Goal: Task Accomplishment & Management: Manage account settings

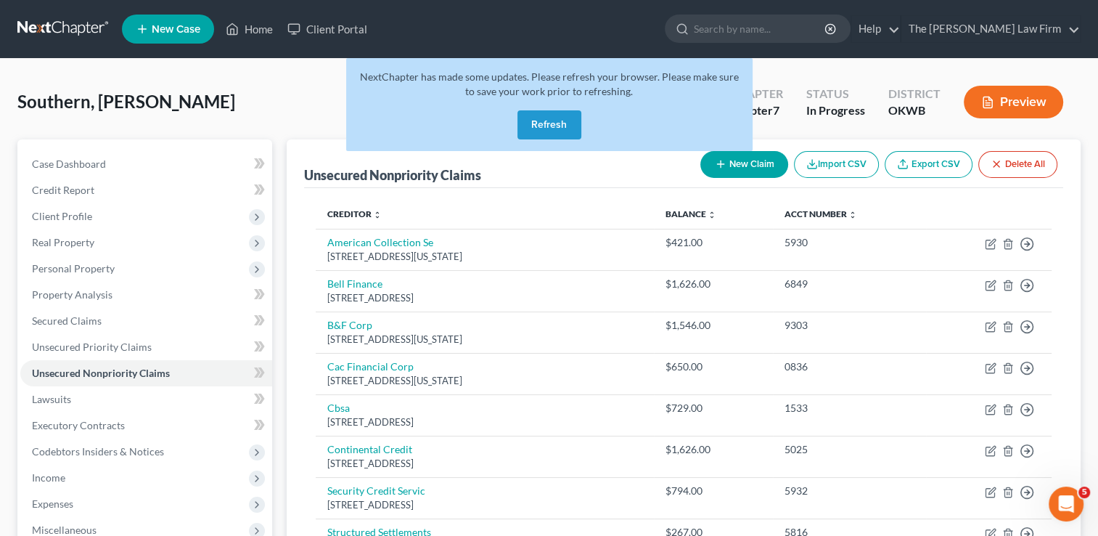
click at [66, 28] on link at bounding box center [63, 29] width 93 height 26
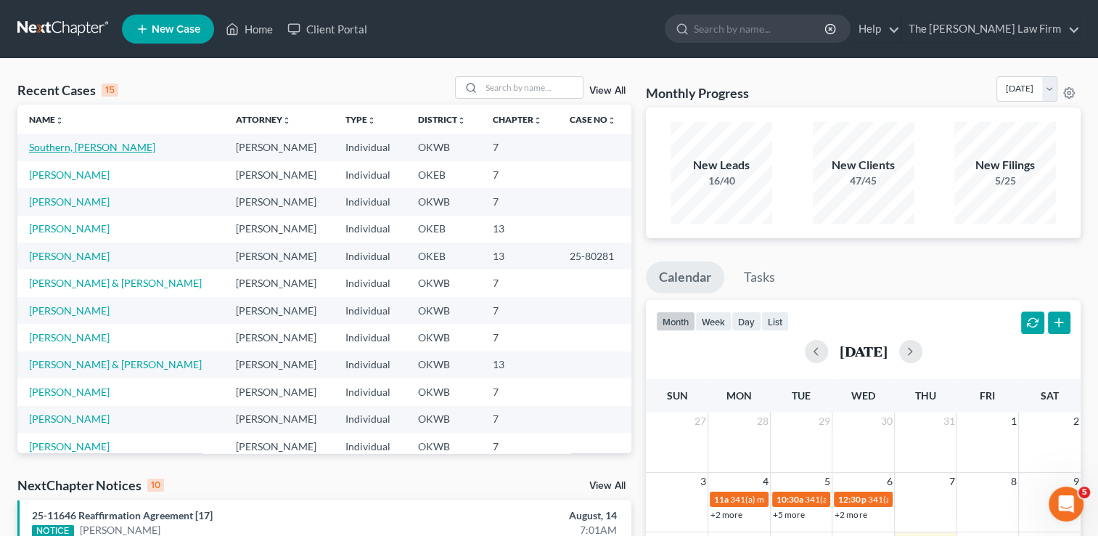
click at [84, 147] on link "Southern, [PERSON_NAME]" at bounding box center [92, 147] width 126 height 12
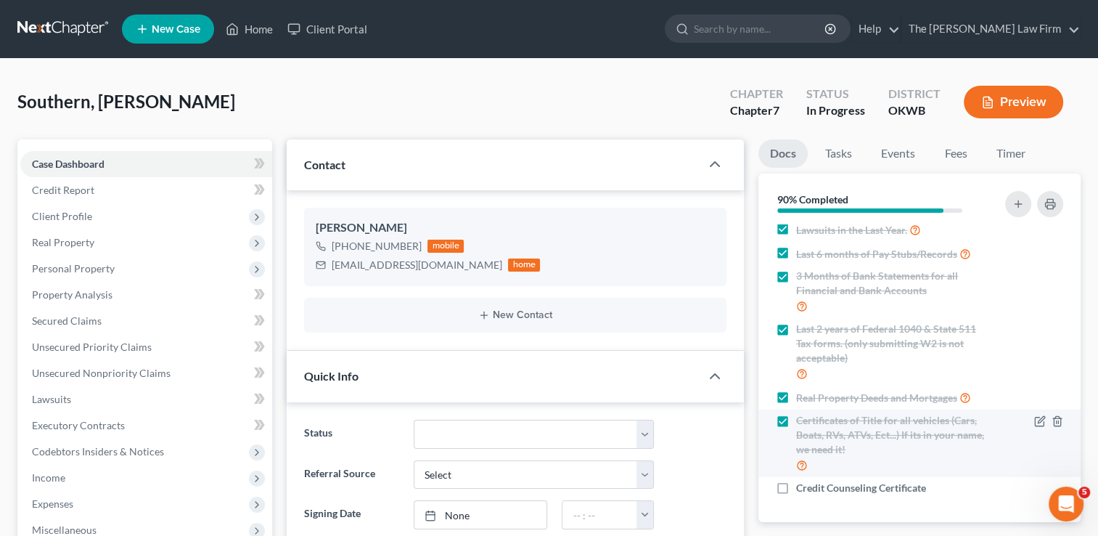
scroll to position [120, 0]
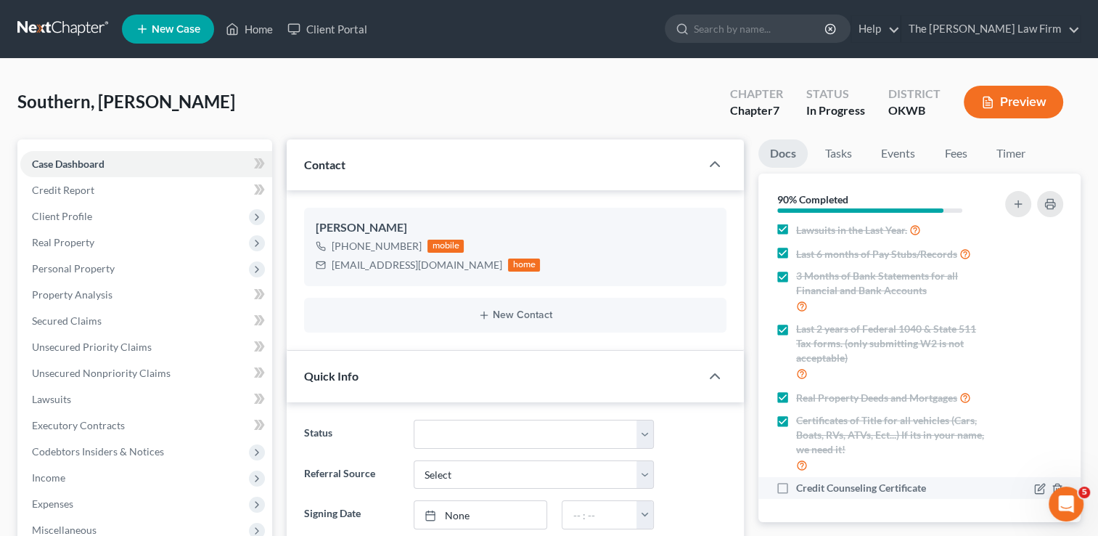
click at [822, 483] on span "Credit Counseling Certificate" at bounding box center [861, 488] width 130 height 15
click at [812, 483] on input "Credit Counseling Certificate" at bounding box center [806, 485] width 9 height 9
checkbox input "true"
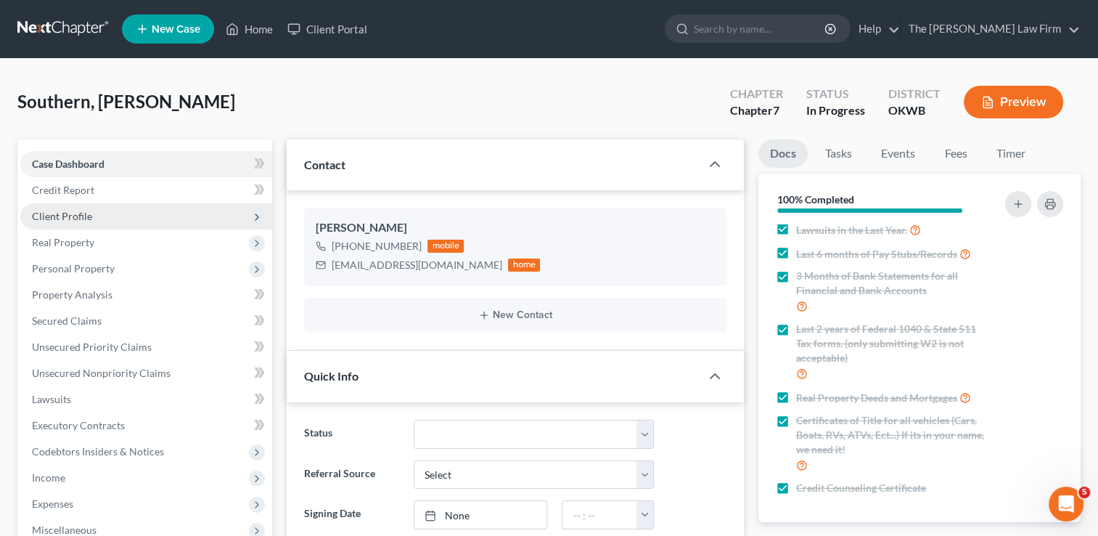
click at [84, 211] on span "Client Profile" at bounding box center [62, 216] width 60 height 12
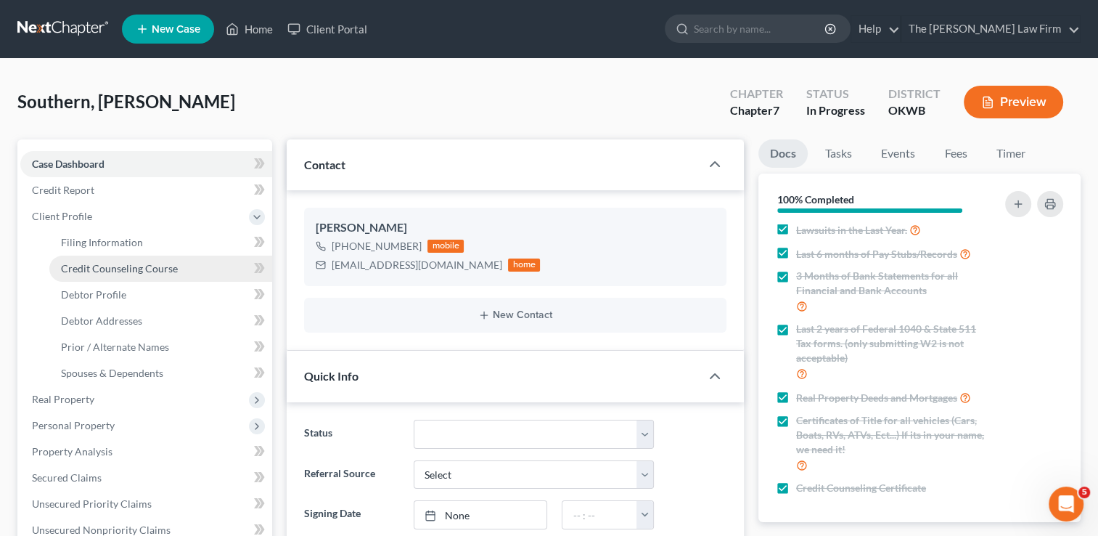
click at [115, 277] on link "Credit Counseling Course" at bounding box center [160, 269] width 223 height 26
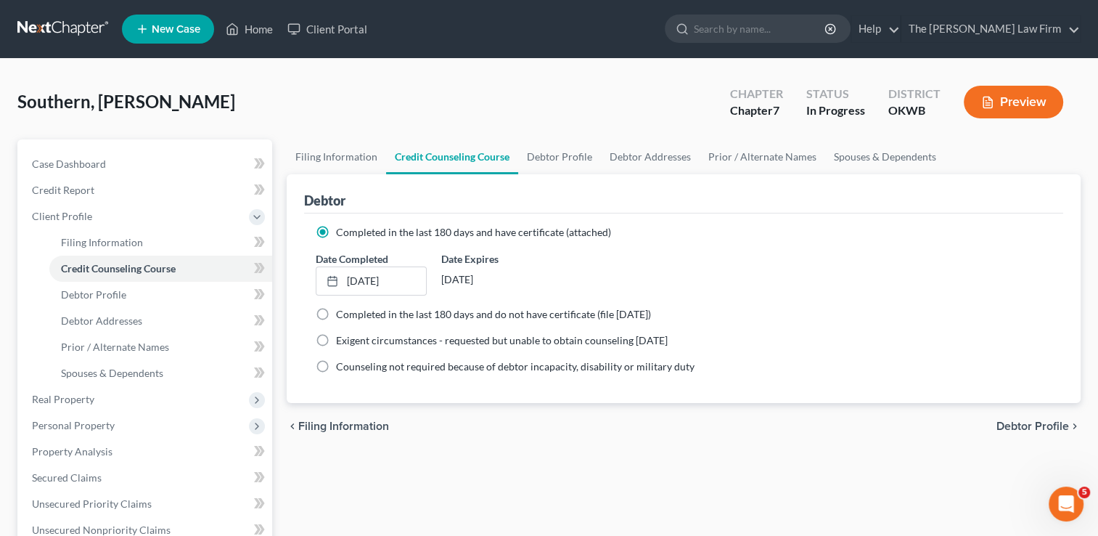
click at [73, 30] on link at bounding box center [63, 29] width 93 height 26
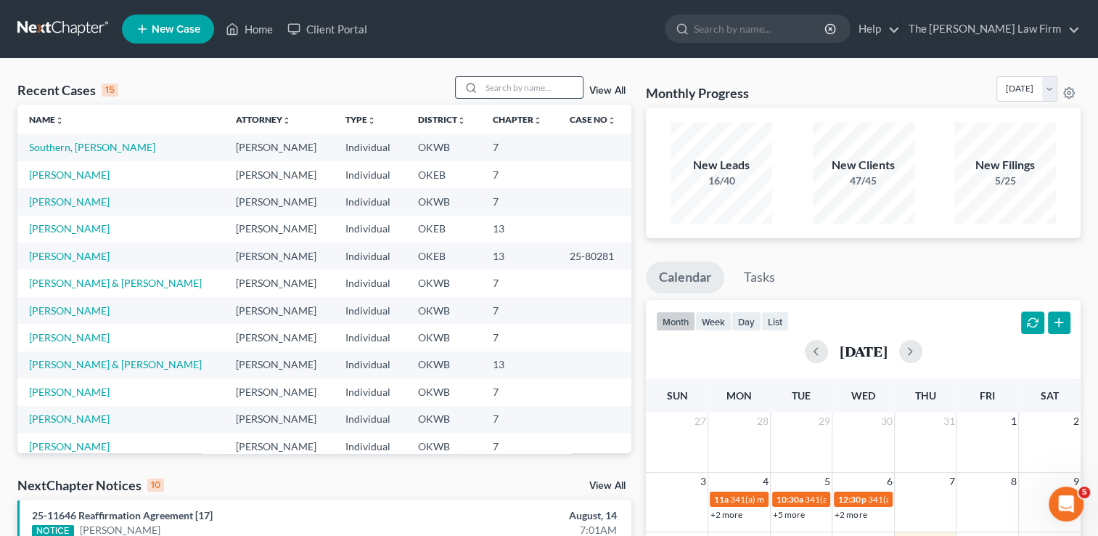
click at [542, 86] on input "search" at bounding box center [532, 87] width 102 height 21
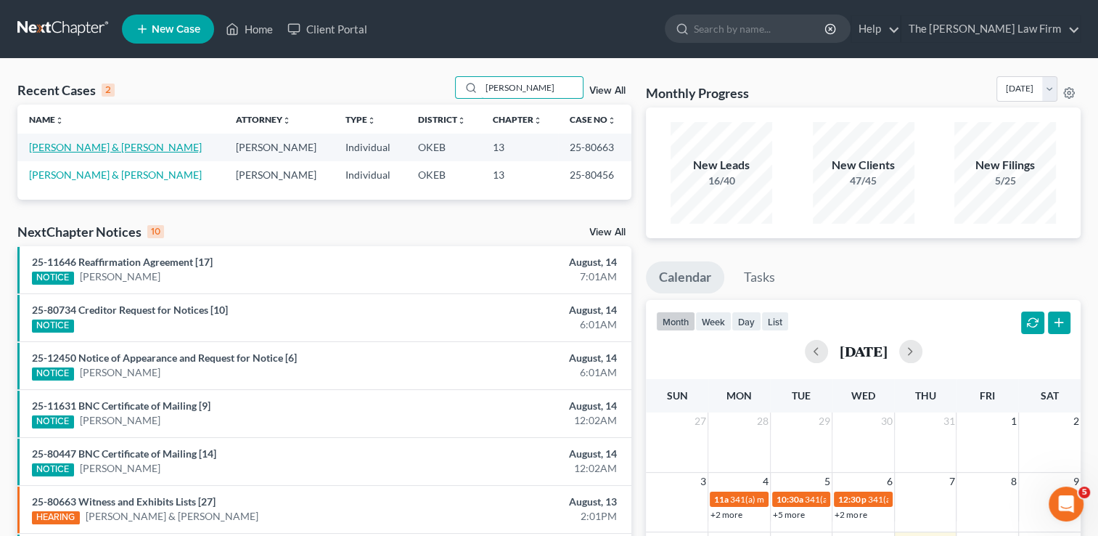
type input "mckee"
click at [135, 147] on link "[PERSON_NAME] & [PERSON_NAME]" at bounding box center [115, 147] width 173 height 12
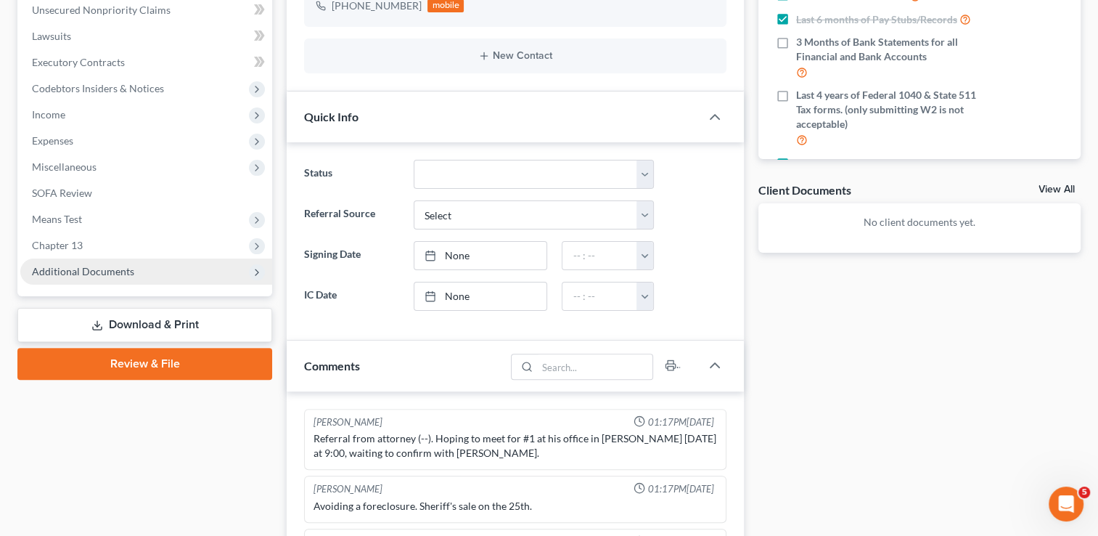
scroll to position [1306, 0]
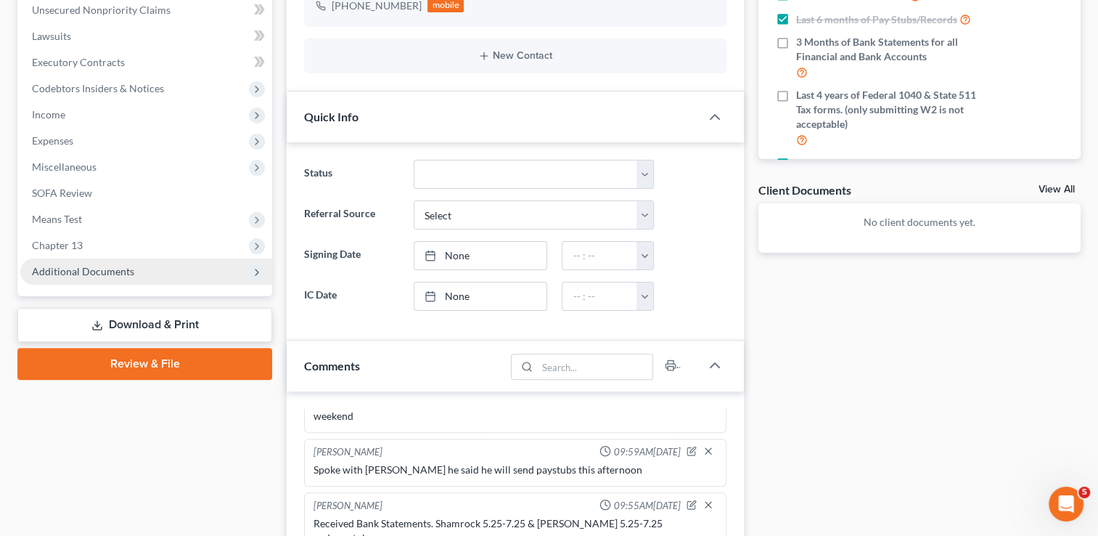
click at [77, 271] on span "Additional Documents" at bounding box center [83, 271] width 102 height 12
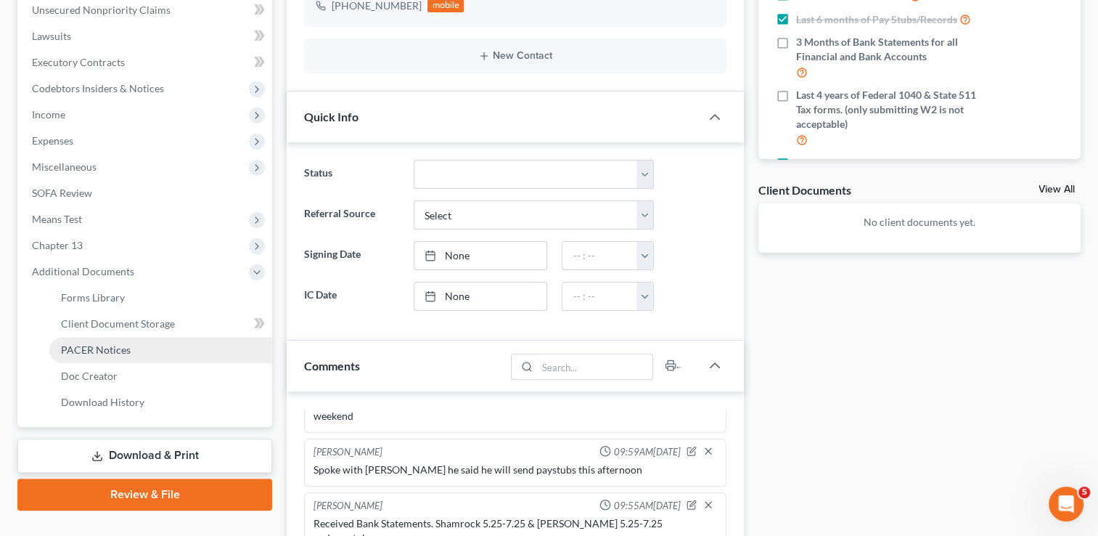
click at [110, 353] on span "PACER Notices" at bounding box center [96, 349] width 70 height 12
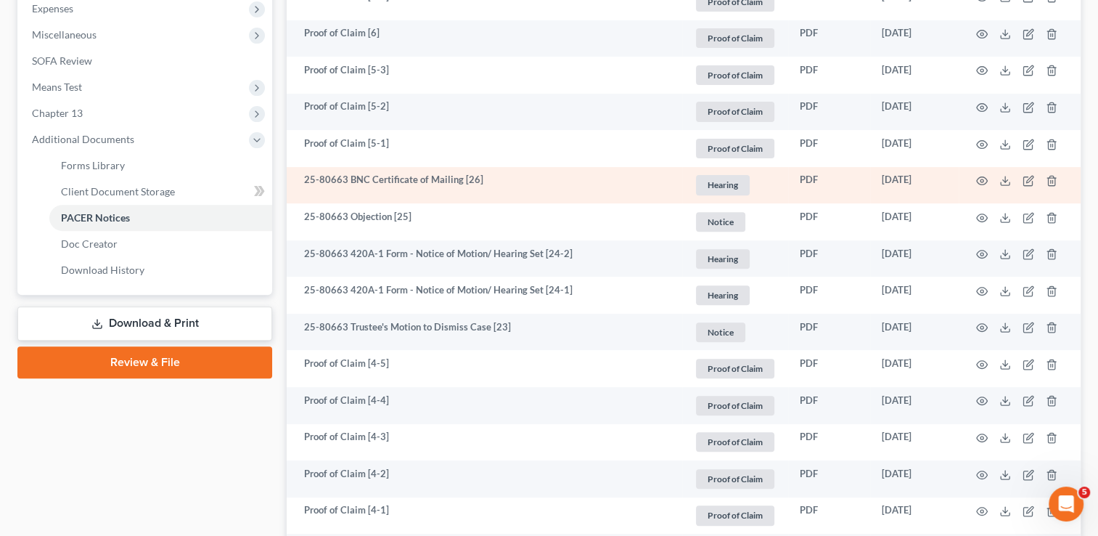
scroll to position [508, 0]
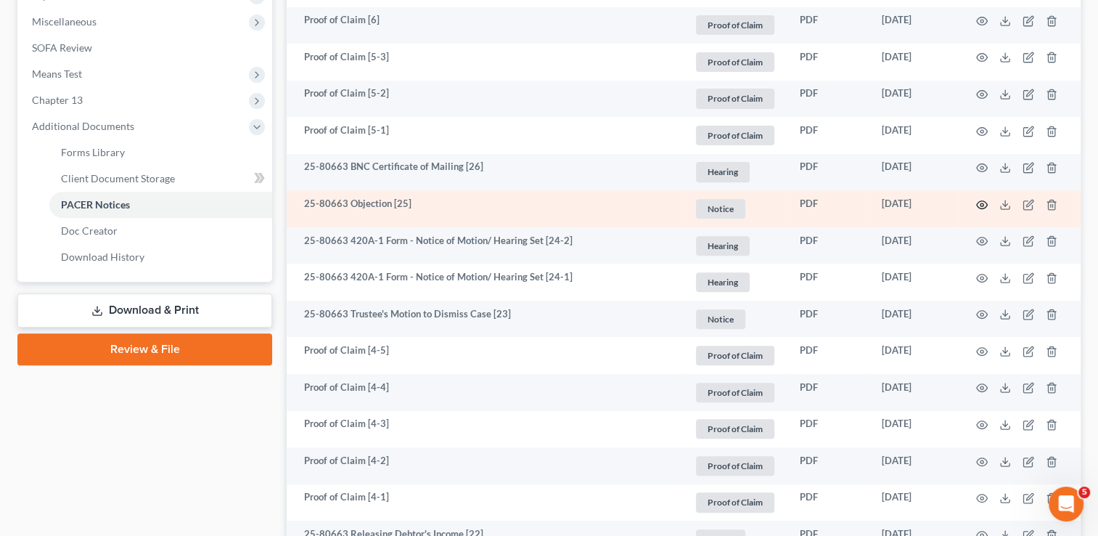
click at [981, 206] on icon "button" at bounding box center [982, 205] width 12 height 12
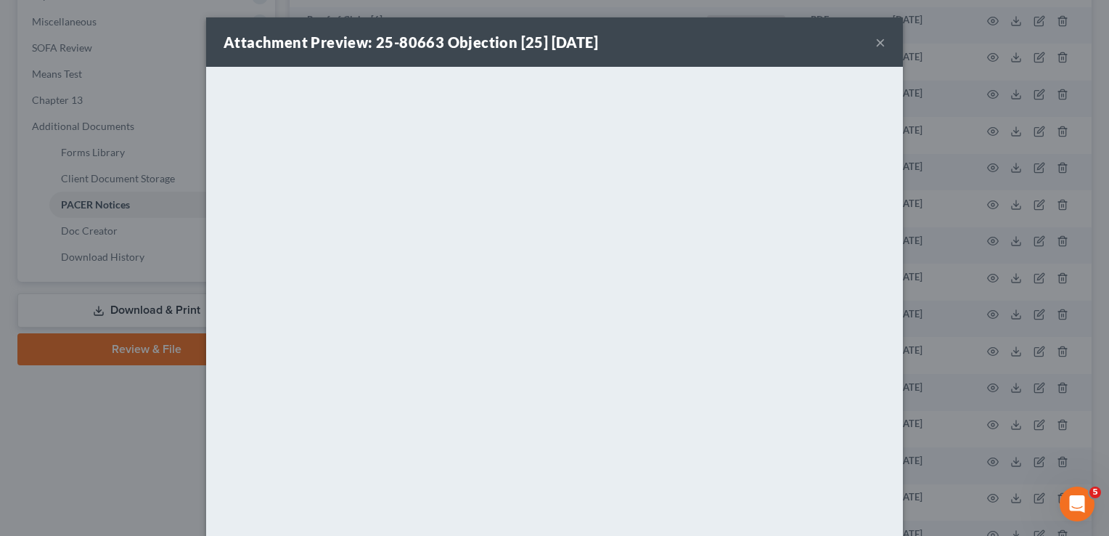
click at [875, 44] on button "×" at bounding box center [880, 41] width 10 height 17
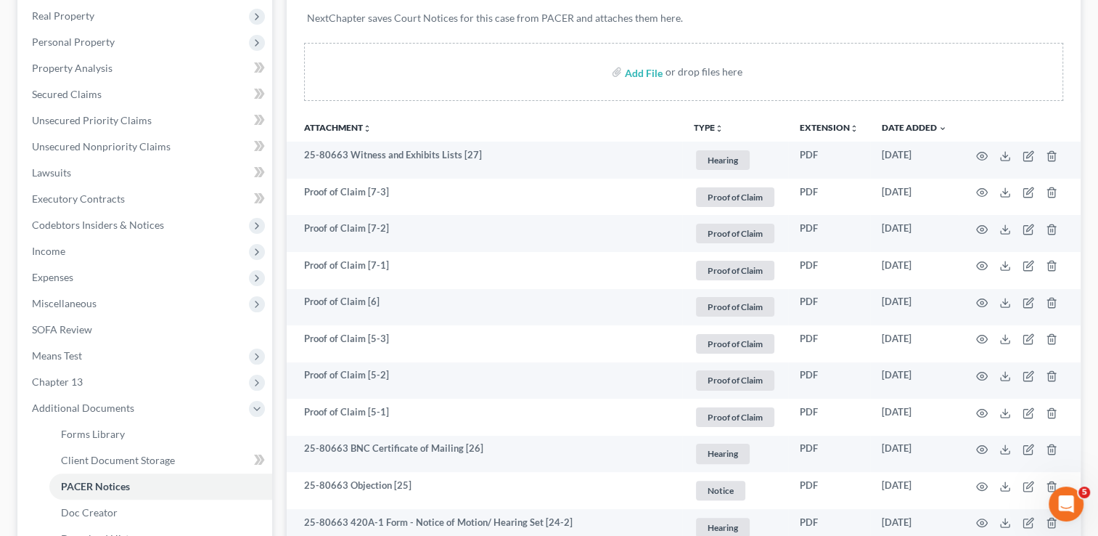
scroll to position [0, 0]
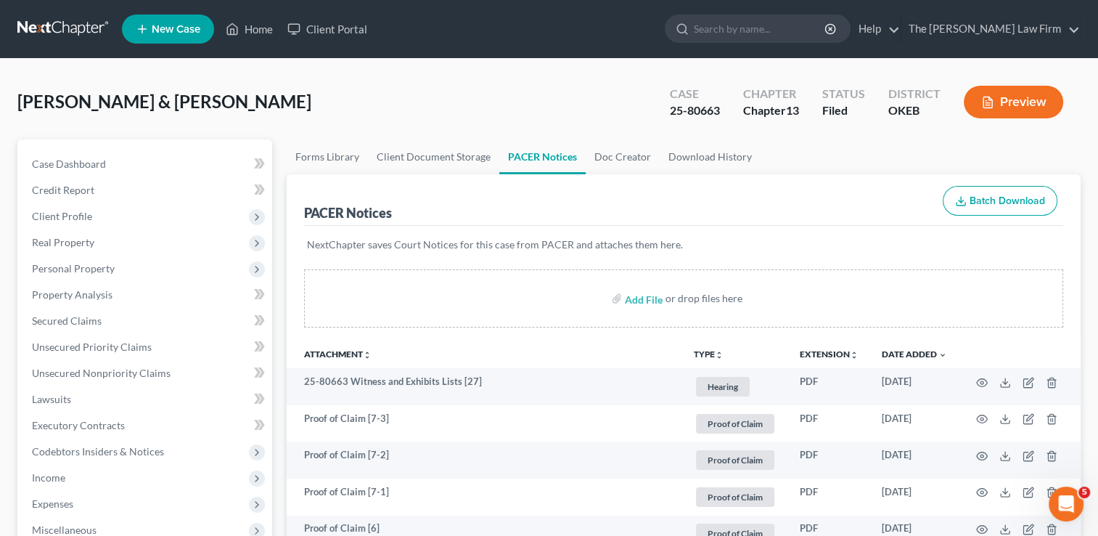
click at [46, 25] on link at bounding box center [63, 29] width 93 height 26
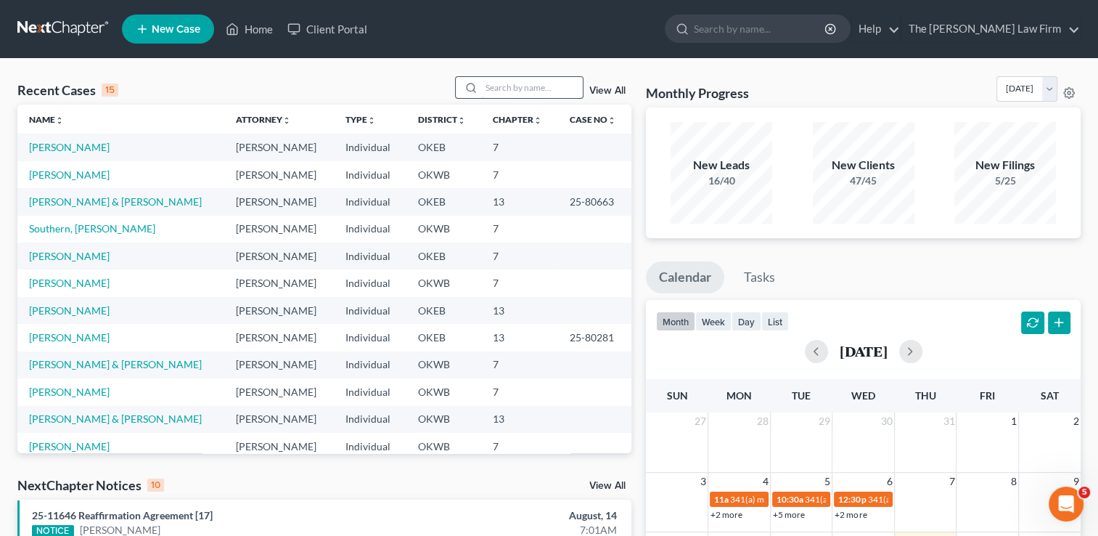
click at [527, 80] on input "search" at bounding box center [532, 87] width 102 height 21
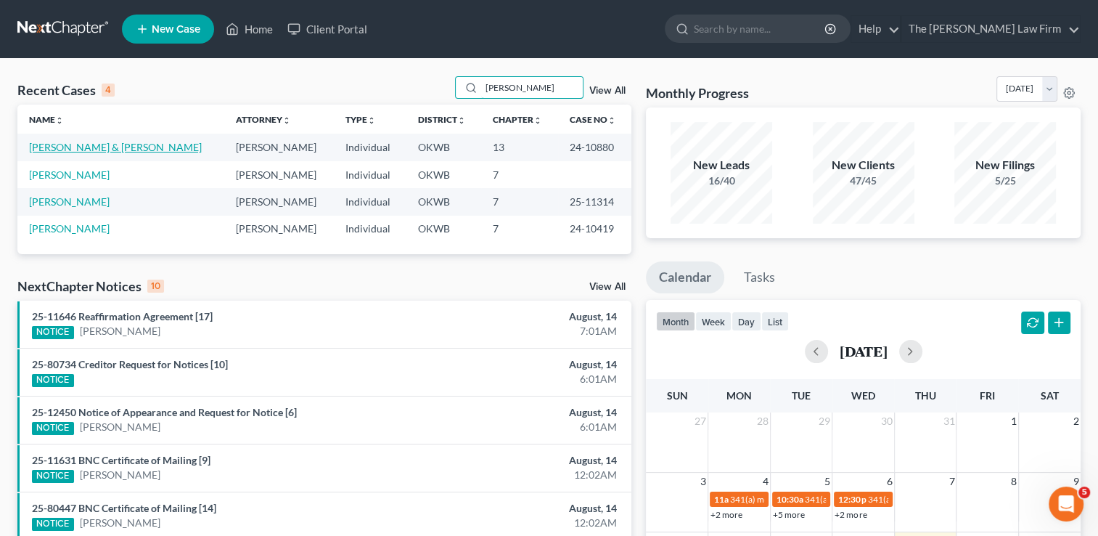
type input "evans"
click at [118, 144] on link "[PERSON_NAME] & [PERSON_NAME]" at bounding box center [115, 147] width 173 height 12
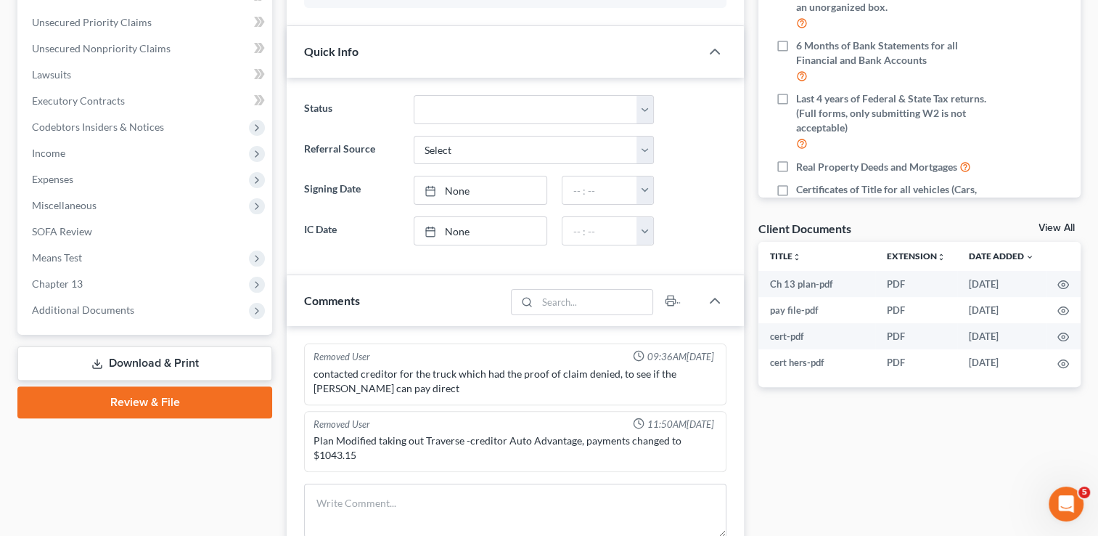
scroll to position [363, 0]
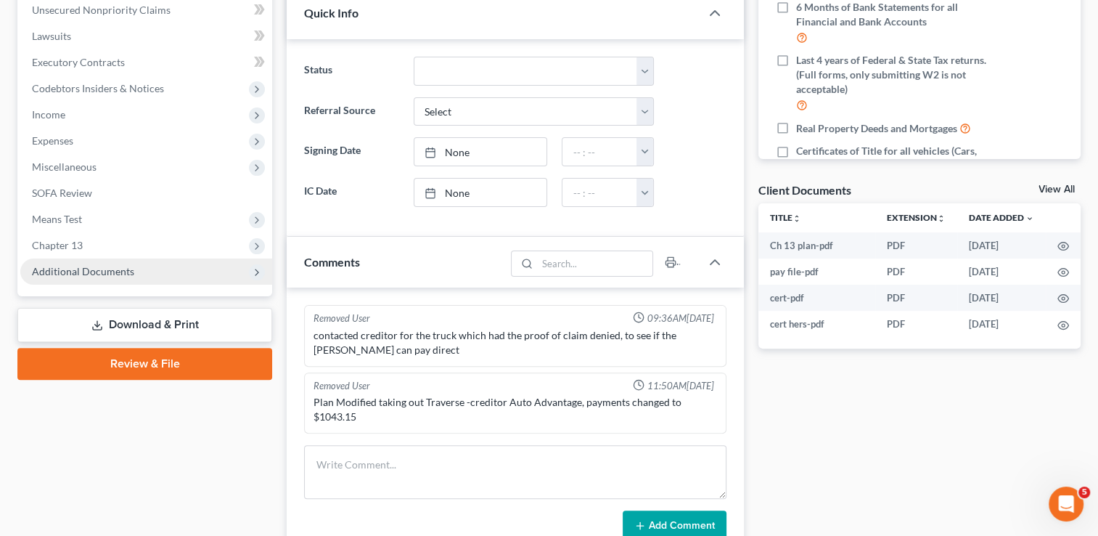
click at [81, 270] on span "Additional Documents" at bounding box center [83, 271] width 102 height 12
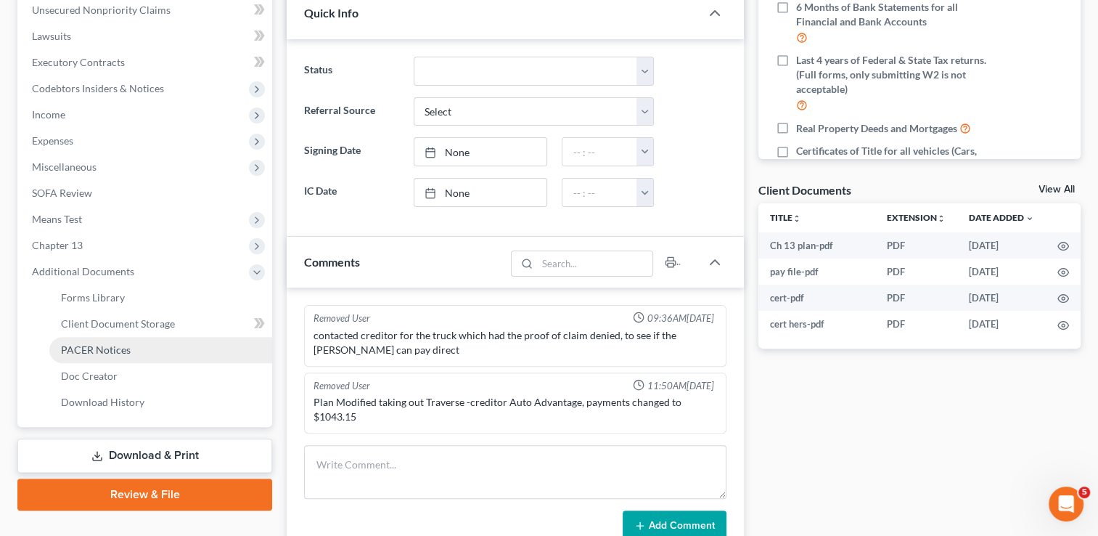
click at [103, 349] on span "PACER Notices" at bounding box center [96, 349] width 70 height 12
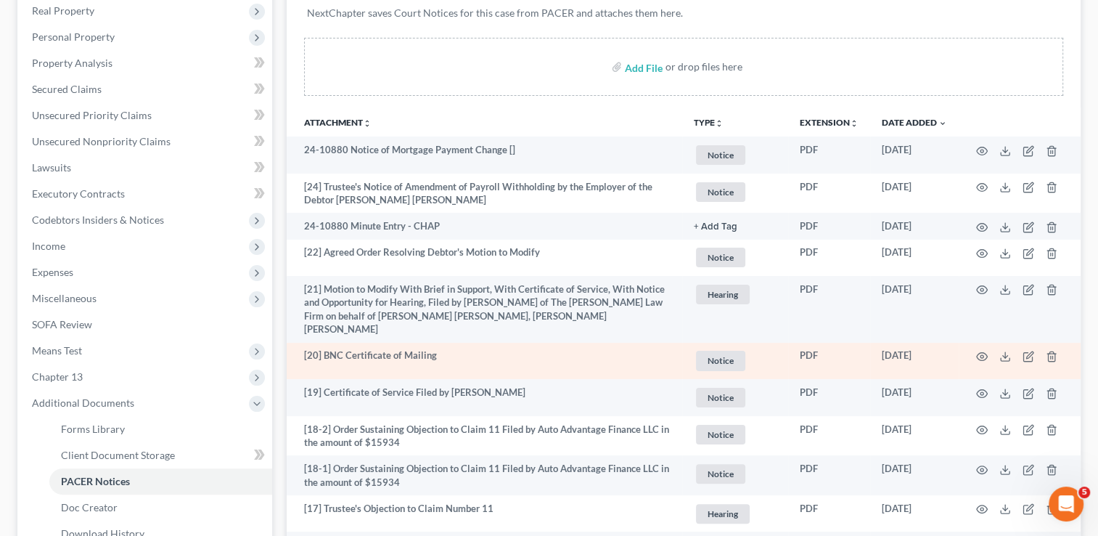
scroll to position [290, 0]
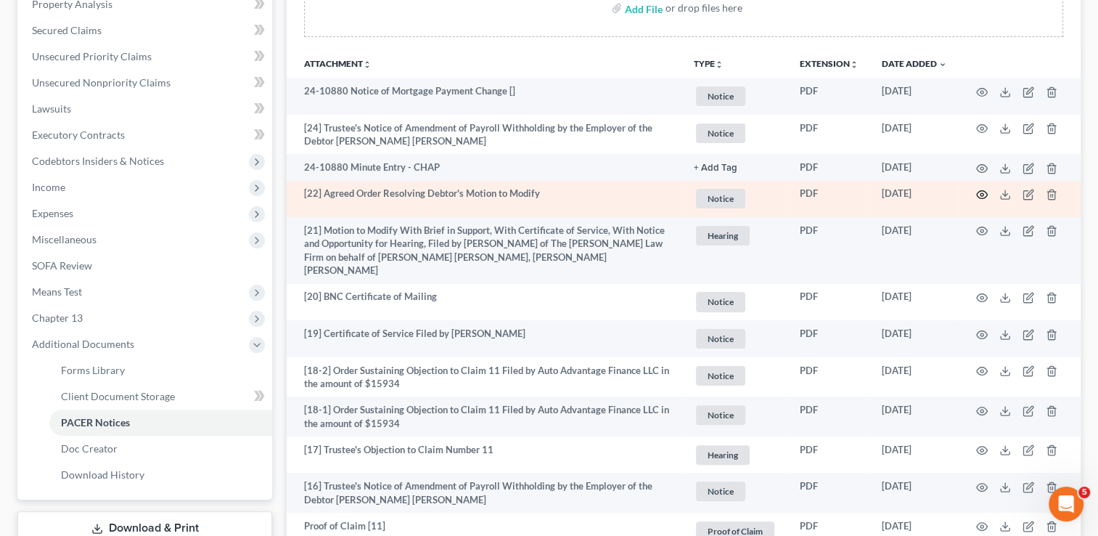
click at [981, 193] on icon "button" at bounding box center [982, 195] width 12 height 12
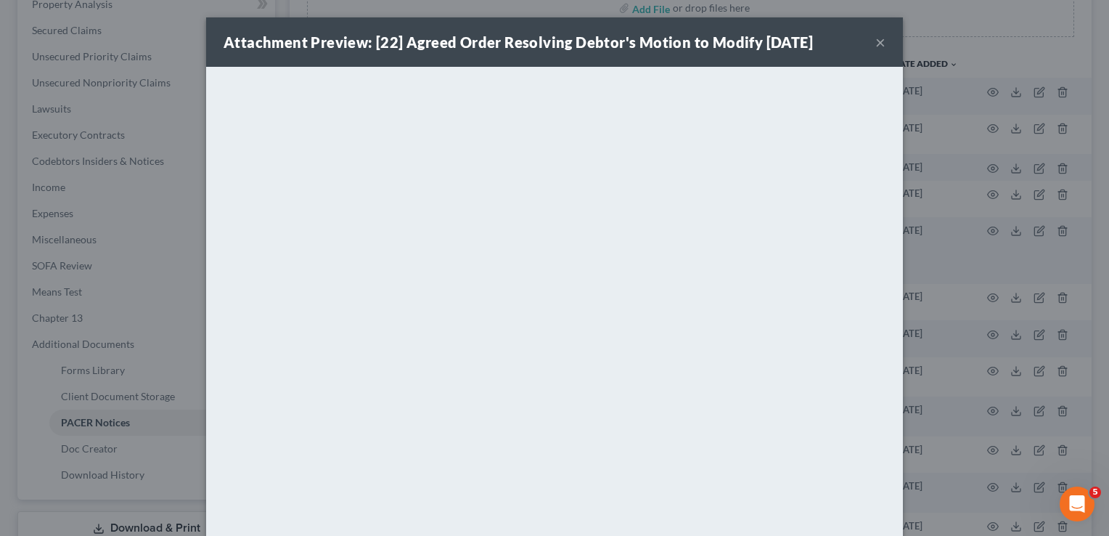
click at [875, 40] on button "×" at bounding box center [880, 41] width 10 height 17
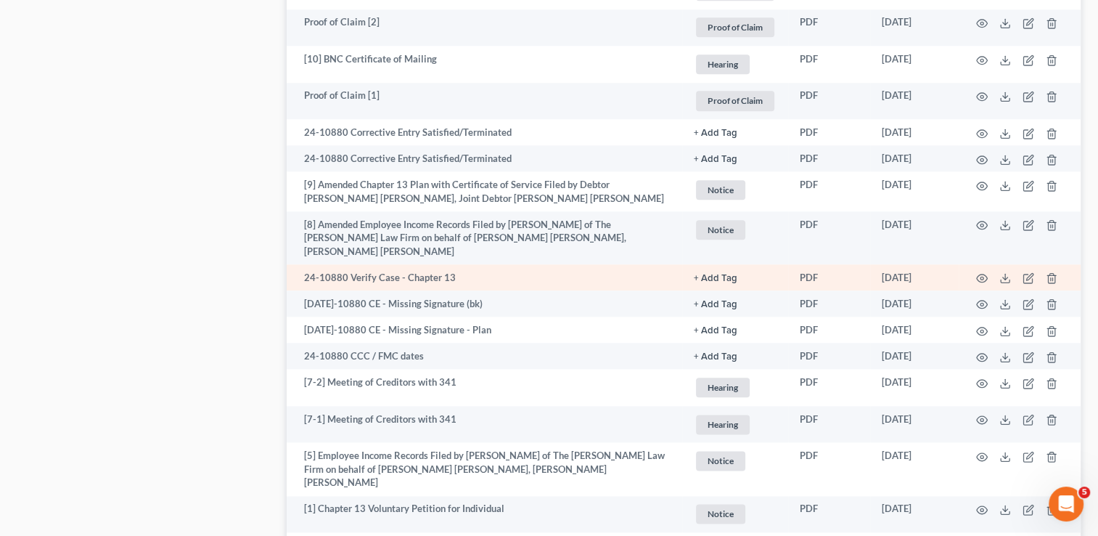
scroll to position [1606, 0]
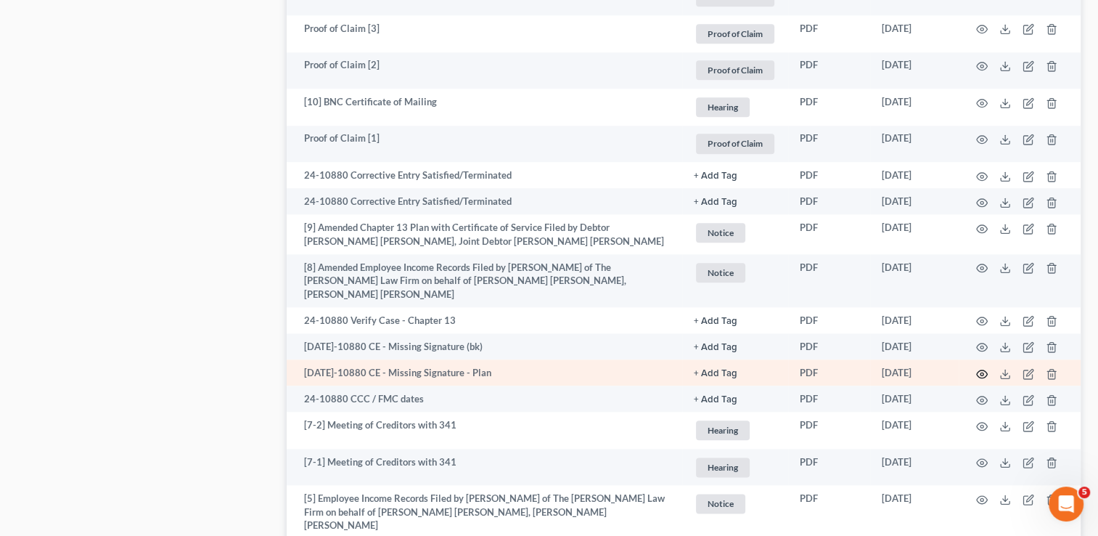
click at [979, 368] on icon "button" at bounding box center [982, 374] width 12 height 12
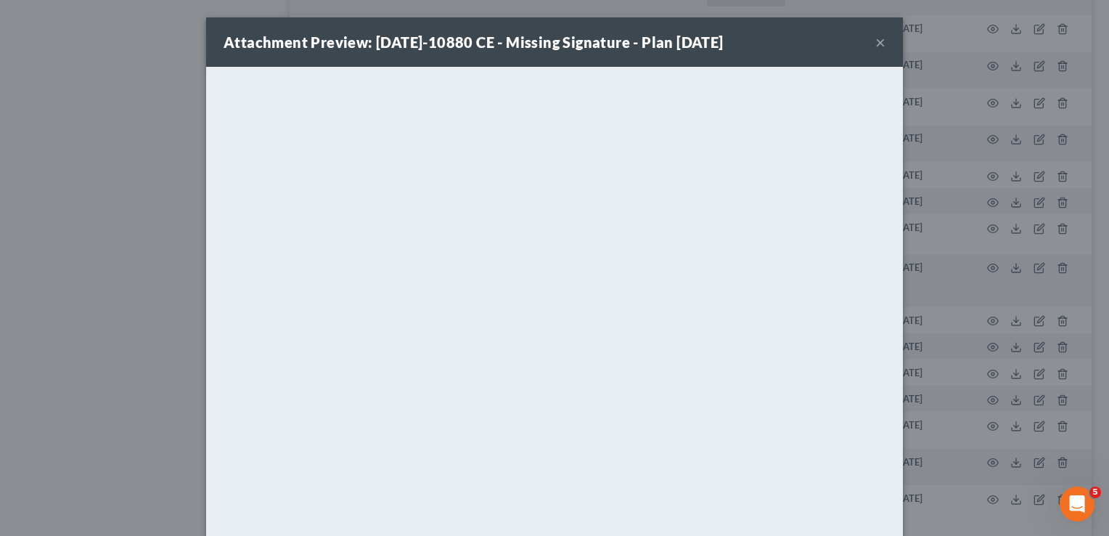
click at [875, 41] on button "×" at bounding box center [880, 41] width 10 height 17
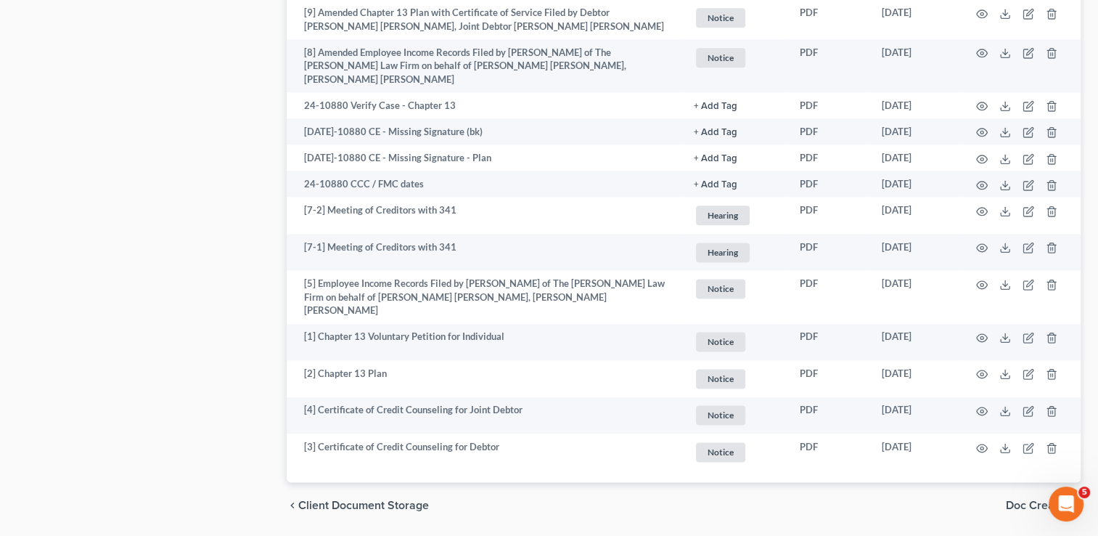
scroll to position [1824, 0]
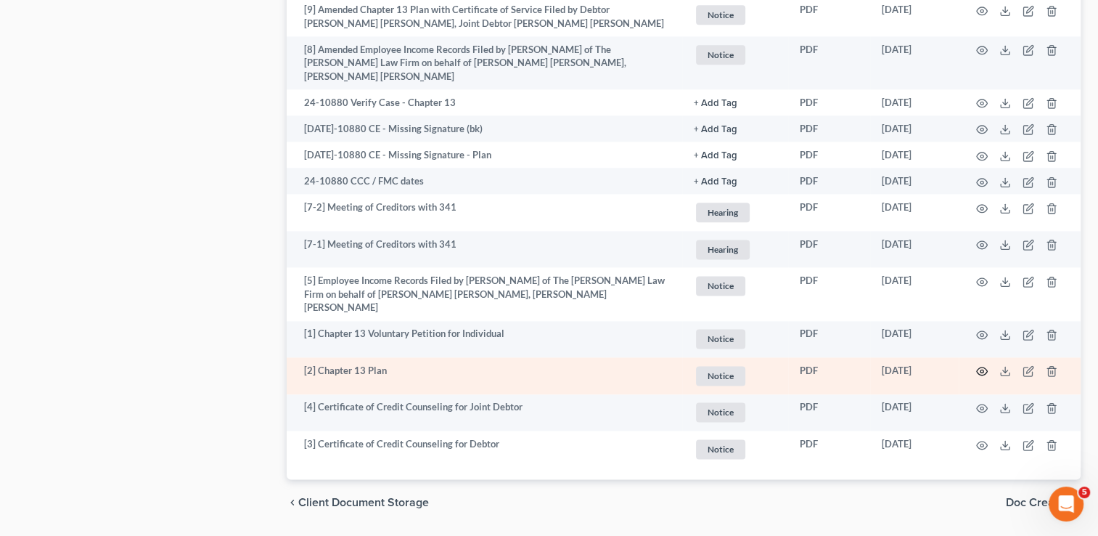
click at [978, 365] on icon "button" at bounding box center [982, 371] width 12 height 12
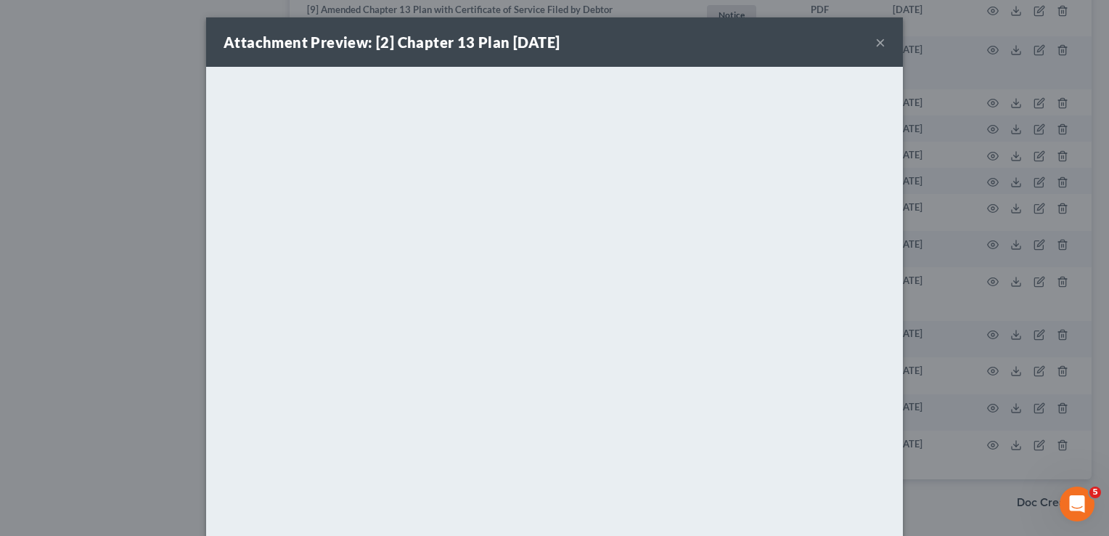
click at [877, 45] on button "×" at bounding box center [880, 41] width 10 height 17
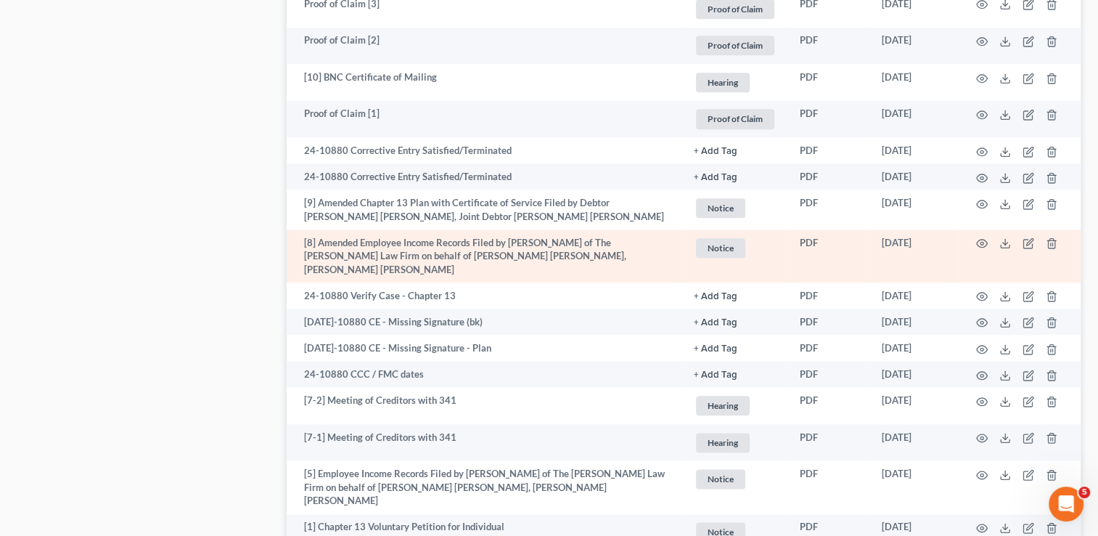
scroll to position [1606, 0]
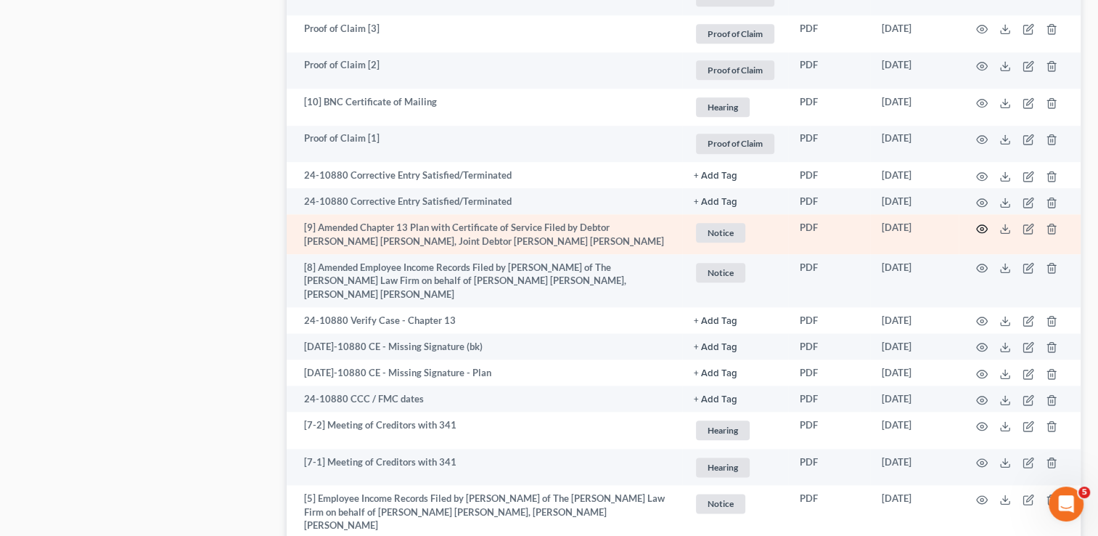
click at [985, 223] on icon "button" at bounding box center [982, 229] width 12 height 12
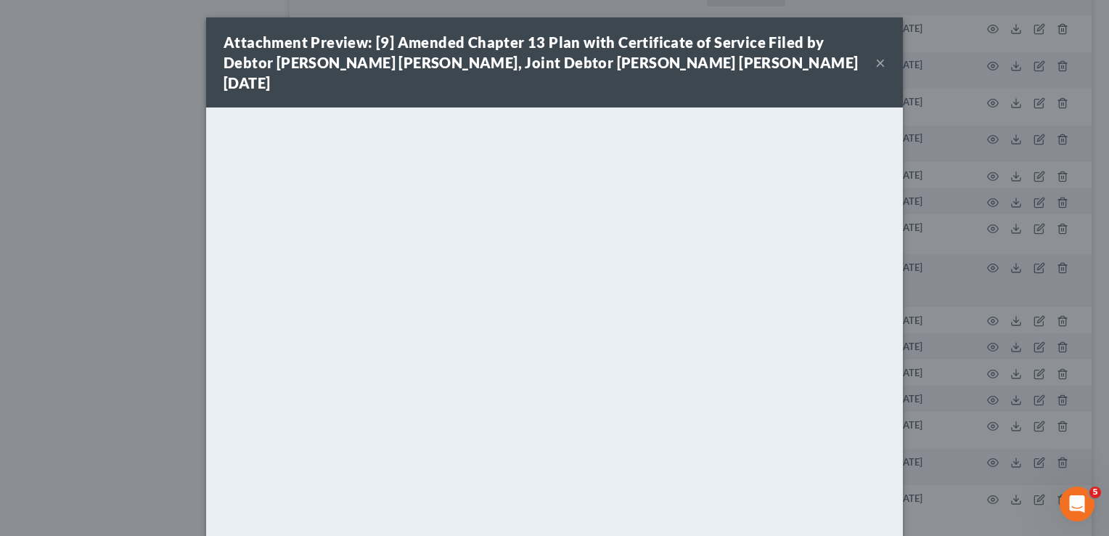
click at [875, 54] on button "×" at bounding box center [880, 62] width 10 height 17
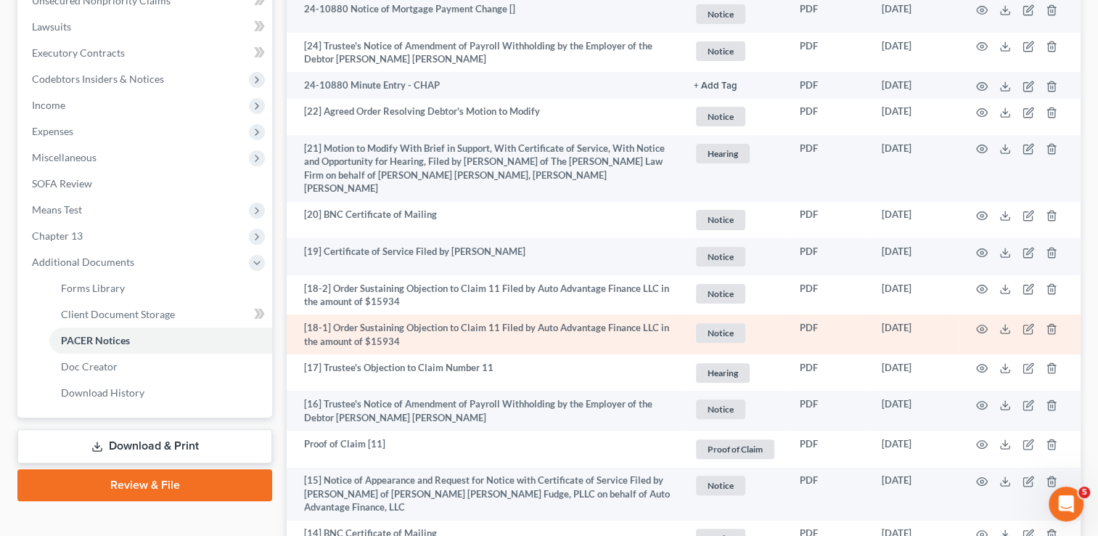
scroll to position [300, 0]
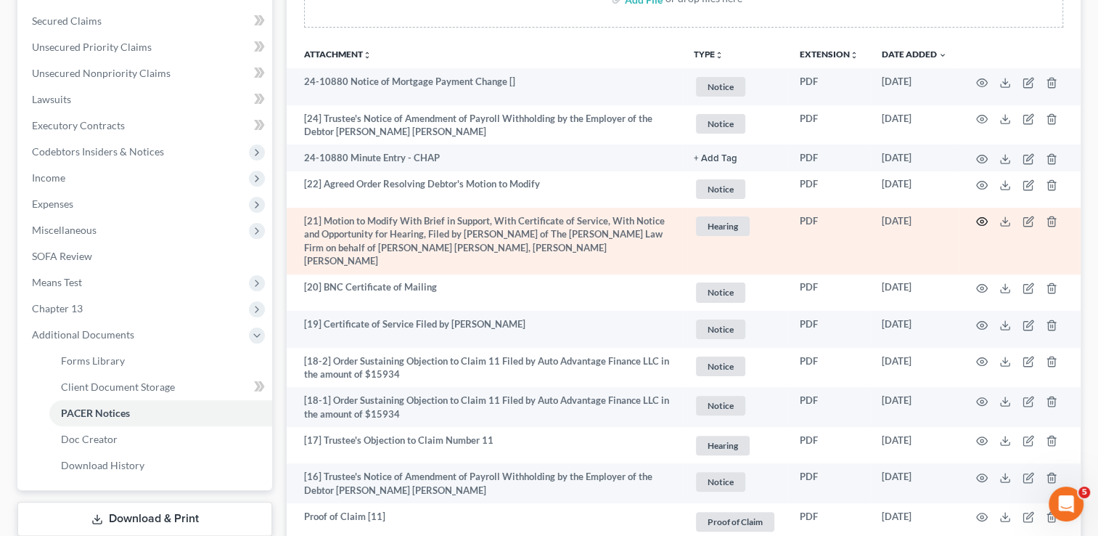
click at [981, 220] on circle "button" at bounding box center [982, 221] width 3 height 3
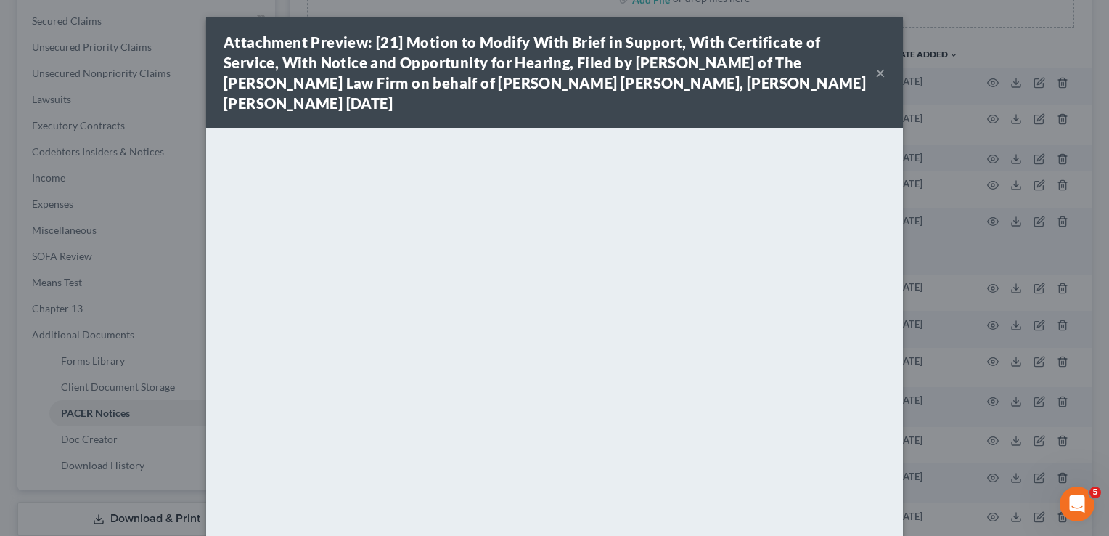
click at [701, 57] on strong "Attachment Preview: [21] Motion to Modify With Brief in Support, With Certifica…" at bounding box center [545, 72] width 642 height 78
click at [875, 65] on button "×" at bounding box center [880, 72] width 10 height 17
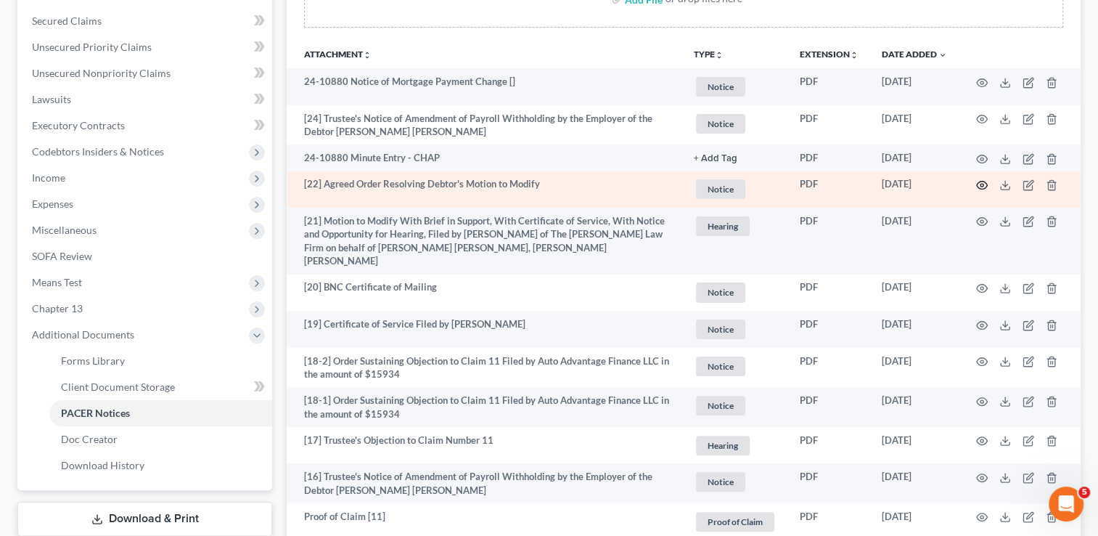
click at [980, 186] on icon "button" at bounding box center [982, 185] width 12 height 12
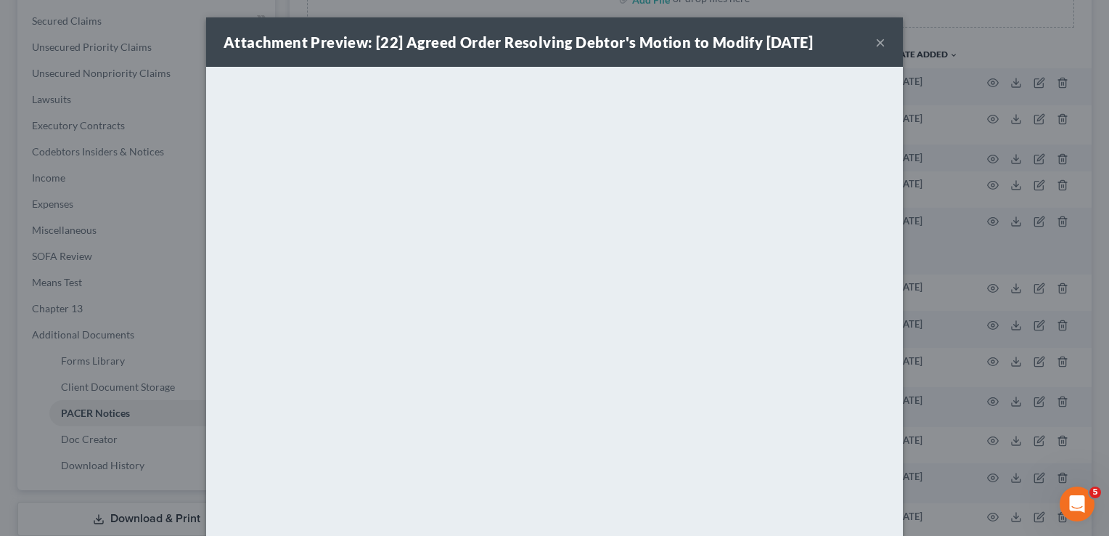
click at [673, 39] on strong "Attachment Preview: [22] Agreed Order Resolving Debtor's Motion to Modify 09/05…" at bounding box center [518, 41] width 589 height 17
click at [877, 40] on button "×" at bounding box center [880, 41] width 10 height 17
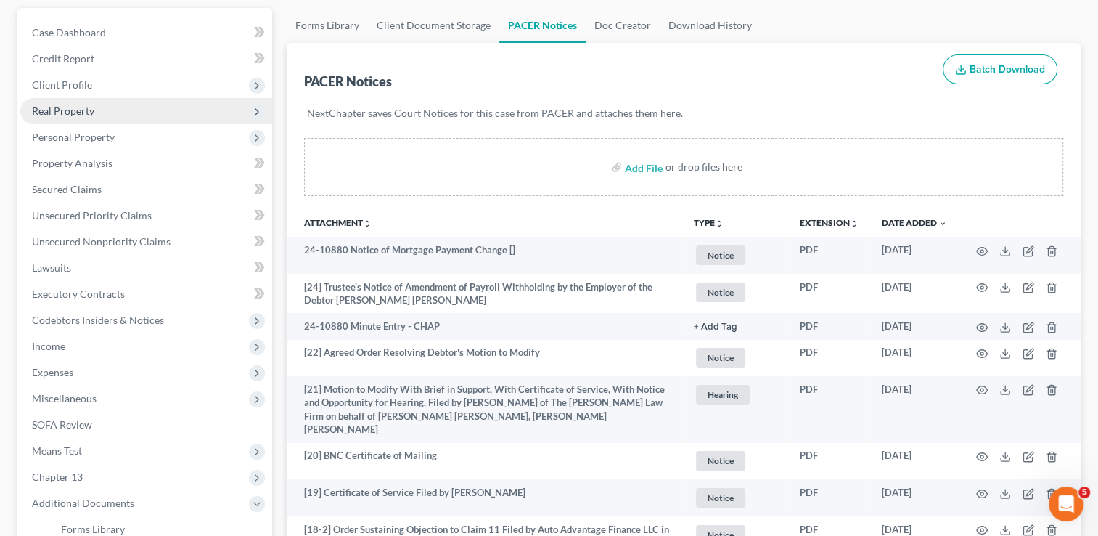
scroll to position [0, 0]
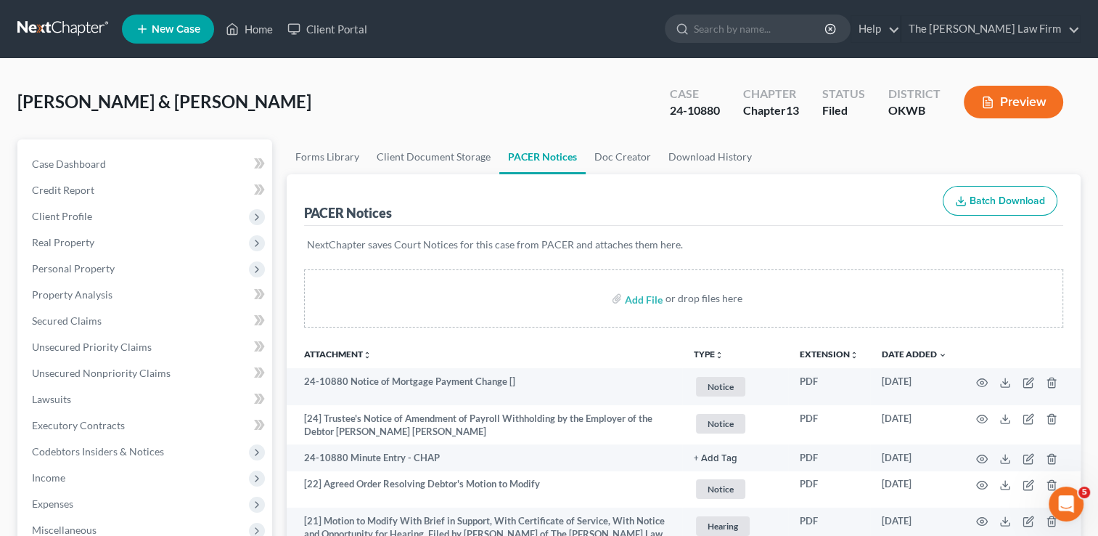
click at [52, 24] on link at bounding box center [63, 29] width 93 height 26
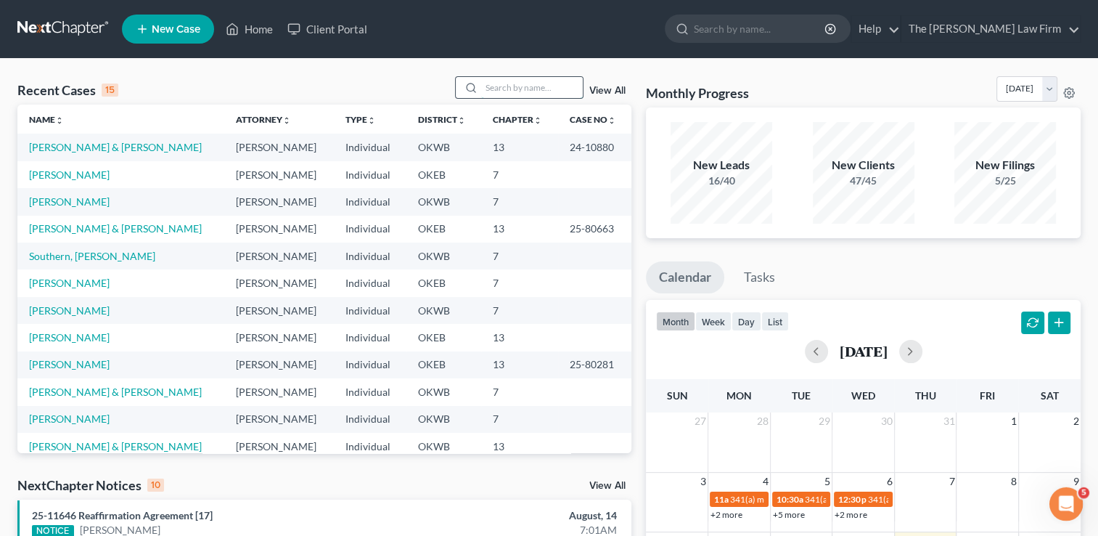
click at [520, 87] on input "search" at bounding box center [532, 87] width 102 height 21
type input "[PERSON_NAME]"
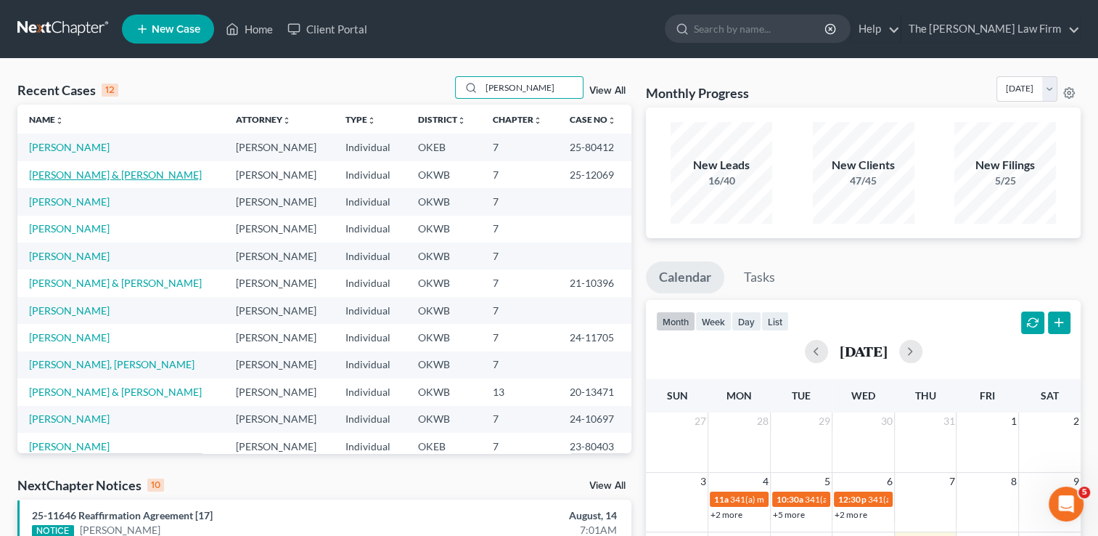
click at [80, 172] on link "[PERSON_NAME] & [PERSON_NAME]" at bounding box center [115, 174] width 173 height 12
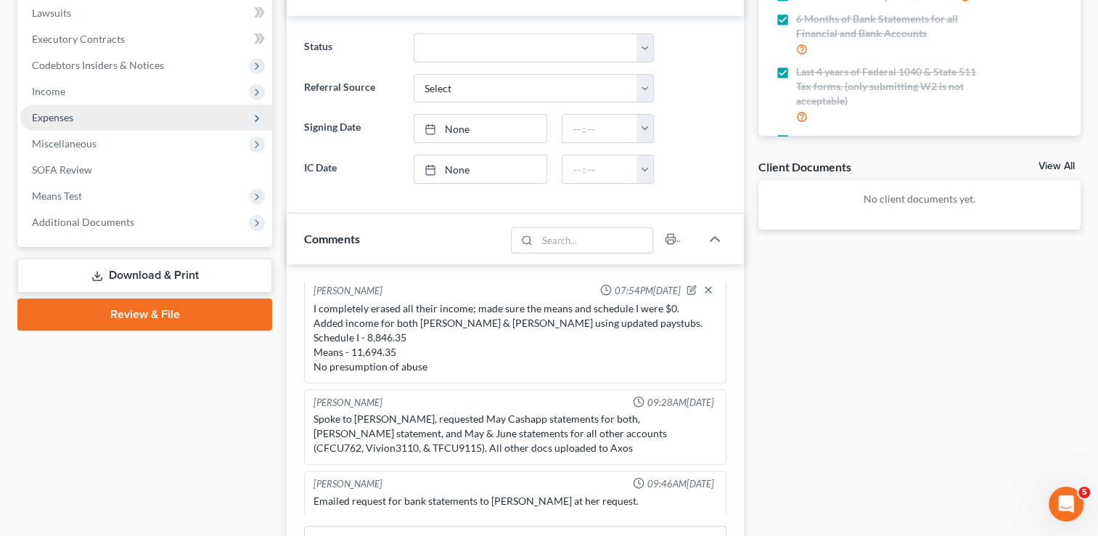
scroll to position [290, 0]
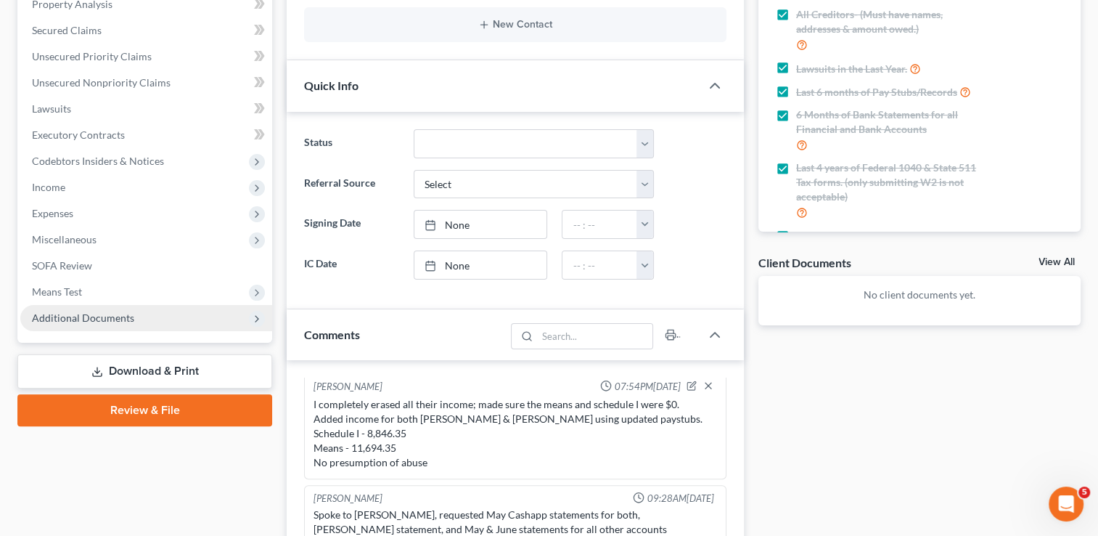
click at [130, 312] on span "Additional Documents" at bounding box center [83, 317] width 102 height 12
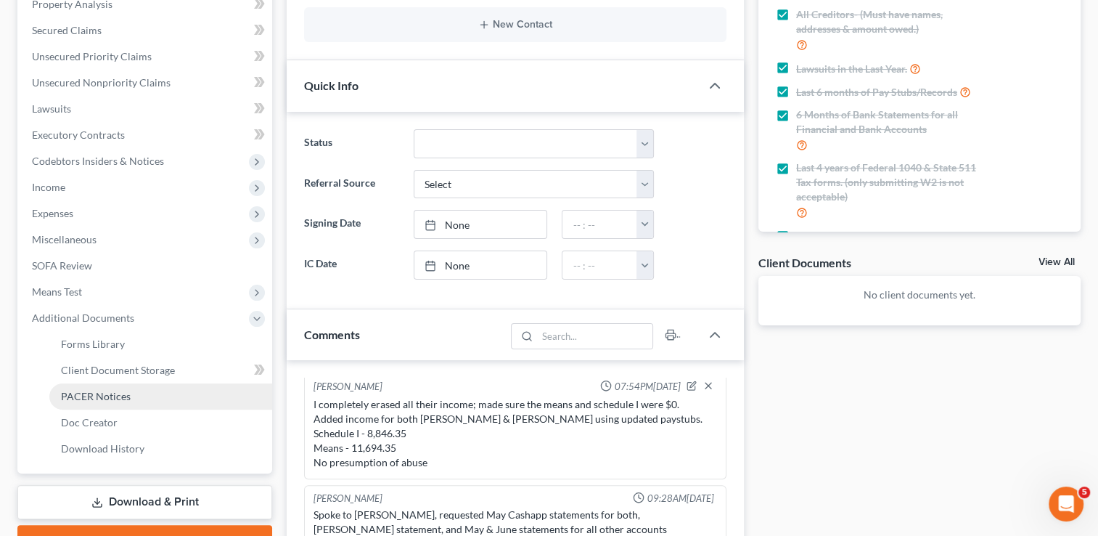
click at [101, 399] on span "PACER Notices" at bounding box center [96, 396] width 70 height 12
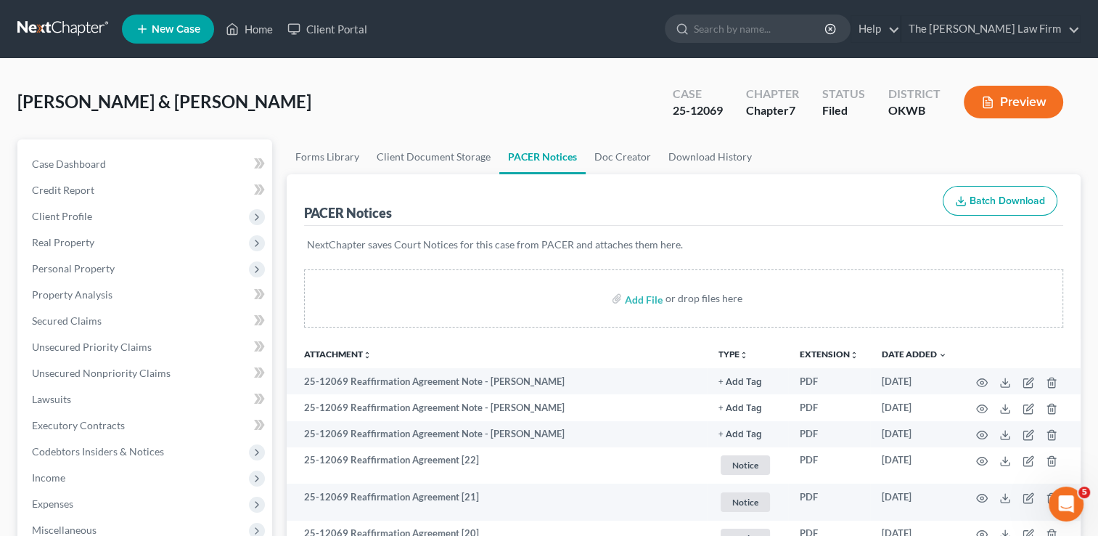
click at [50, 28] on link at bounding box center [63, 29] width 93 height 26
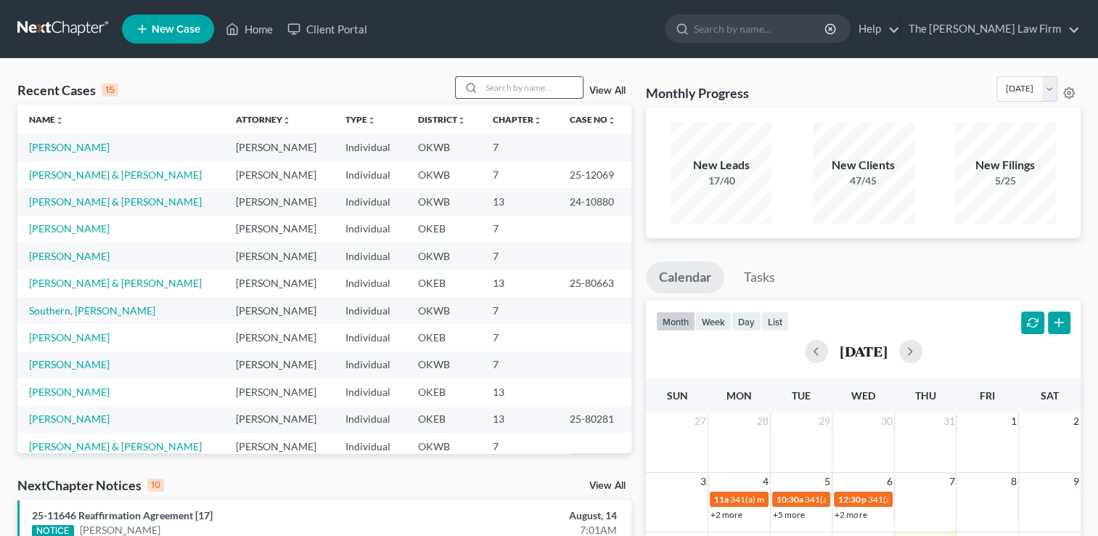
click at [512, 84] on input "search" at bounding box center [532, 87] width 102 height 21
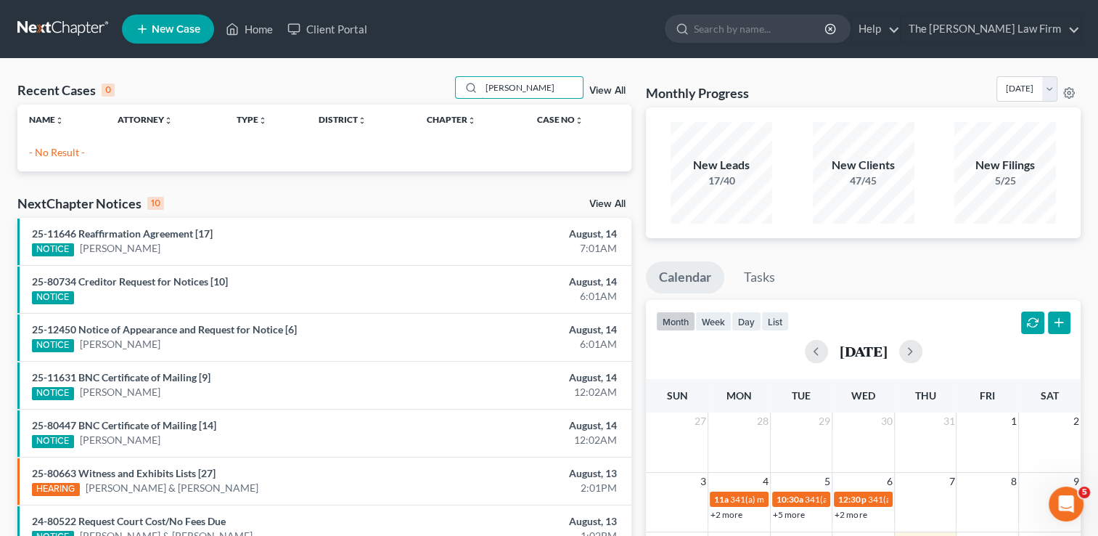
drag, startPoint x: 517, startPoint y: 86, endPoint x: 429, endPoint y: 91, distance: 88.0
click at [430, 91] on div "Recent Cases 0 [PERSON_NAME] View All" at bounding box center [324, 90] width 614 height 28
type input "B"
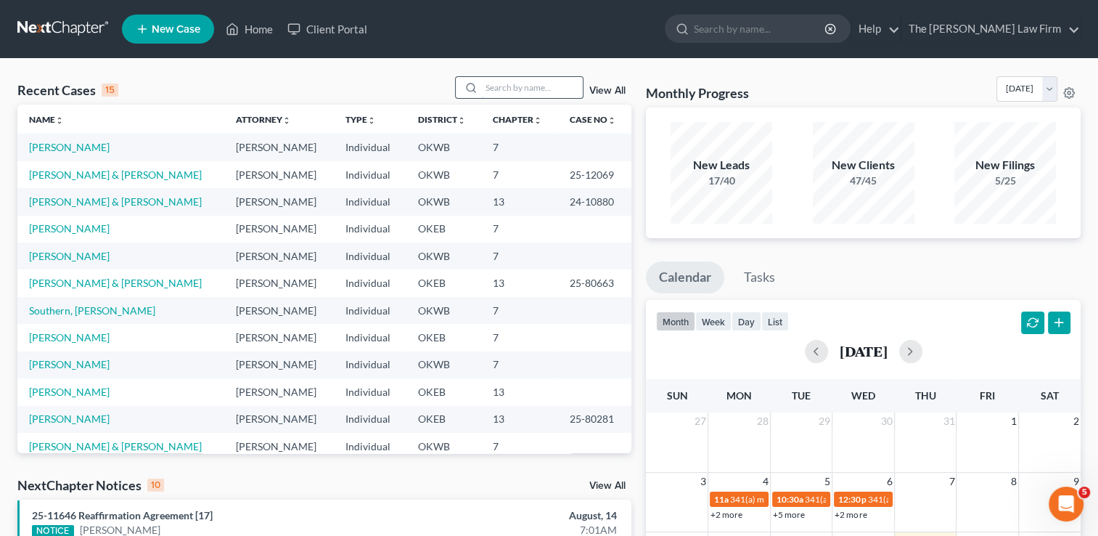
click at [533, 83] on input "search" at bounding box center [532, 87] width 102 height 21
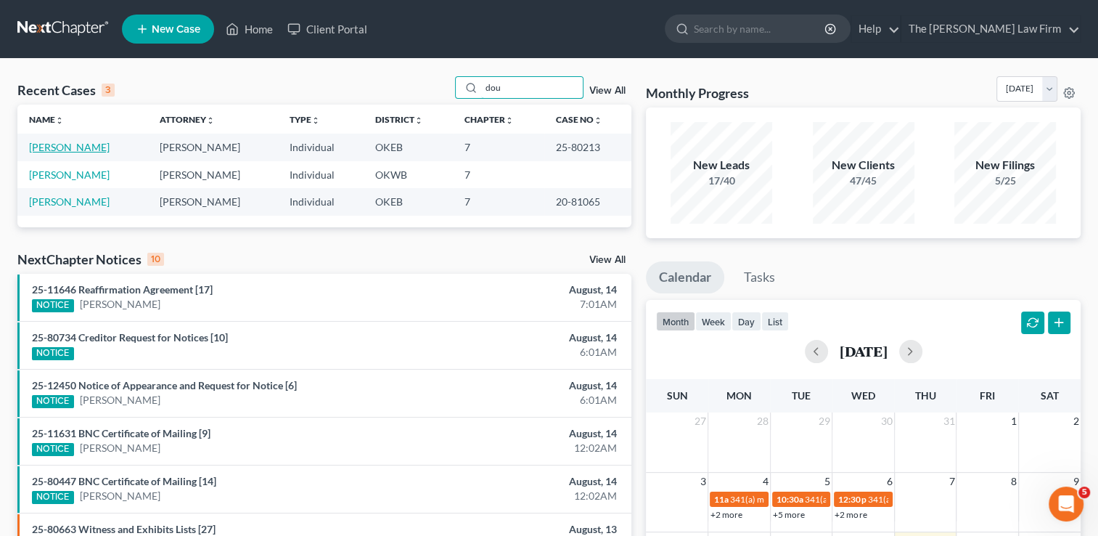
type input "dou"
click at [46, 150] on link "[PERSON_NAME]" at bounding box center [69, 147] width 81 height 12
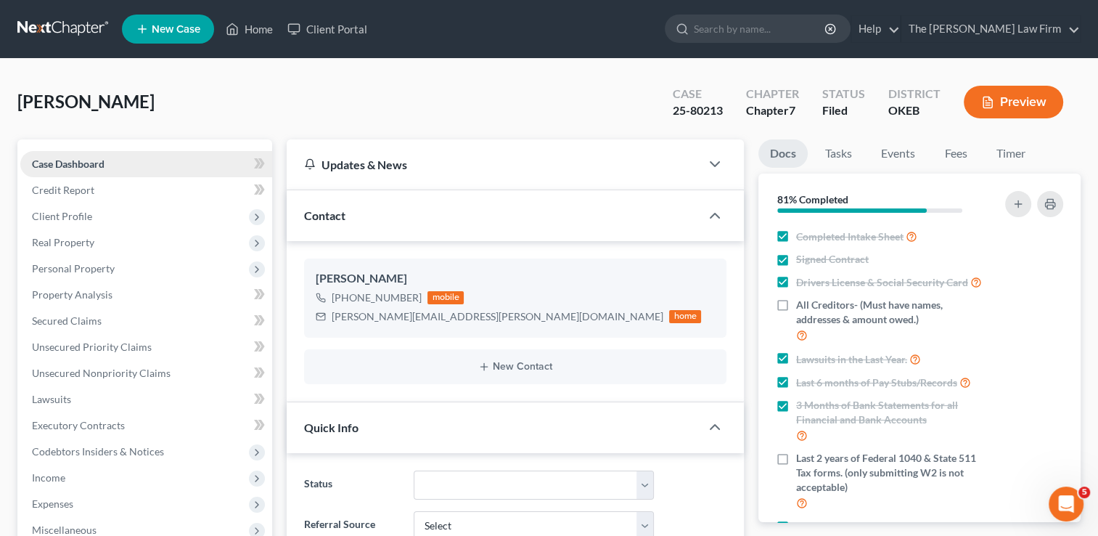
scroll to position [836, 0]
click at [56, 25] on link at bounding box center [63, 29] width 93 height 26
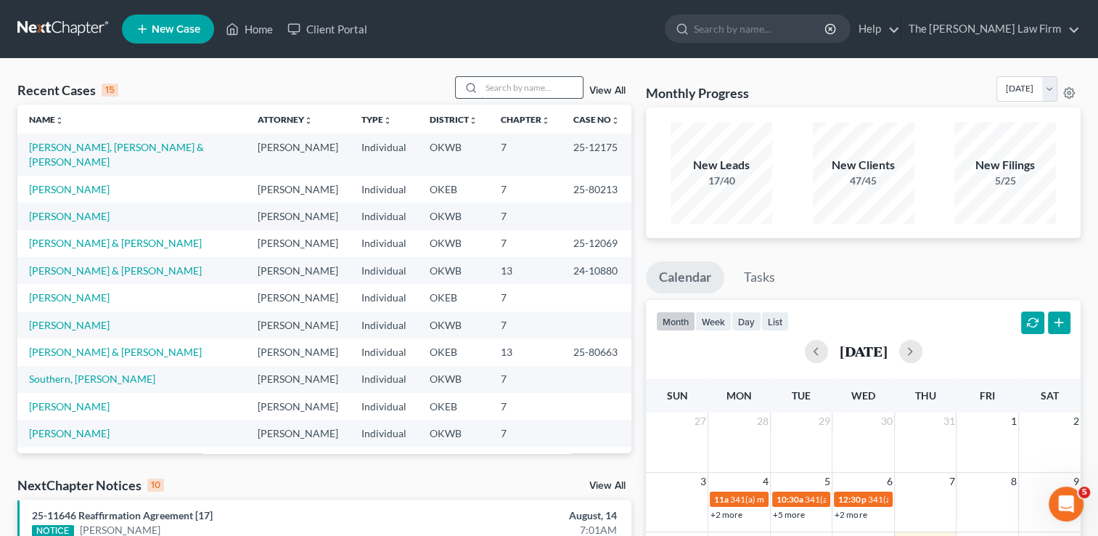
click at [528, 84] on input "search" at bounding box center [532, 87] width 102 height 21
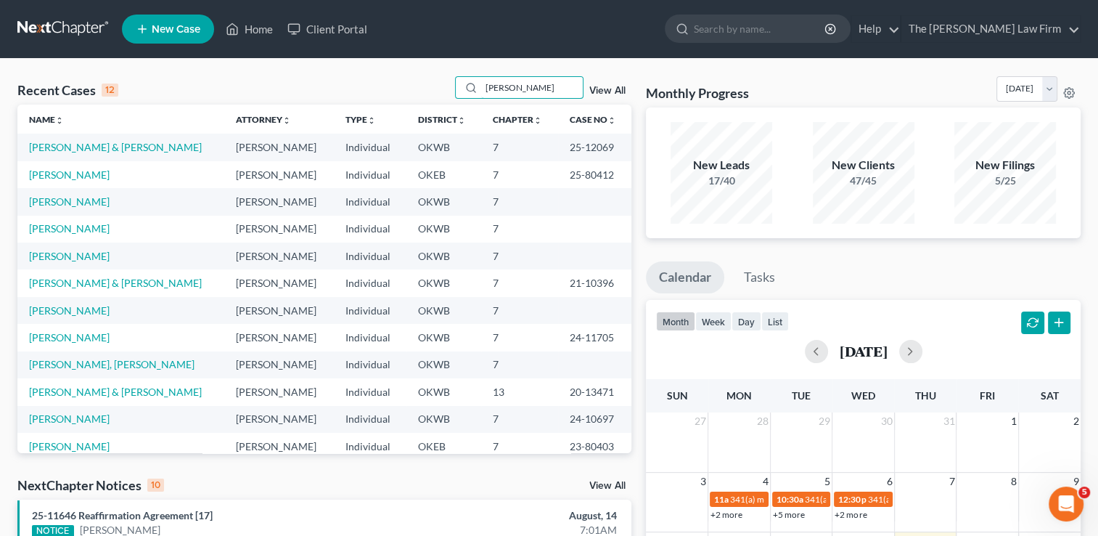
drag, startPoint x: 531, startPoint y: 86, endPoint x: 435, endPoint y: 97, distance: 97.1
click at [444, 94] on div "Recent Cases 12 [PERSON_NAME] View All" at bounding box center [324, 90] width 614 height 28
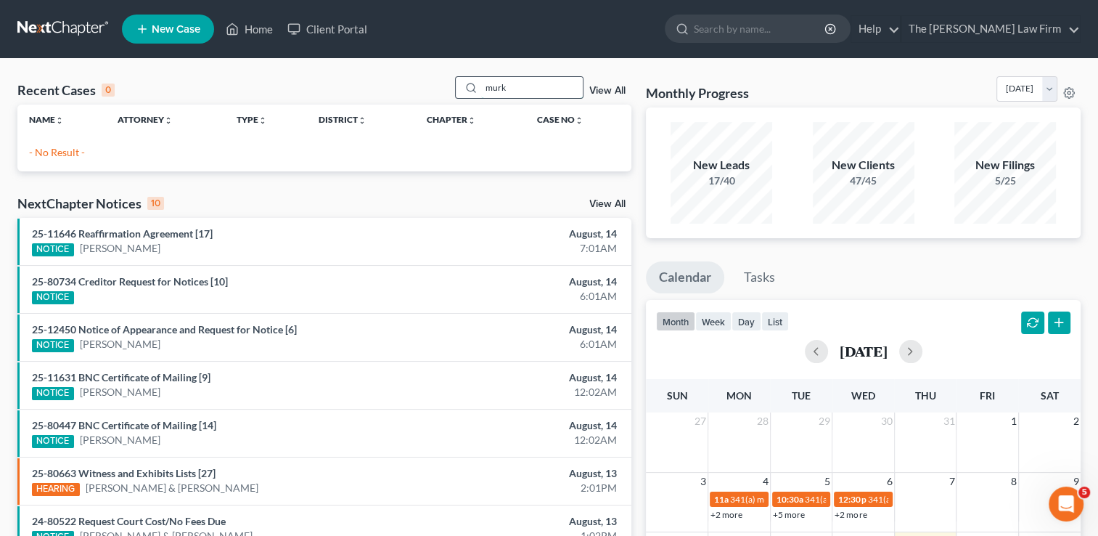
click at [517, 82] on input "murk" at bounding box center [532, 87] width 102 height 21
type input "murkuro"
drag, startPoint x: 523, startPoint y: 83, endPoint x: 476, endPoint y: 69, distance: 48.5
click at [476, 69] on div "Recent Cases 0 murkuro View All Name unfold_more expand_more expand_less Attorn…" at bounding box center [549, 436] width 1098 height 754
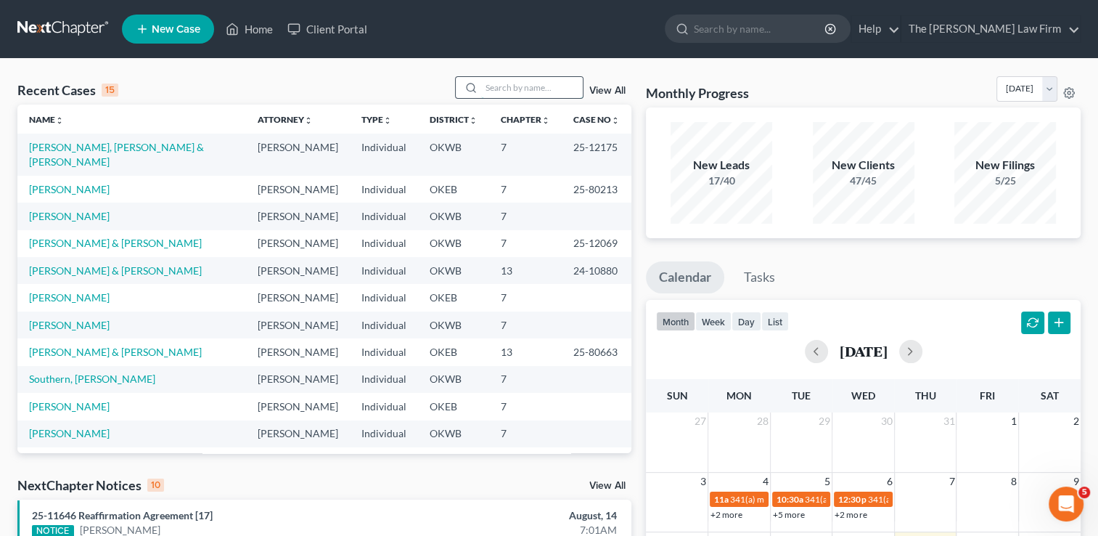
click at [534, 86] on input "search" at bounding box center [532, 87] width 102 height 21
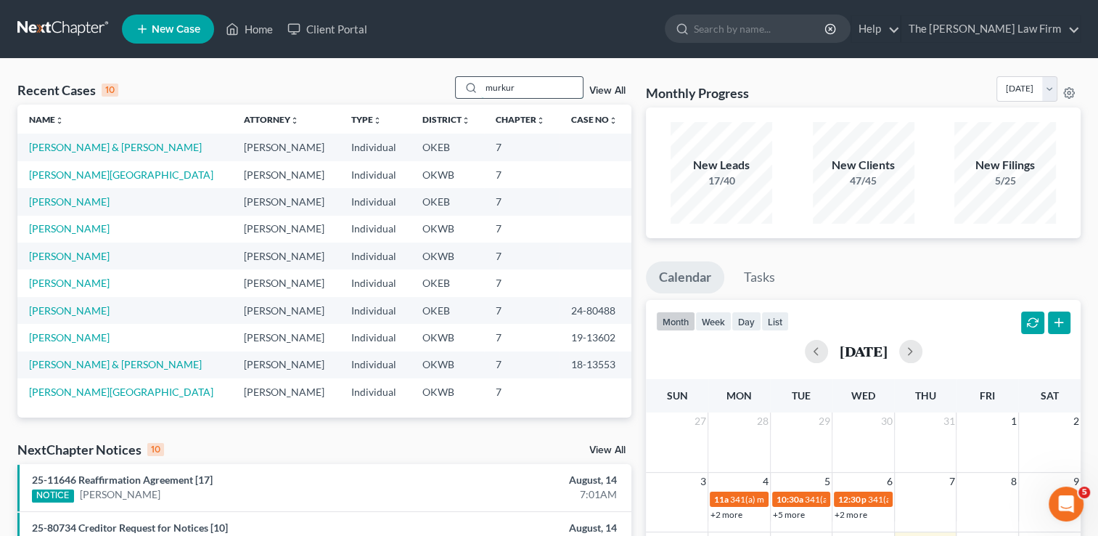
type input "murkuro"
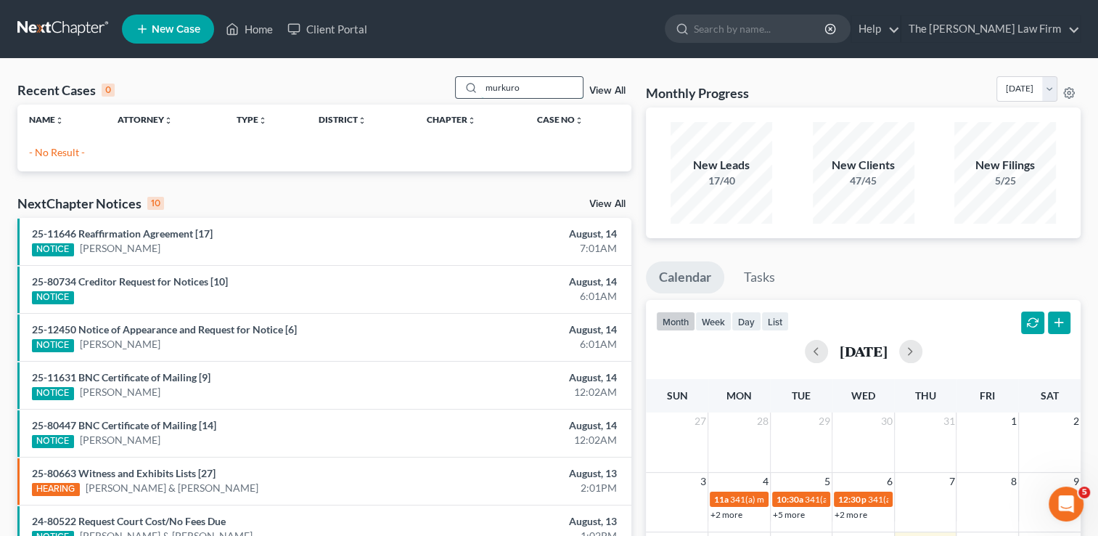
drag, startPoint x: 527, startPoint y: 83, endPoint x: 478, endPoint y: 83, distance: 48.6
click at [478, 83] on div "murkuro" at bounding box center [519, 87] width 129 height 23
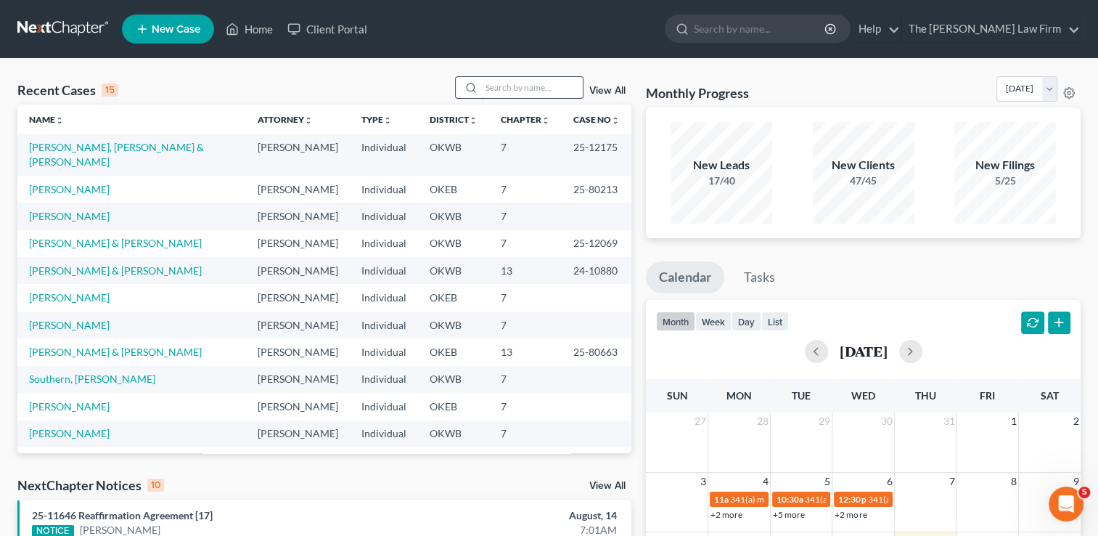
click at [537, 90] on input "search" at bounding box center [532, 87] width 102 height 21
type input "votaw"
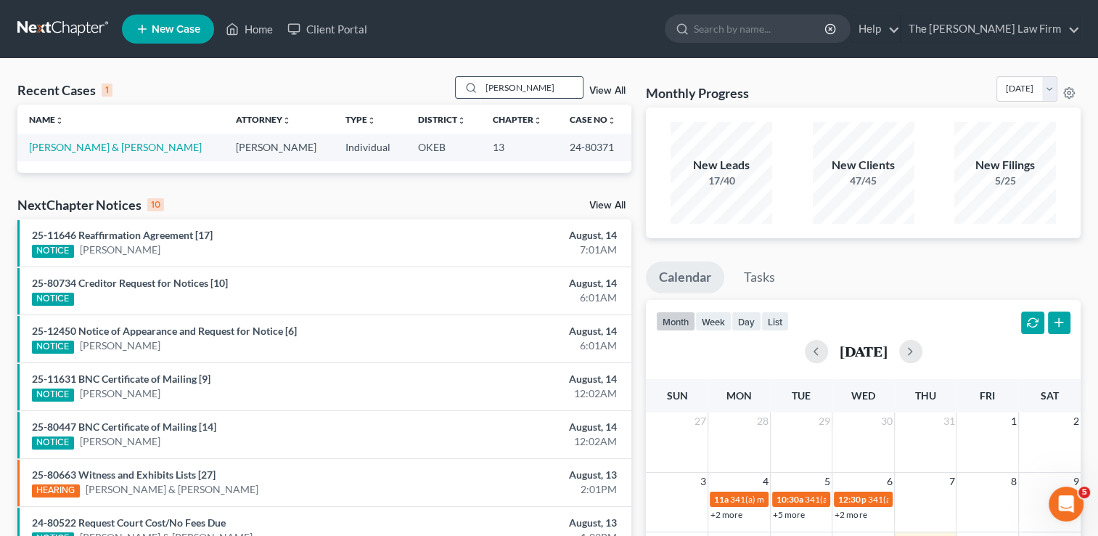
drag, startPoint x: 520, startPoint y: 84, endPoint x: 464, endPoint y: 94, distance: 56.8
click at [464, 94] on div "votaw" at bounding box center [519, 87] width 129 height 23
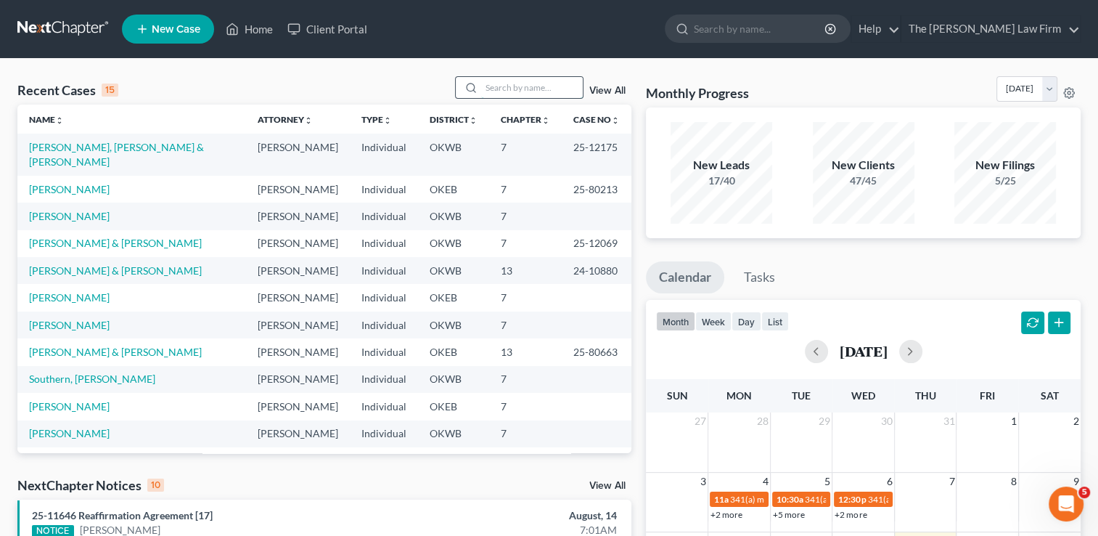
click at [526, 86] on input "search" at bounding box center [532, 87] width 102 height 21
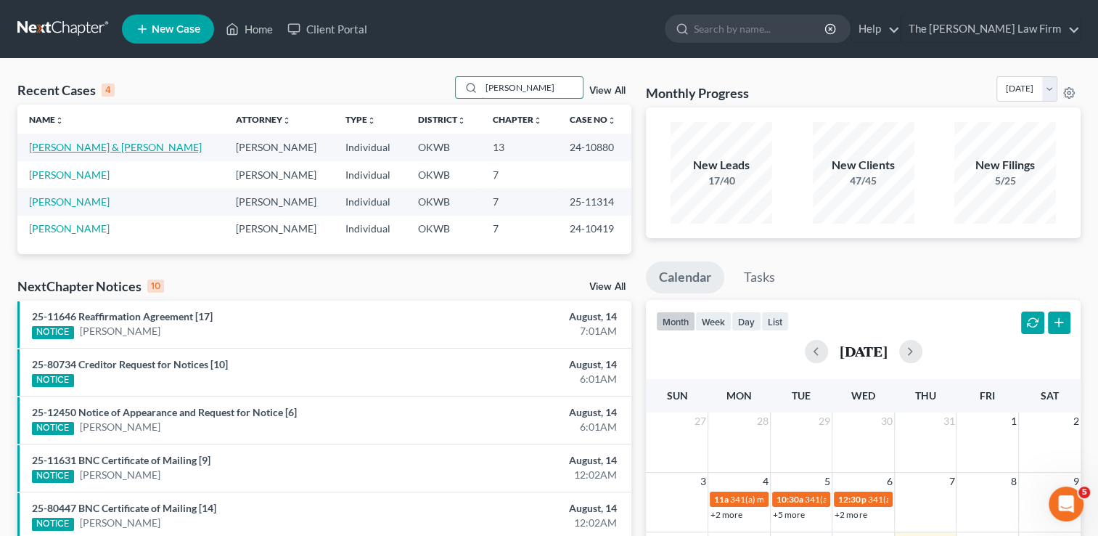
type input "evans"
click at [113, 146] on link "[PERSON_NAME] & [PERSON_NAME]" at bounding box center [115, 147] width 173 height 12
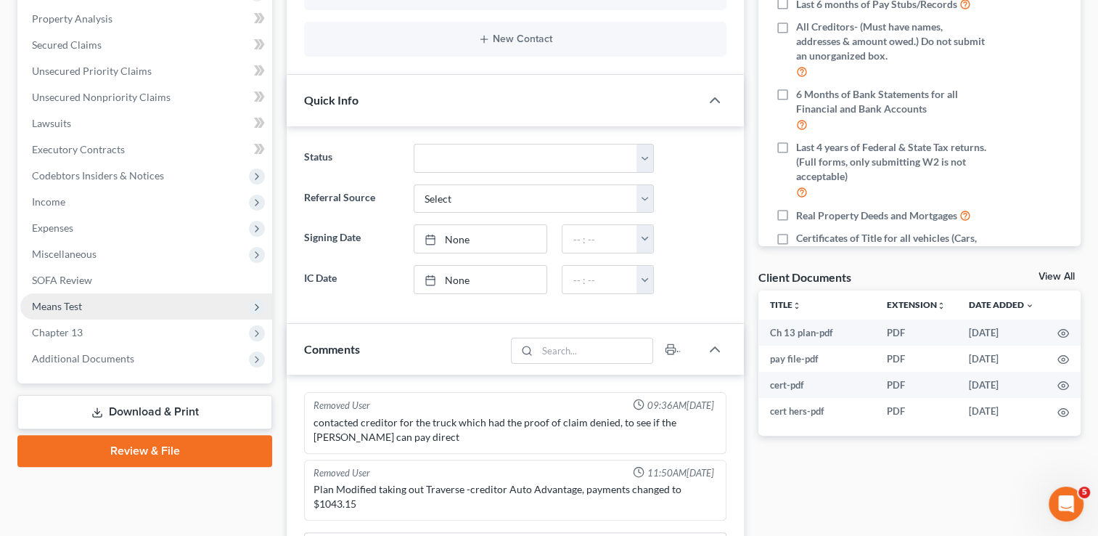
scroll to position [290, 0]
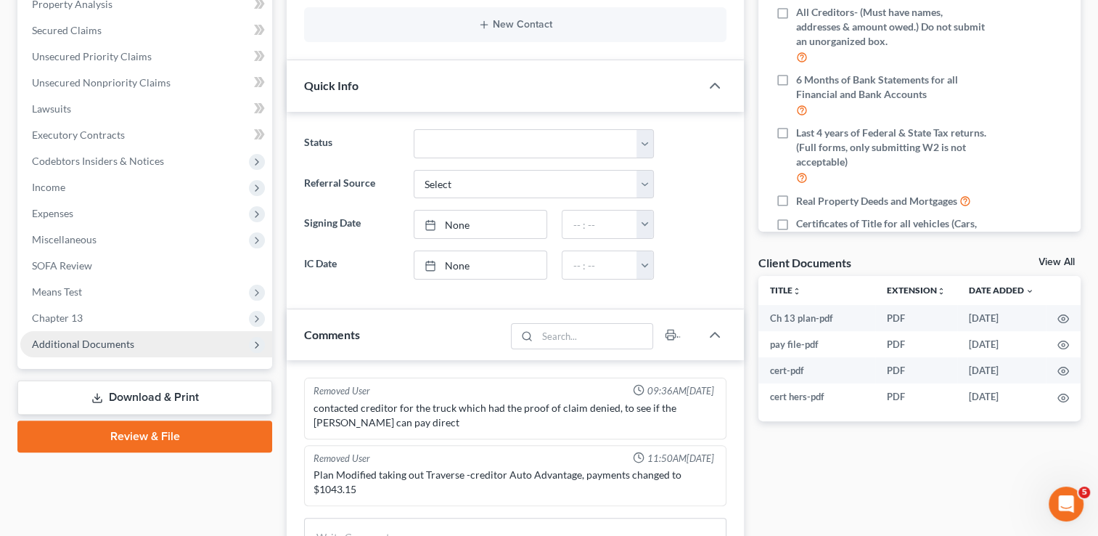
click at [75, 339] on span "Additional Documents" at bounding box center [83, 344] width 102 height 12
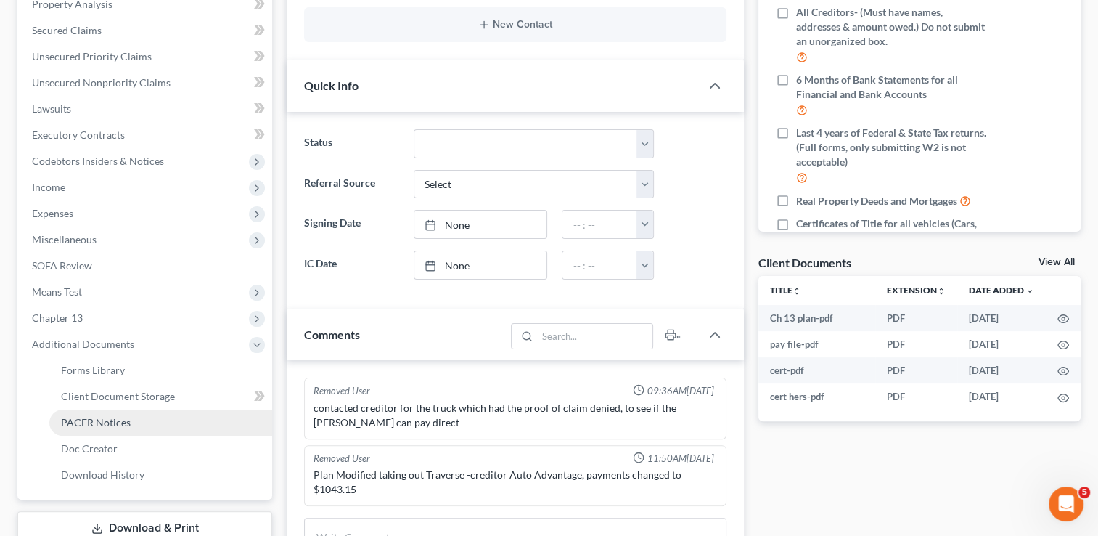
click at [119, 419] on span "PACER Notices" at bounding box center [96, 422] width 70 height 12
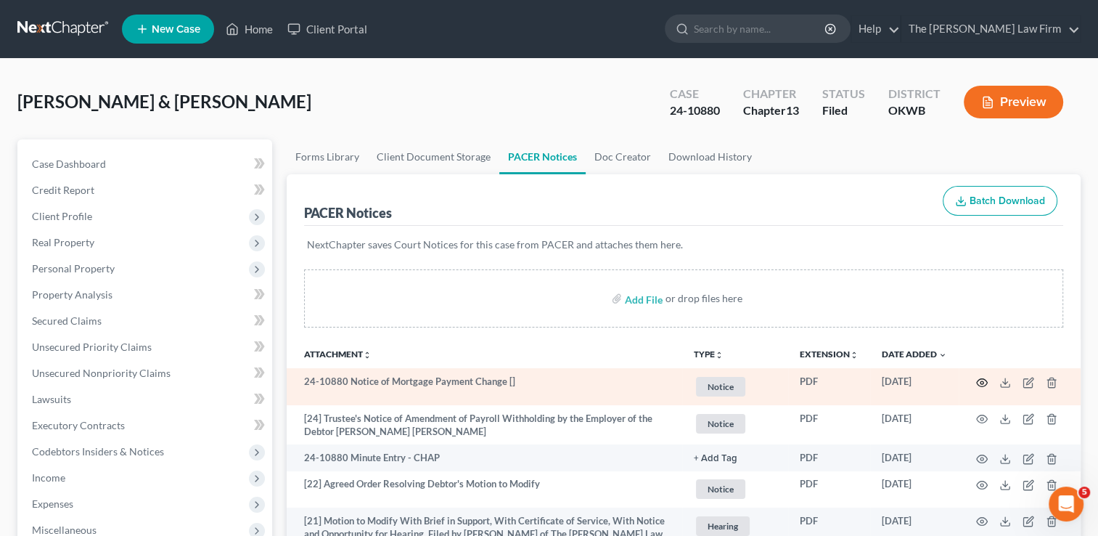
click at [983, 385] on icon "button" at bounding box center [982, 383] width 12 height 12
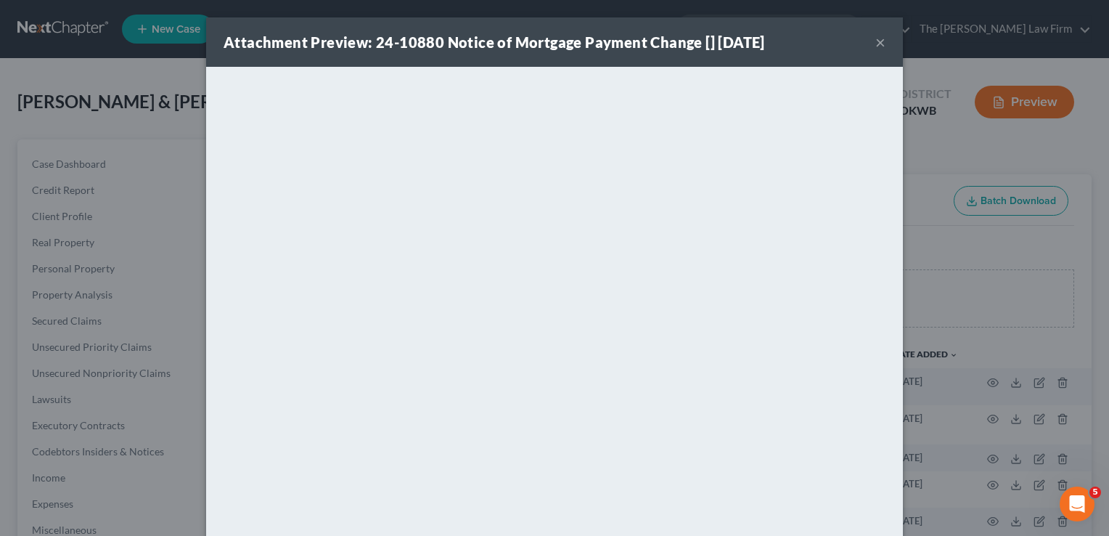
click at [875, 42] on button "×" at bounding box center [880, 41] width 10 height 17
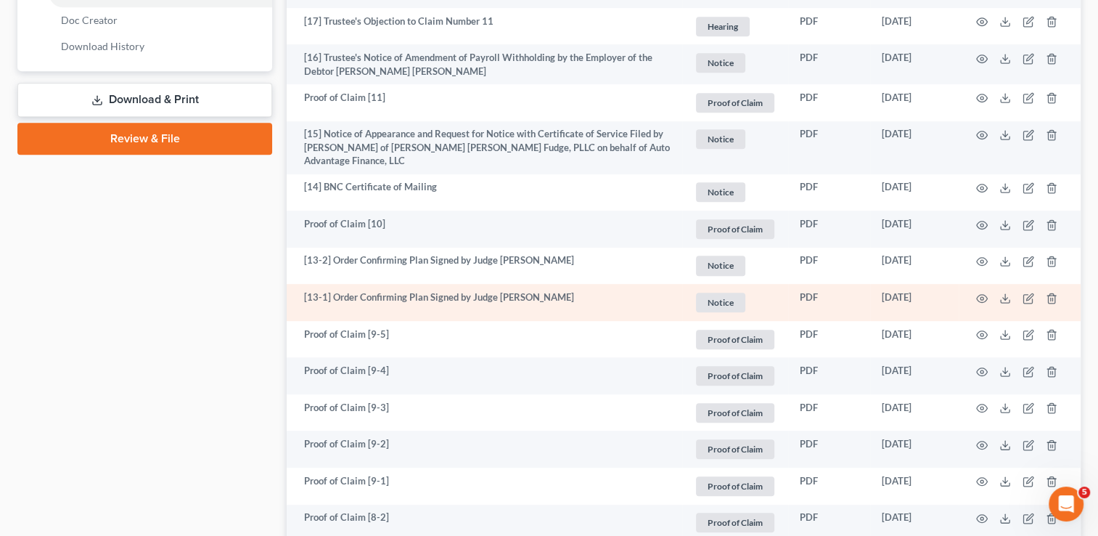
scroll to position [726, 0]
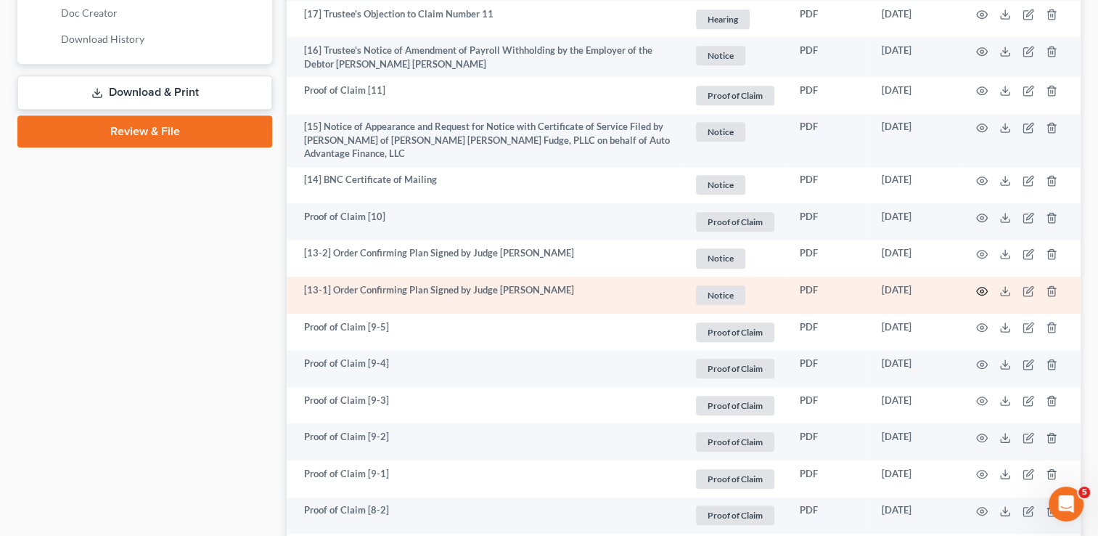
click at [980, 285] on icon "button" at bounding box center [982, 291] width 12 height 12
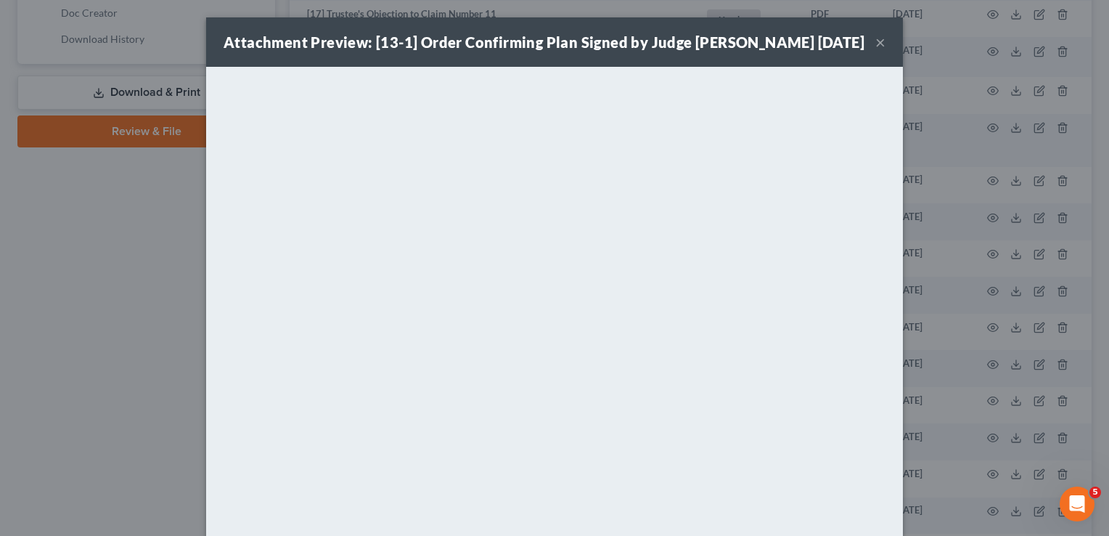
drag, startPoint x: 877, startPoint y: 44, endPoint x: 870, endPoint y: 71, distance: 27.8
click at [877, 44] on button "×" at bounding box center [880, 41] width 10 height 17
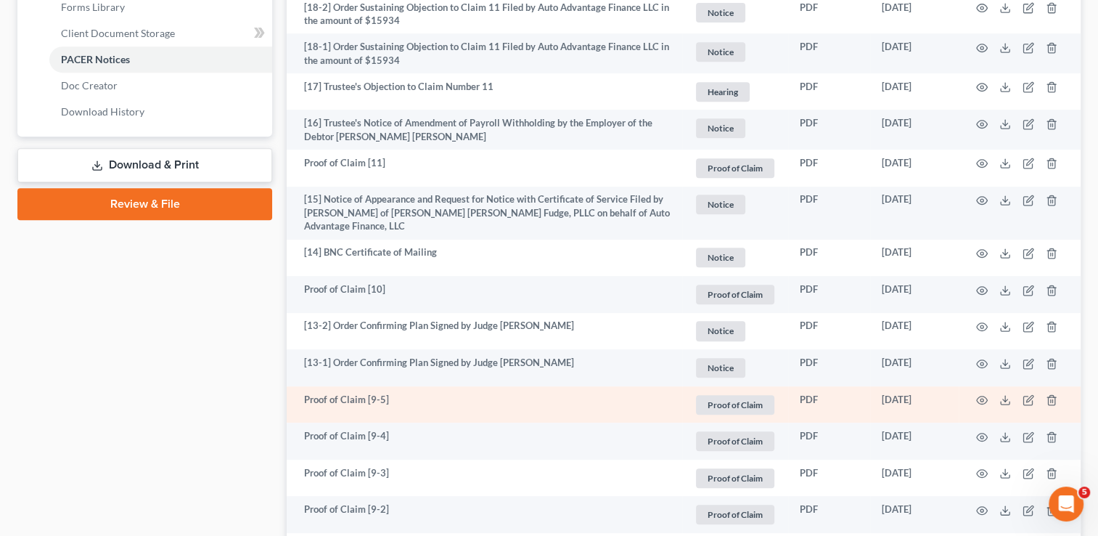
scroll to position [0, 0]
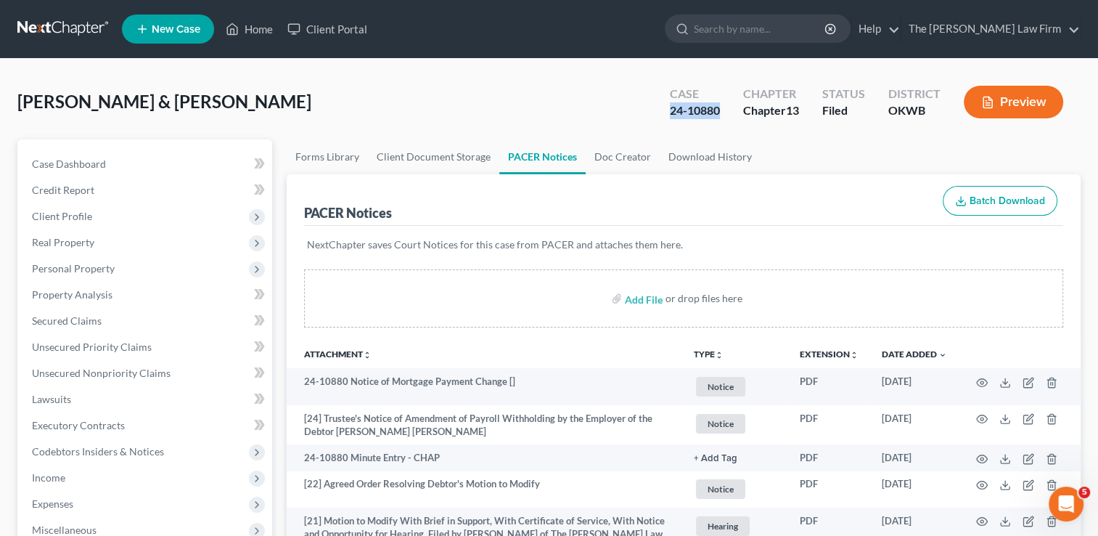
drag, startPoint x: 721, startPoint y: 111, endPoint x: 665, endPoint y: 118, distance: 56.3
click at [665, 118] on div "Case 24-10880" at bounding box center [694, 103] width 73 height 43
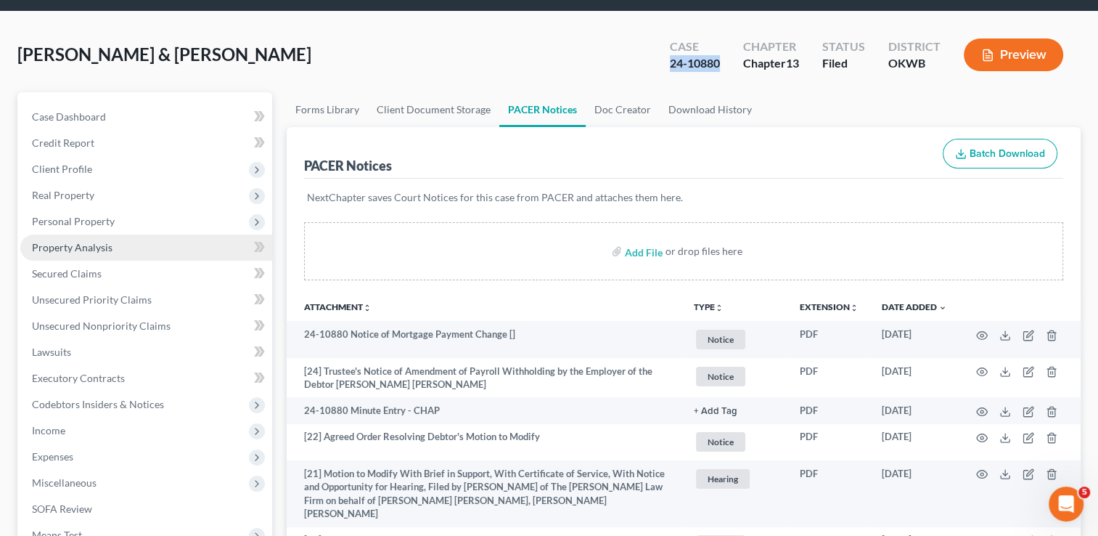
scroll to position [73, 0]
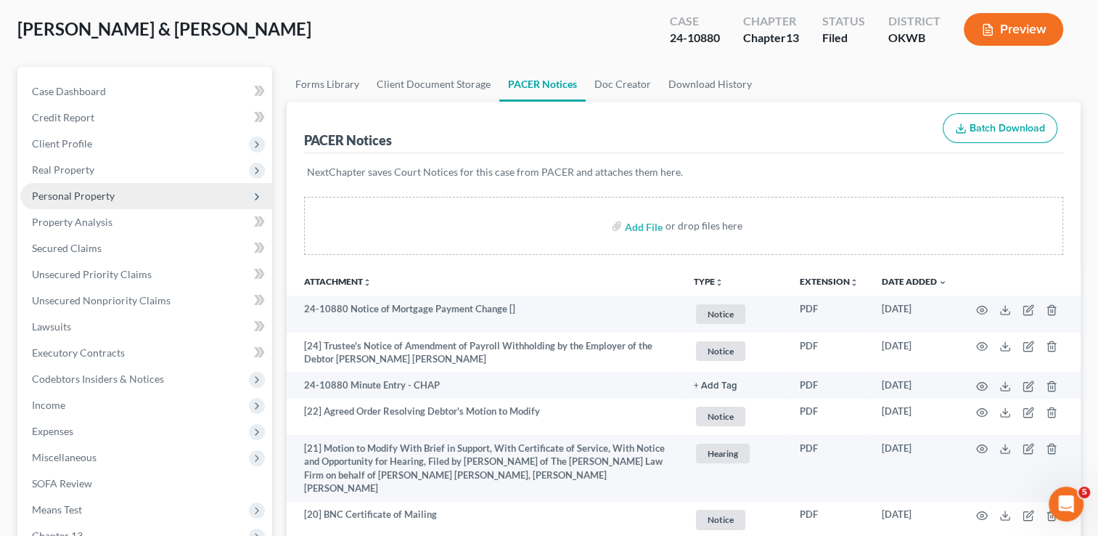
click at [67, 193] on span "Personal Property" at bounding box center [73, 195] width 83 height 12
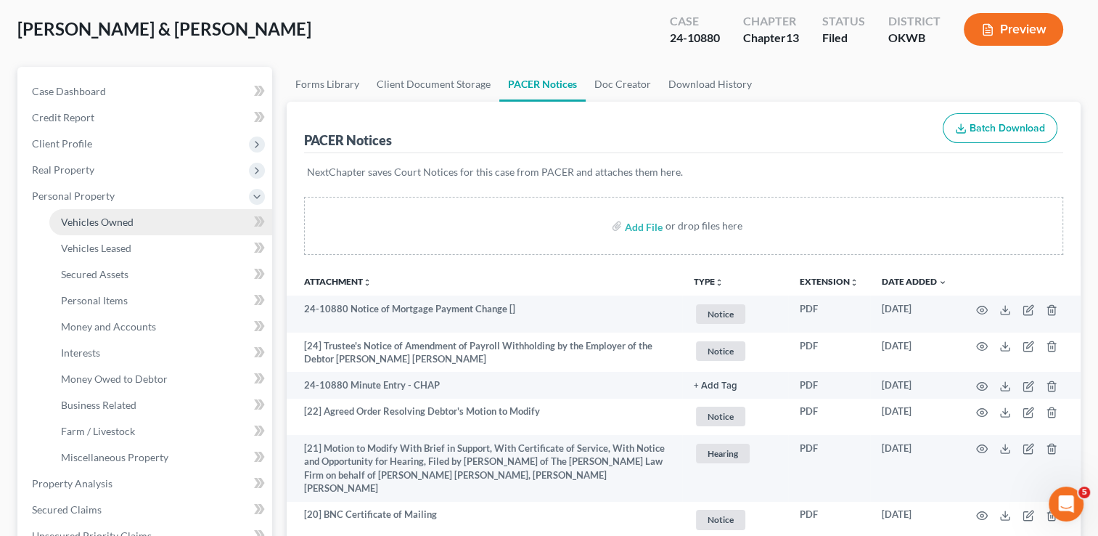
click at [99, 216] on span "Vehicles Owned" at bounding box center [97, 222] width 73 height 12
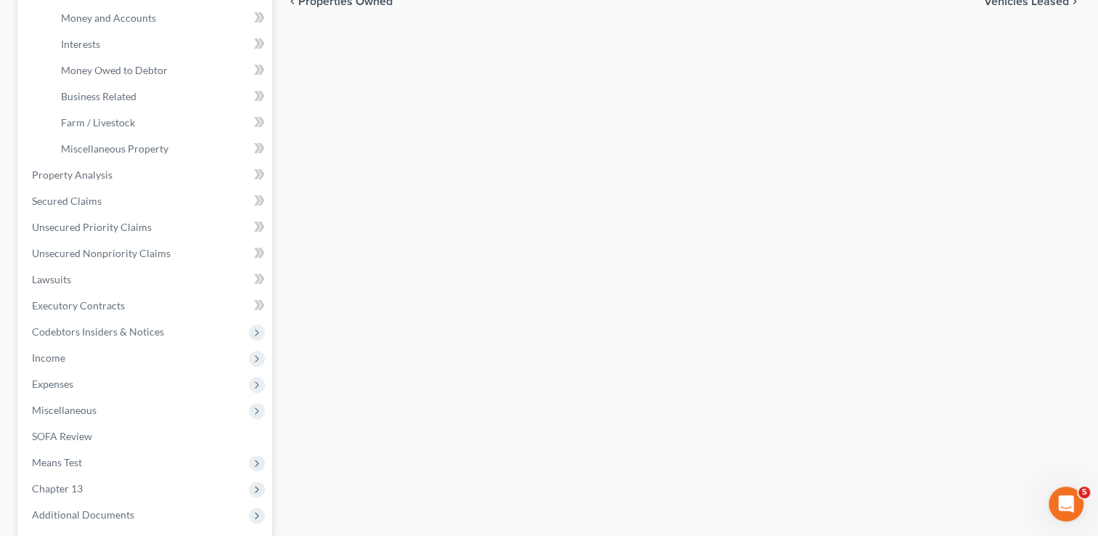
scroll to position [508, 0]
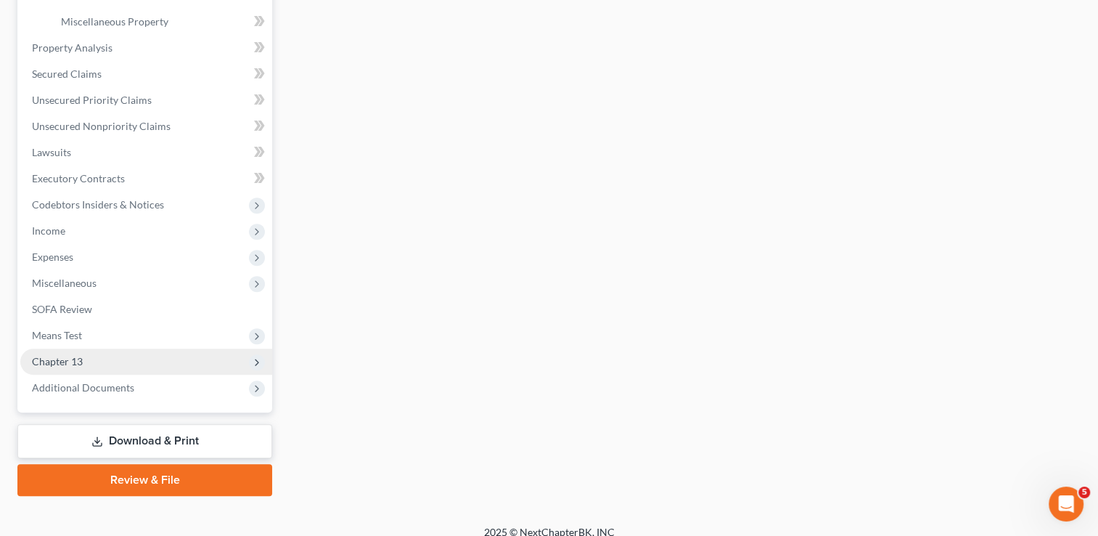
click at [66, 361] on span "Chapter 13" at bounding box center [57, 361] width 51 height 12
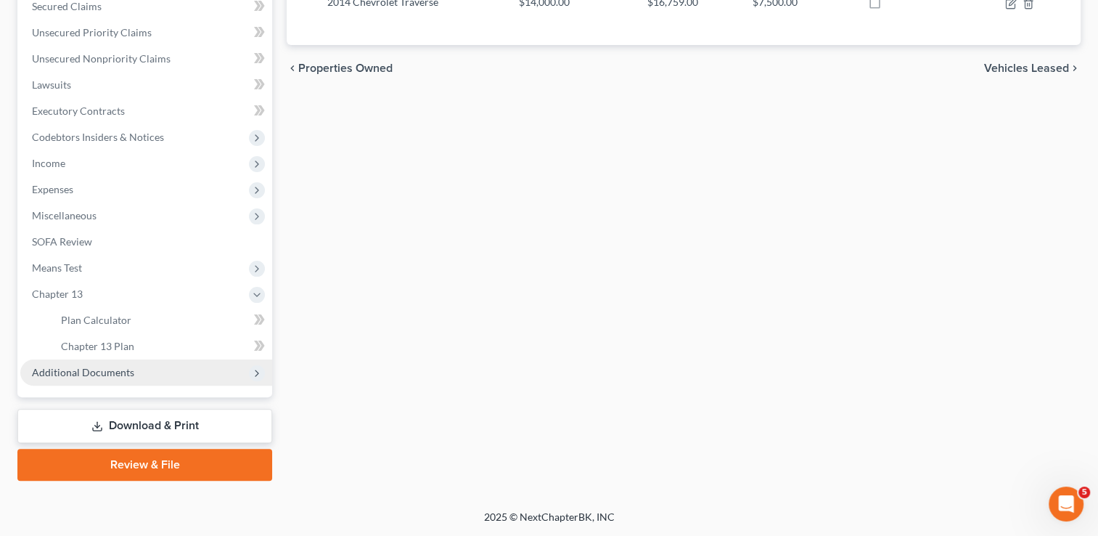
scroll to position [313, 0]
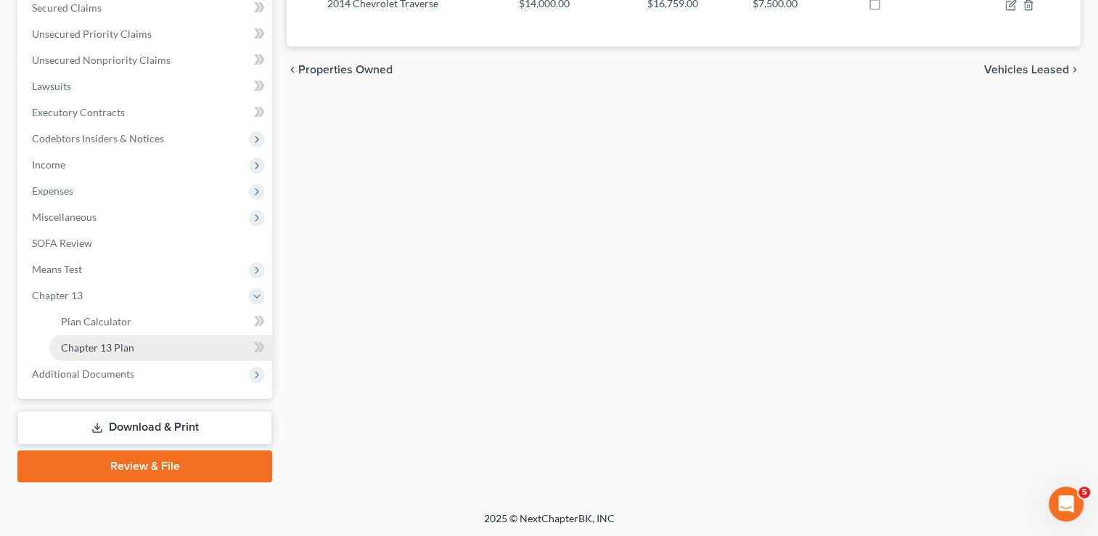
click at [117, 346] on span "Chapter 13 Plan" at bounding box center [97, 347] width 73 height 12
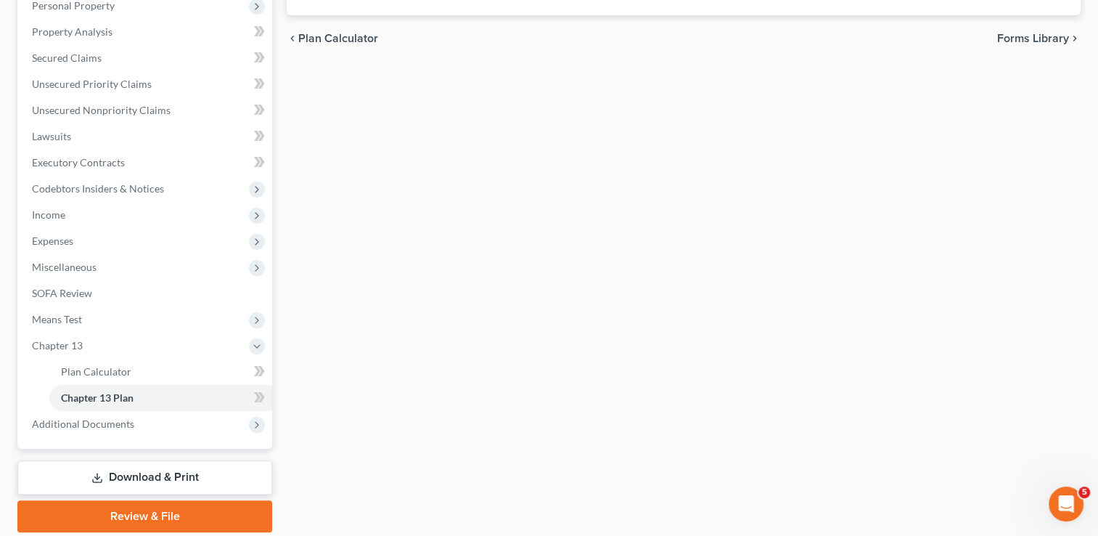
scroll to position [313, 0]
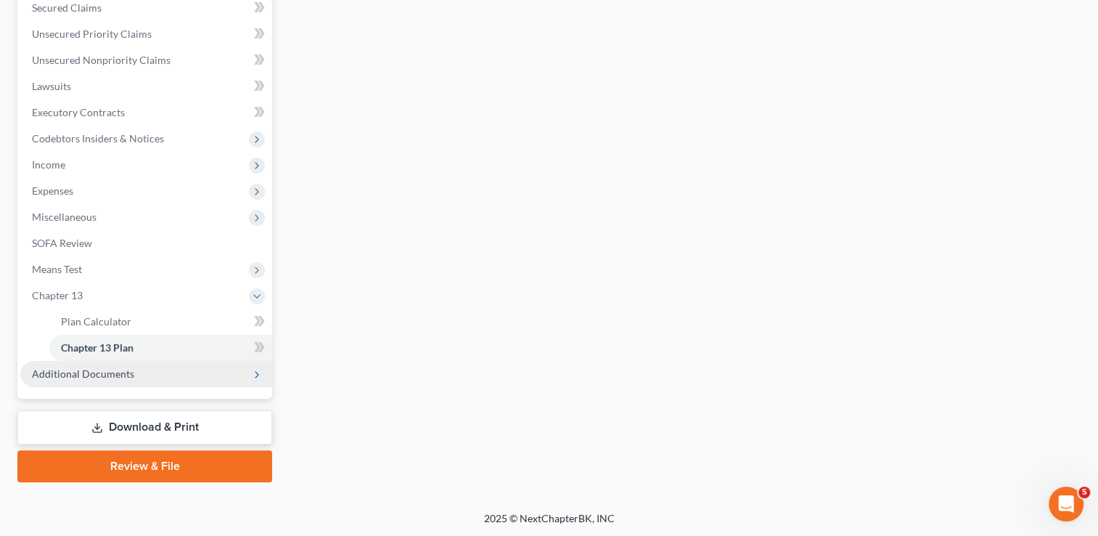
click at [69, 372] on span "Additional Documents" at bounding box center [83, 373] width 102 height 12
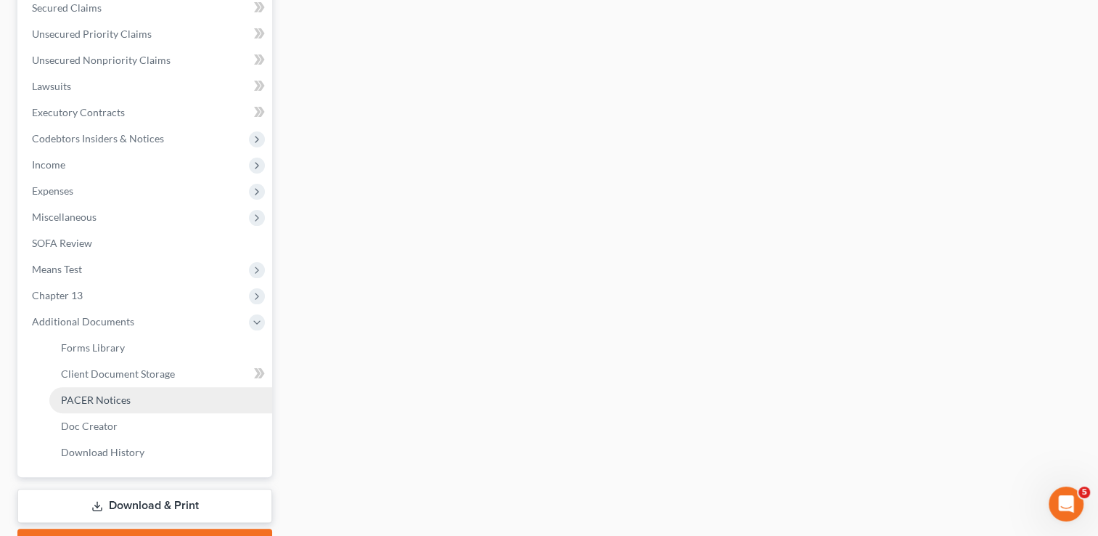
click at [110, 397] on span "PACER Notices" at bounding box center [96, 399] width 70 height 12
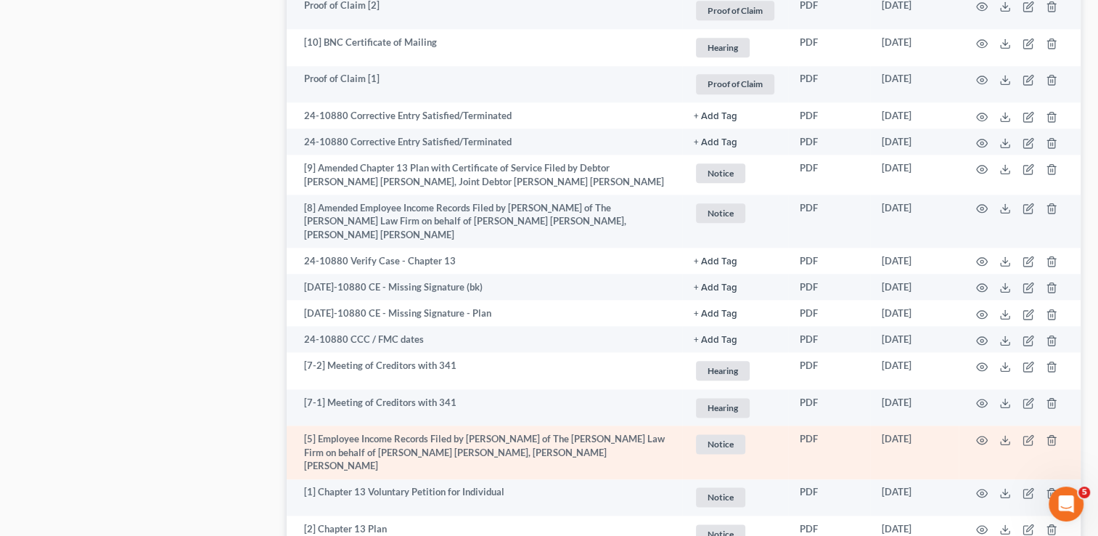
scroll to position [1670, 0]
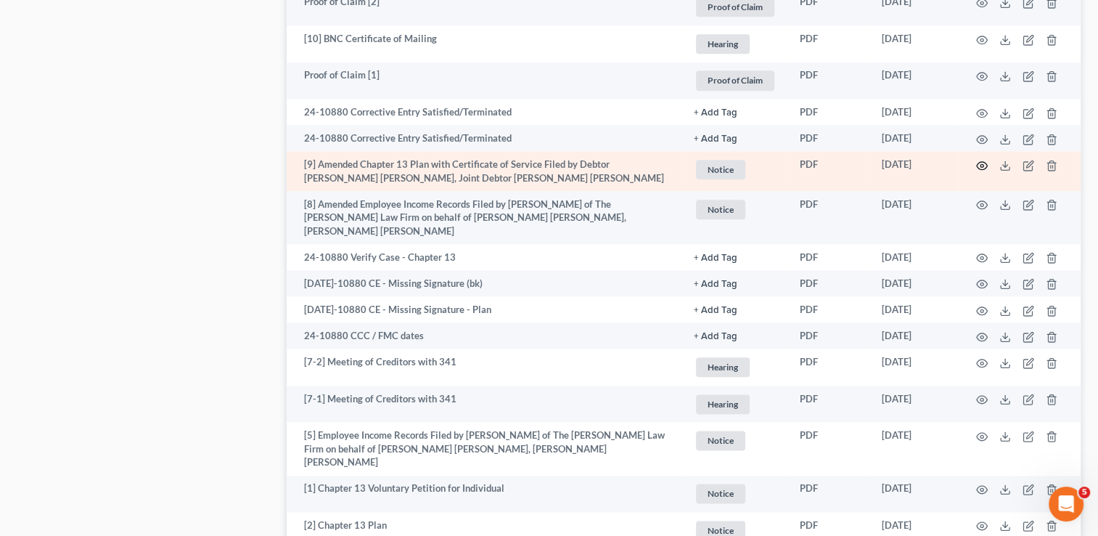
click at [979, 160] on icon "button" at bounding box center [982, 166] width 12 height 12
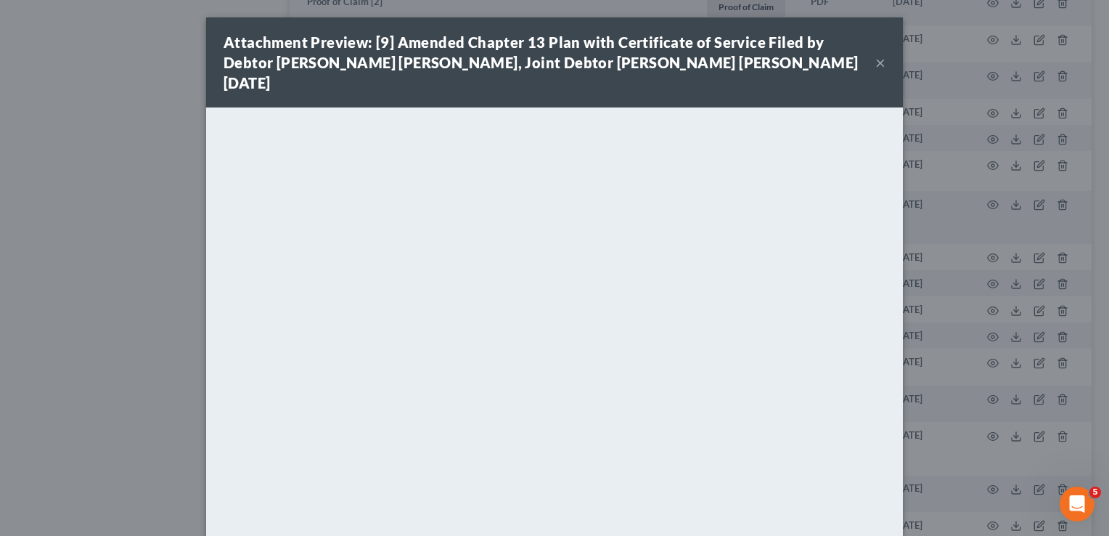
click at [875, 54] on button "×" at bounding box center [880, 62] width 10 height 17
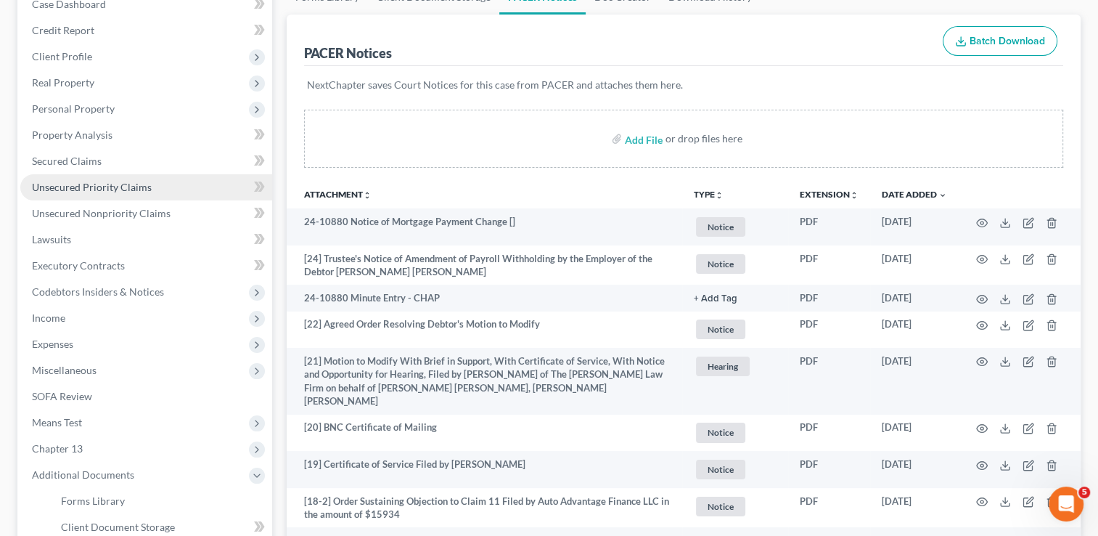
scroll to position [0, 0]
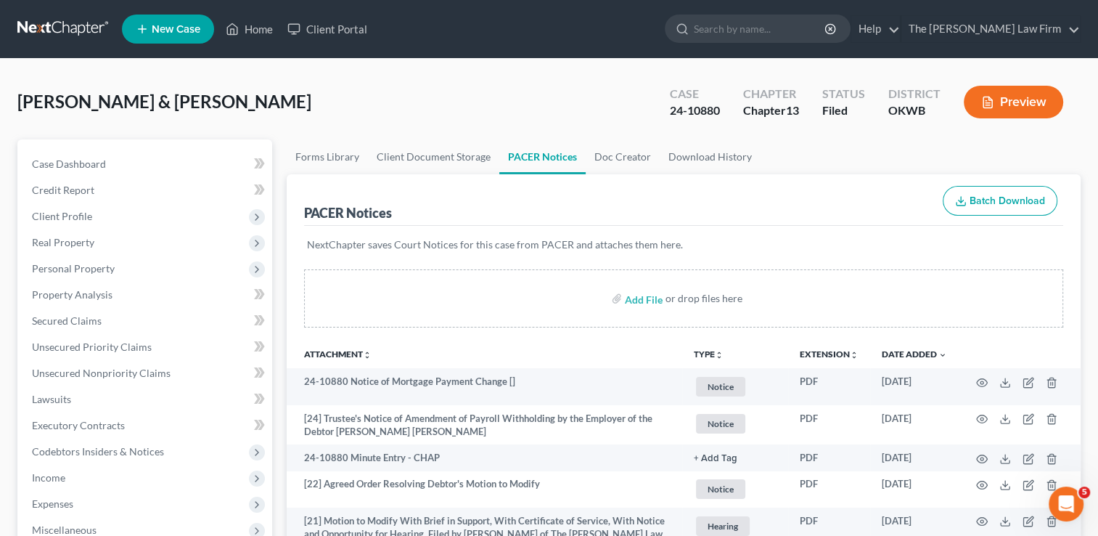
click at [52, 25] on link at bounding box center [63, 29] width 93 height 26
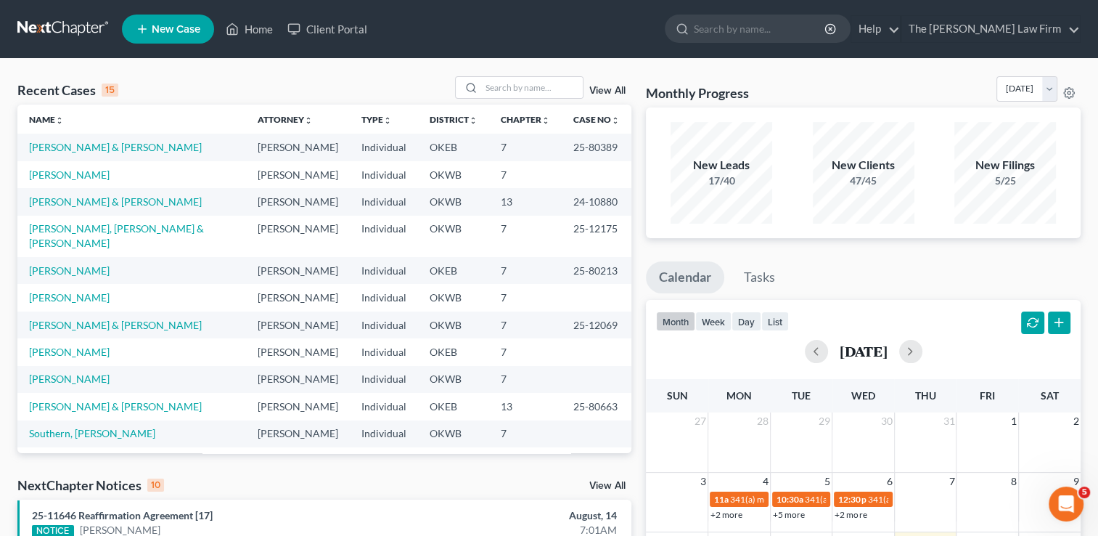
click at [616, 484] on link "View All" at bounding box center [607, 486] width 36 height 10
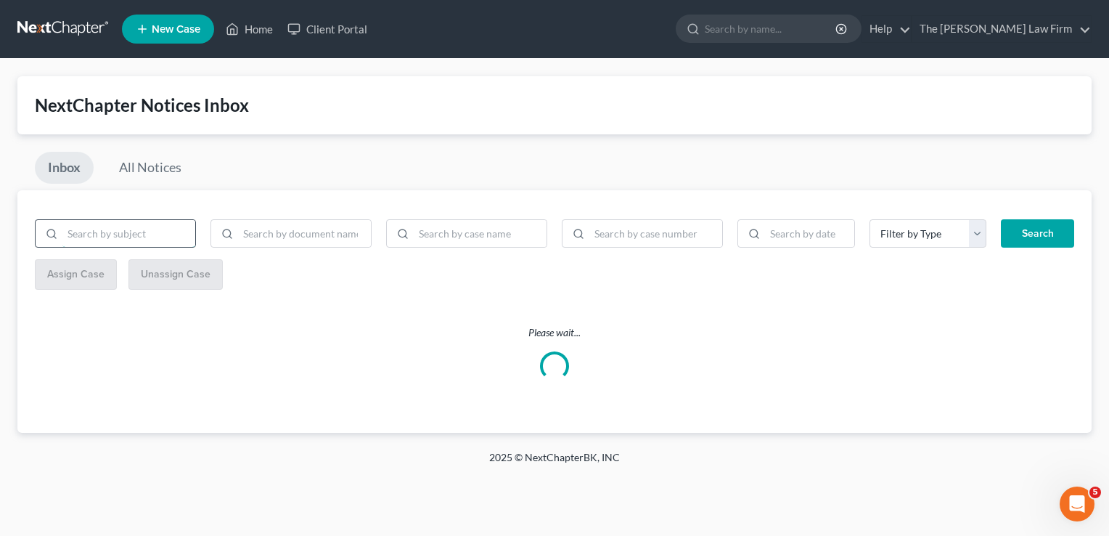
click at [147, 234] on input "search" at bounding box center [128, 234] width 133 height 28
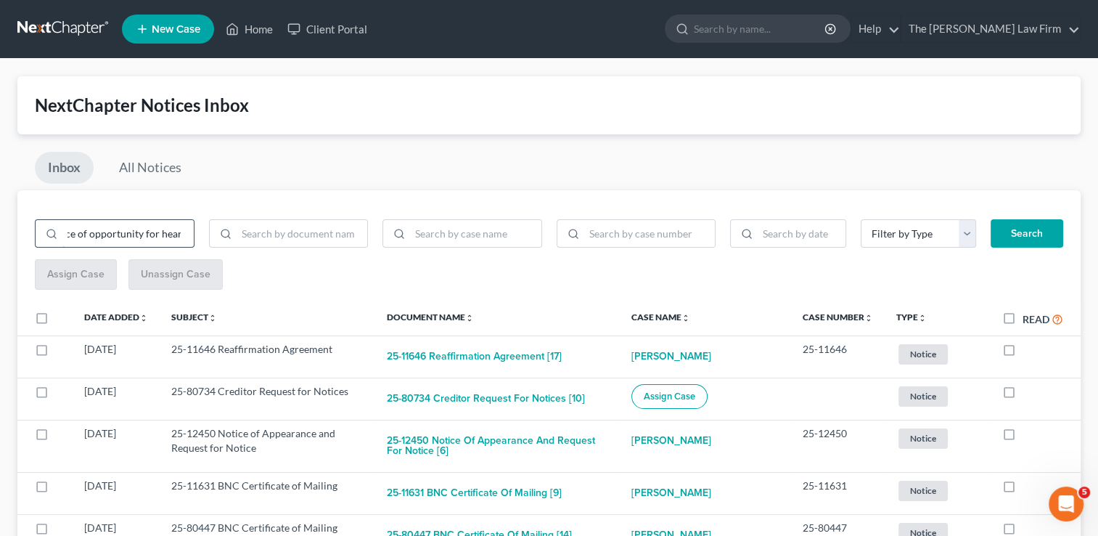
scroll to position [0, 31]
type input "notice of opportunity for hearing"
click at [1046, 229] on button "Search" at bounding box center [1027, 233] width 73 height 29
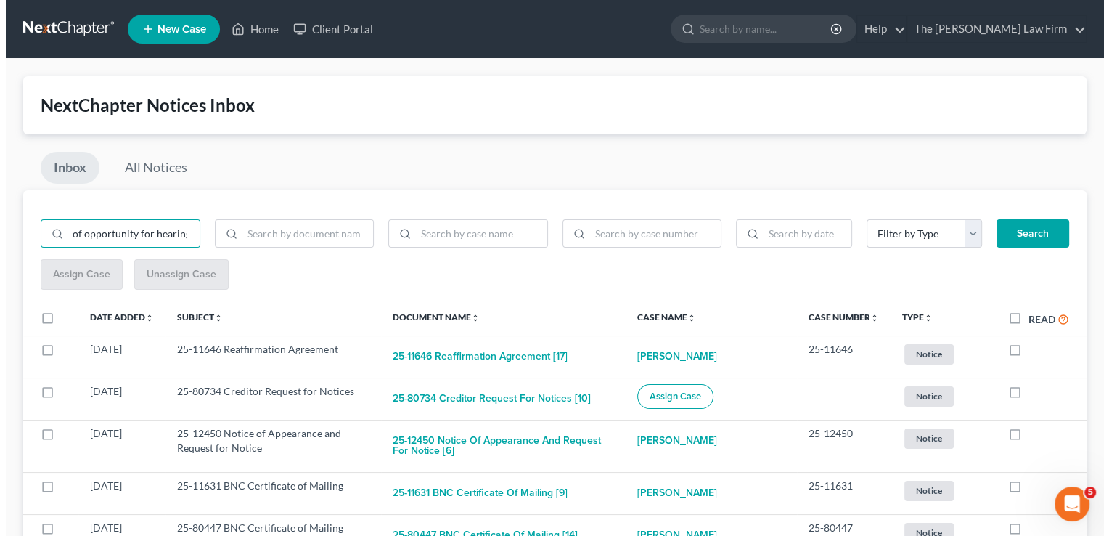
scroll to position [0, 0]
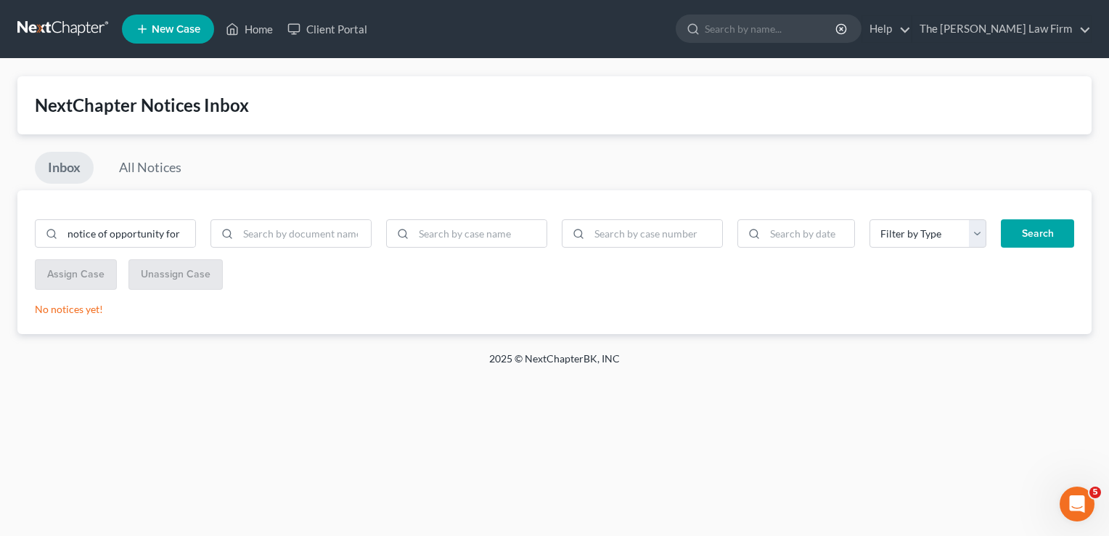
click at [57, 23] on link at bounding box center [63, 29] width 93 height 26
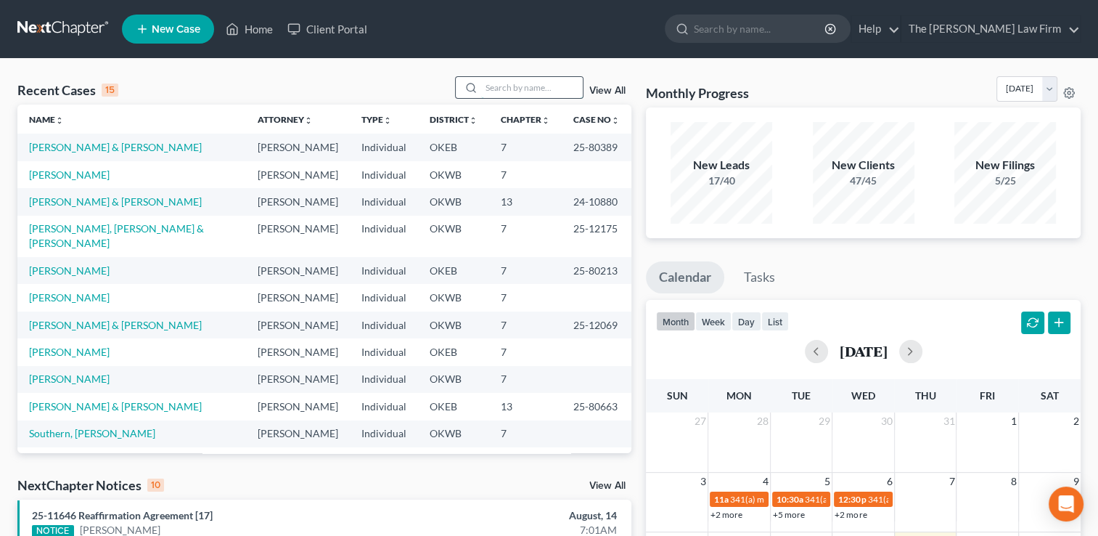
click at [523, 88] on input "search" at bounding box center [532, 87] width 102 height 21
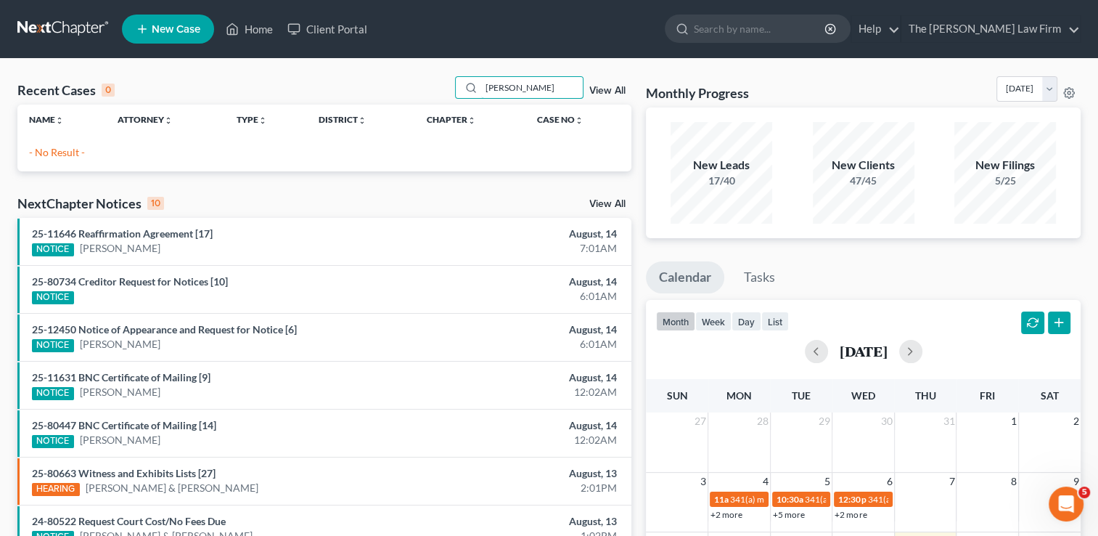
drag, startPoint x: 546, startPoint y: 84, endPoint x: 398, endPoint y: 93, distance: 148.3
click at [399, 93] on div "Recent Cases 0 [PERSON_NAME] View All" at bounding box center [324, 90] width 614 height 28
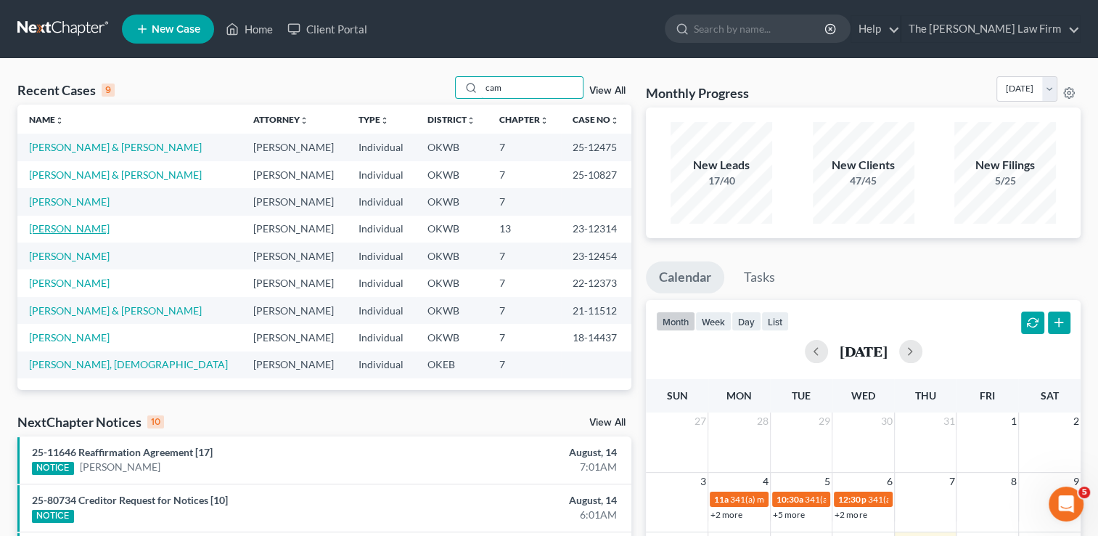
type input "cam"
click at [75, 226] on link "[PERSON_NAME]" at bounding box center [69, 228] width 81 height 12
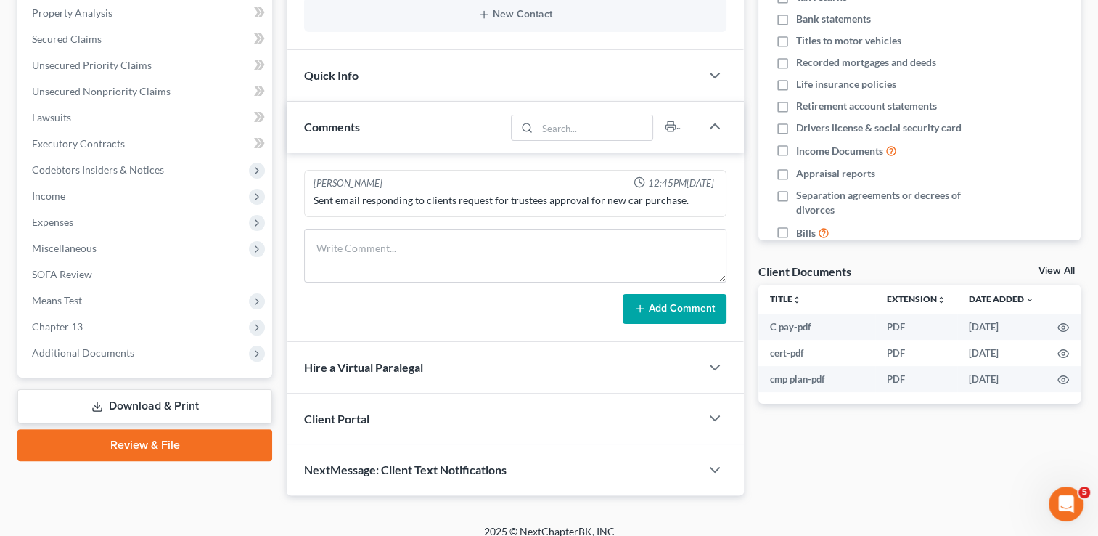
scroll to position [293, 0]
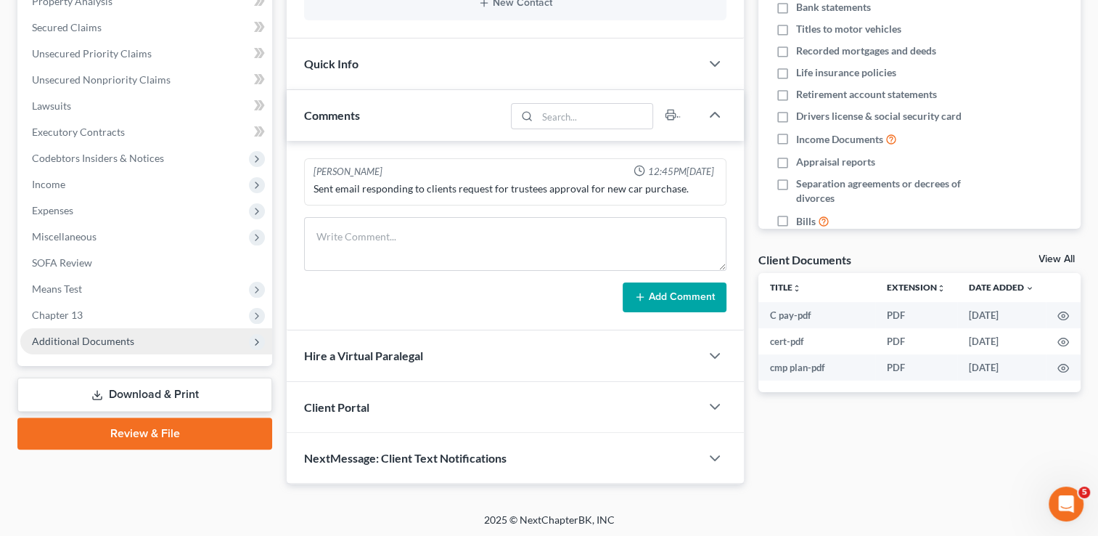
click at [96, 341] on span "Additional Documents" at bounding box center [83, 341] width 102 height 12
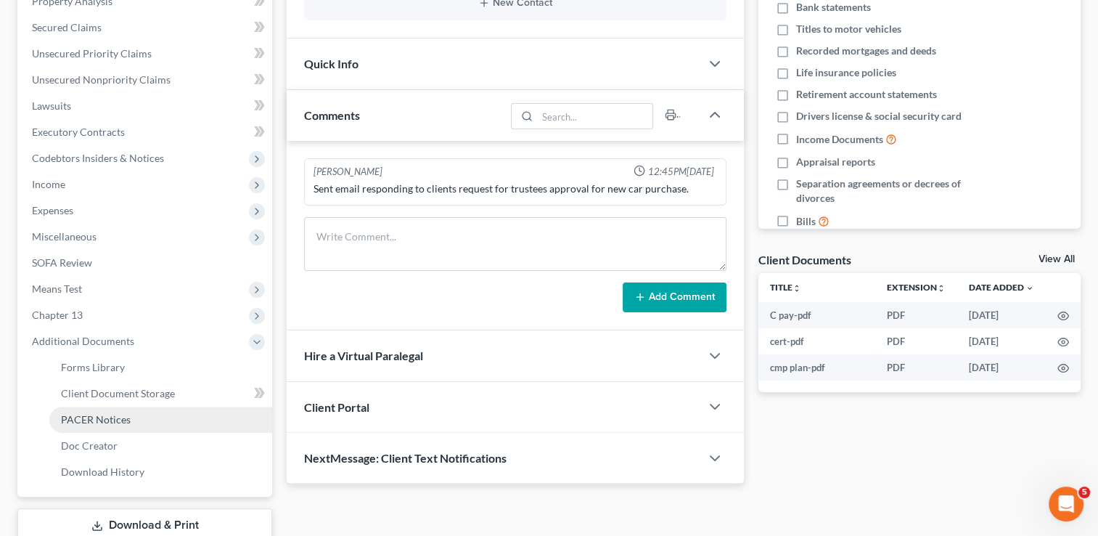
click at [101, 421] on span "PACER Notices" at bounding box center [96, 419] width 70 height 12
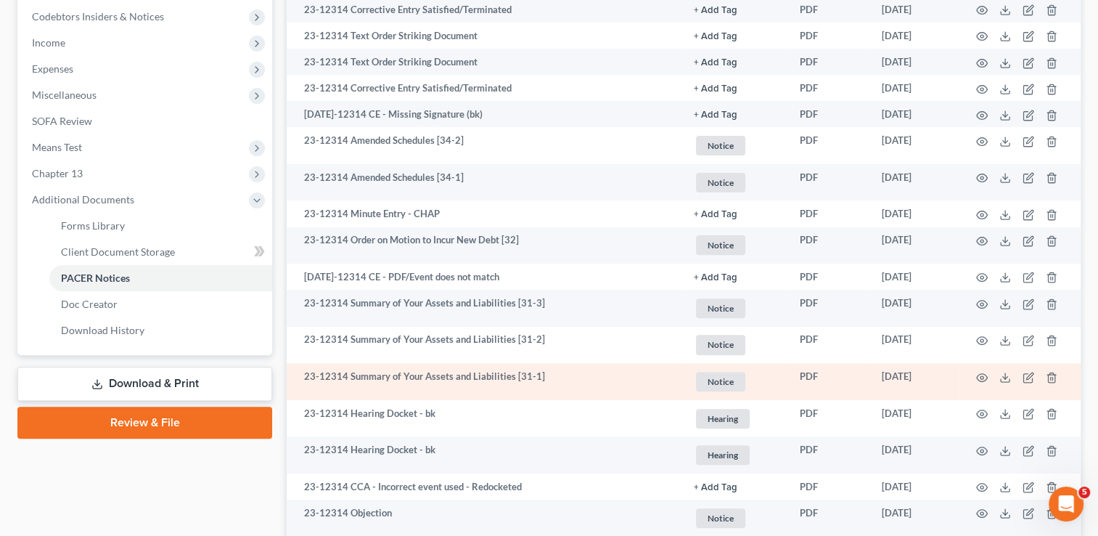
scroll to position [436, 0]
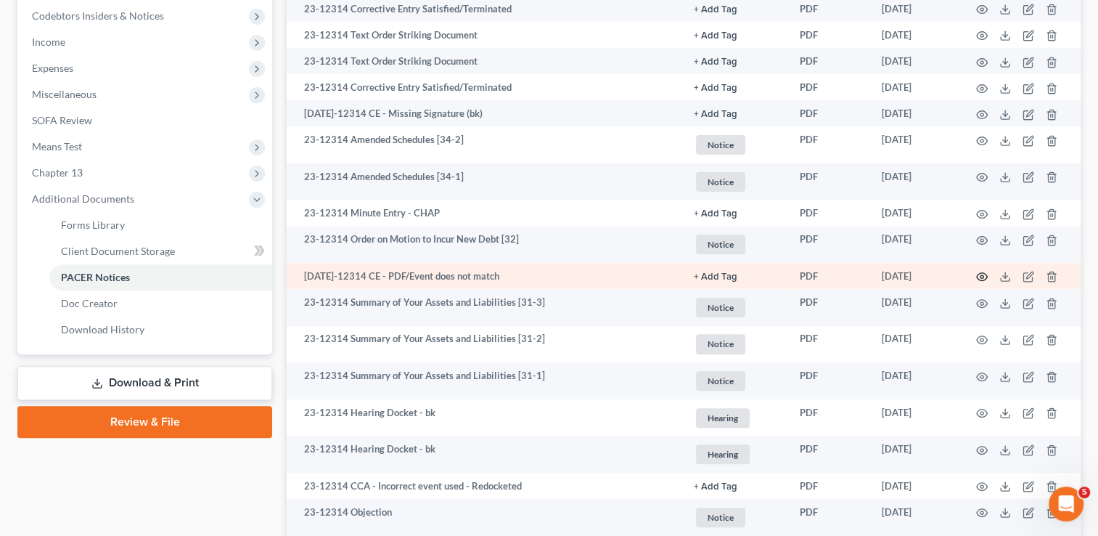
click at [982, 277] on circle "button" at bounding box center [982, 276] width 3 height 3
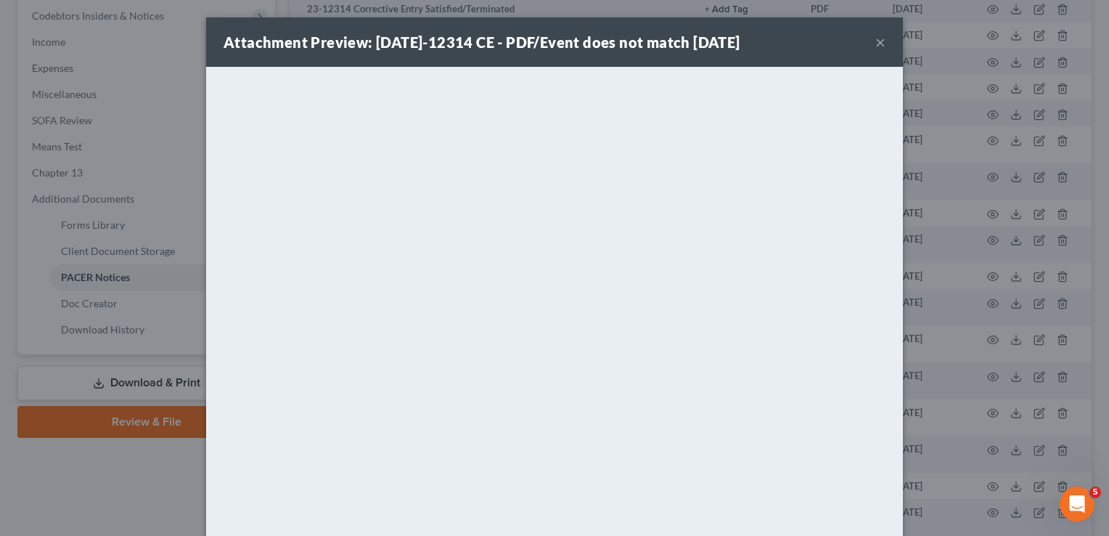
click at [875, 42] on button "×" at bounding box center [880, 41] width 10 height 17
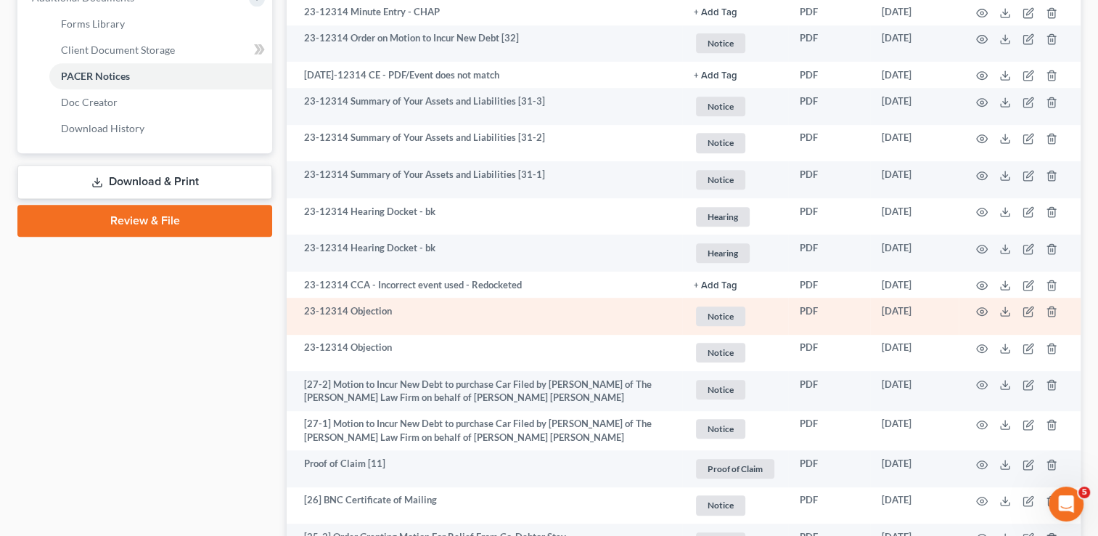
scroll to position [653, 0]
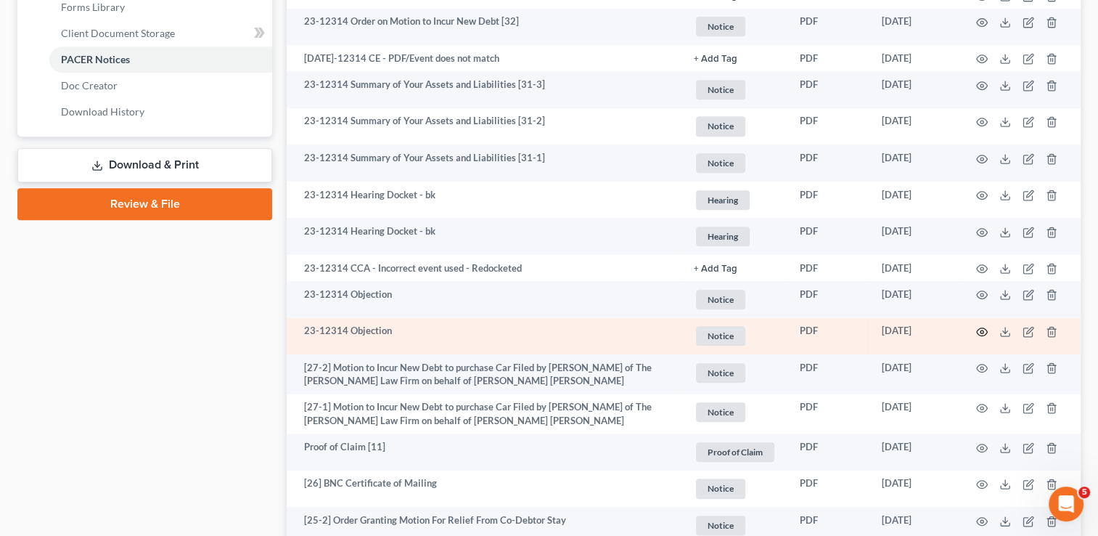
click at [982, 333] on circle "button" at bounding box center [982, 331] width 3 height 3
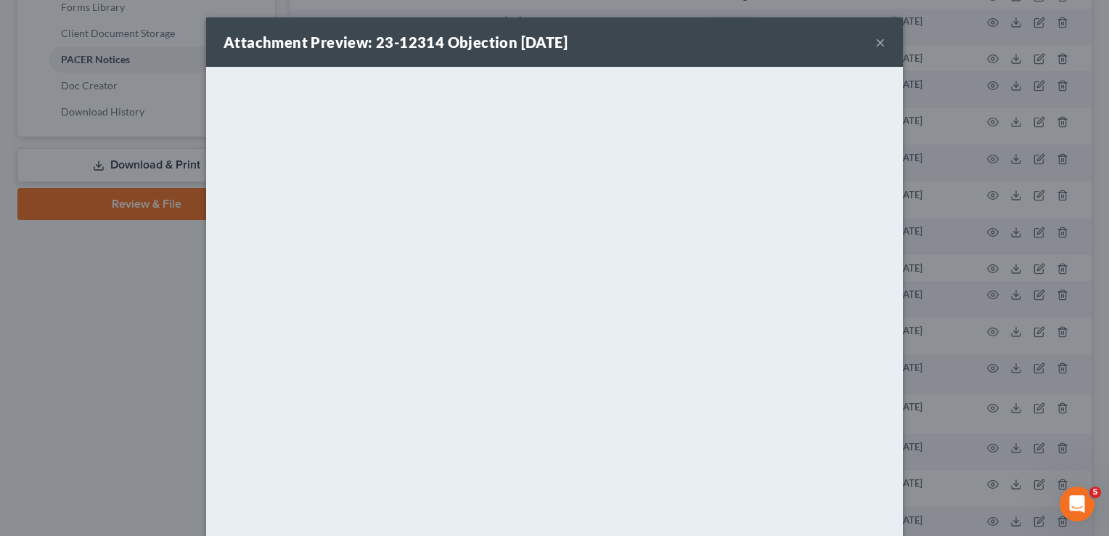
click at [876, 46] on button "×" at bounding box center [880, 41] width 10 height 17
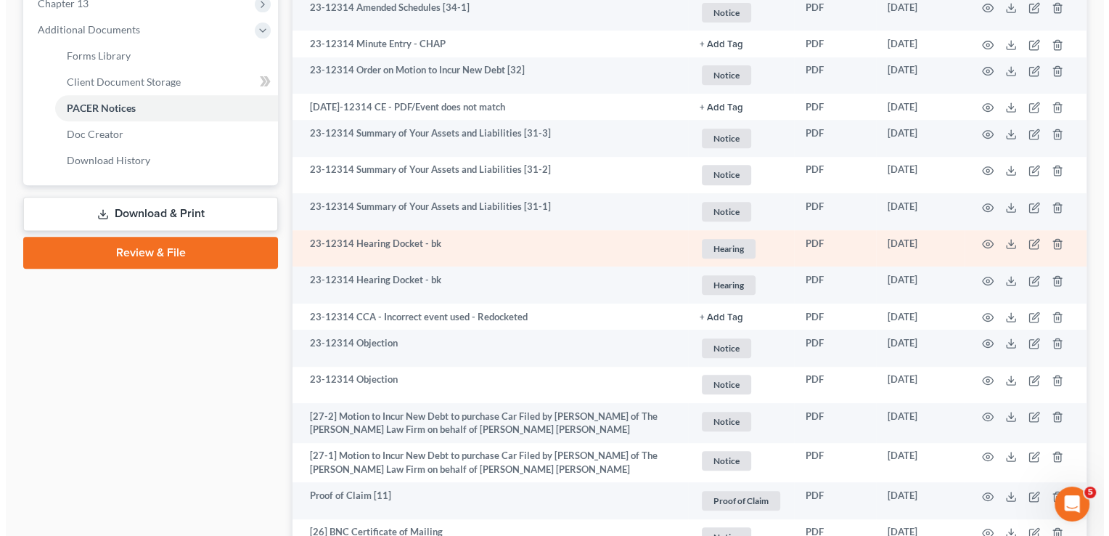
scroll to position [581, 0]
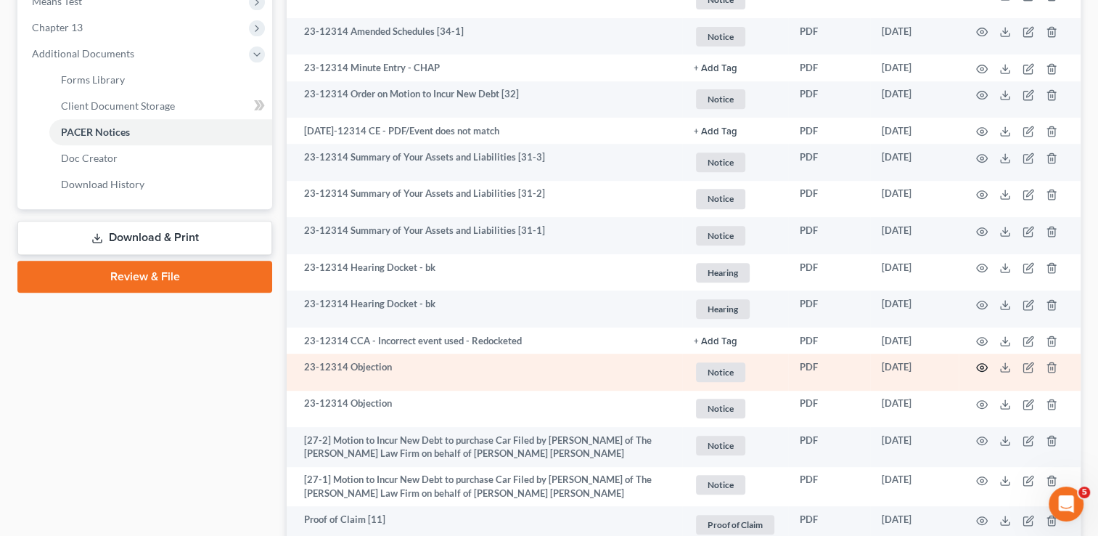
click at [983, 369] on circle "button" at bounding box center [982, 367] width 3 height 3
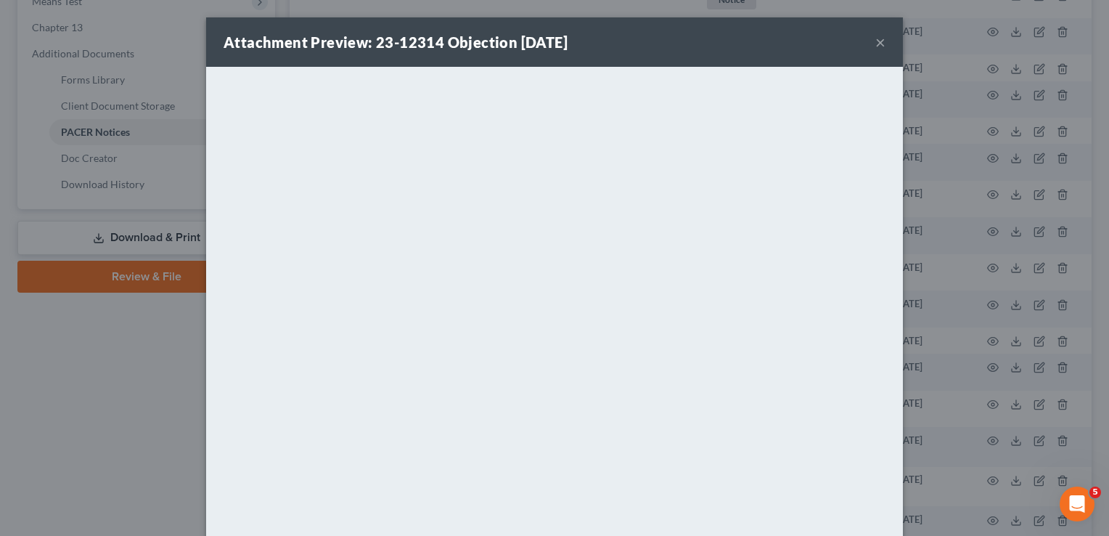
click at [875, 45] on button "×" at bounding box center [880, 41] width 10 height 17
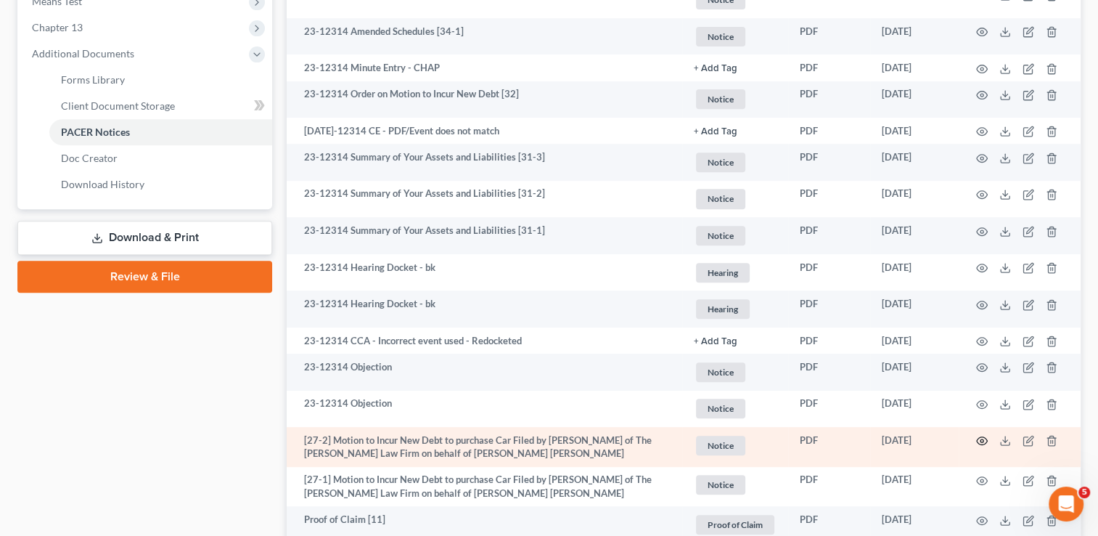
click at [981, 446] on icon "button" at bounding box center [982, 441] width 12 height 12
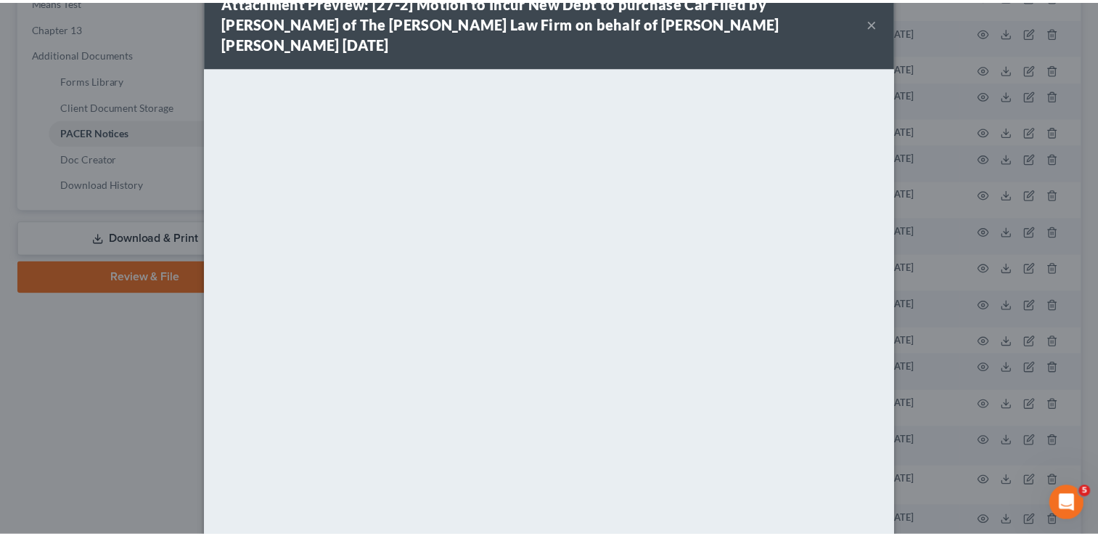
scroll to position [0, 0]
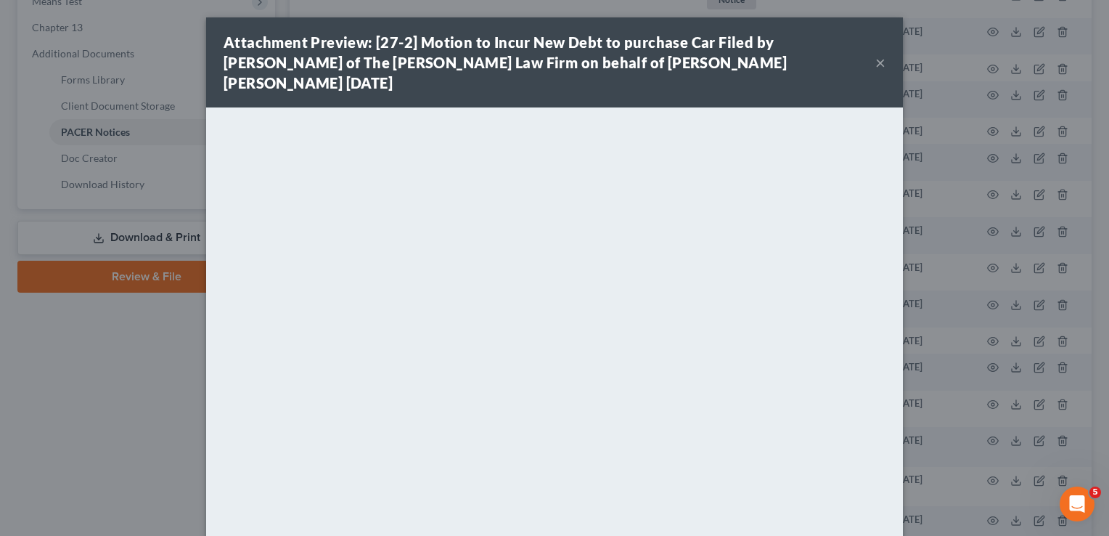
click at [875, 54] on button "×" at bounding box center [880, 62] width 10 height 17
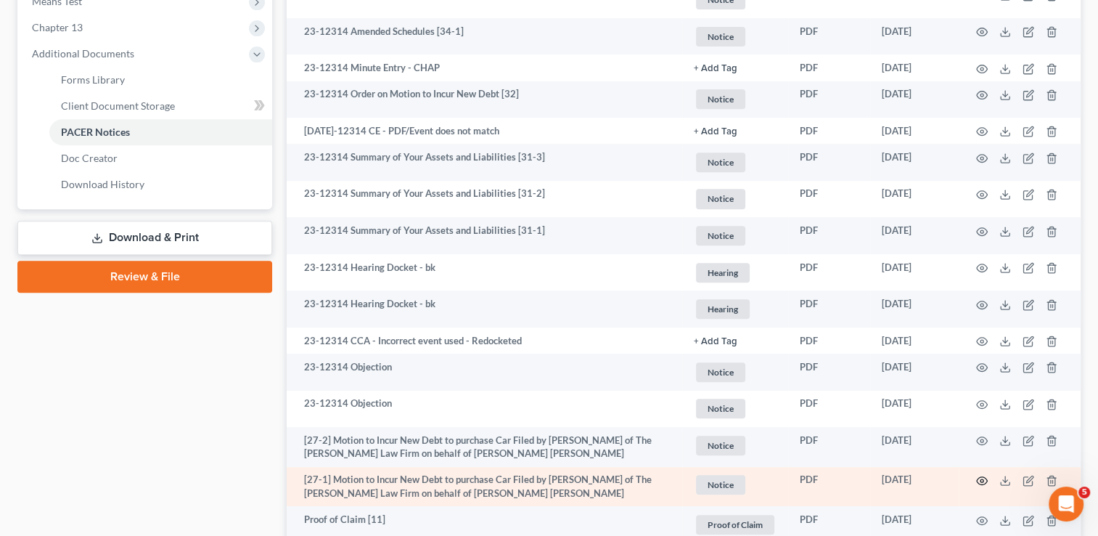
click at [981, 483] on icon "button" at bounding box center [982, 481] width 12 height 12
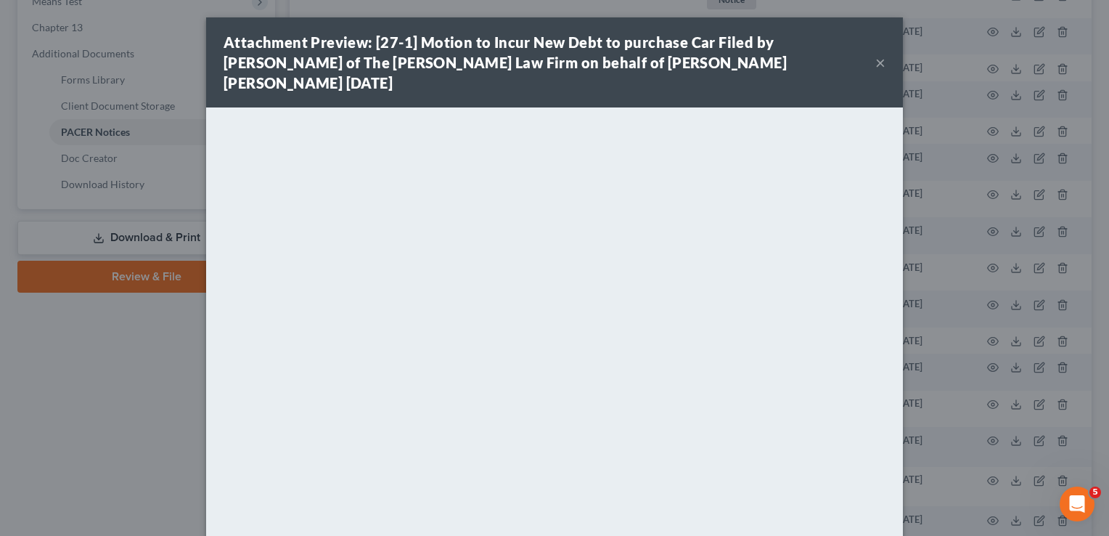
click at [875, 54] on button "×" at bounding box center [880, 62] width 10 height 17
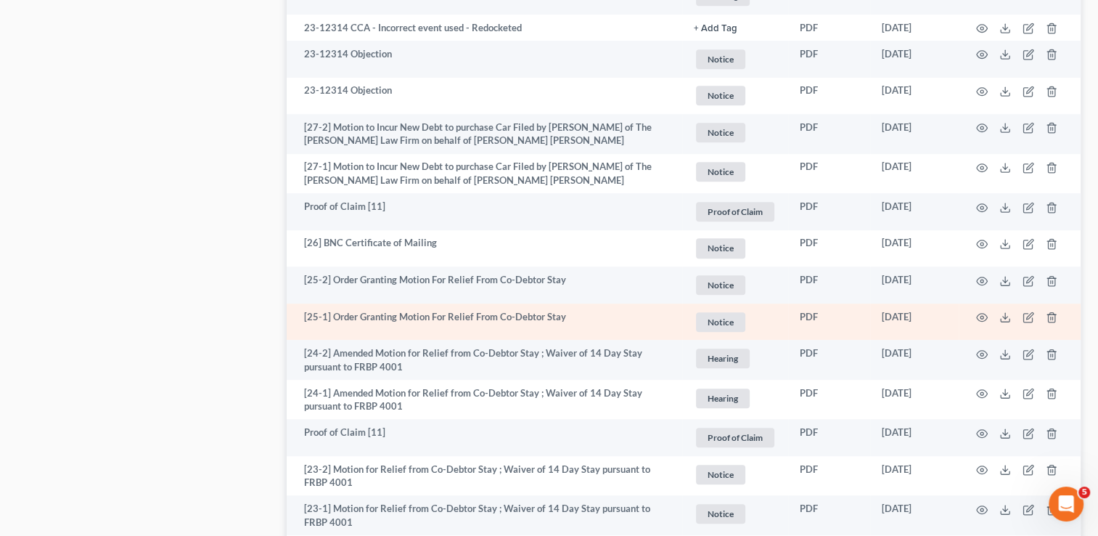
scroll to position [871, 0]
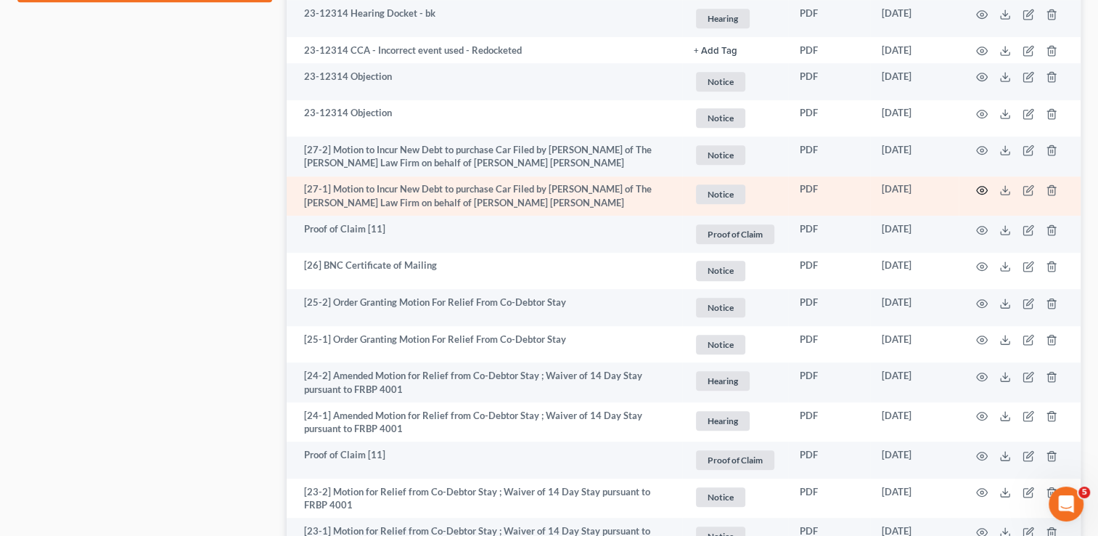
click at [979, 194] on icon "button" at bounding box center [982, 190] width 12 height 12
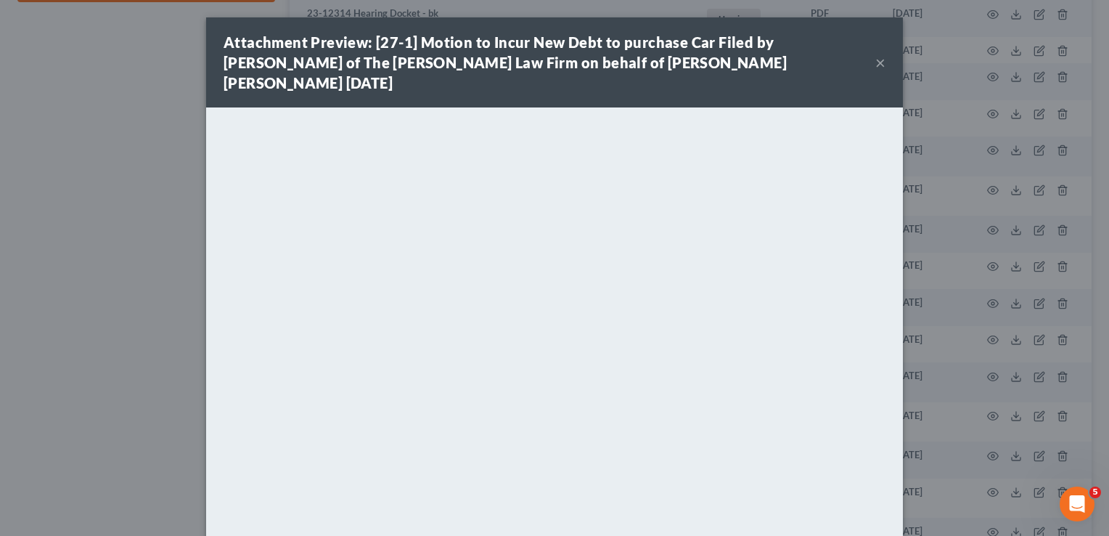
click at [877, 54] on button "×" at bounding box center [880, 62] width 10 height 17
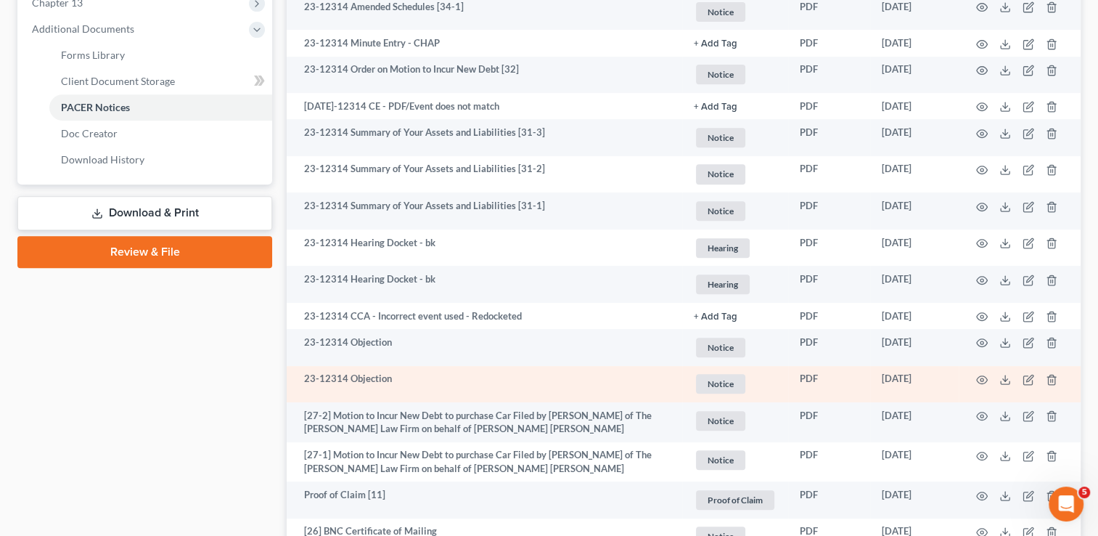
scroll to position [581, 0]
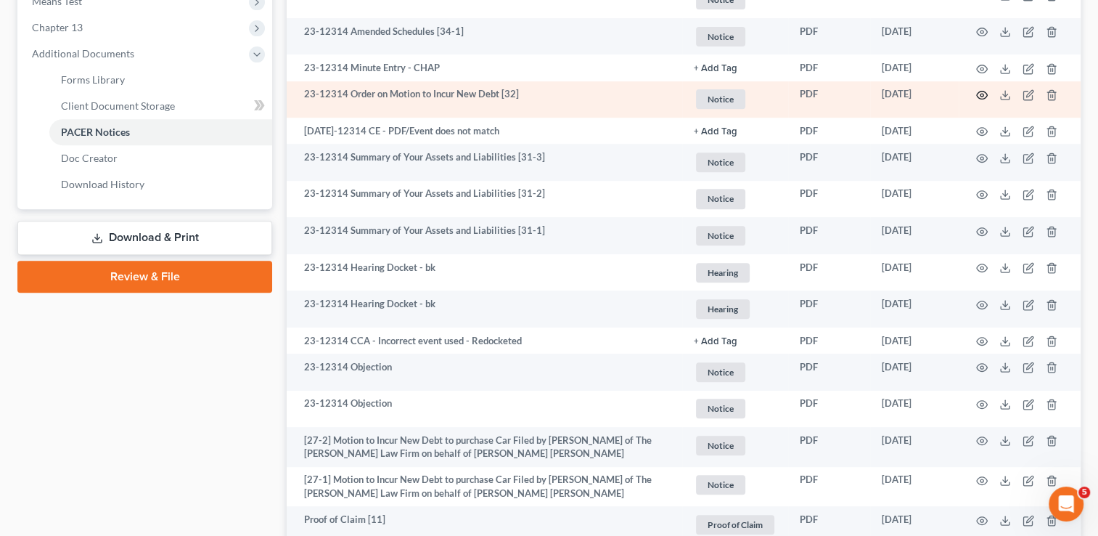
click at [983, 96] on circle "button" at bounding box center [982, 95] width 3 height 3
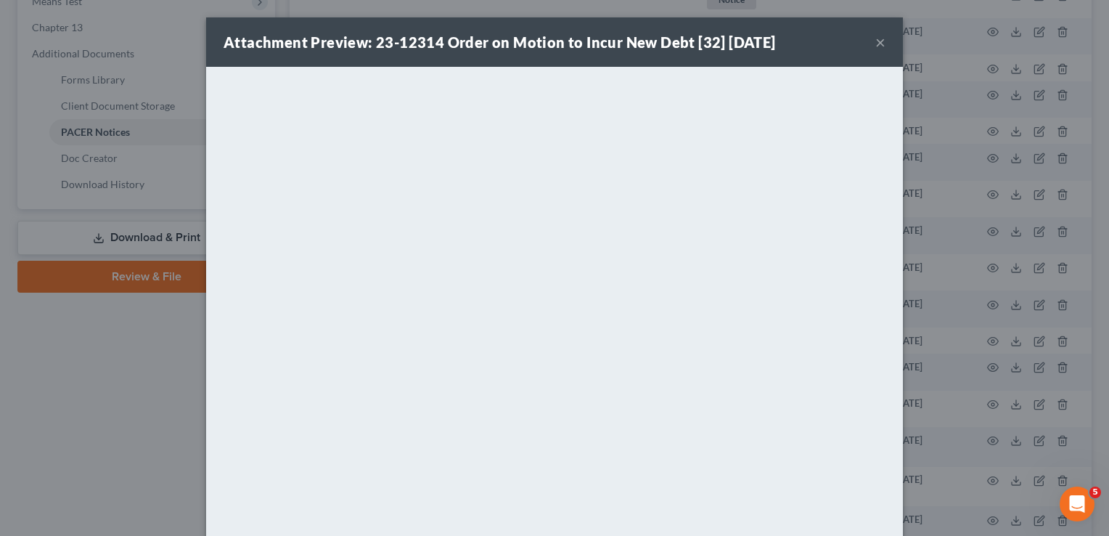
click at [876, 39] on button "×" at bounding box center [880, 41] width 10 height 17
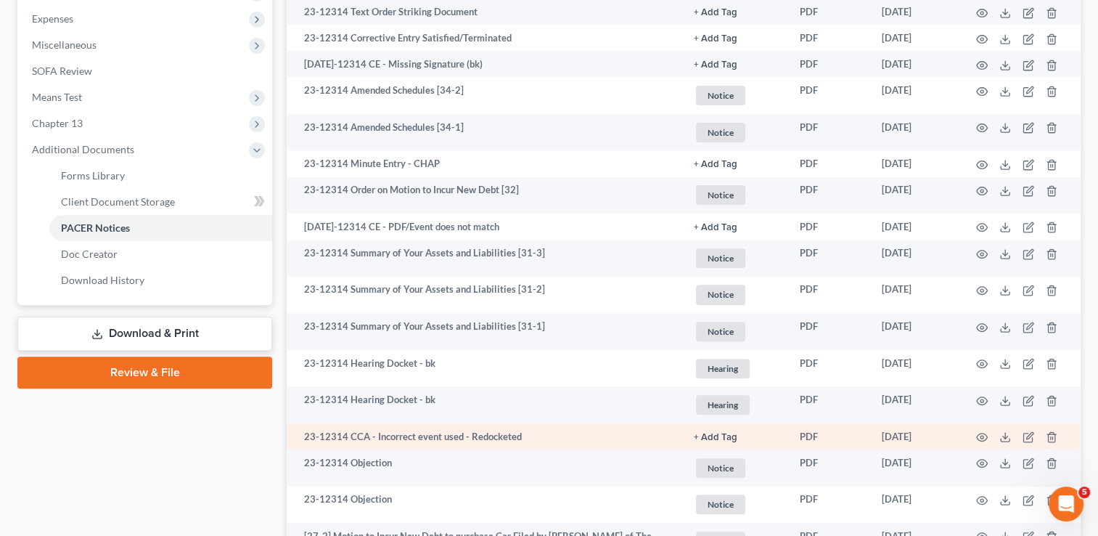
scroll to position [508, 0]
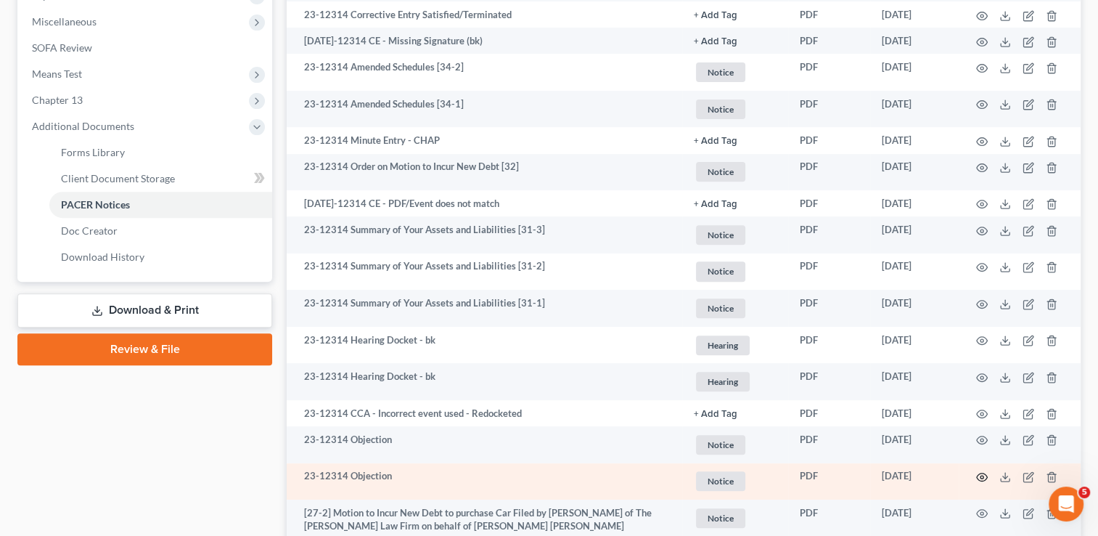
click at [981, 478] on circle "button" at bounding box center [982, 476] width 3 height 3
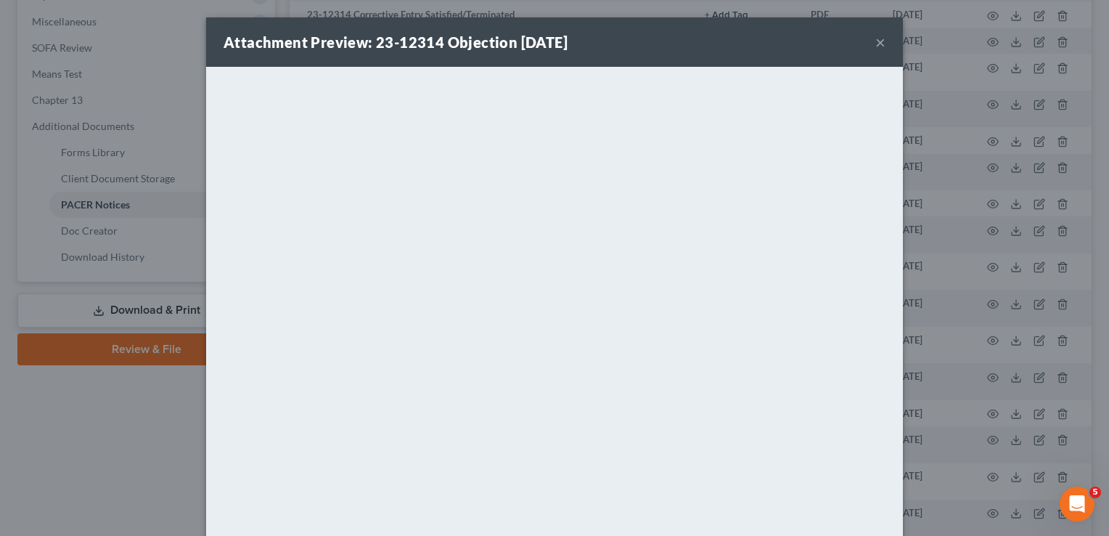
click at [875, 42] on button "×" at bounding box center [880, 41] width 10 height 17
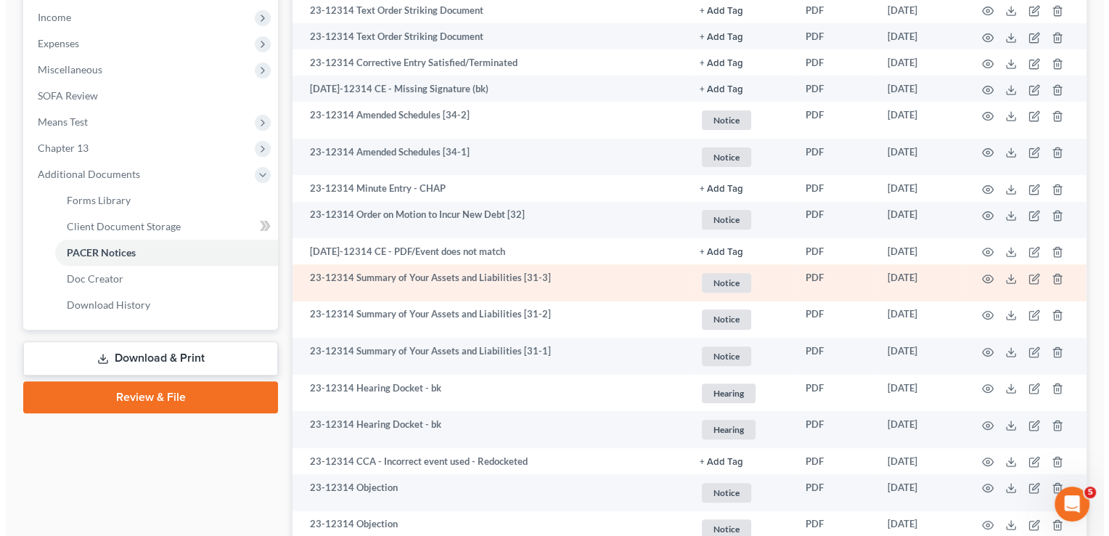
scroll to position [436, 0]
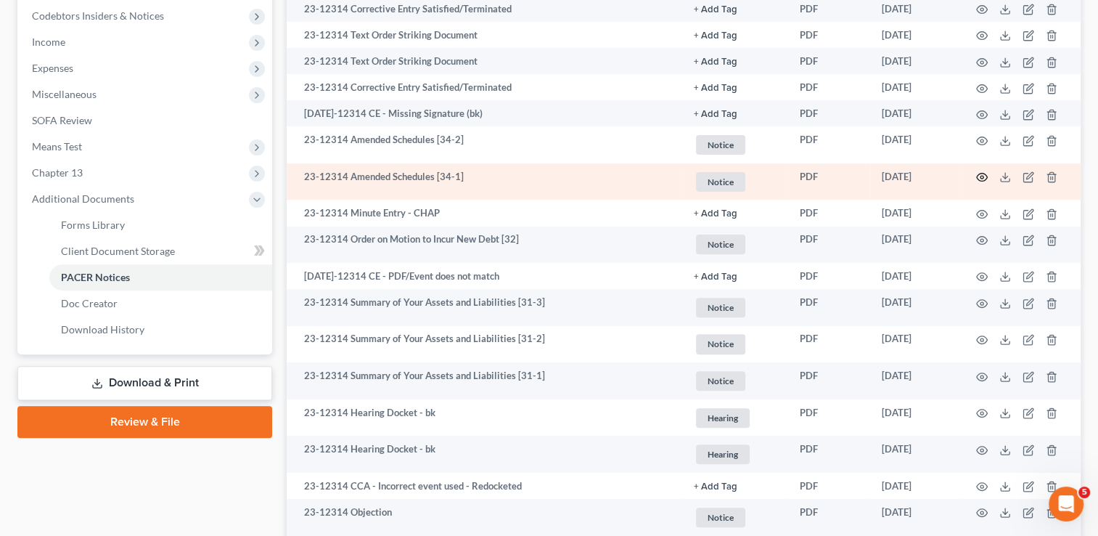
click at [984, 179] on icon "button" at bounding box center [982, 177] width 12 height 12
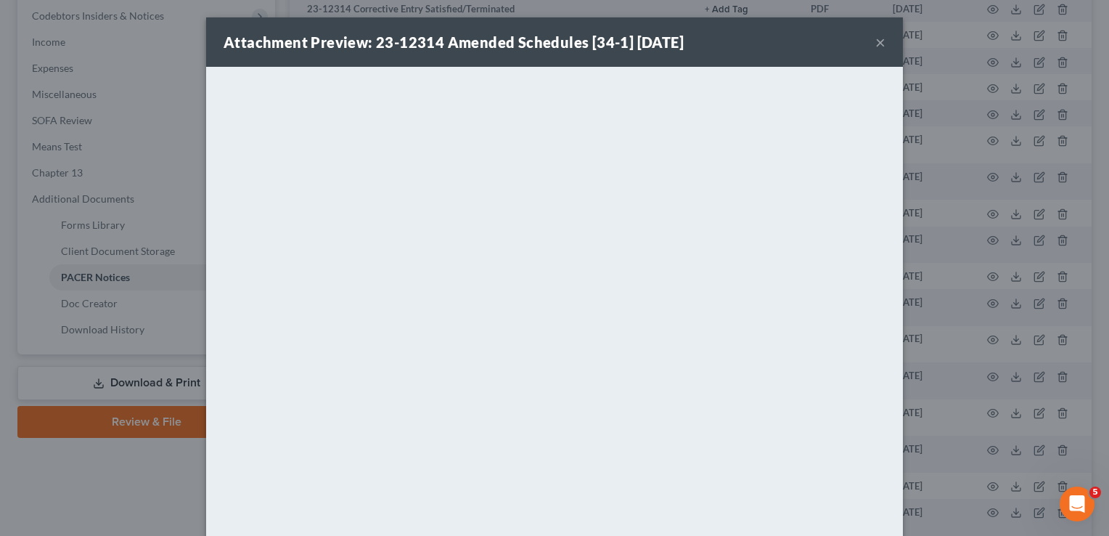
click at [877, 42] on button "×" at bounding box center [880, 41] width 10 height 17
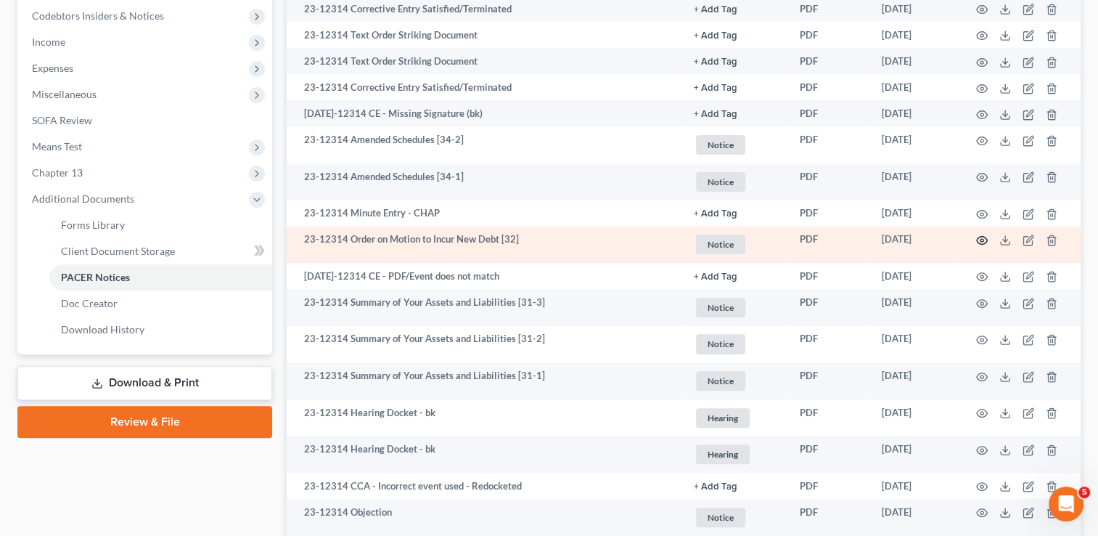
click at [979, 244] on icon "button" at bounding box center [982, 241] width 11 height 8
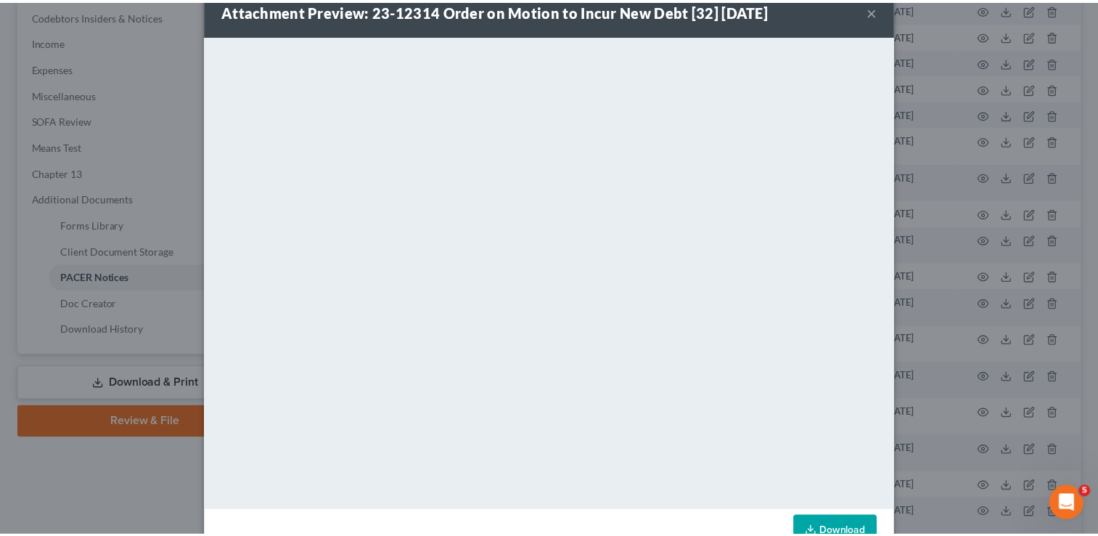
scroll to position [0, 0]
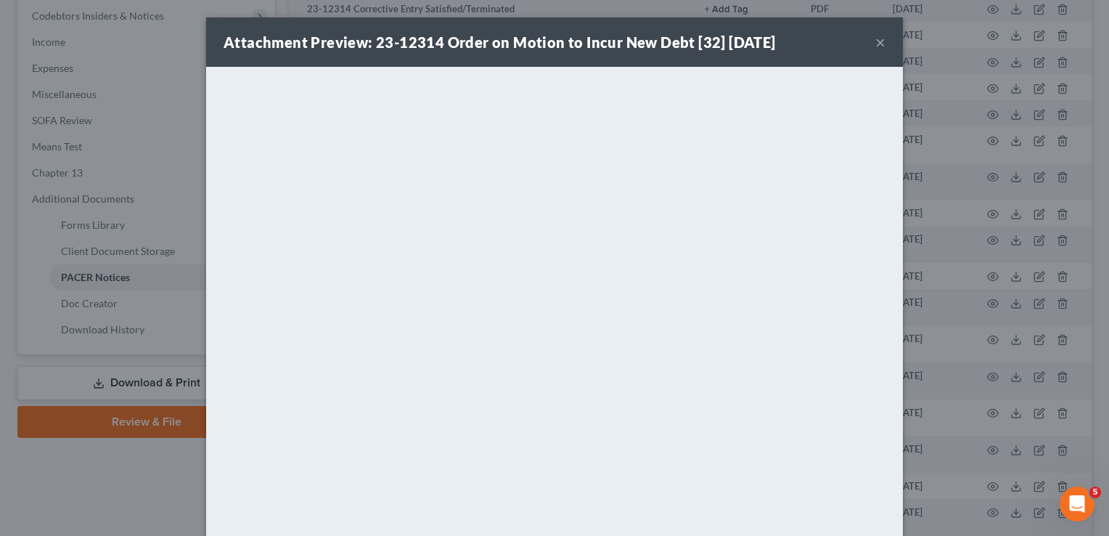
click at [875, 40] on button "×" at bounding box center [880, 41] width 10 height 17
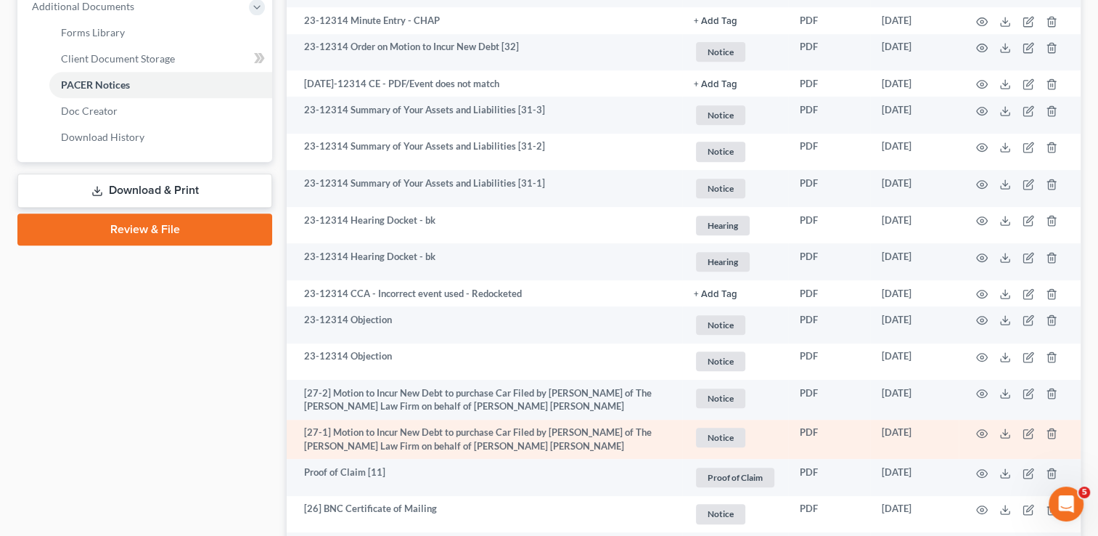
scroll to position [581, 0]
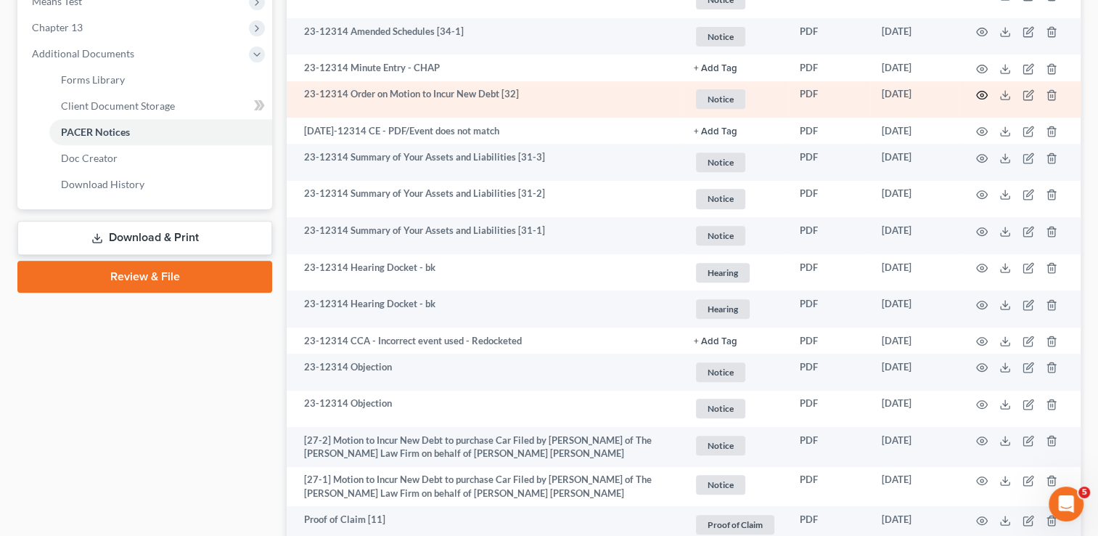
click at [982, 96] on icon "button" at bounding box center [982, 95] width 12 height 12
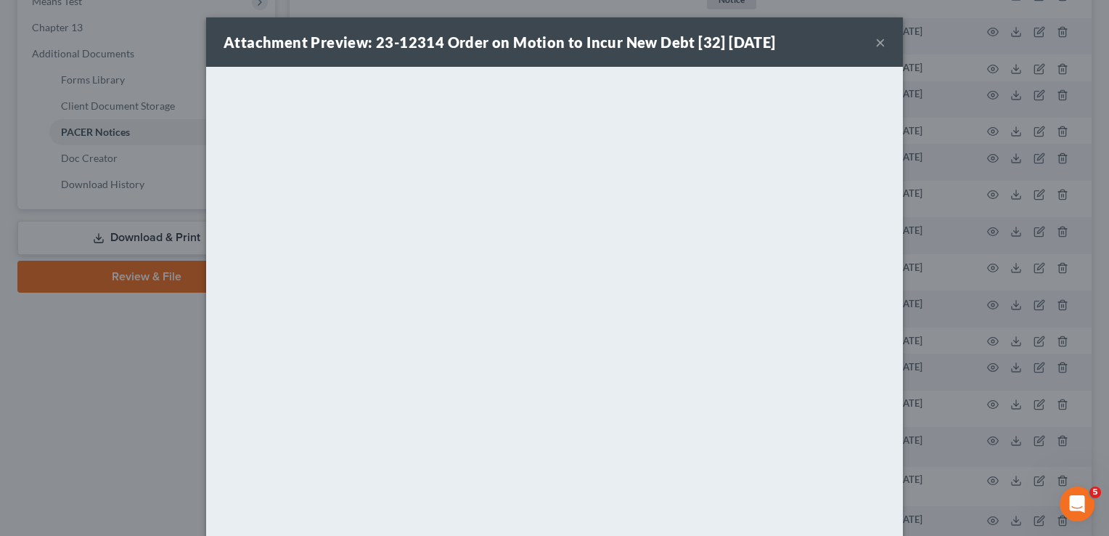
click at [875, 44] on button "×" at bounding box center [880, 41] width 10 height 17
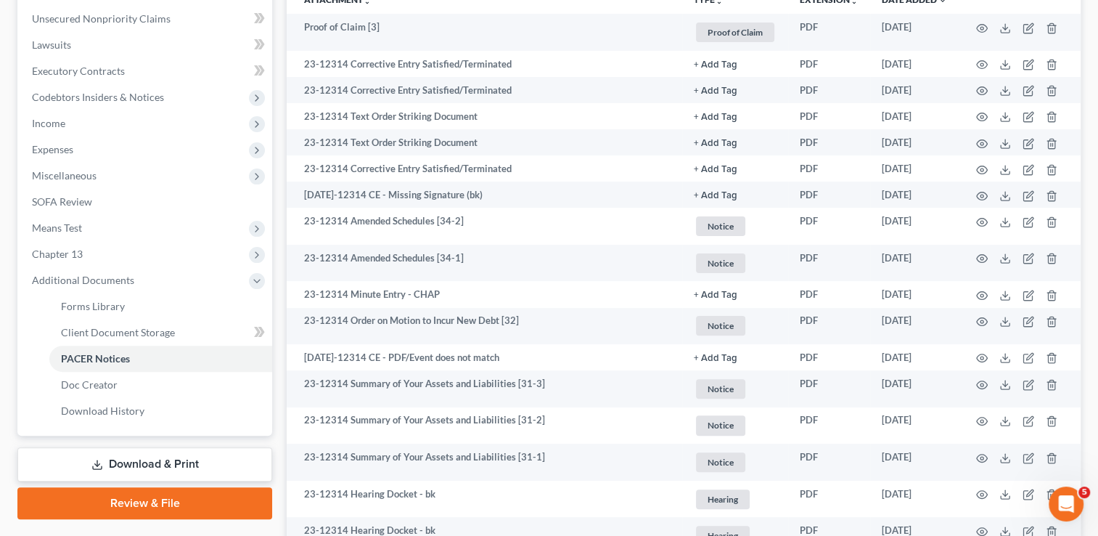
scroll to position [0, 0]
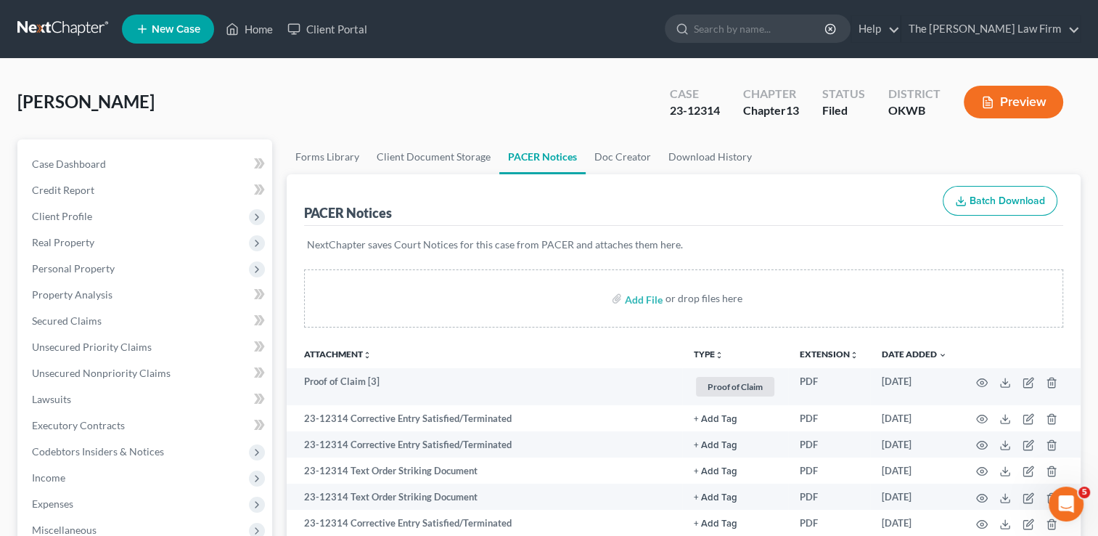
drag, startPoint x: 73, startPoint y: 26, endPoint x: 89, endPoint y: 38, distance: 20.2
click at [73, 26] on link at bounding box center [63, 29] width 93 height 26
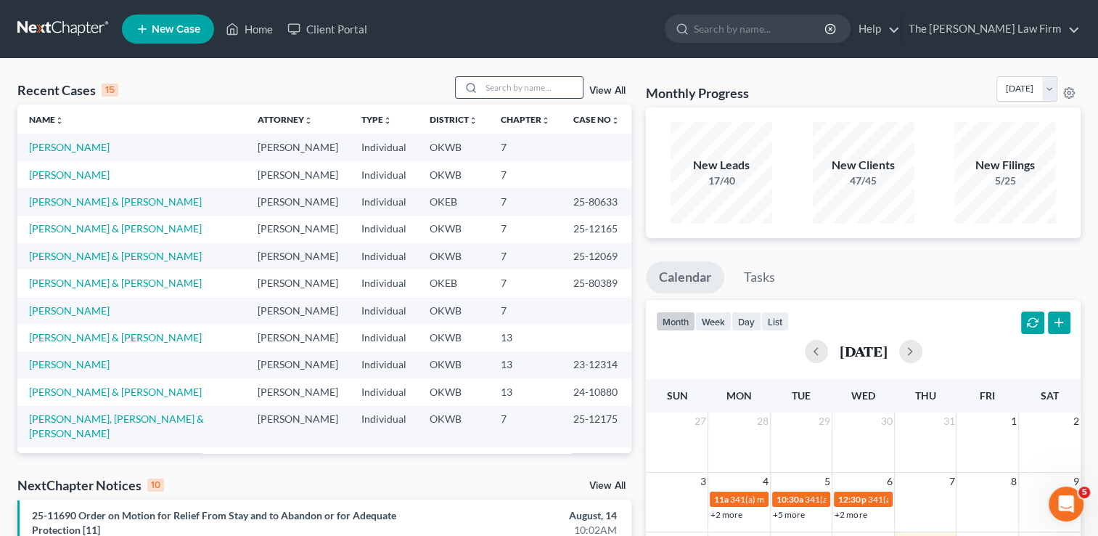
click at [526, 88] on input "search" at bounding box center [532, 87] width 102 height 21
type input "[PERSON_NAME]"
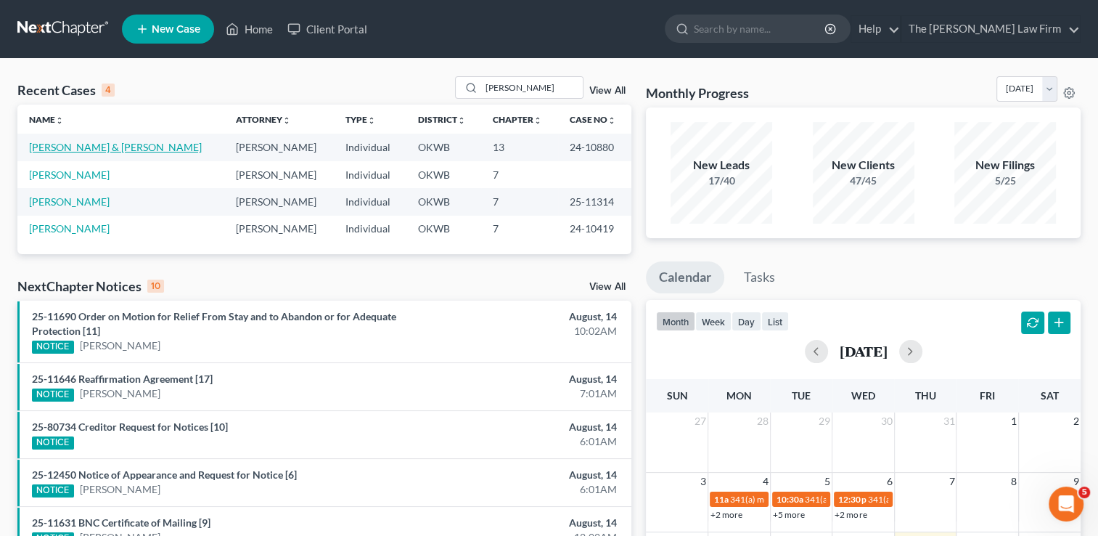
click at [78, 147] on link "[PERSON_NAME] & [PERSON_NAME]" at bounding box center [115, 147] width 173 height 12
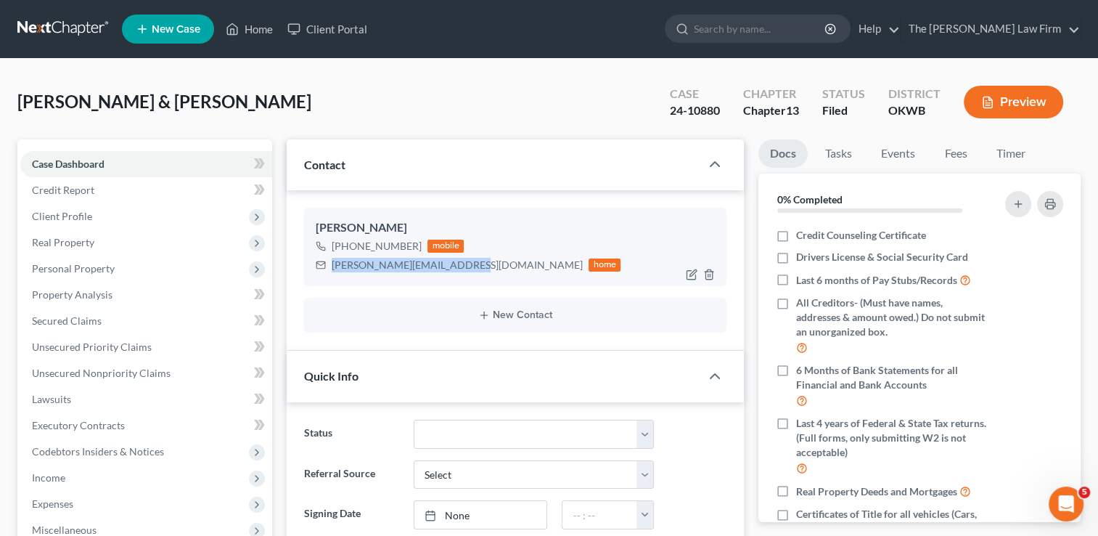
drag, startPoint x: 334, startPoint y: 264, endPoint x: 454, endPoint y: 274, distance: 120.2
click at [454, 274] on div "[PERSON_NAME] [PHONE_NUMBER] mobile [PERSON_NAME][EMAIL_ADDRESS][DOMAIN_NAME] h…" at bounding box center [515, 247] width 422 height 78
drag, startPoint x: 454, startPoint y: 274, endPoint x: 404, endPoint y: 266, distance: 50.7
copy div "[PERSON_NAME][EMAIL_ADDRESS][DOMAIN_NAME]"
click at [432, 107] on div "[PERSON_NAME] & [PERSON_NAME] Upgraded Case 24-10880 Chapter Chapter 13 Status …" at bounding box center [548, 107] width 1063 height 63
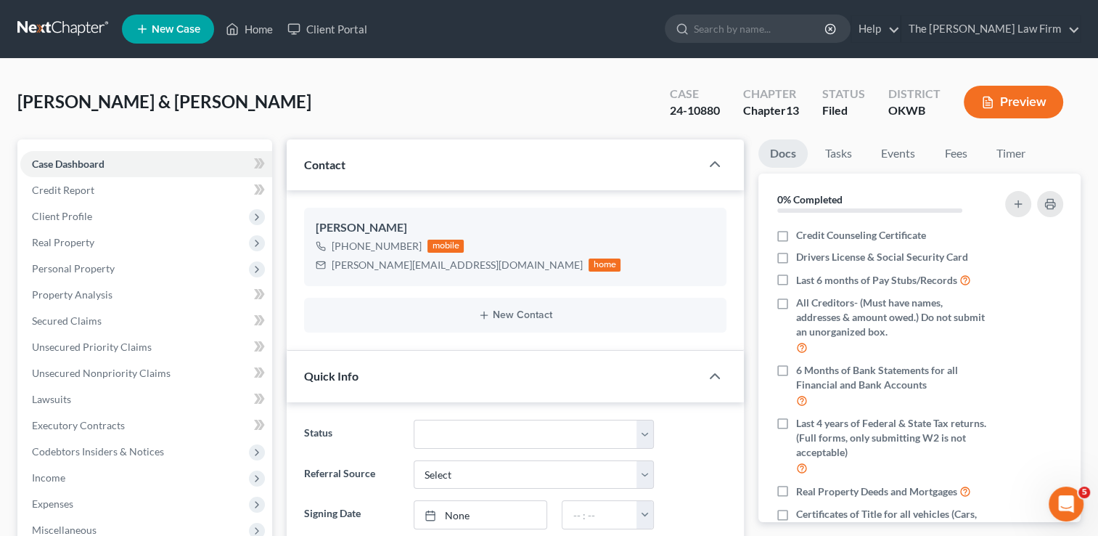
drag, startPoint x: 28, startPoint y: 25, endPoint x: 54, endPoint y: 28, distance: 25.5
click at [28, 25] on link at bounding box center [63, 29] width 93 height 26
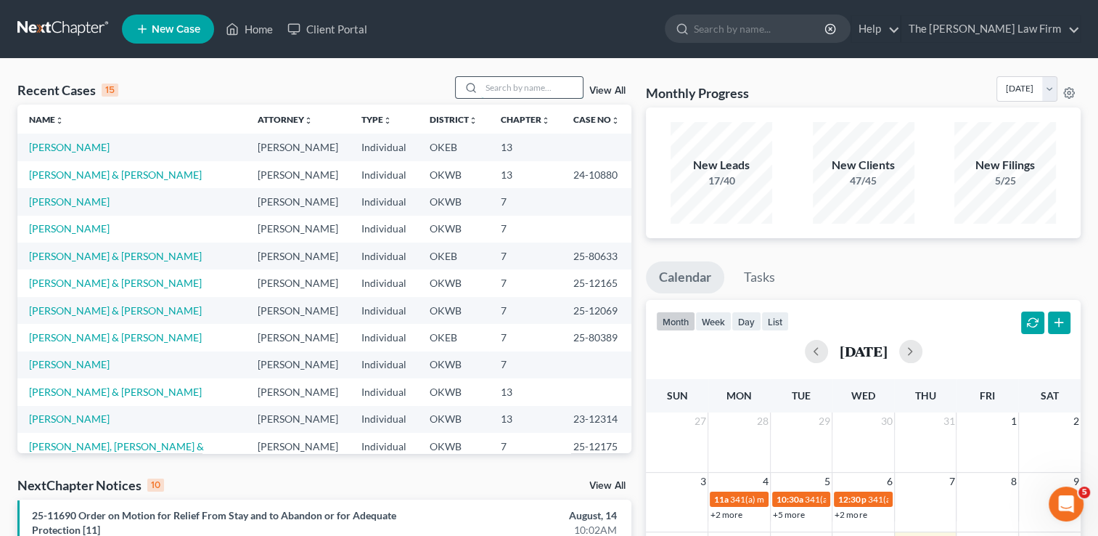
click at [551, 91] on input "search" at bounding box center [532, 87] width 102 height 21
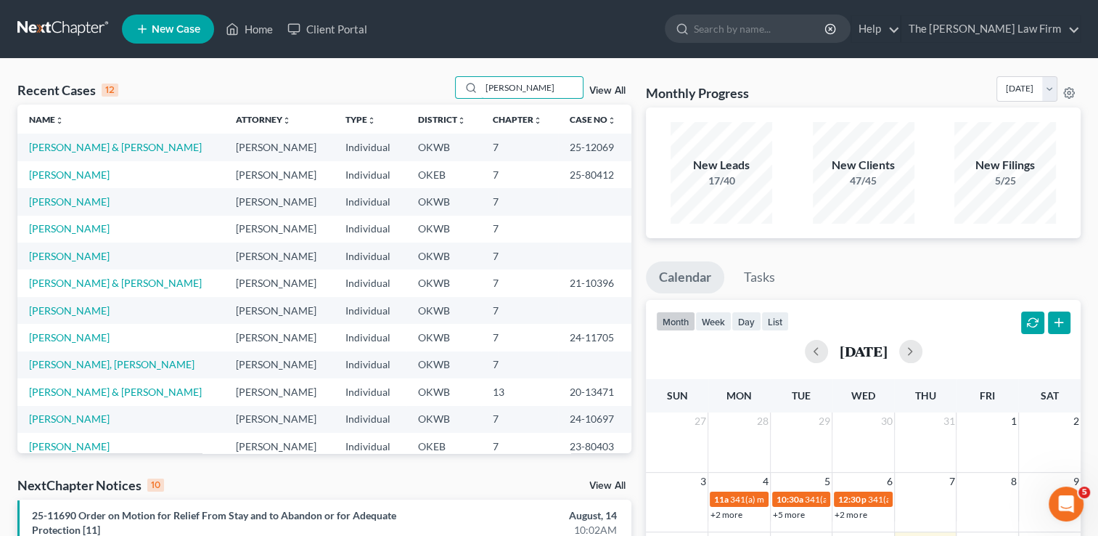
type input "[PERSON_NAME]"
drag, startPoint x: 534, startPoint y: 90, endPoint x: 444, endPoint y: 90, distance: 89.3
click at [444, 90] on div "Recent Cases 12 [PERSON_NAME] View All" at bounding box center [324, 90] width 614 height 28
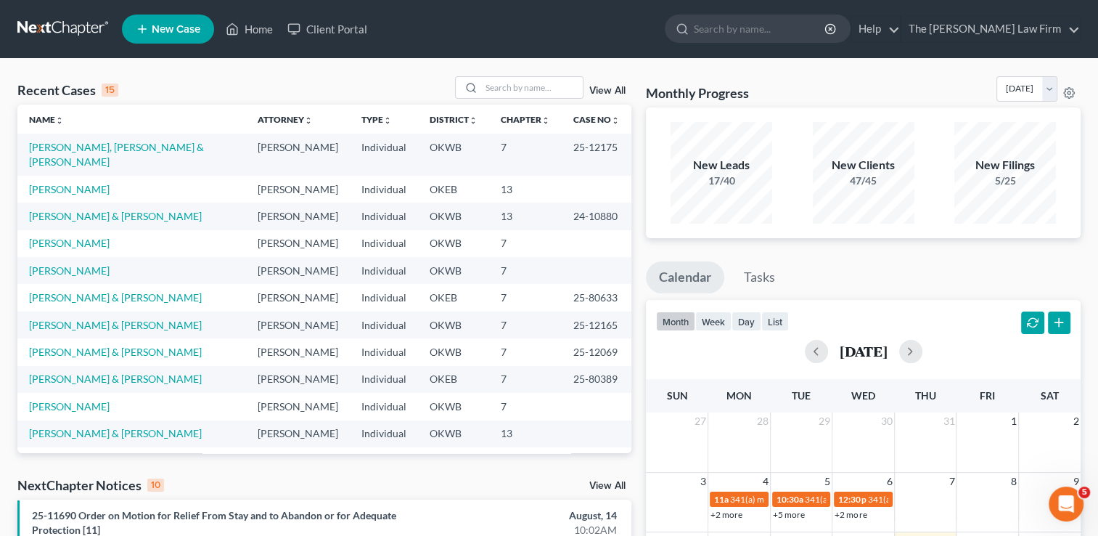
click at [87, 454] on link "[PERSON_NAME]" at bounding box center [69, 460] width 81 height 12
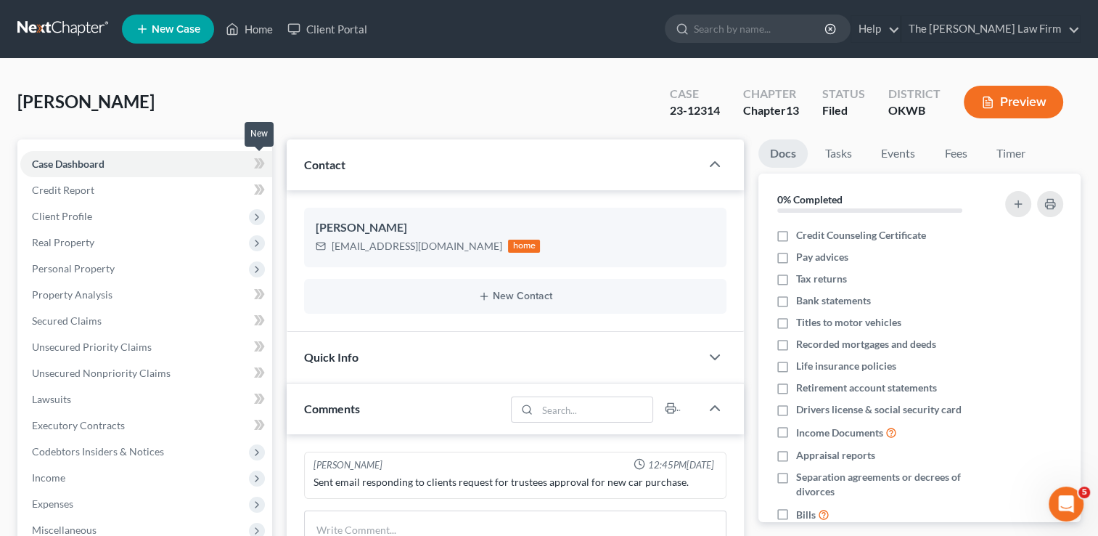
scroll to position [293, 0]
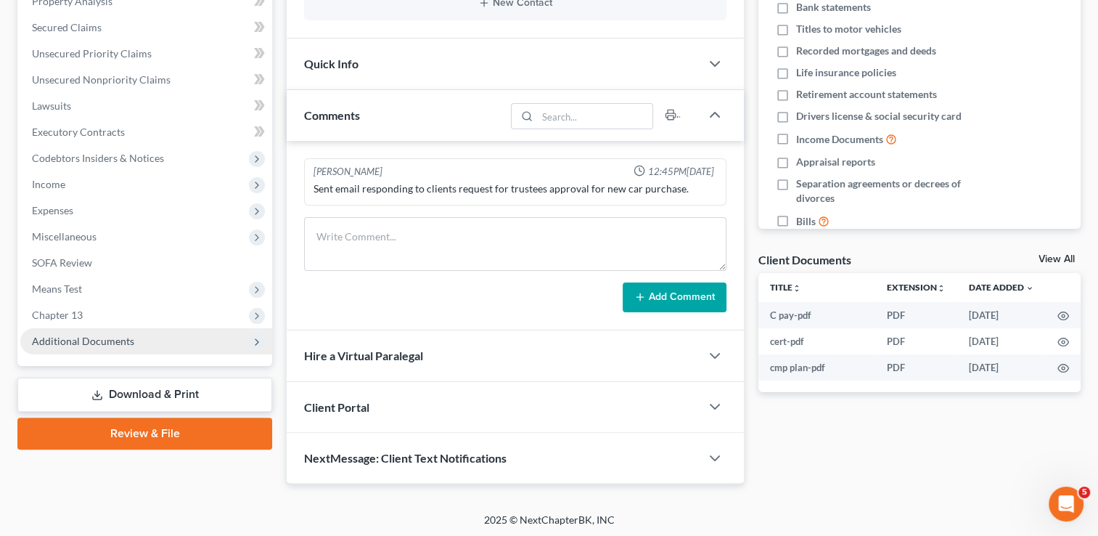
click at [72, 340] on span "Additional Documents" at bounding box center [83, 341] width 102 height 12
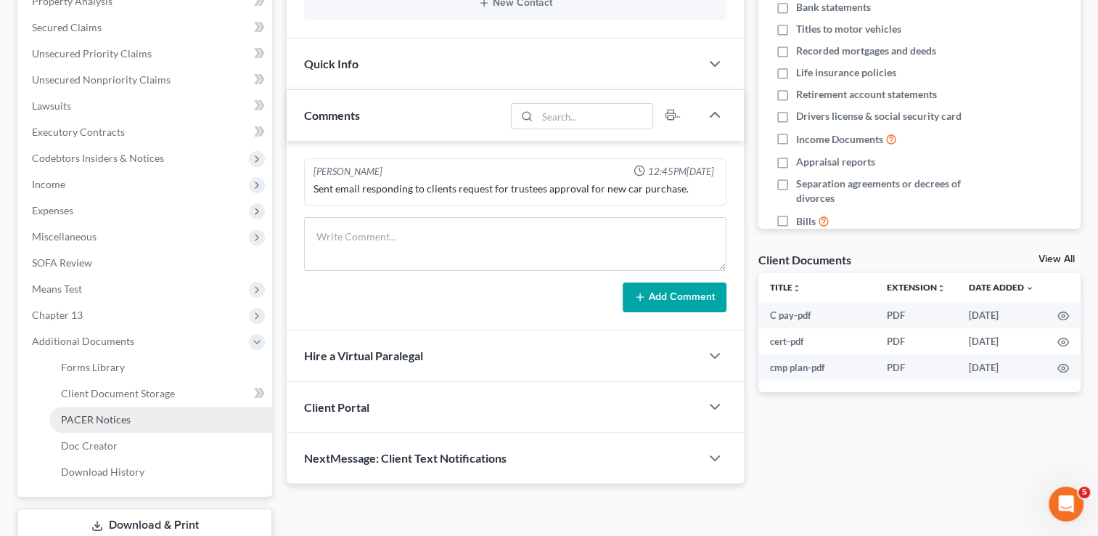
click at [113, 425] on link "PACER Notices" at bounding box center [160, 420] width 223 height 26
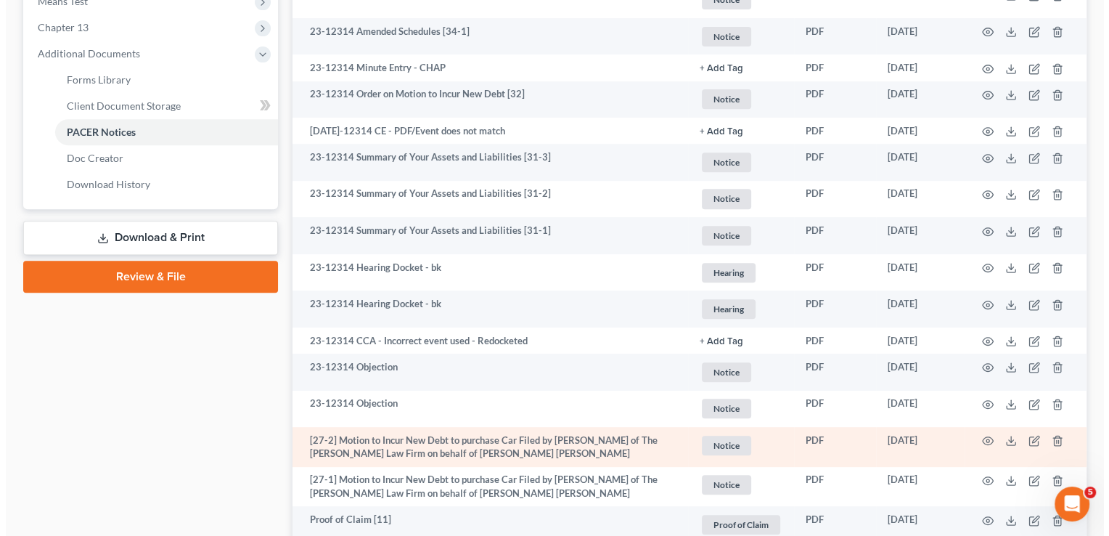
scroll to position [653, 0]
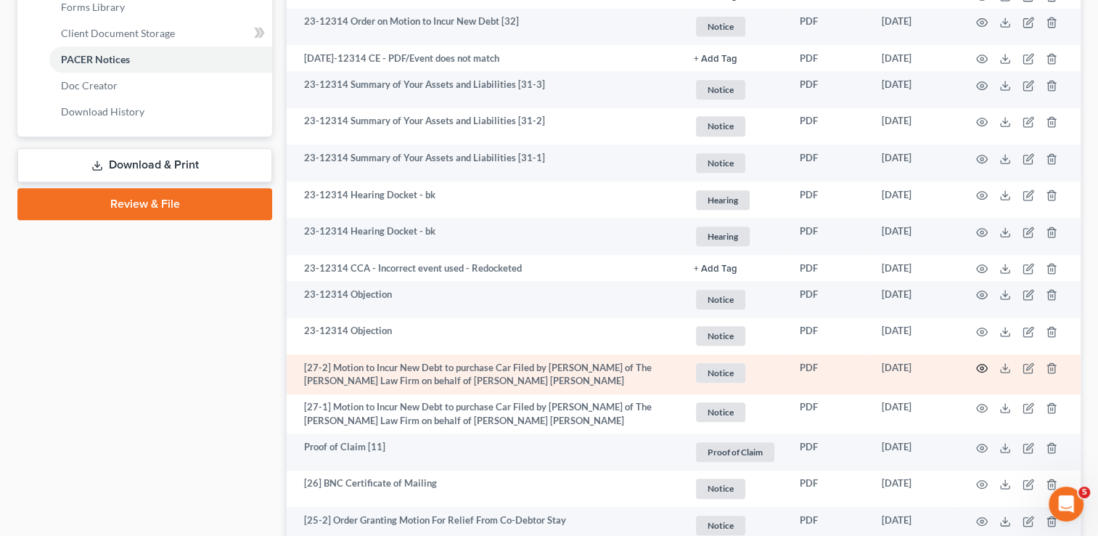
click at [984, 372] on icon "button" at bounding box center [982, 368] width 12 height 12
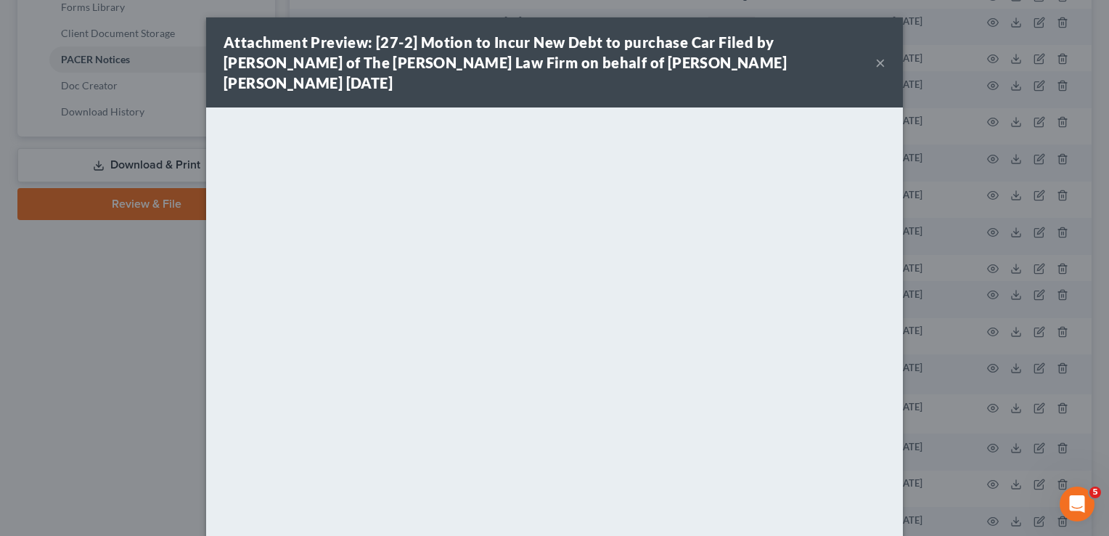
click at [875, 54] on button "×" at bounding box center [880, 62] width 10 height 17
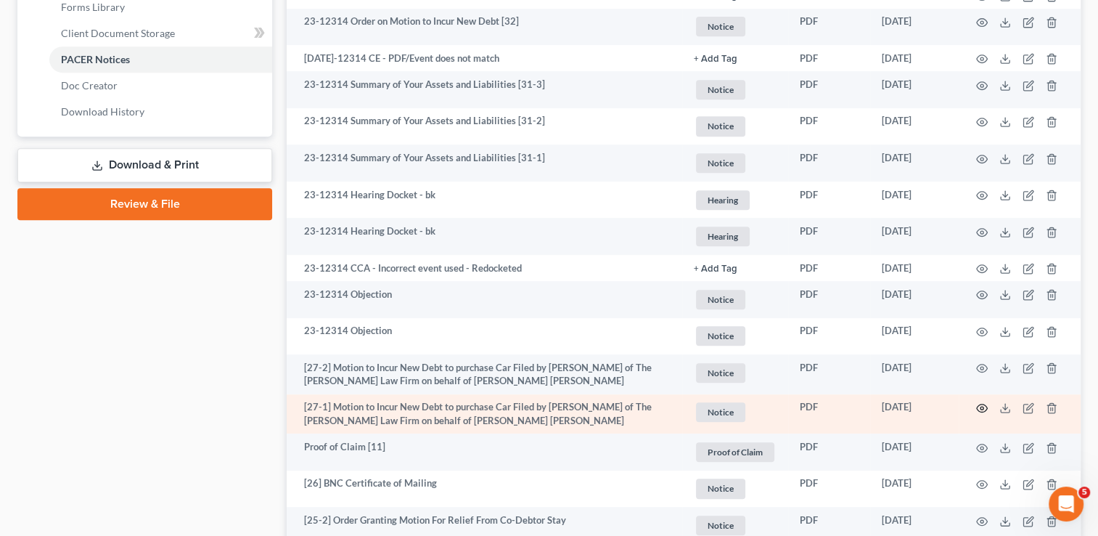
click at [981, 409] on circle "button" at bounding box center [982, 408] width 3 height 3
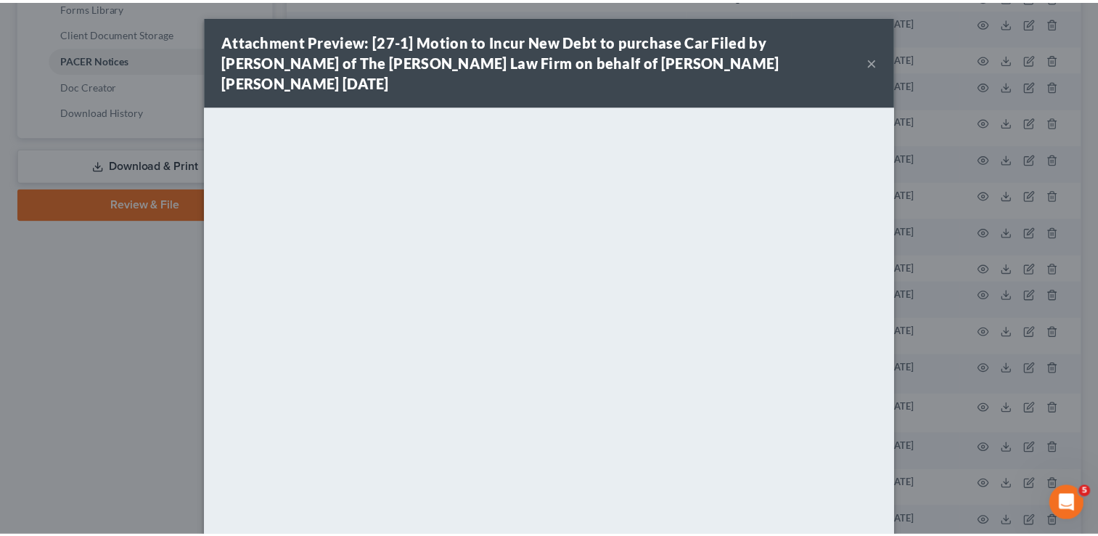
scroll to position [0, 0]
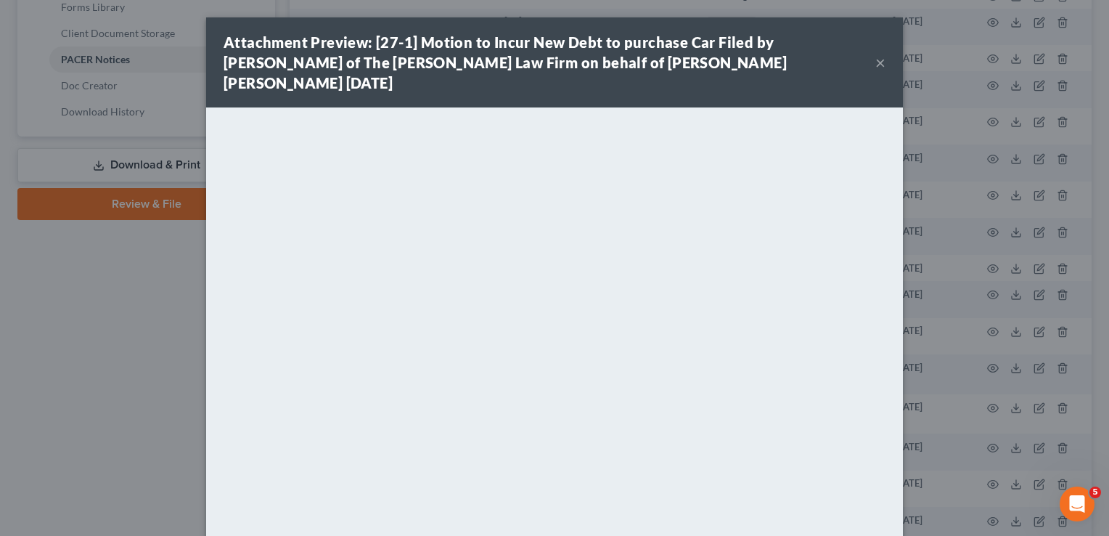
click at [875, 54] on button "×" at bounding box center [880, 62] width 10 height 17
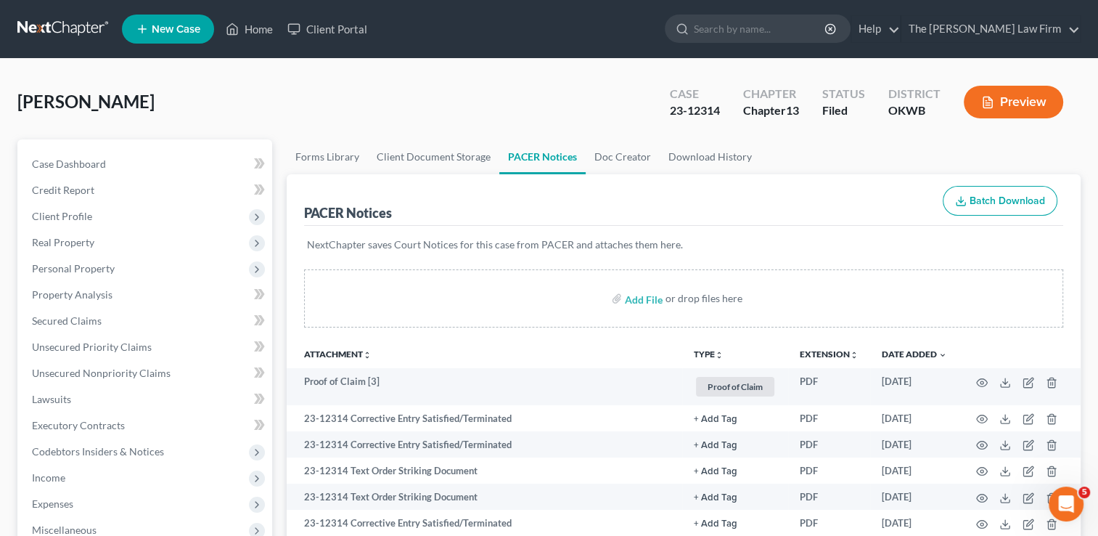
click at [66, 22] on link at bounding box center [63, 29] width 93 height 26
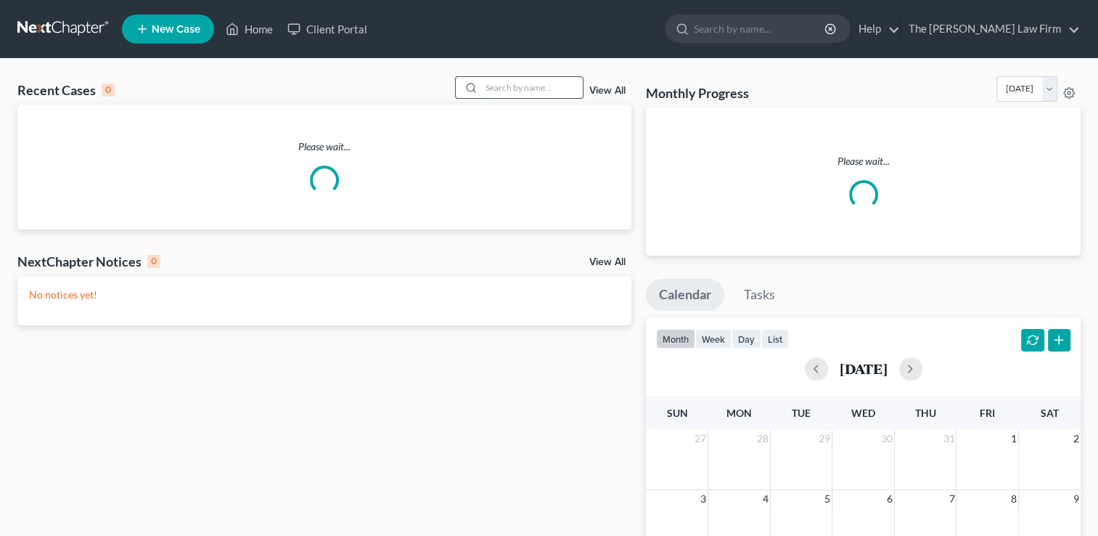
click at [535, 88] on input "search" at bounding box center [532, 87] width 102 height 21
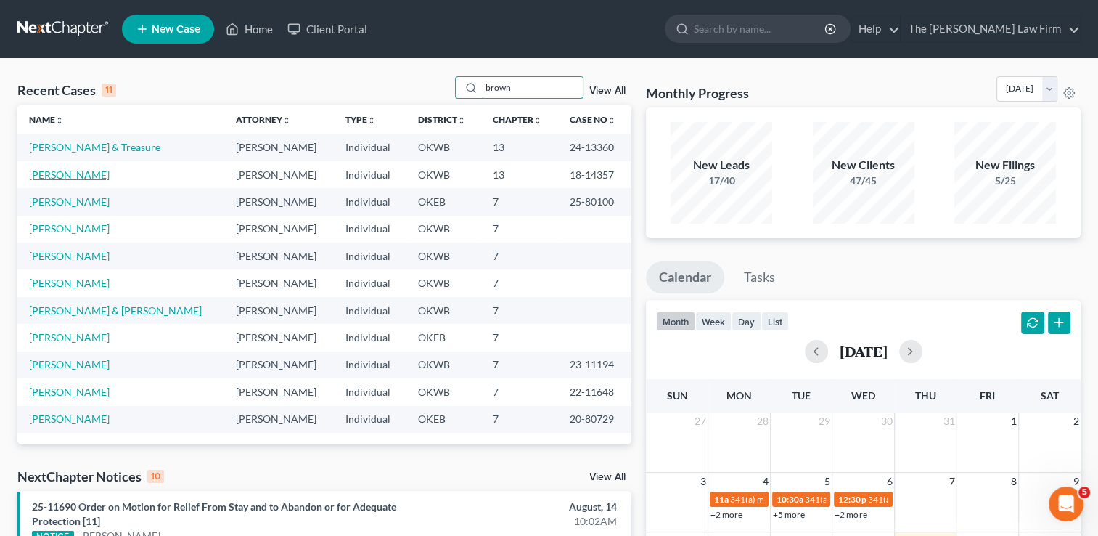
type input "brown"
click at [64, 173] on link "[PERSON_NAME]" at bounding box center [69, 174] width 81 height 12
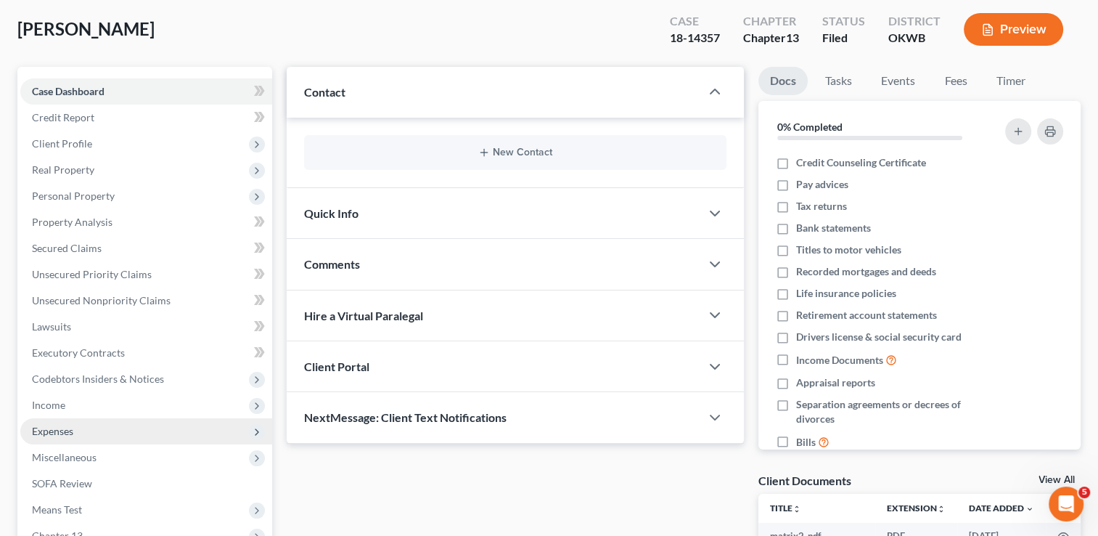
scroll to position [308, 0]
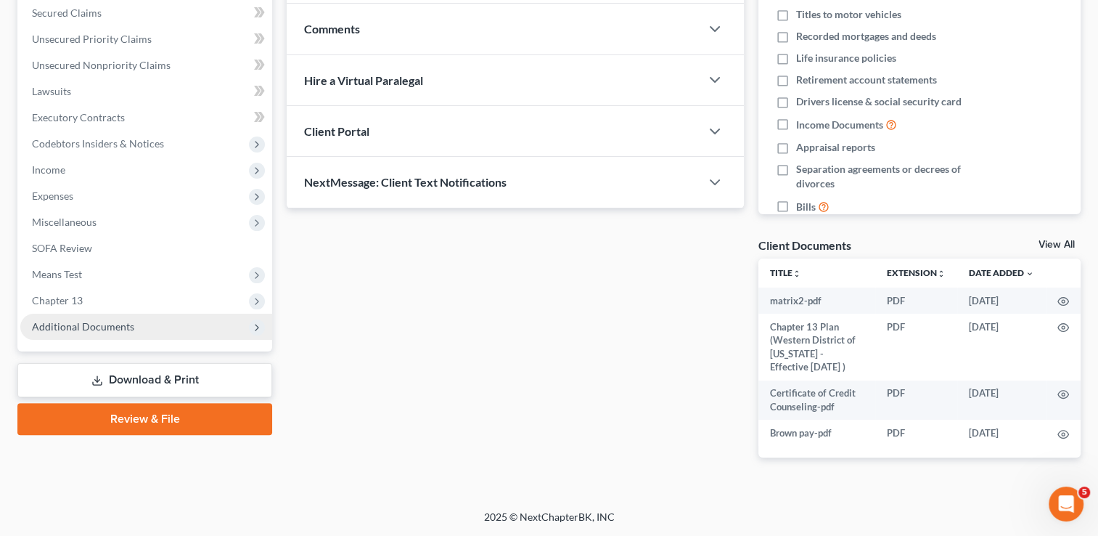
click at [90, 327] on span "Additional Documents" at bounding box center [83, 326] width 102 height 12
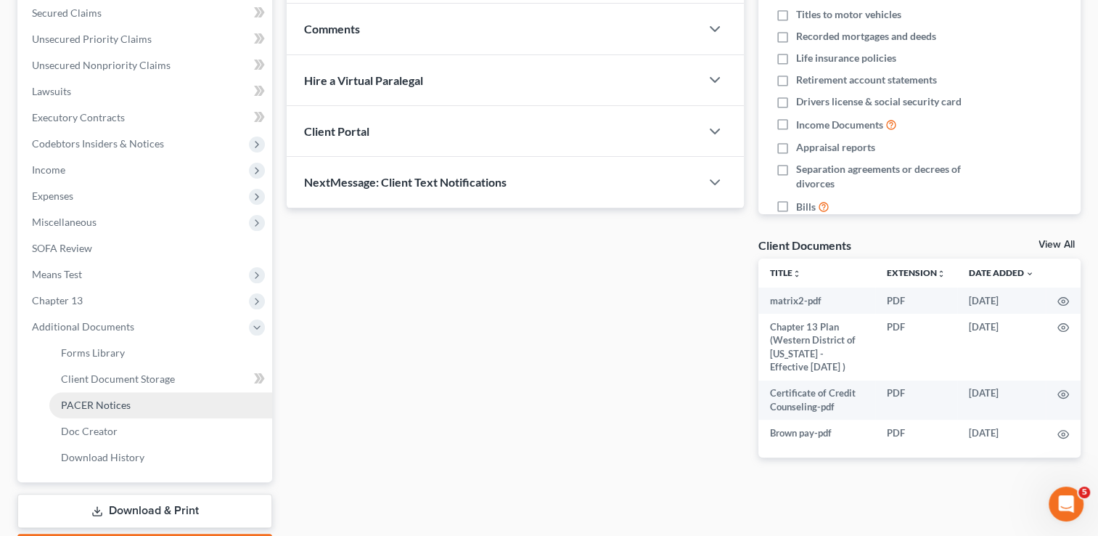
click at [96, 404] on span "PACER Notices" at bounding box center [96, 405] width 70 height 12
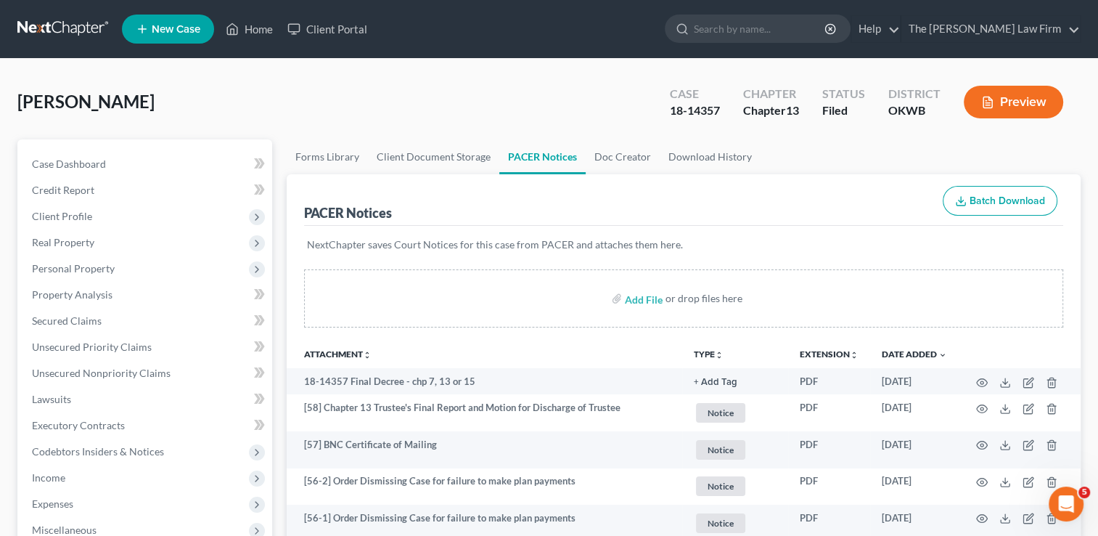
click at [70, 22] on link at bounding box center [63, 29] width 93 height 26
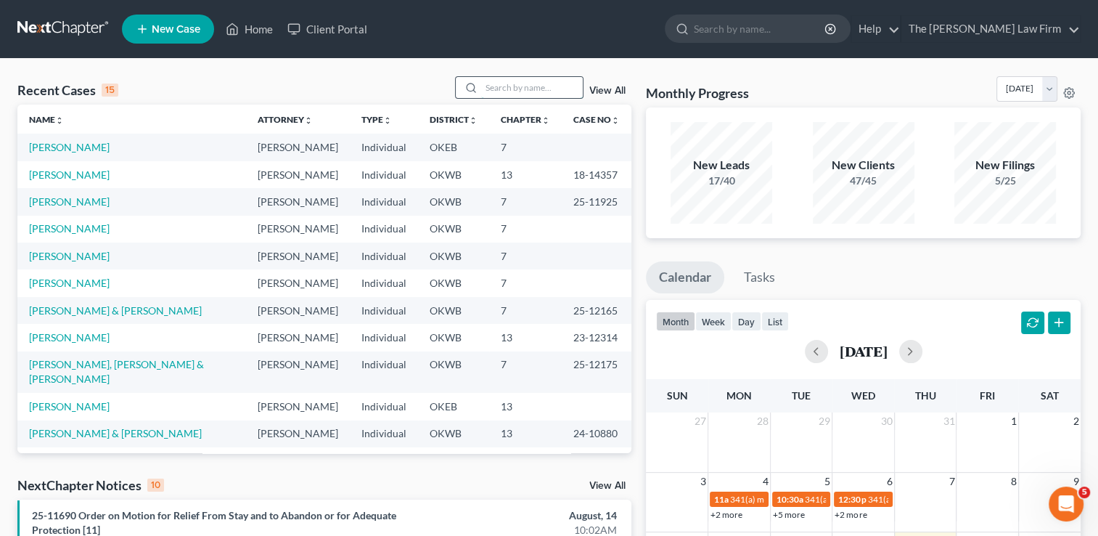
click at [539, 89] on input "search" at bounding box center [532, 87] width 102 height 21
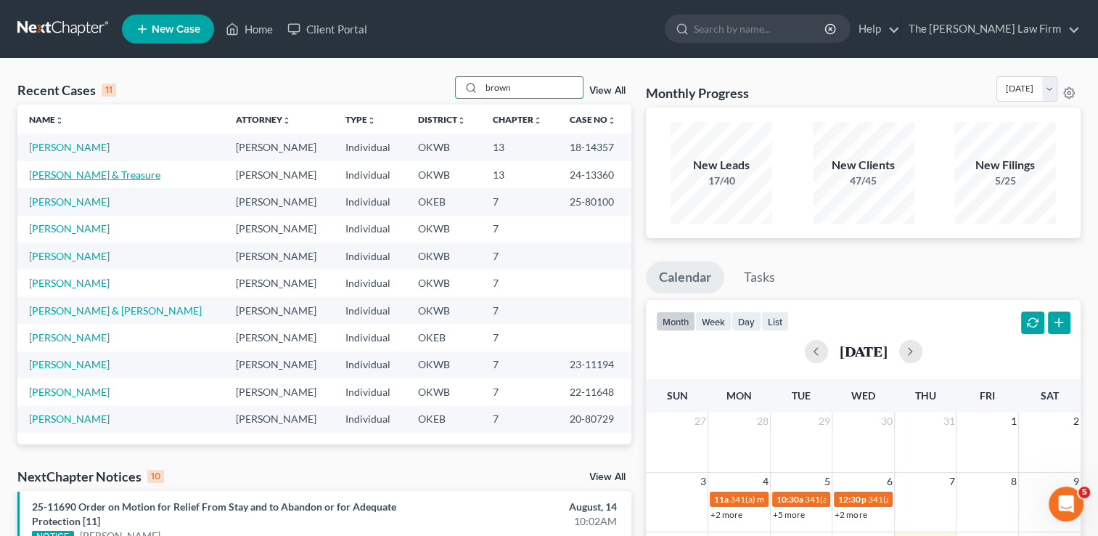
type input "brown"
click at [86, 172] on link "[PERSON_NAME] & Treasure" at bounding box center [94, 174] width 131 height 12
select select "4"
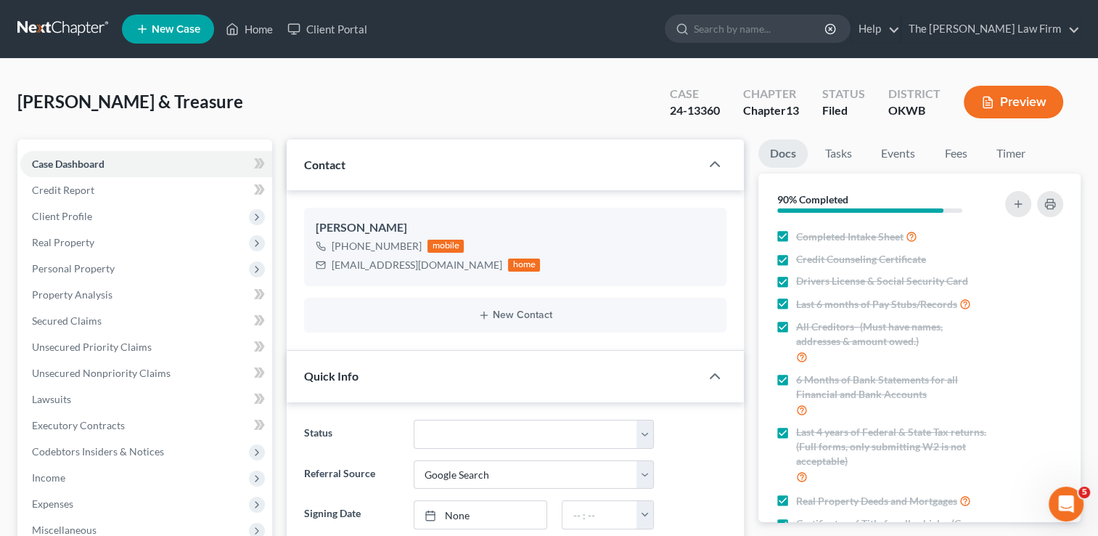
click at [57, 26] on link at bounding box center [63, 29] width 93 height 26
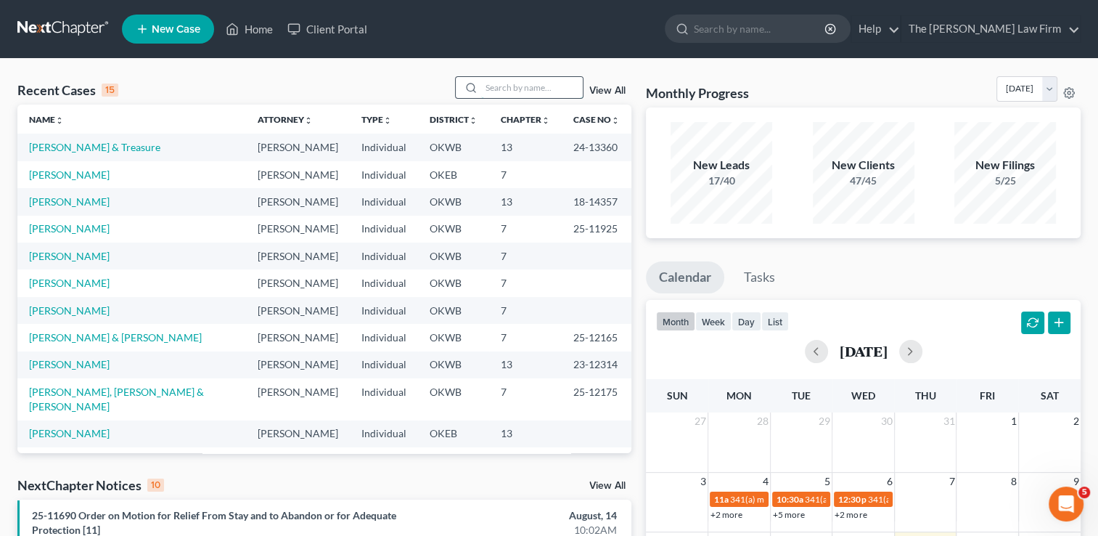
click at [523, 86] on input "search" at bounding box center [532, 87] width 102 height 21
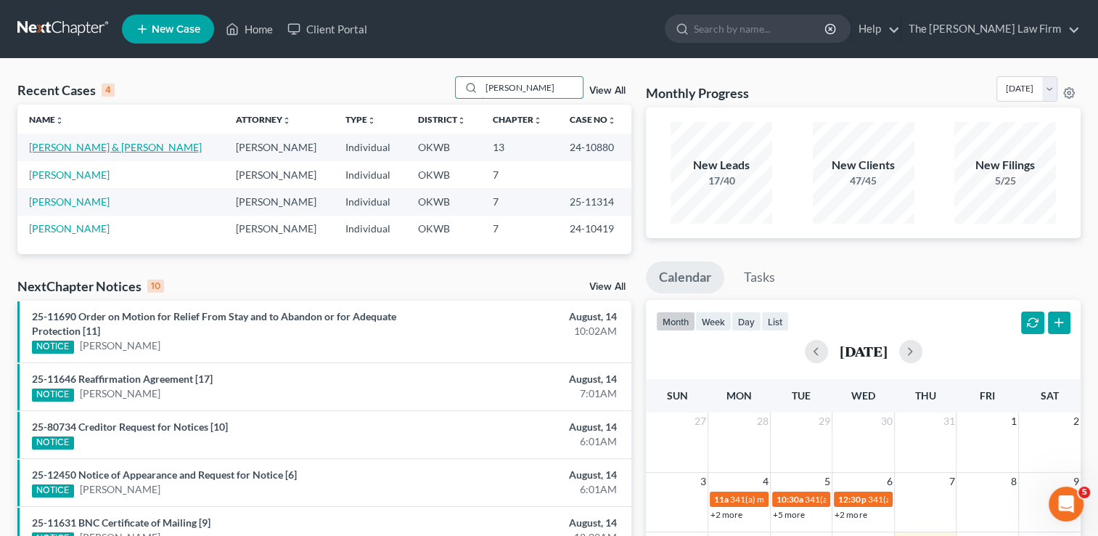
type input "[PERSON_NAME]"
click at [93, 147] on link "[PERSON_NAME] & [PERSON_NAME]" at bounding box center [115, 147] width 173 height 12
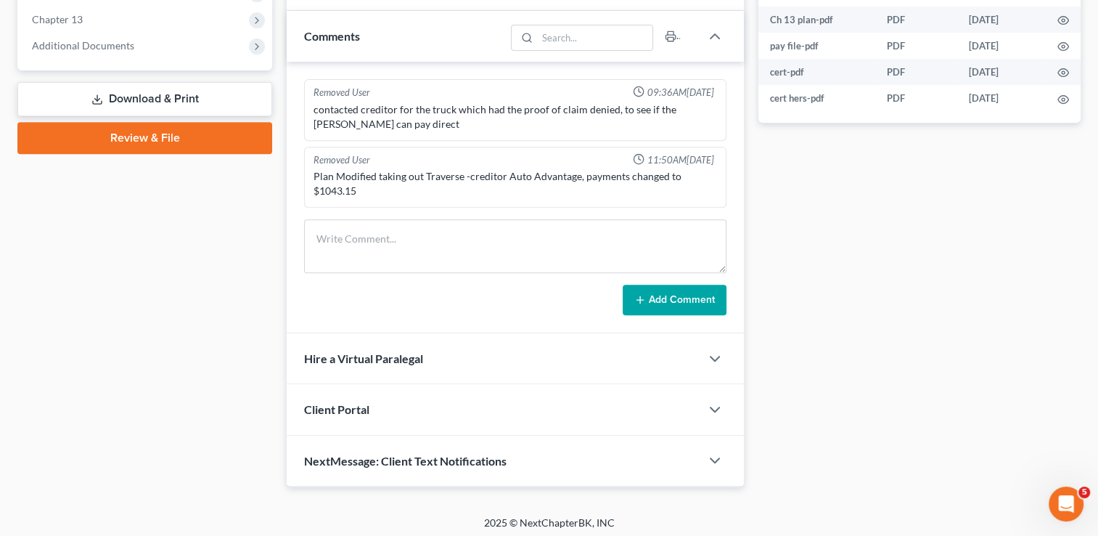
scroll to position [590, 0]
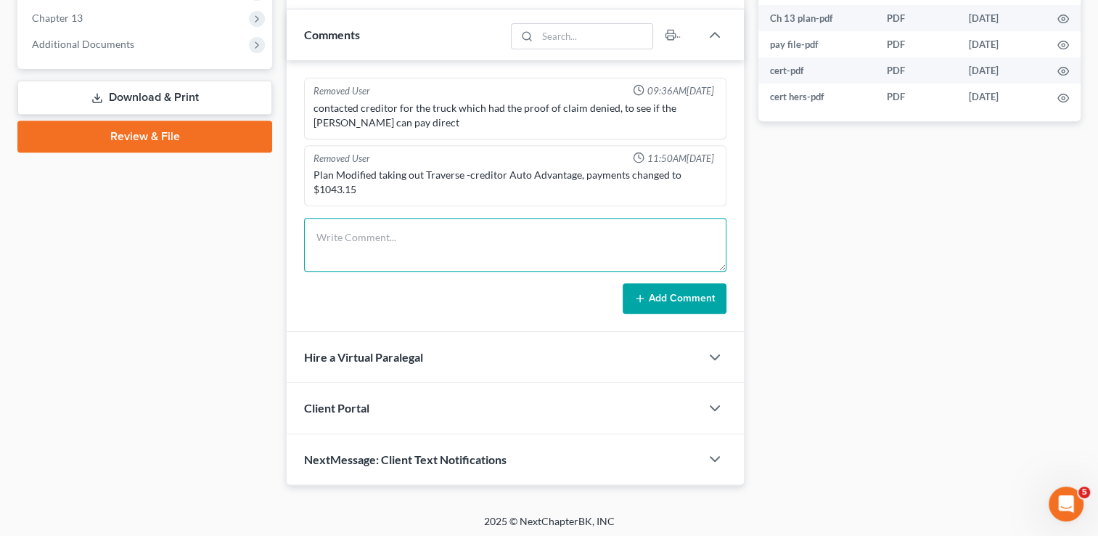
click at [398, 229] on textarea at bounding box center [515, 245] width 422 height 54
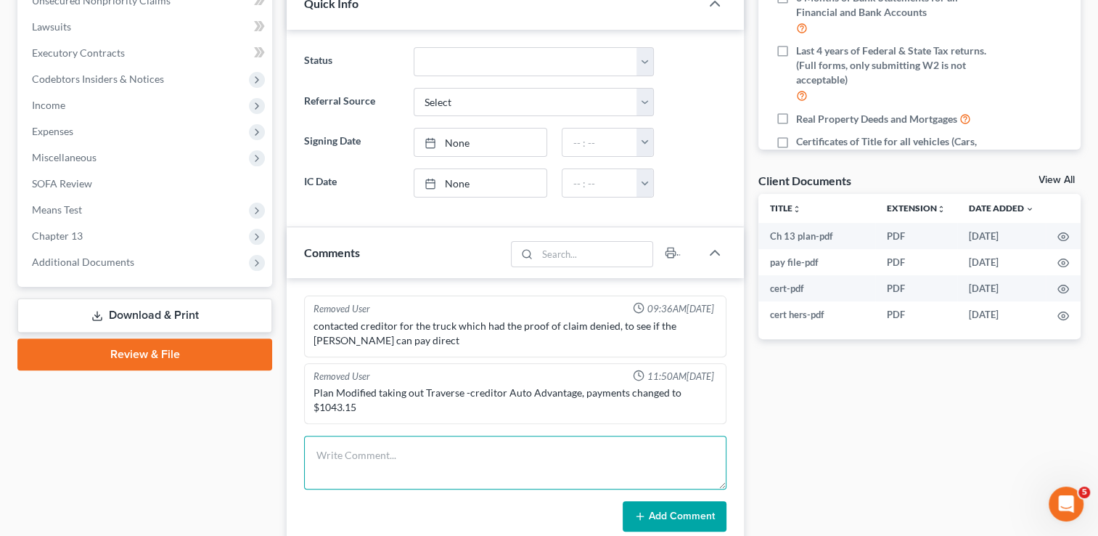
scroll to position [445, 0]
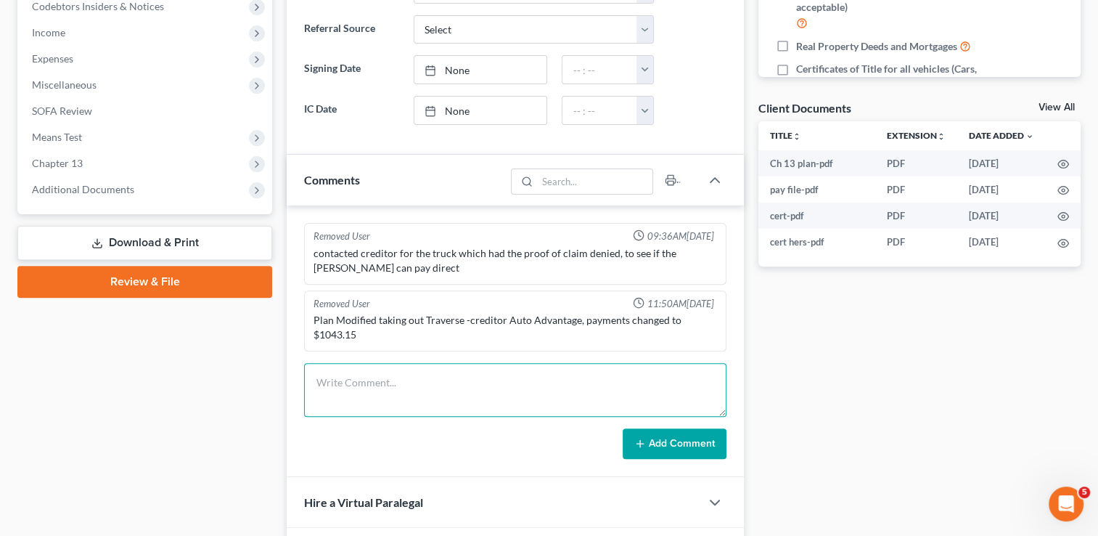
click at [411, 381] on textarea at bounding box center [515, 390] width 422 height 54
type textarea "M"
type textarea "Made motion to incur debt for purchase of new vehicle. Order is ready. Requeste…"
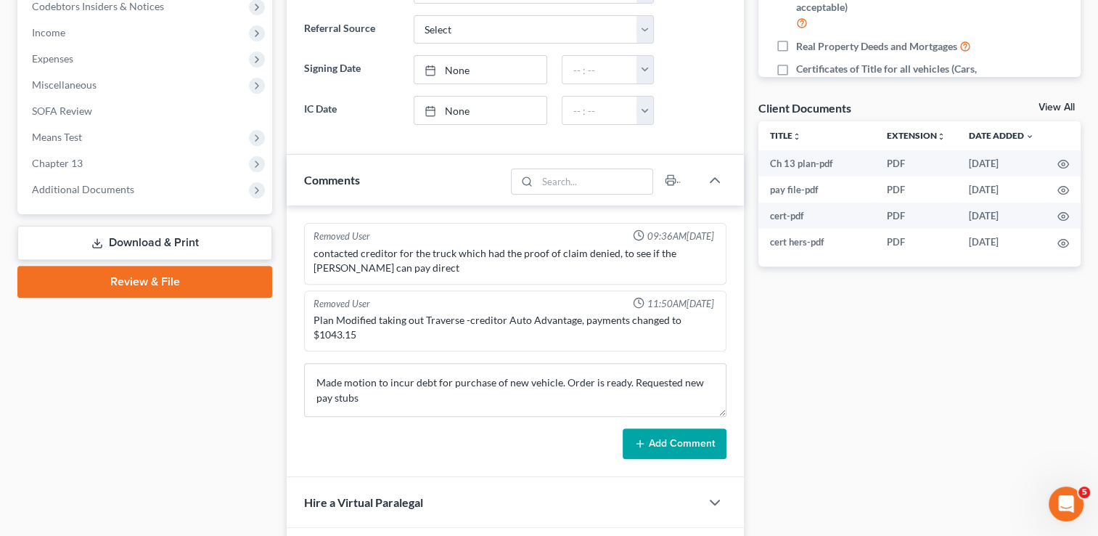
click at [674, 441] on button "Add Comment" at bounding box center [675, 443] width 104 height 30
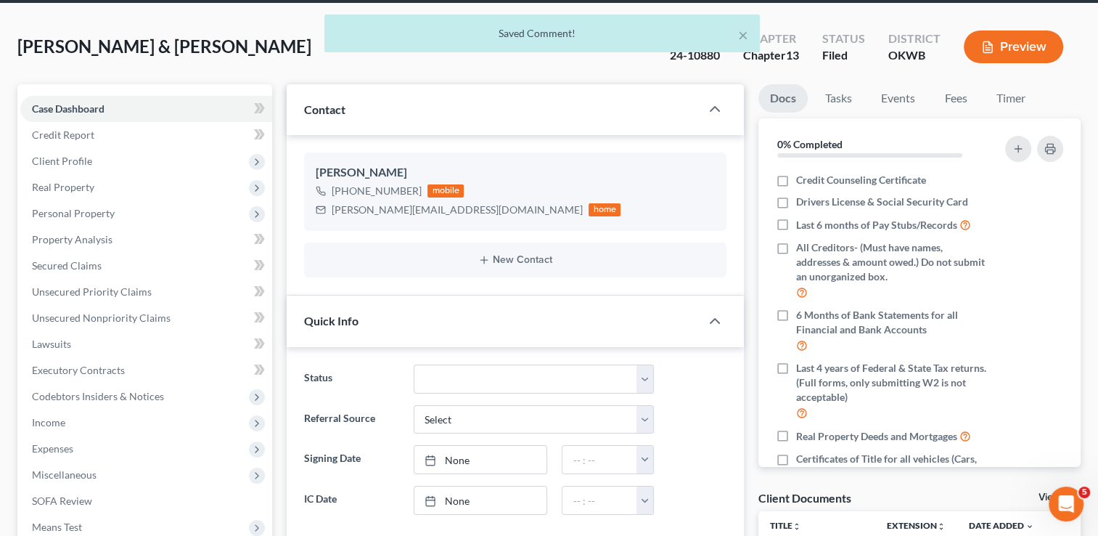
scroll to position [0, 0]
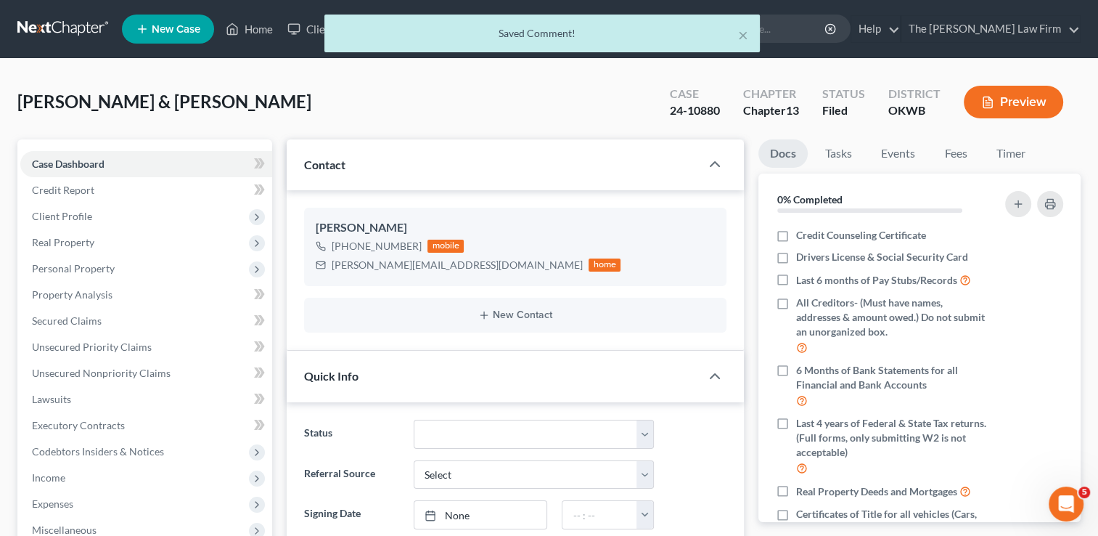
click at [57, 26] on div "× Saved Comment!" at bounding box center [542, 37] width 1098 height 45
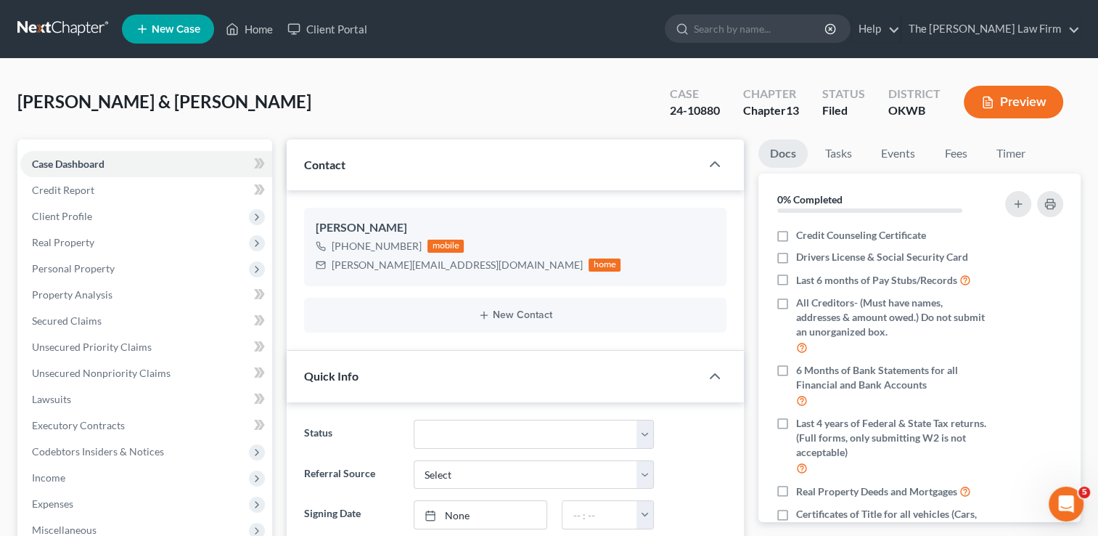
click at [61, 28] on link at bounding box center [63, 29] width 93 height 26
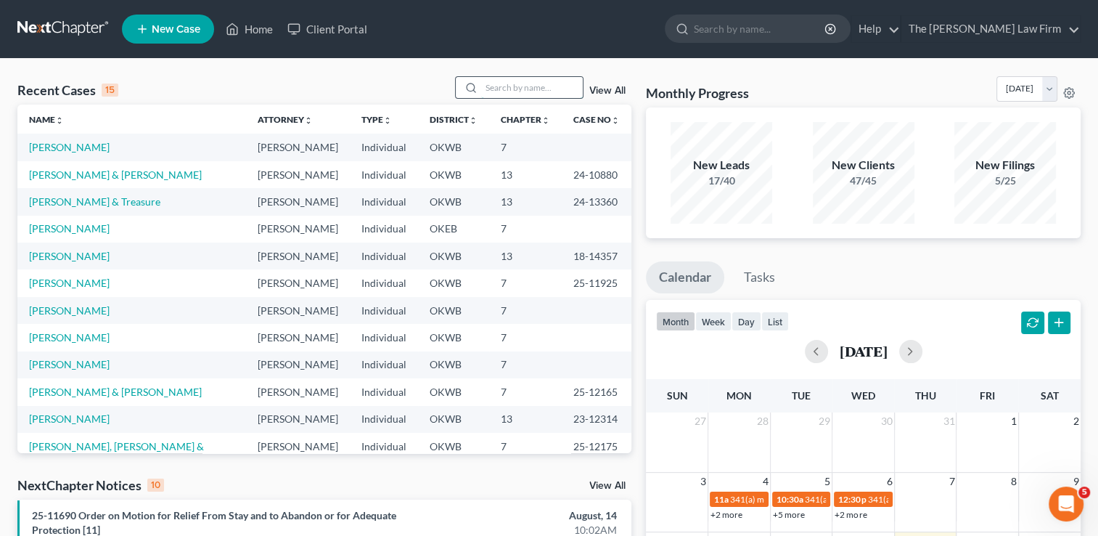
click at [517, 86] on input "search" at bounding box center [532, 87] width 102 height 21
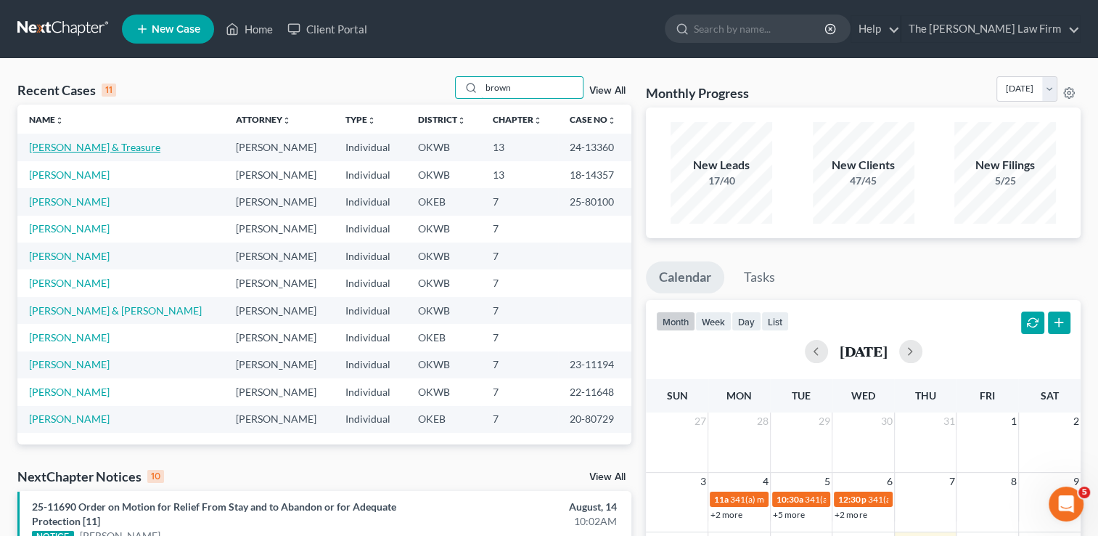
type input "brown"
click at [81, 147] on link "[PERSON_NAME] & Treasure" at bounding box center [94, 147] width 131 height 12
select select "4"
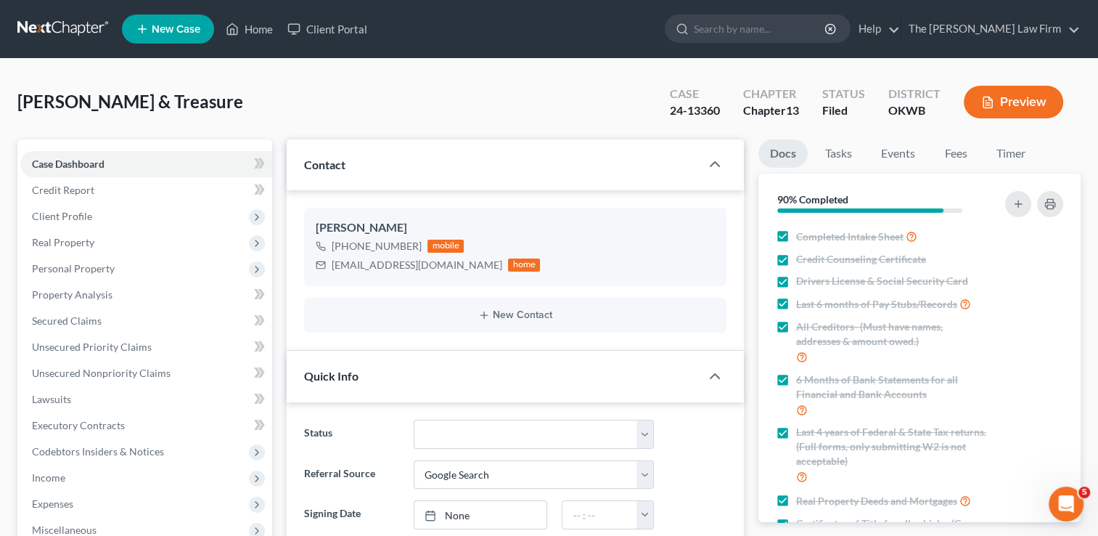
scroll to position [981, 0]
drag, startPoint x: 719, startPoint y: 110, endPoint x: 665, endPoint y: 118, distance: 54.3
click at [663, 116] on div "Case 24-13360" at bounding box center [694, 103] width 73 height 43
copy div "24-13360"
click at [601, 105] on div "[PERSON_NAME] & Treasure Upgraded Case 24-13360 Chapter Chapter 13 Status Filed…" at bounding box center [548, 107] width 1063 height 63
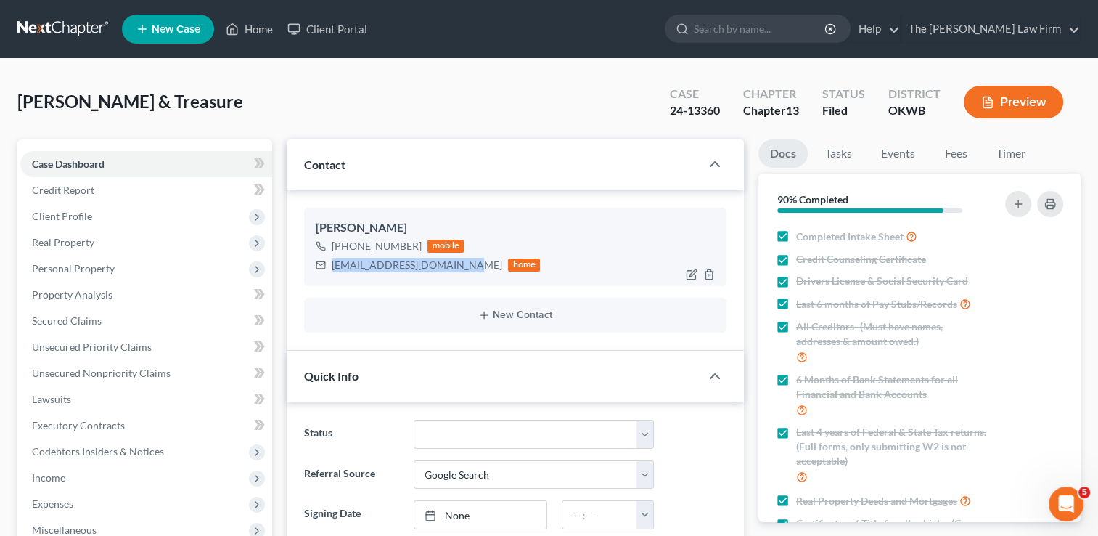
drag, startPoint x: 332, startPoint y: 266, endPoint x: 465, endPoint y: 272, distance: 133.7
click at [465, 272] on div "treasurebrown63@yahoo.com home" at bounding box center [428, 265] width 224 height 19
drag, startPoint x: 465, startPoint y: 272, endPoint x: 424, endPoint y: 264, distance: 42.3
copy div "treasurebrown63@yahoo.com"
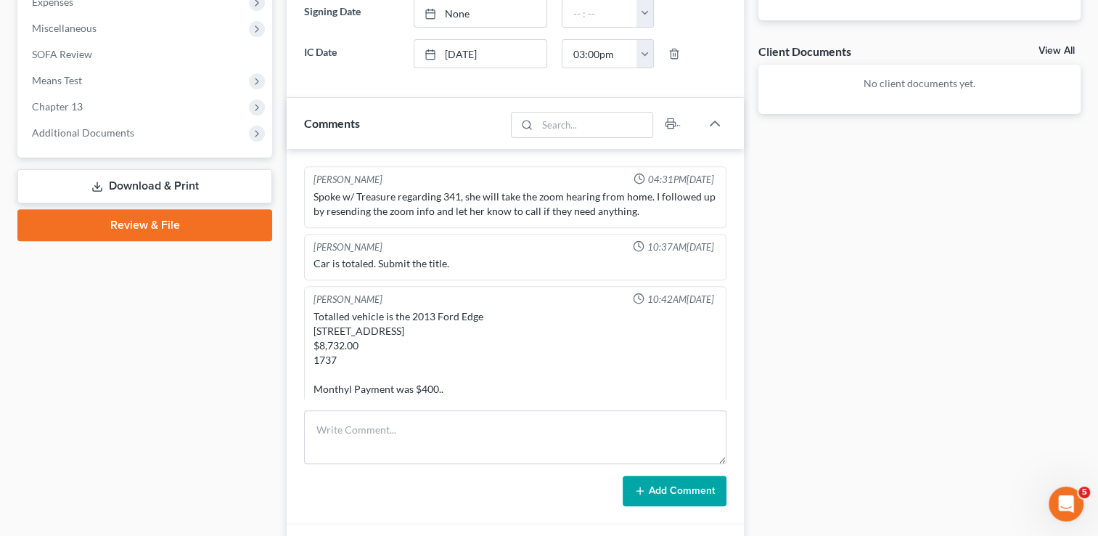
scroll to position [508, 0]
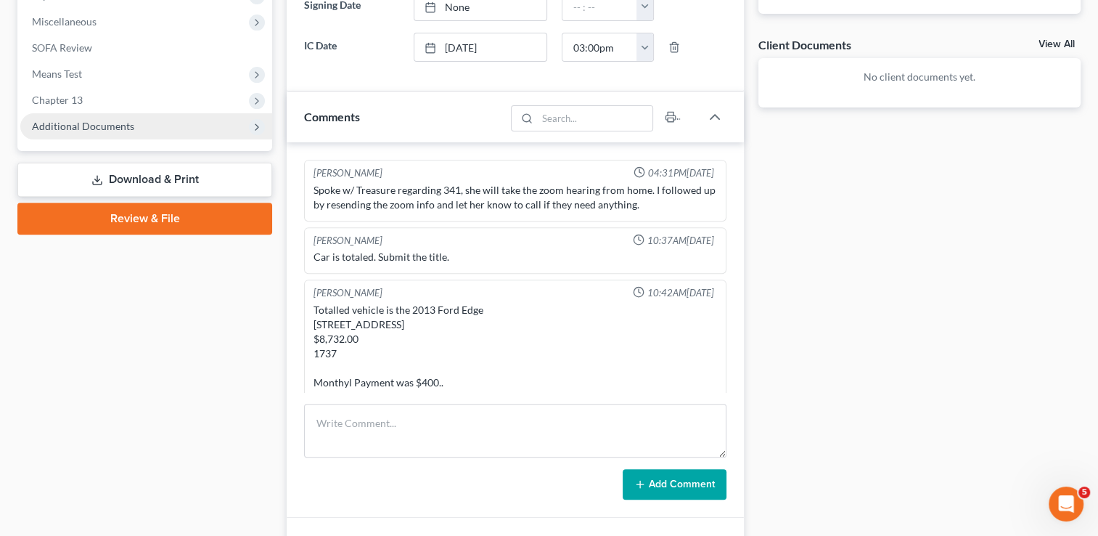
click at [93, 123] on span "Additional Documents" at bounding box center [83, 126] width 102 height 12
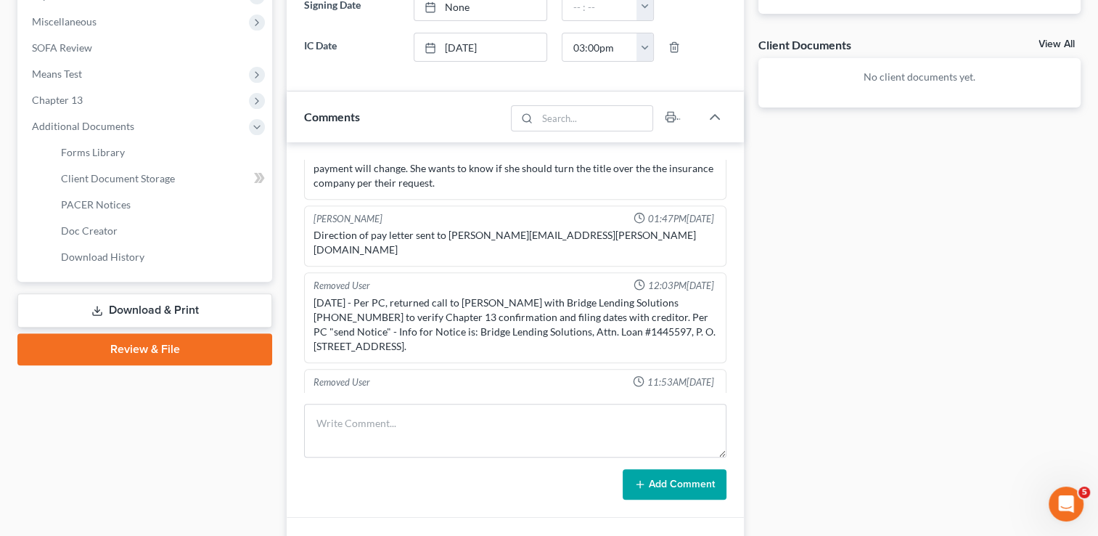
scroll to position [981, 0]
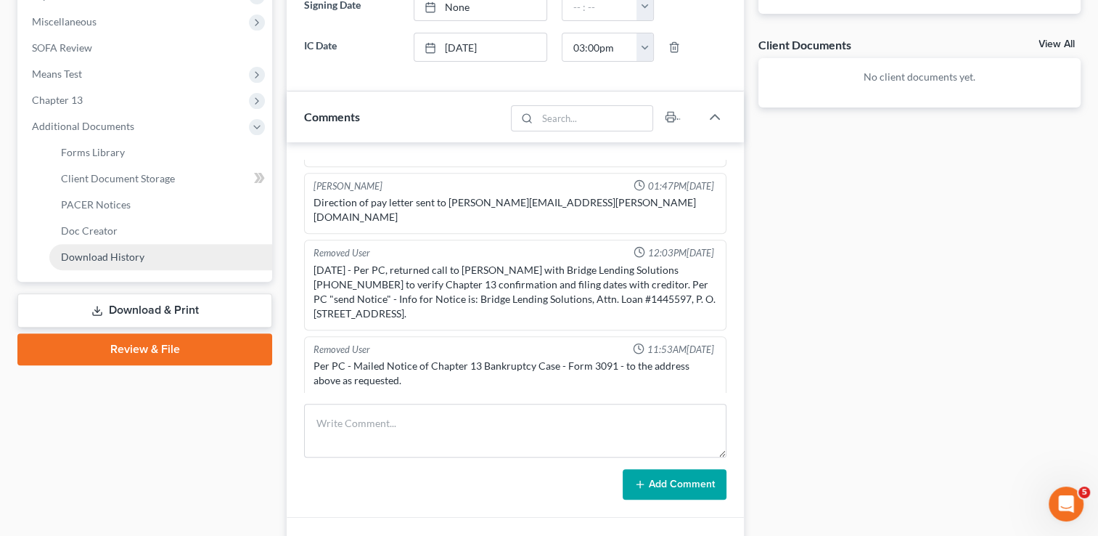
click at [106, 257] on span "Download History" at bounding box center [102, 256] width 83 height 12
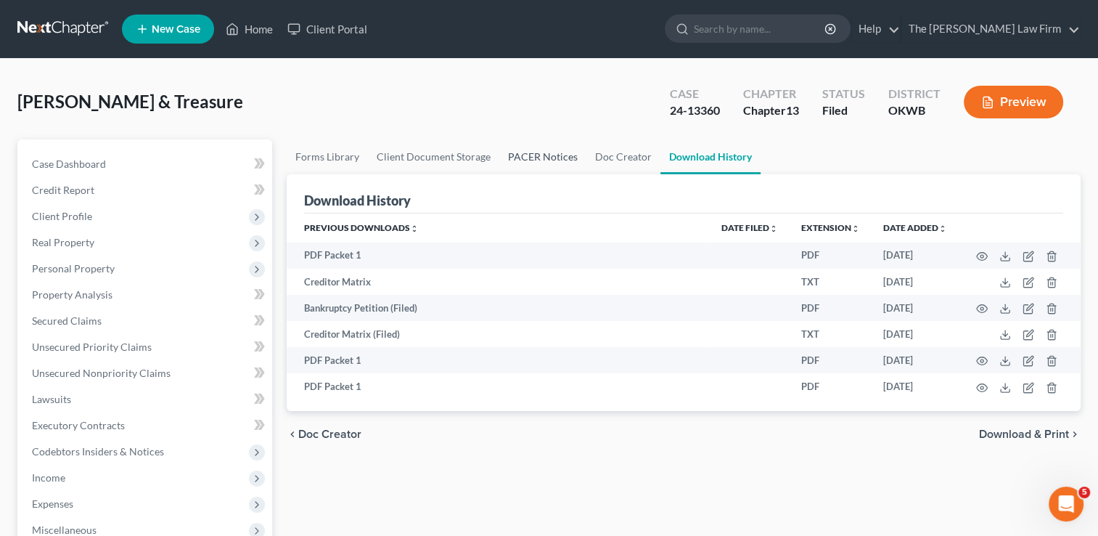
click at [553, 155] on link "PACER Notices" at bounding box center [542, 156] width 87 height 35
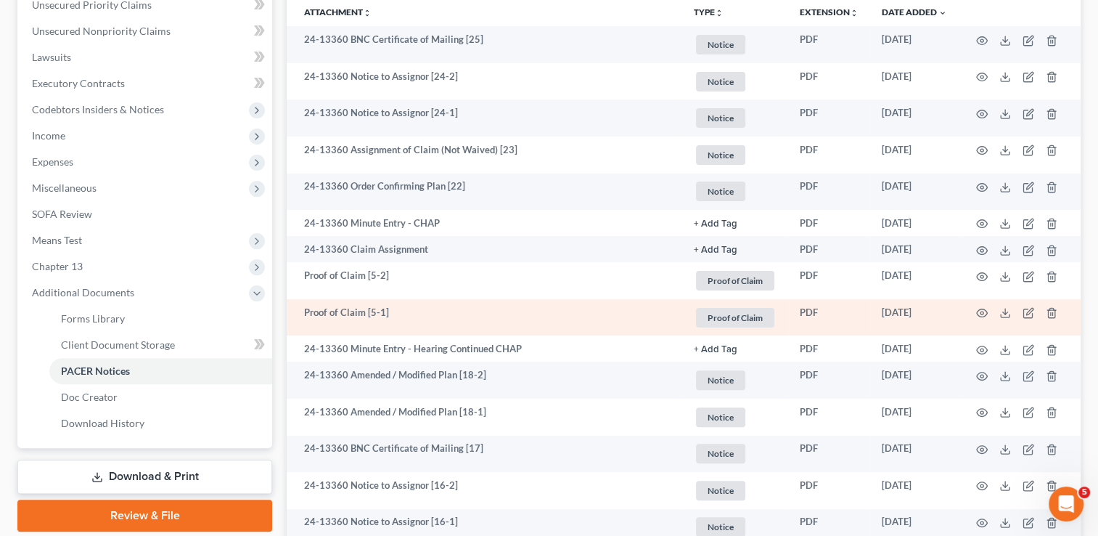
scroll to position [363, 0]
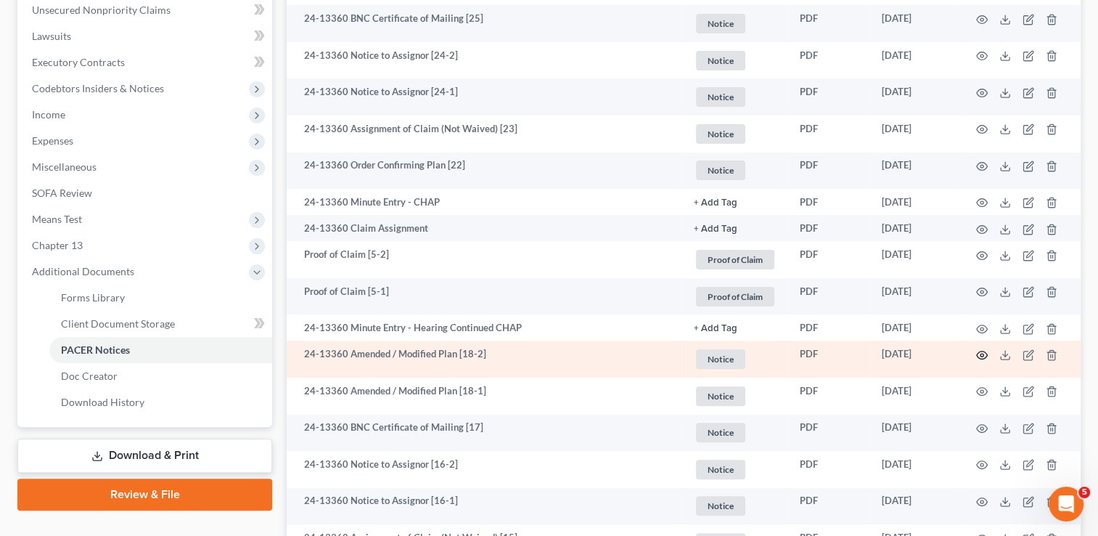
click at [981, 355] on circle "button" at bounding box center [982, 355] width 3 height 3
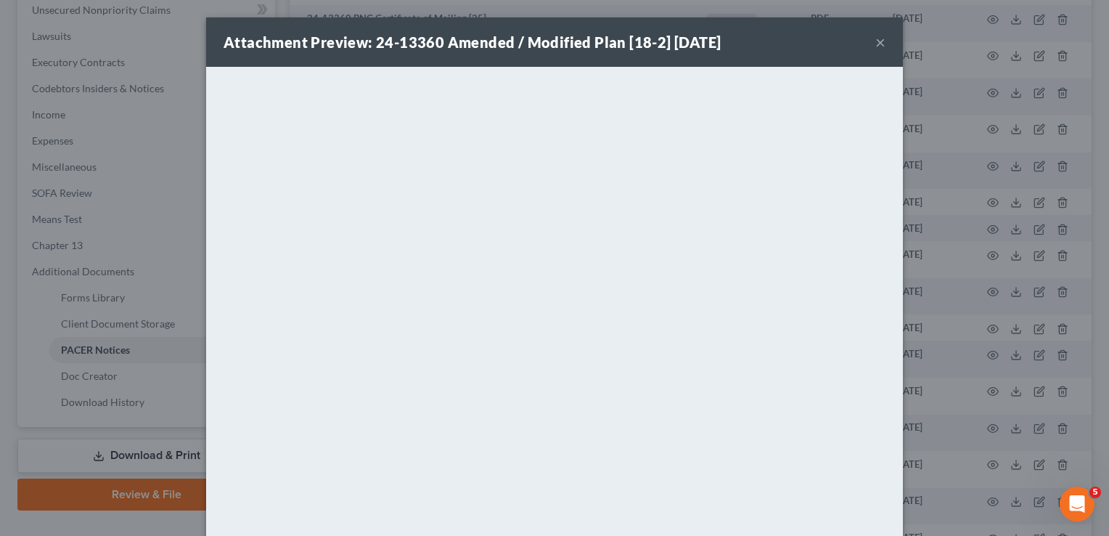
click at [875, 46] on button "×" at bounding box center [880, 41] width 10 height 17
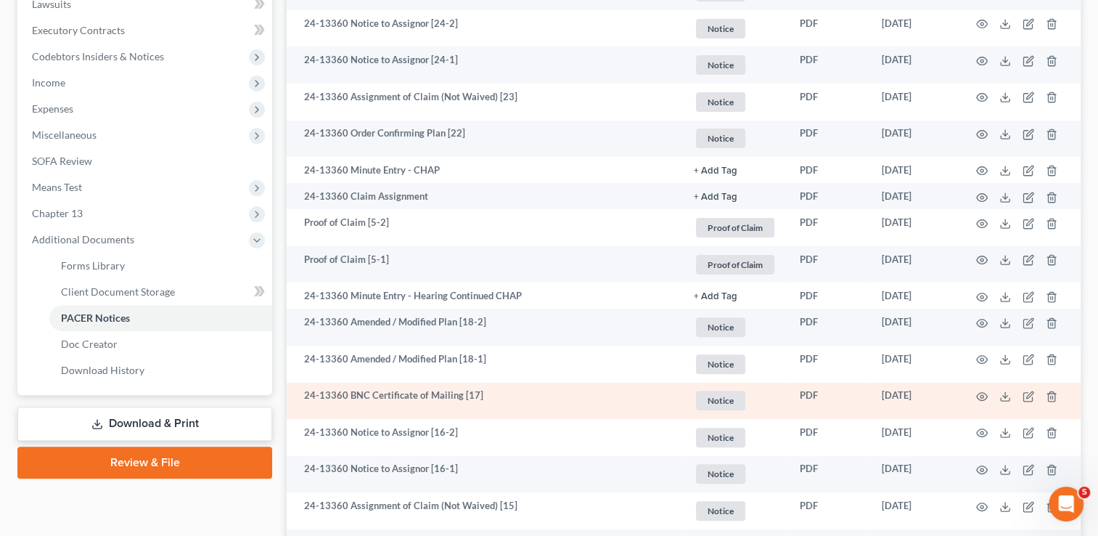
scroll to position [386, 0]
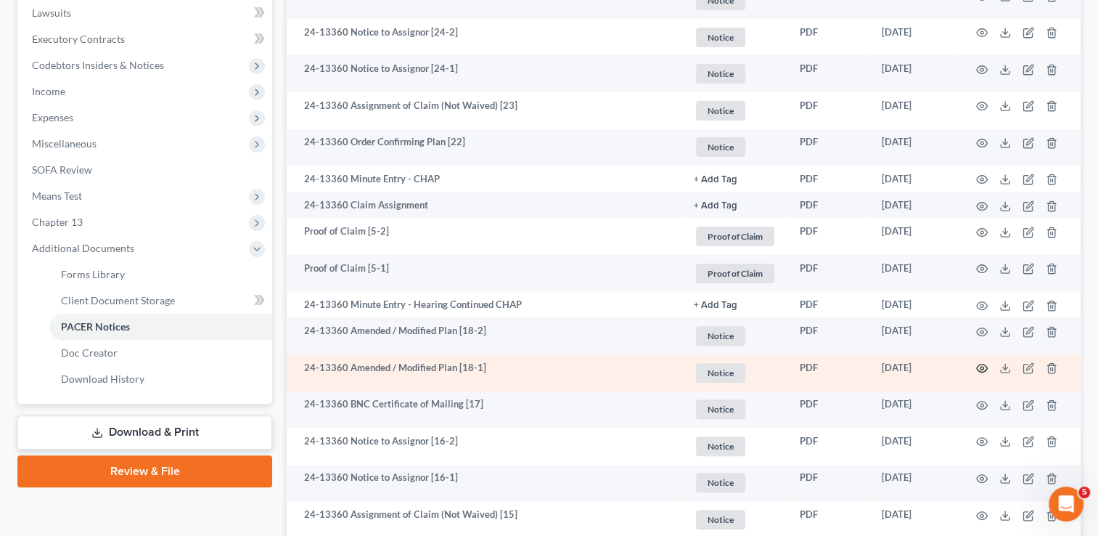
click at [979, 371] on icon "button" at bounding box center [982, 368] width 11 height 8
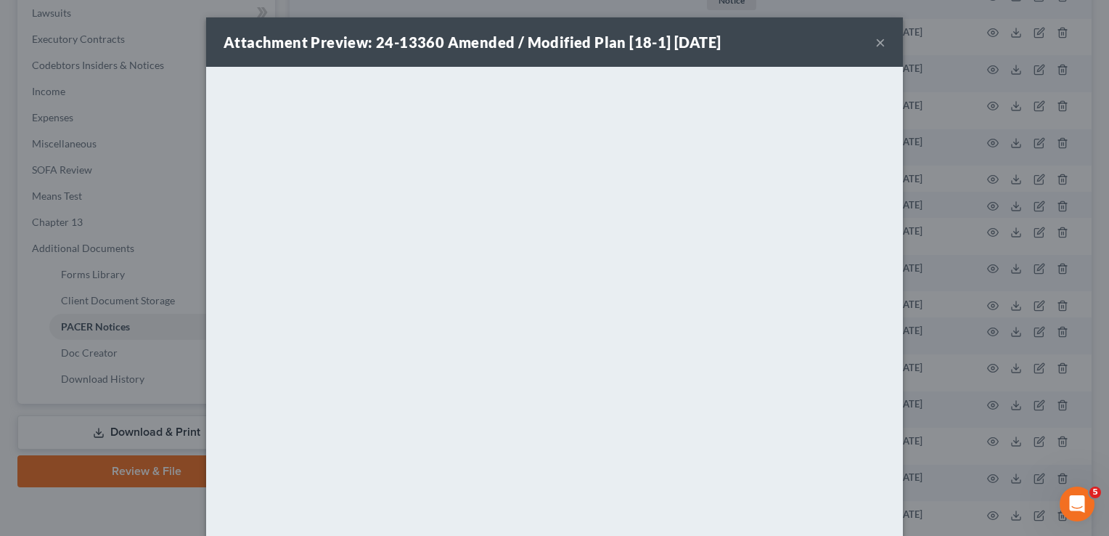
click at [875, 44] on button "×" at bounding box center [880, 41] width 10 height 17
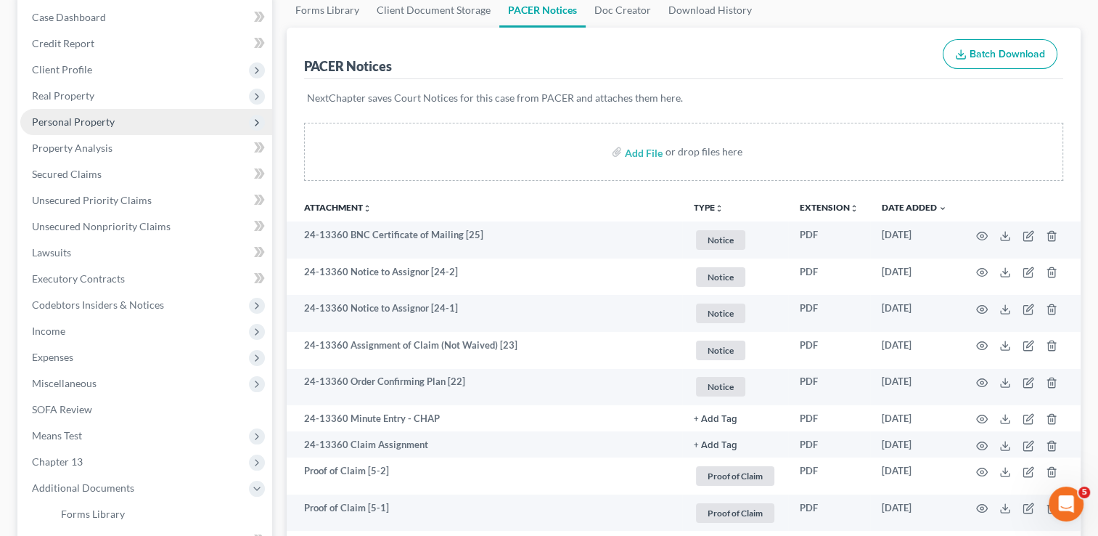
scroll to position [0, 0]
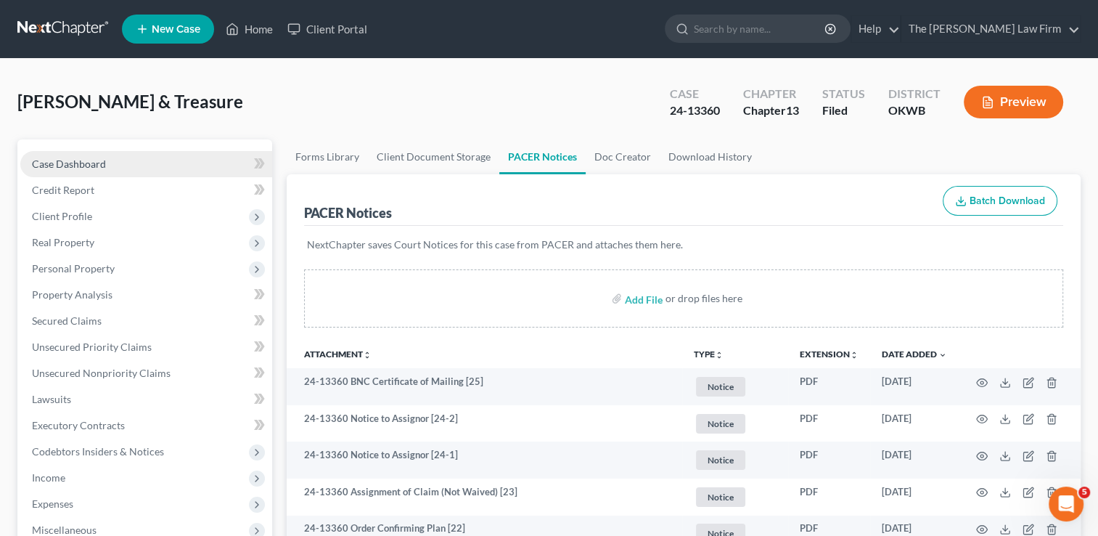
click at [99, 164] on span "Case Dashboard" at bounding box center [69, 164] width 74 height 12
select select "4"
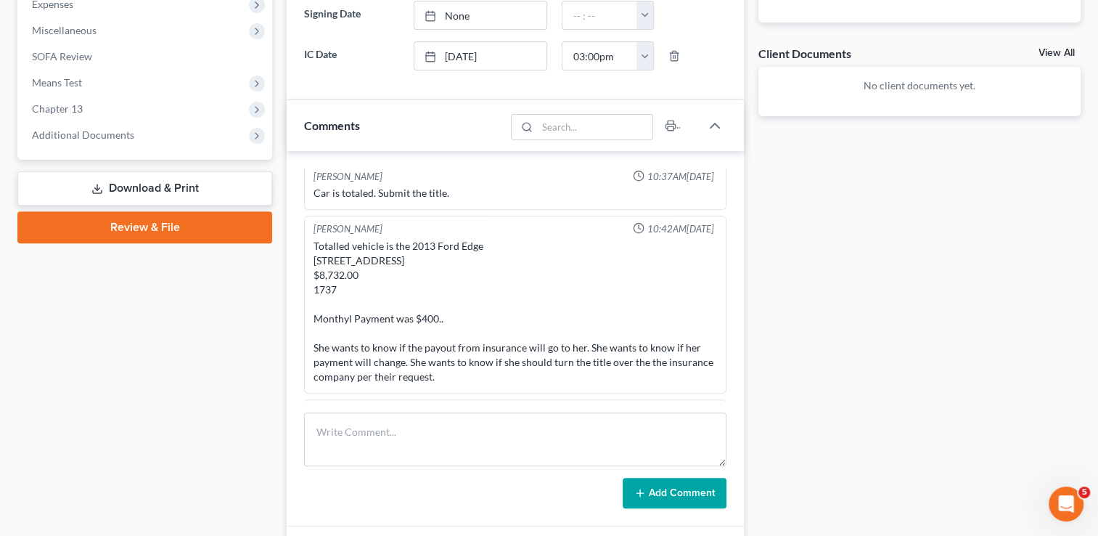
scroll to position [508, 0]
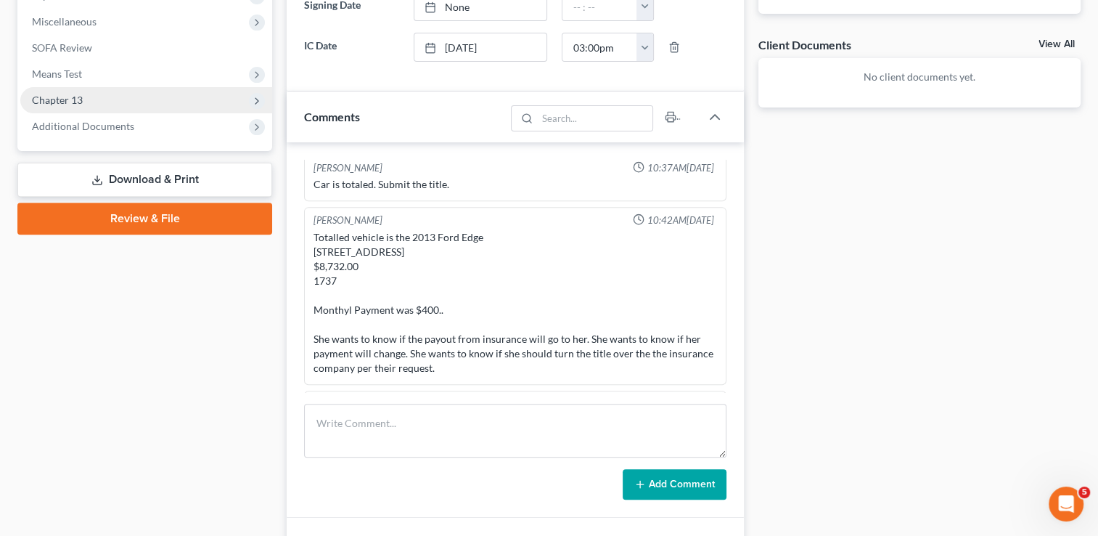
click at [68, 99] on span "Chapter 13" at bounding box center [57, 100] width 51 height 12
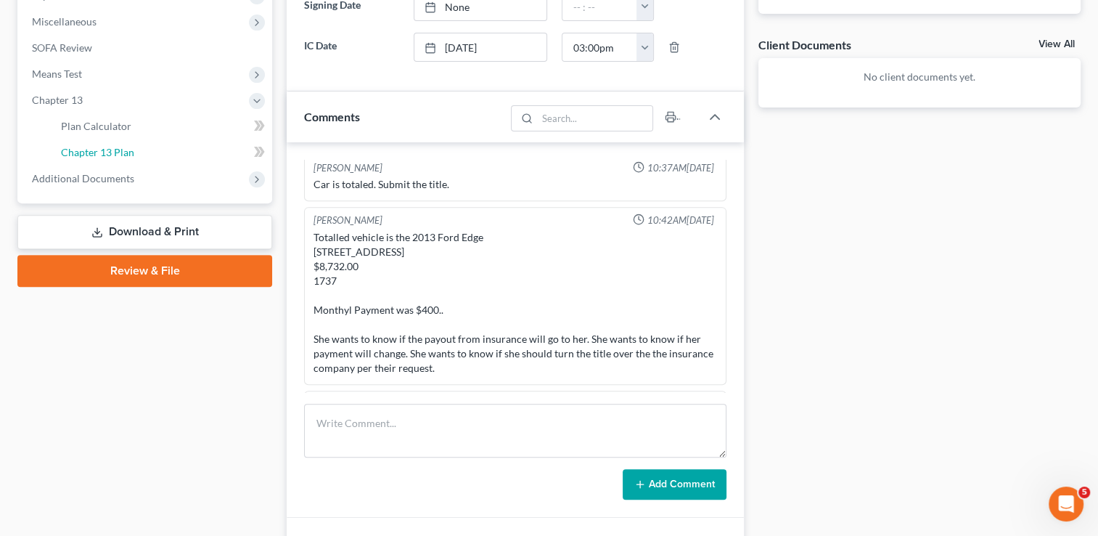
click at [104, 152] on span "Chapter 13 Plan" at bounding box center [97, 152] width 73 height 12
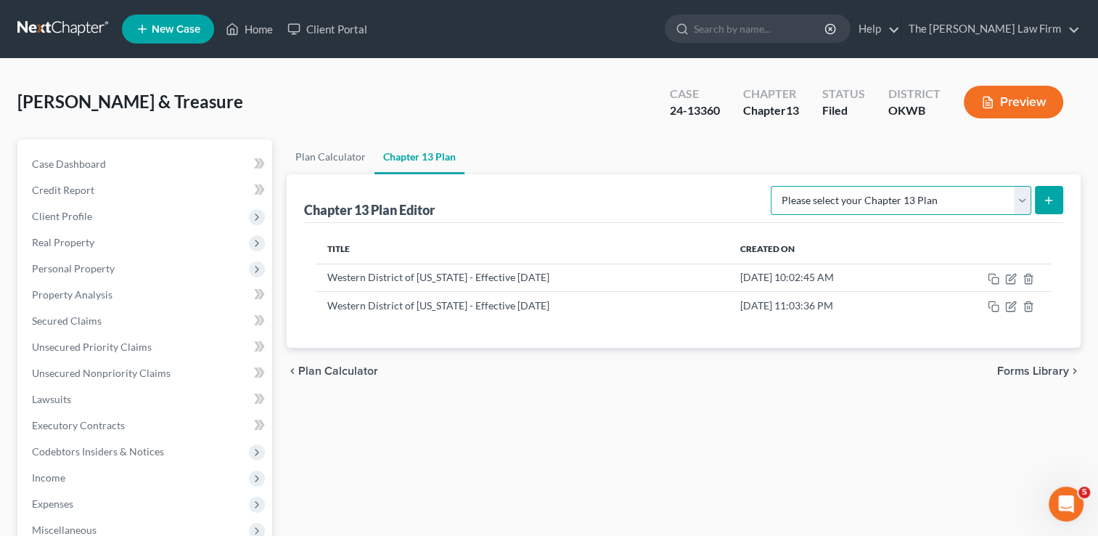
click at [1020, 200] on select "Please select your Chapter 13 Plan National Form Plan - Official Form 113 Weste…" at bounding box center [901, 200] width 261 height 29
select select "2"
click at [773, 186] on select "Please select your Chapter 13 Plan National Form Plan - Official Form 113 Weste…" at bounding box center [901, 200] width 261 height 29
click at [1050, 205] on icon "submit" at bounding box center [1049, 201] width 12 height 12
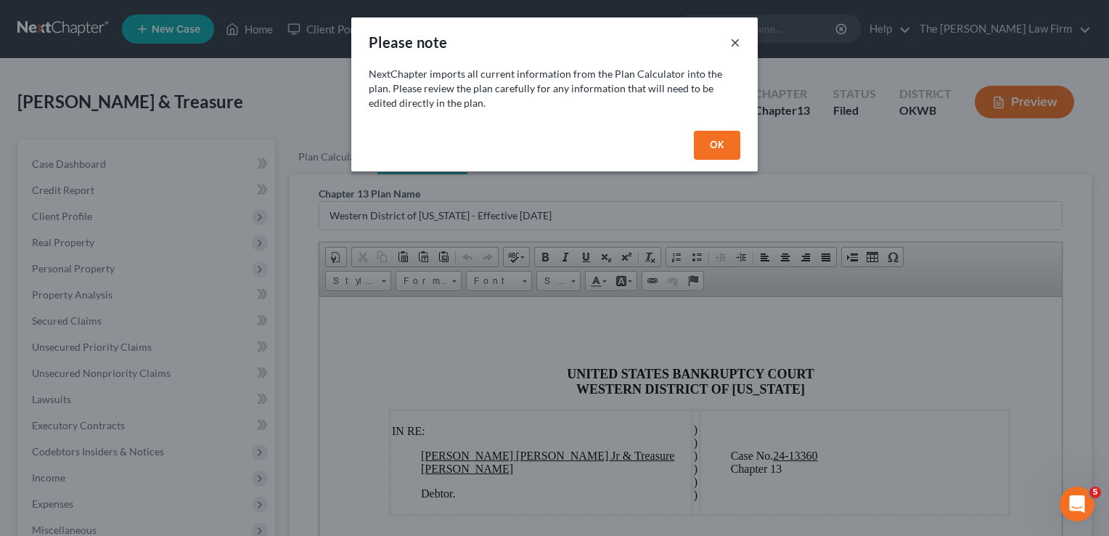
click at [738, 41] on button "×" at bounding box center [735, 41] width 10 height 17
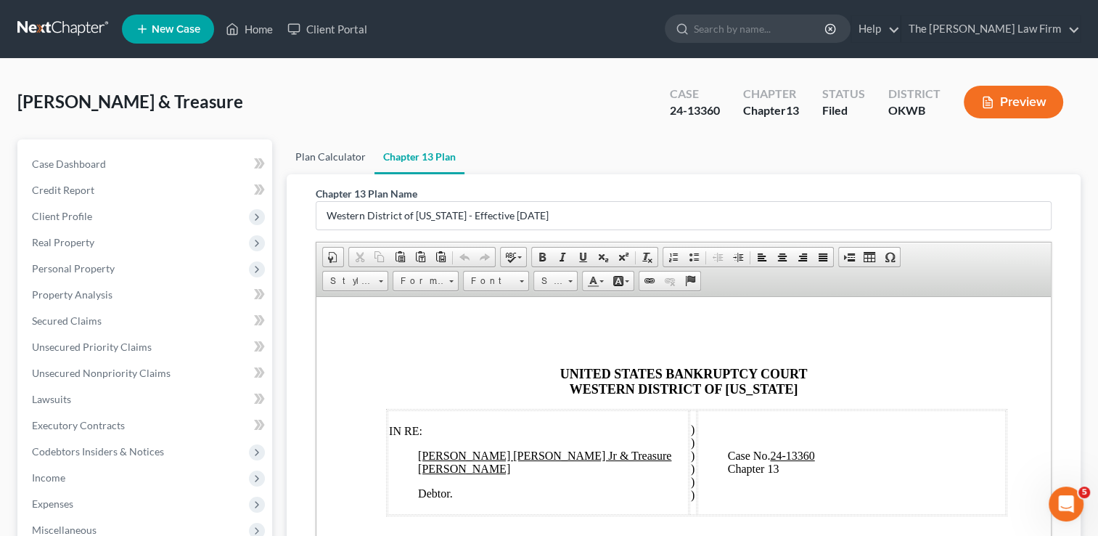
click at [325, 156] on link "Plan Calculator" at bounding box center [331, 156] width 88 height 35
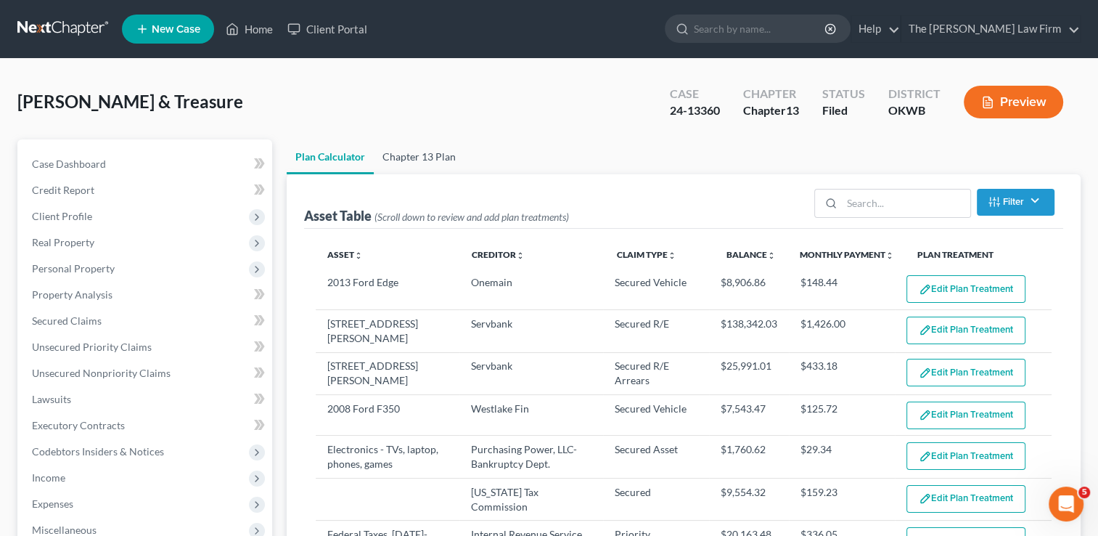
select select "59"
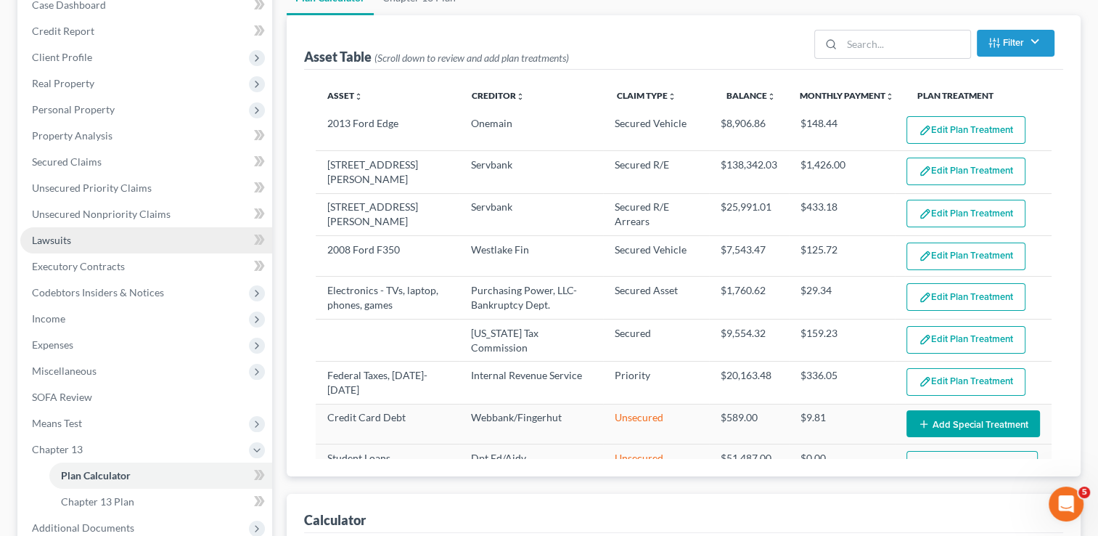
scroll to position [134, 0]
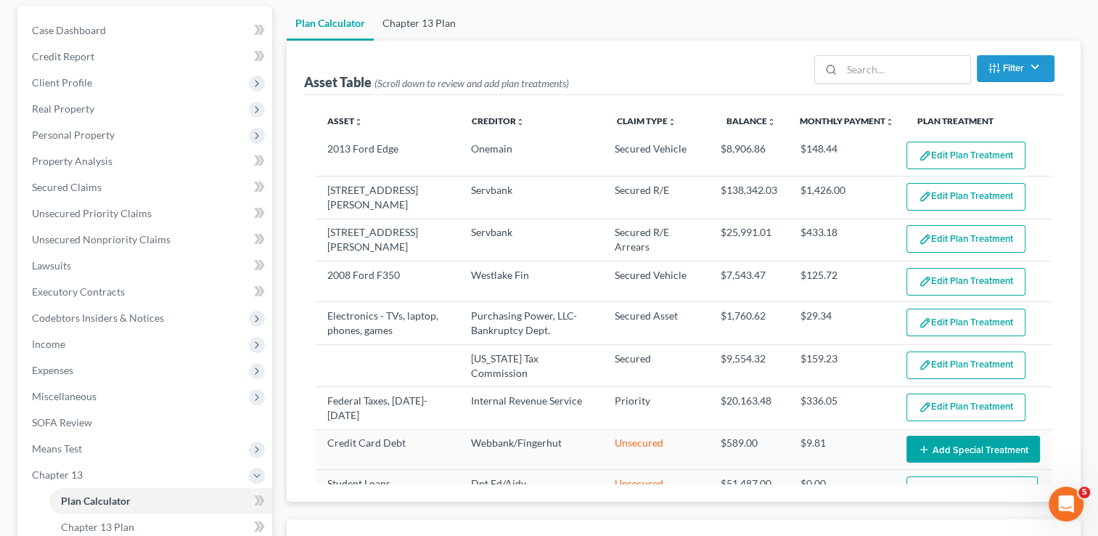
click at [430, 23] on link "Chapter 13 Plan" at bounding box center [419, 23] width 91 height 35
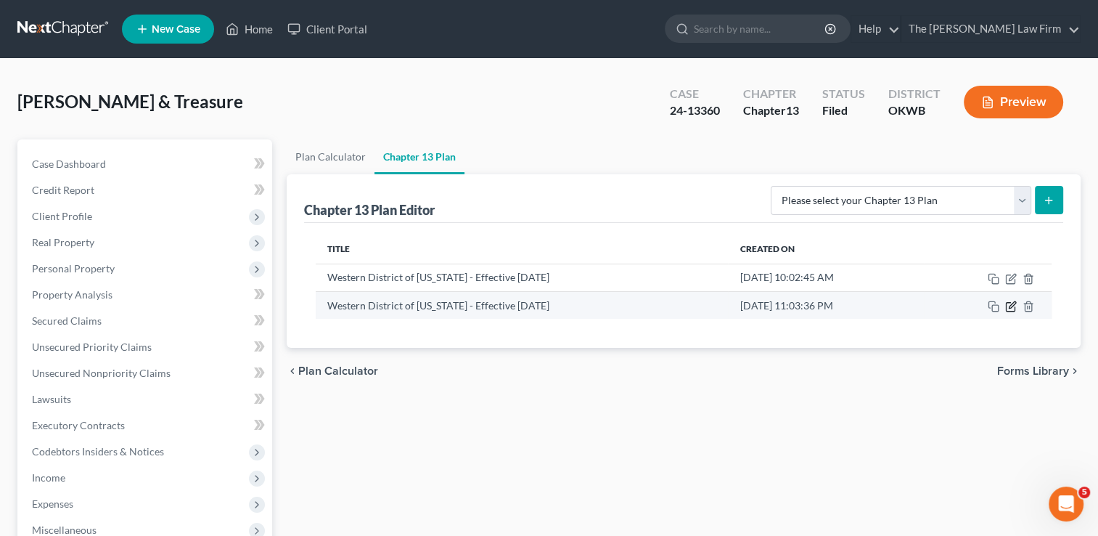
click at [1010, 308] on icon "button" at bounding box center [1011, 307] width 12 height 12
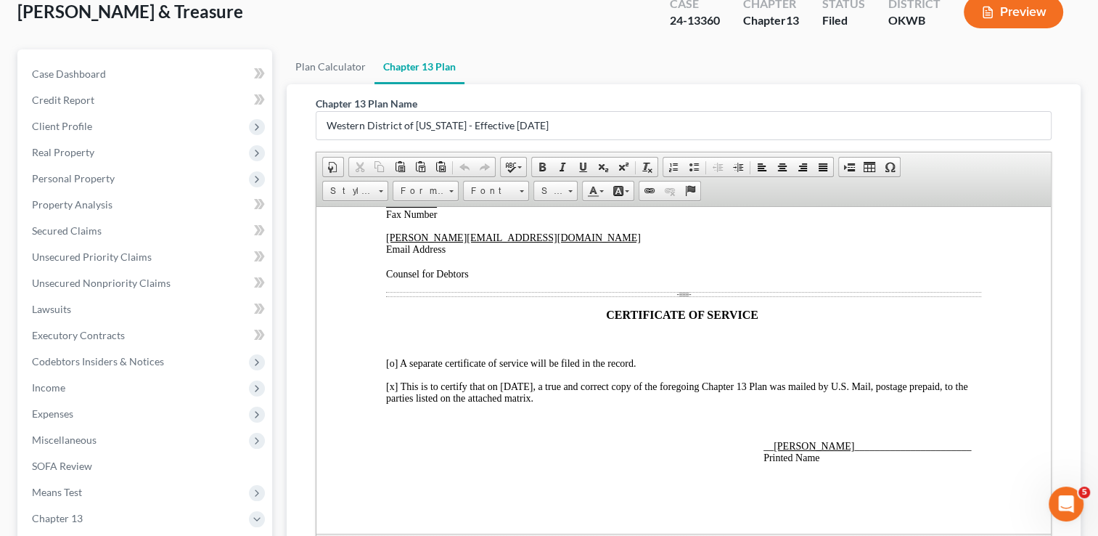
scroll to position [23, 0]
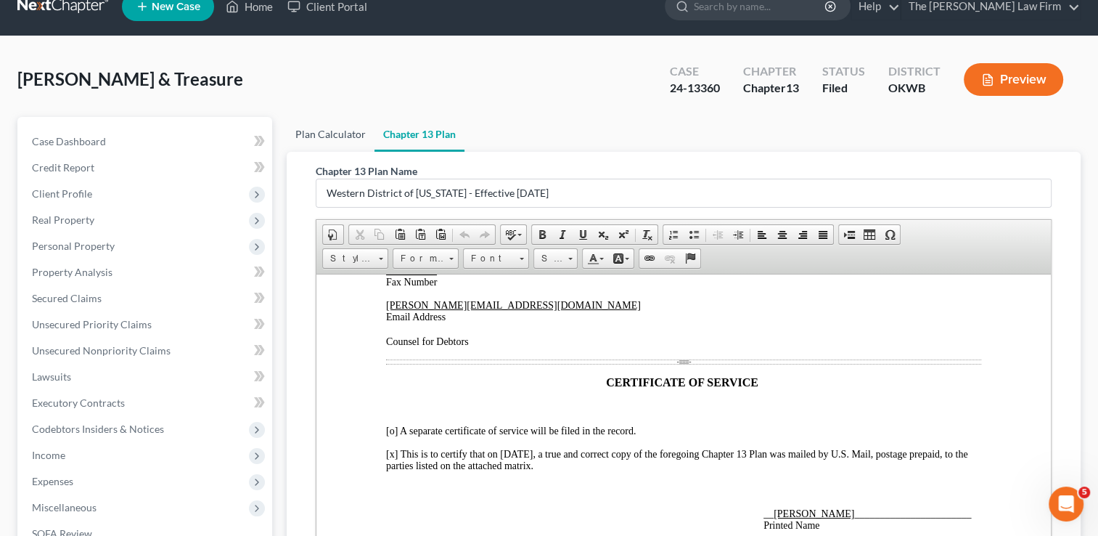
click at [342, 134] on link "Plan Calculator" at bounding box center [331, 134] width 88 height 35
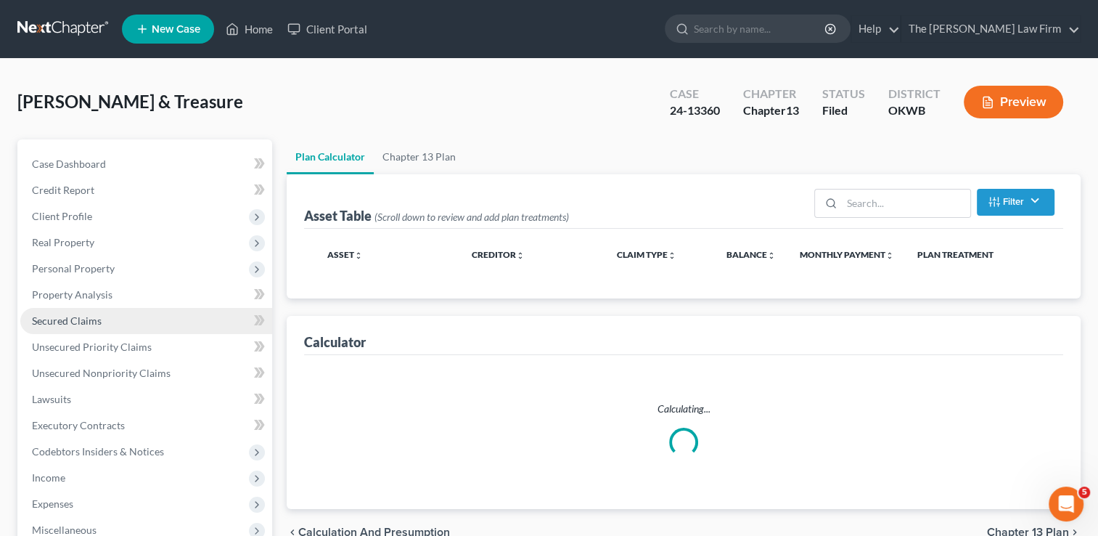
select select "59"
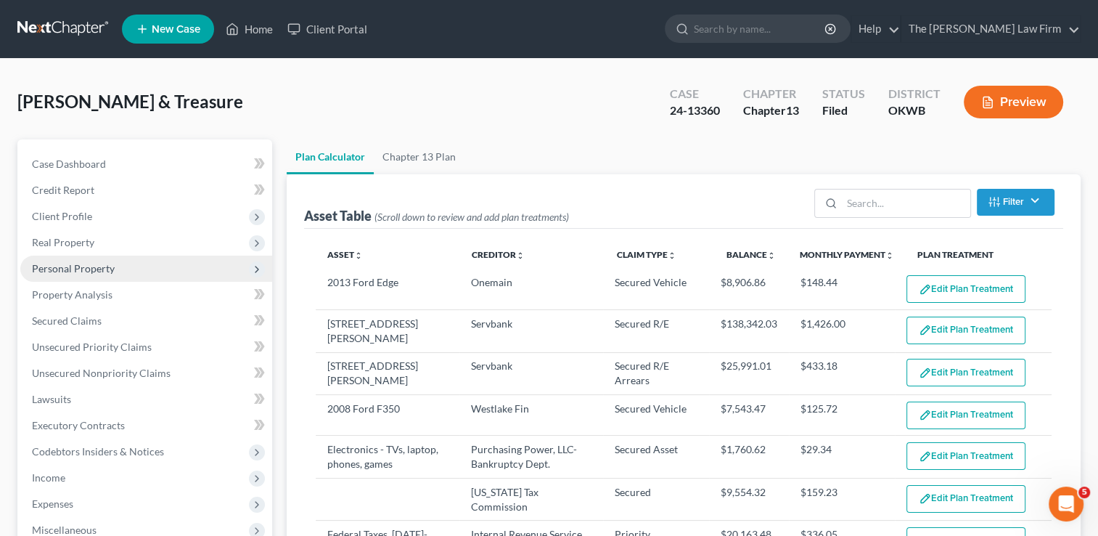
click at [73, 266] on span "Personal Property" at bounding box center [73, 268] width 83 height 12
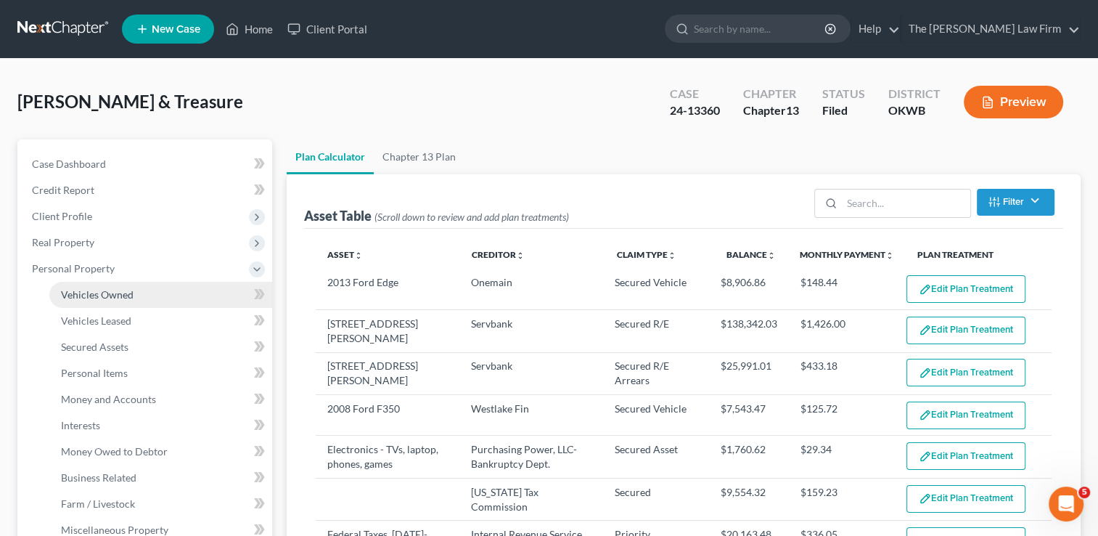
click at [89, 292] on span "Vehicles Owned" at bounding box center [97, 294] width 73 height 12
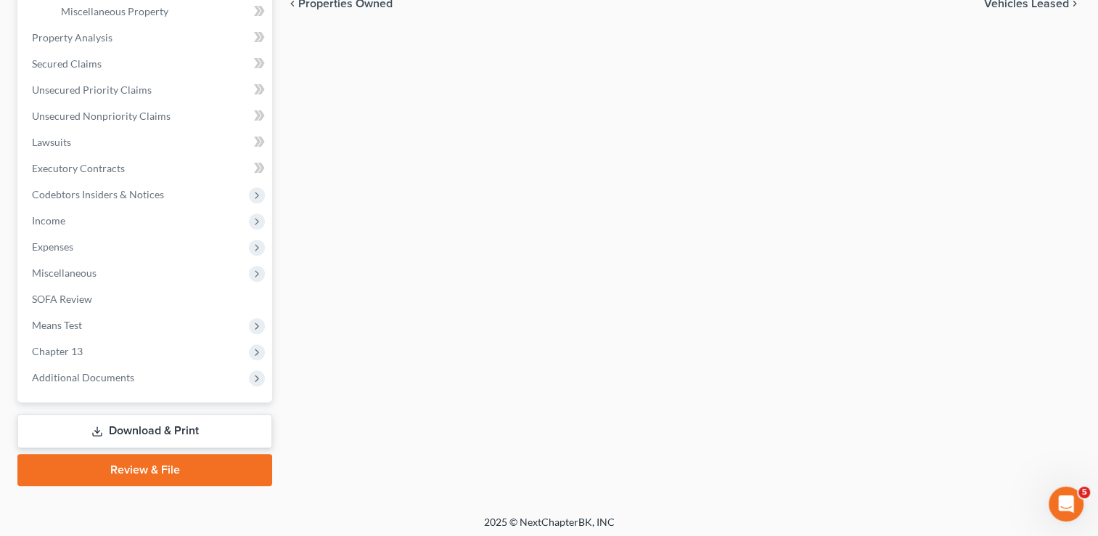
scroll to position [522, 0]
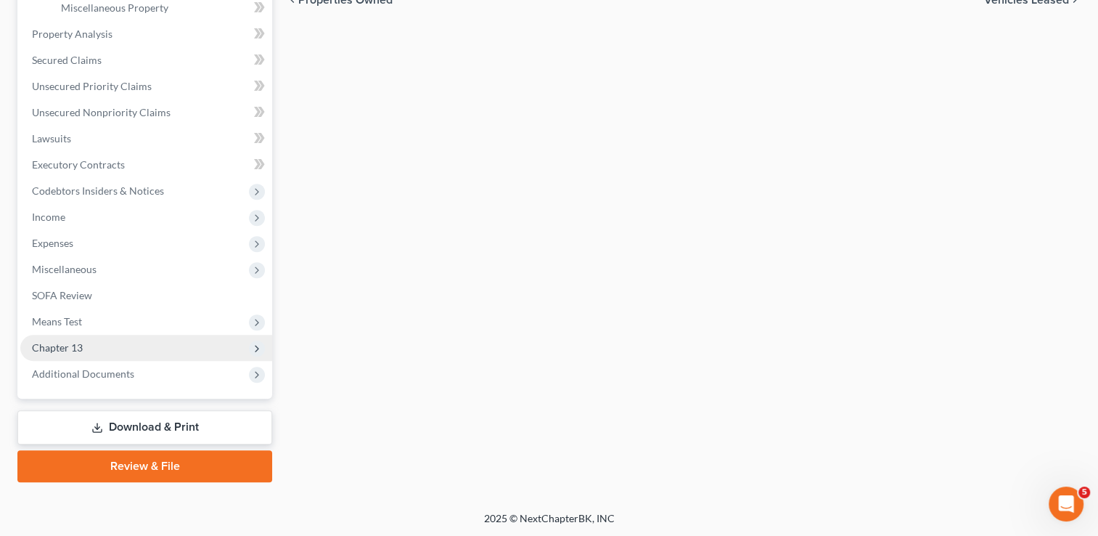
click at [68, 348] on span "Chapter 13" at bounding box center [57, 347] width 51 height 12
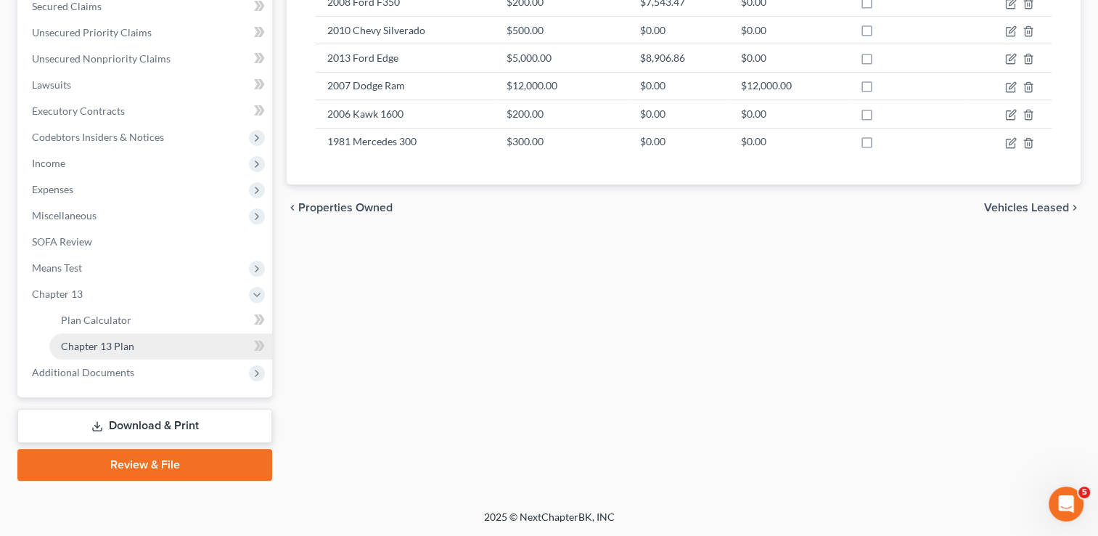
scroll to position [313, 0]
click at [134, 350] on link "Chapter 13 Plan" at bounding box center [160, 348] width 223 height 26
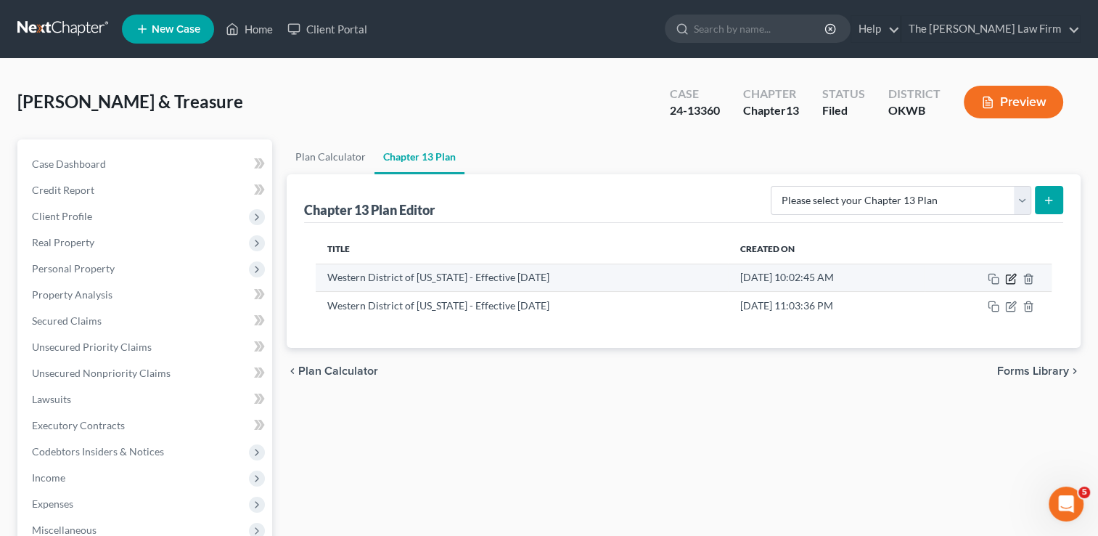
click at [1010, 279] on icon "button" at bounding box center [1012, 277] width 7 height 7
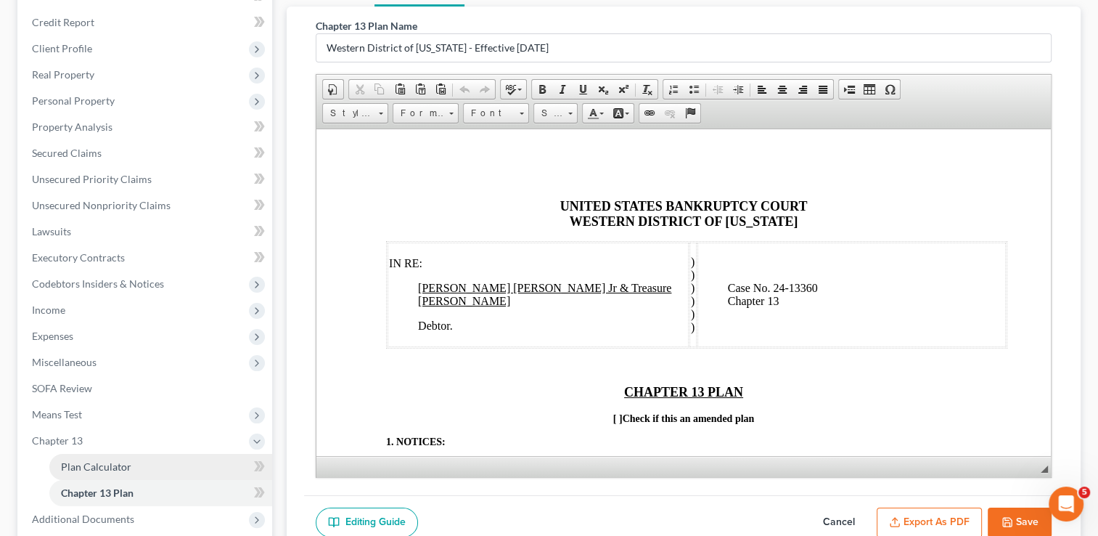
click at [95, 463] on span "Plan Calculator" at bounding box center [96, 466] width 70 height 12
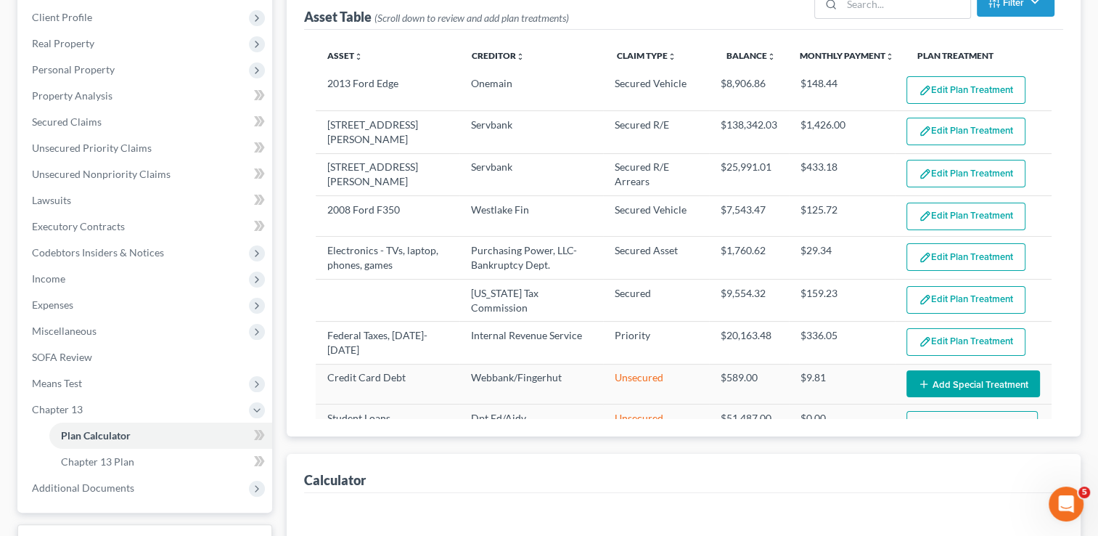
scroll to position [218, 0]
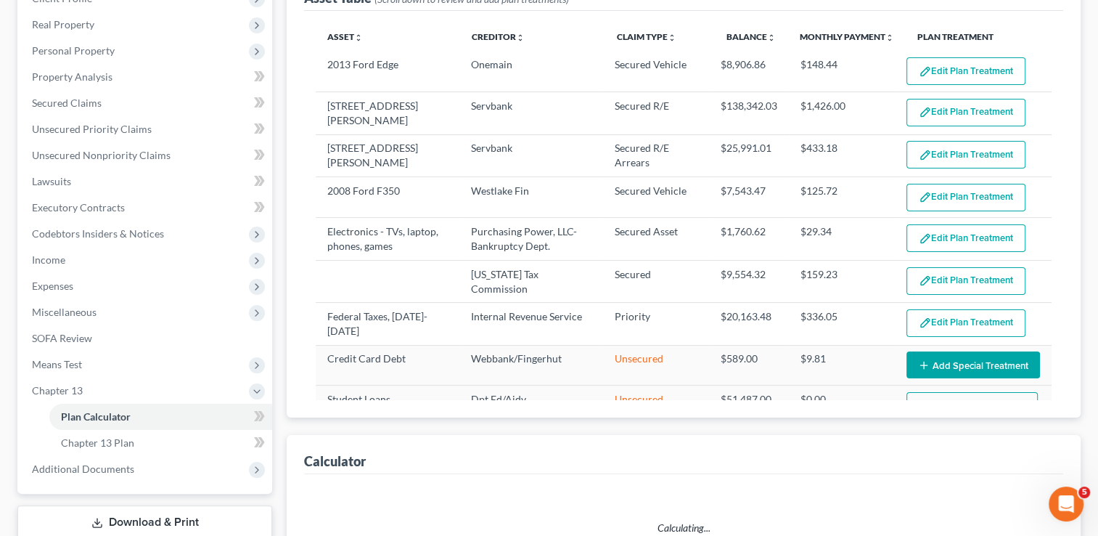
select select "59"
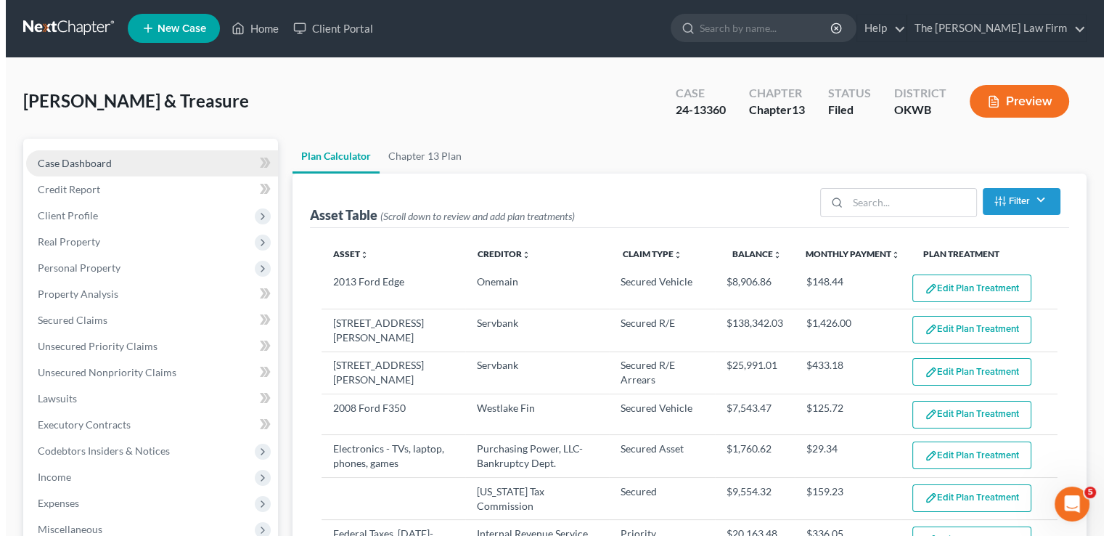
scroll to position [0, 0]
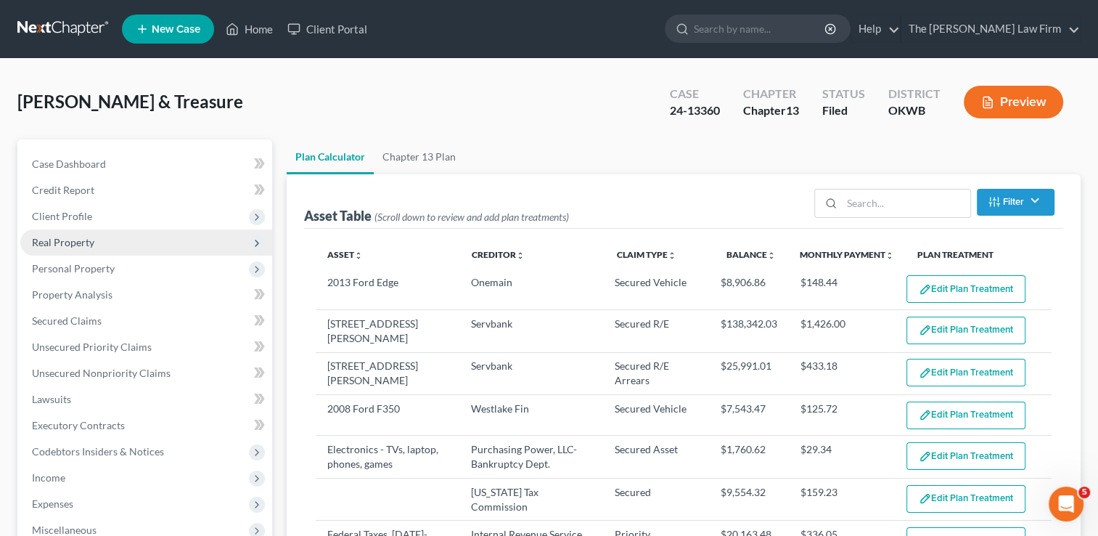
click at [110, 241] on span "Real Property" at bounding box center [146, 242] width 252 height 26
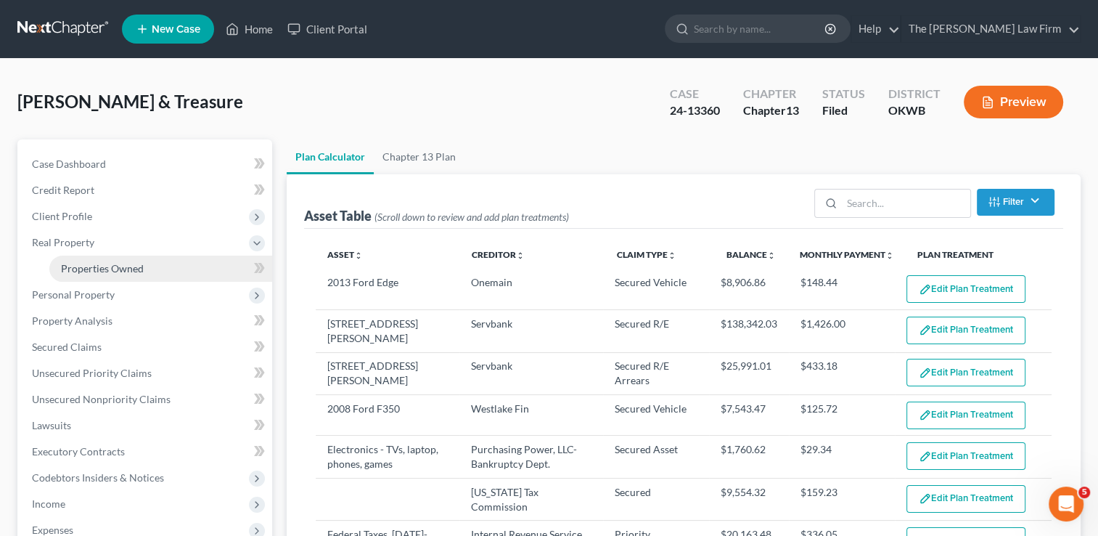
click at [126, 263] on span "Properties Owned" at bounding box center [102, 268] width 83 height 12
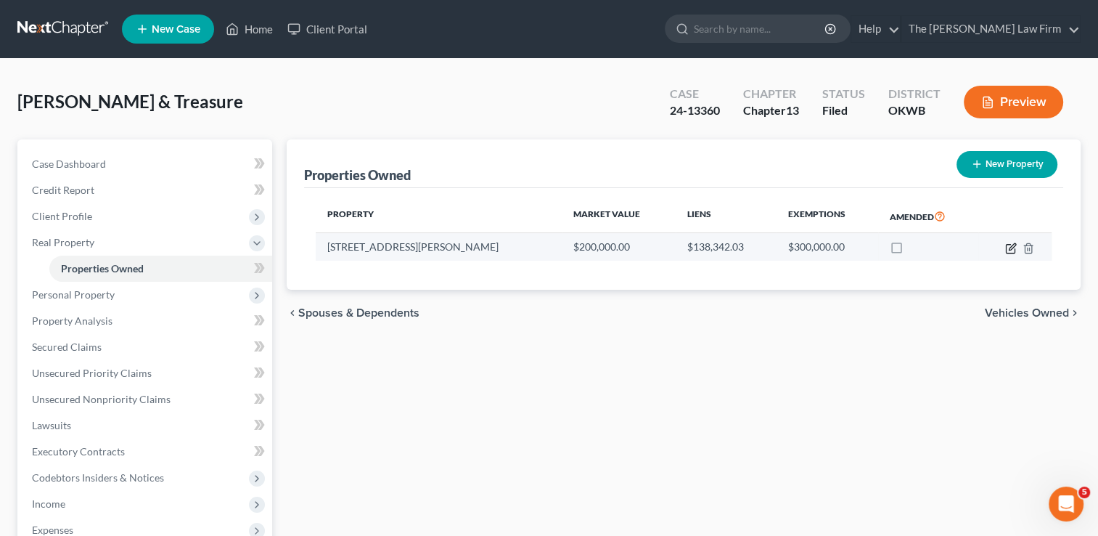
click at [1010, 248] on icon "button" at bounding box center [1011, 248] width 12 height 12
select select "37"
select select "2"
select select "0"
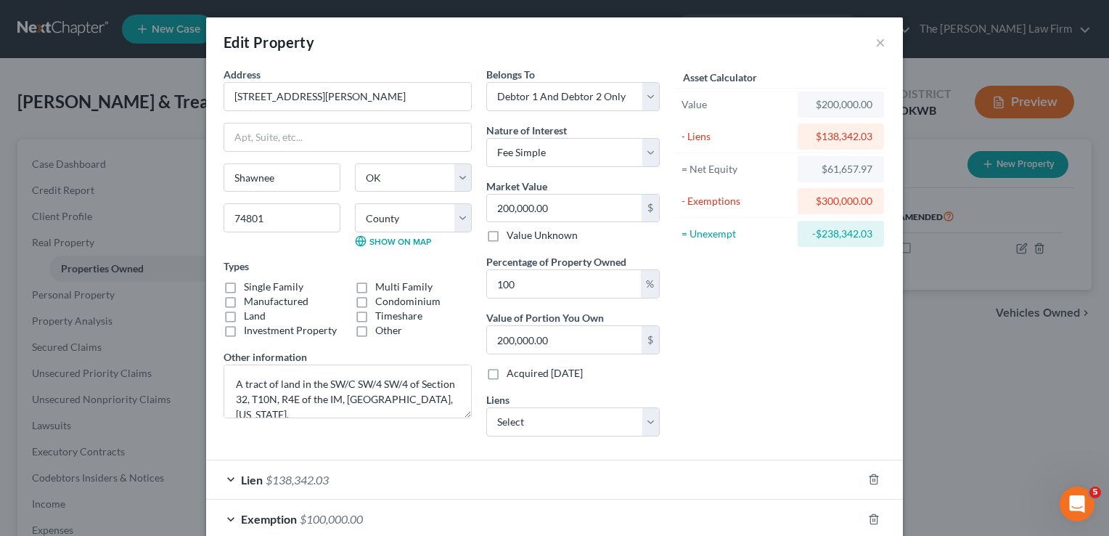
scroll to position [73, 0]
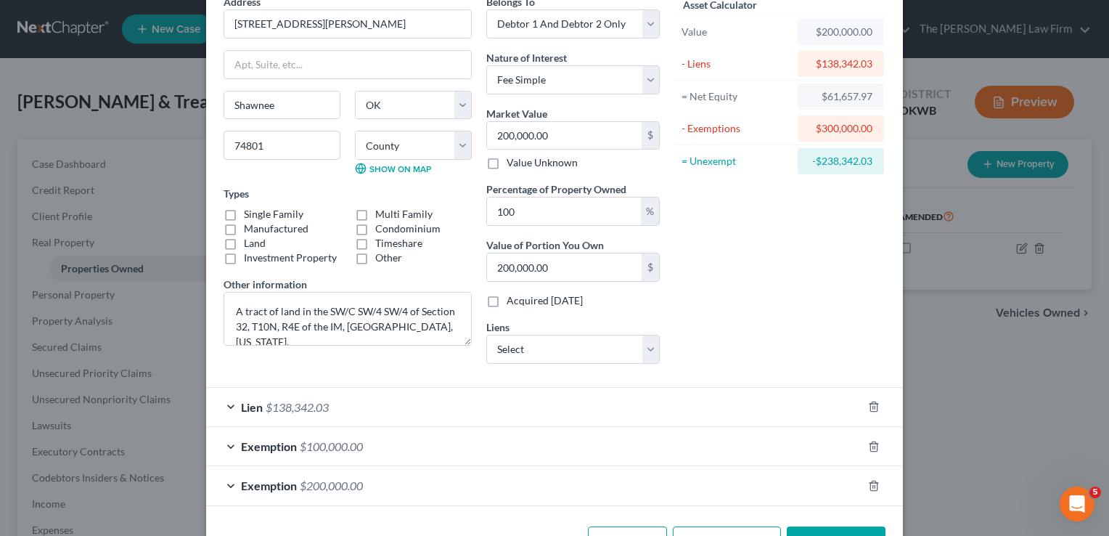
click at [555, 396] on div "Lien $138,342.03" at bounding box center [534, 407] width 656 height 38
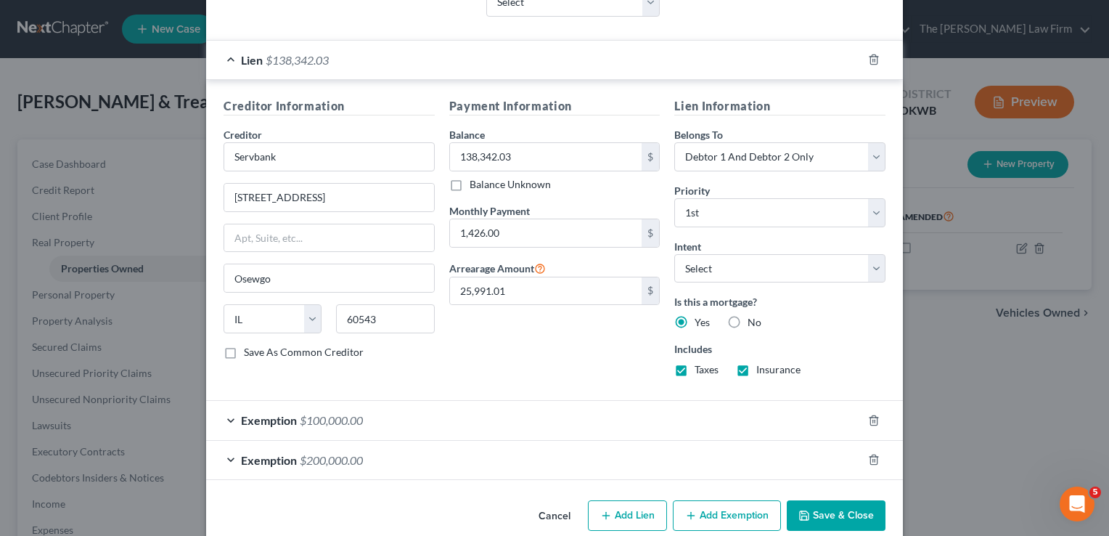
scroll to position [436, 0]
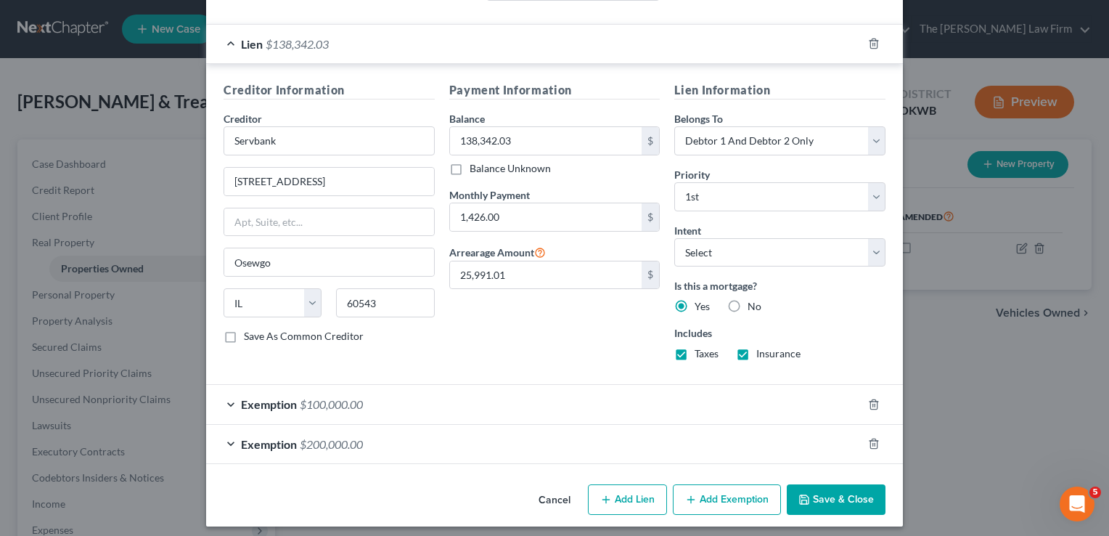
click at [587, 399] on div "Exemption $100,000.00" at bounding box center [534, 404] width 656 height 38
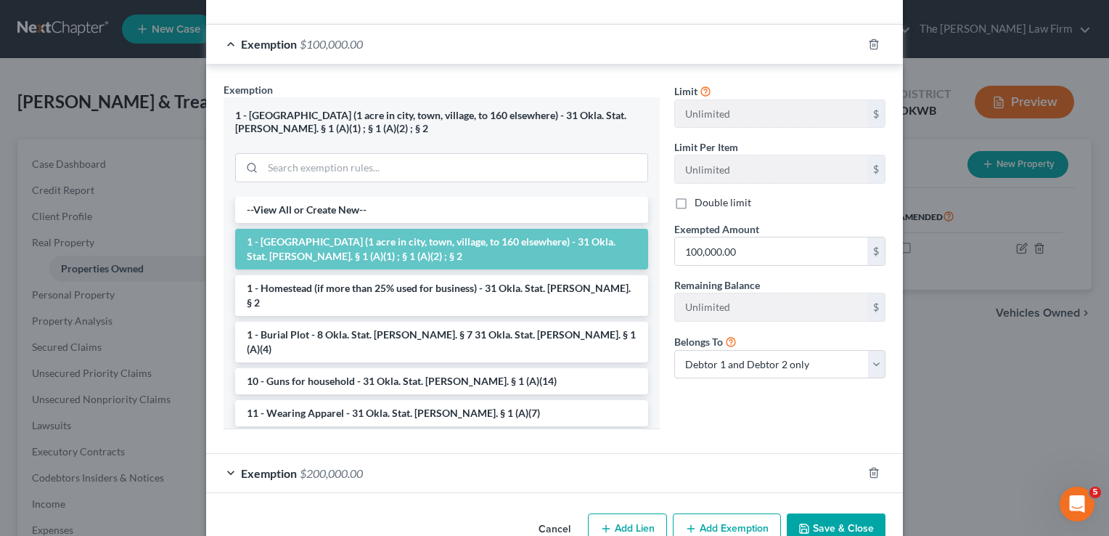
scroll to position [799, 0]
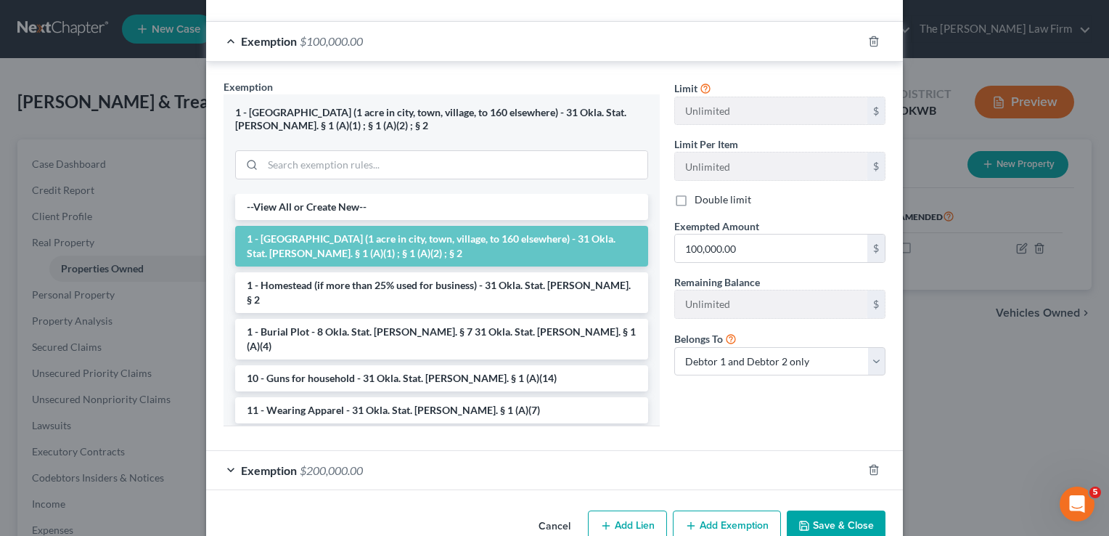
click at [528, 446] on div "Exemption Set must be selected for CA. Exemption * 1 - Homestead (1 acre in cit…" at bounding box center [554, 256] width 697 height 389
click at [536, 456] on div "Exemption $200,000.00" at bounding box center [534, 470] width 656 height 38
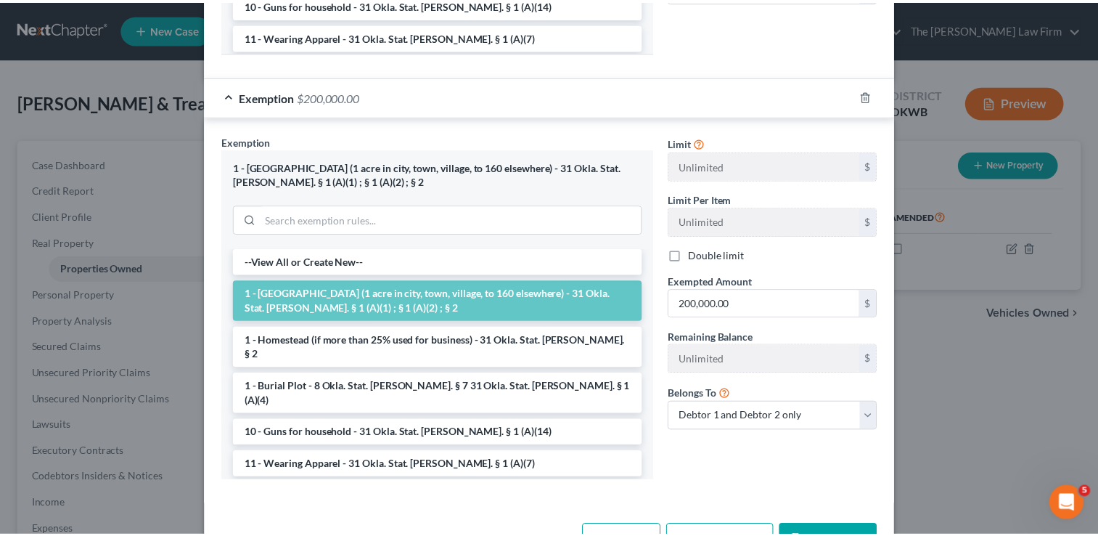
scroll to position [1217, 0]
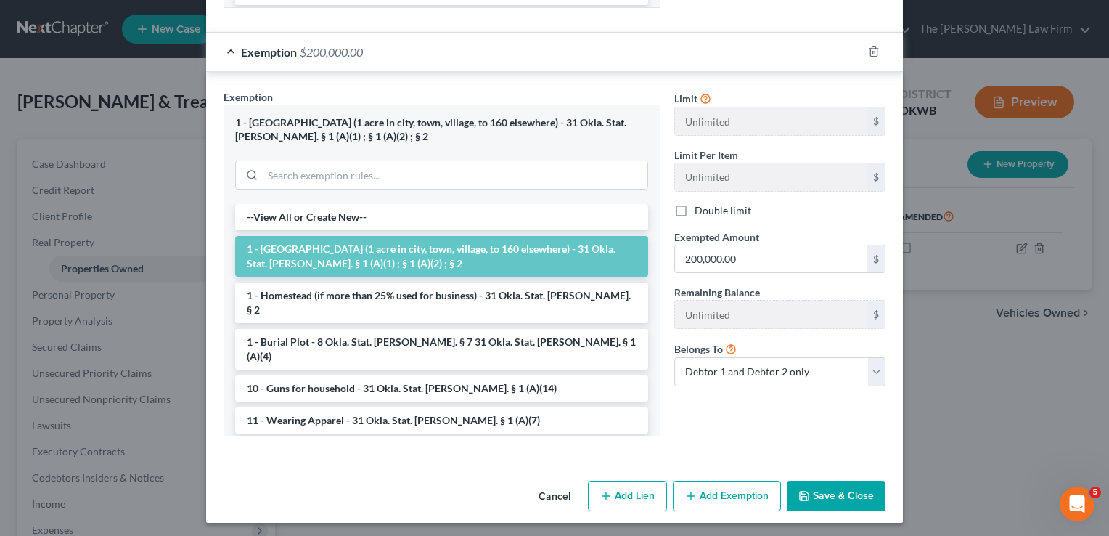
click at [553, 491] on button "Cancel" at bounding box center [554, 496] width 55 height 29
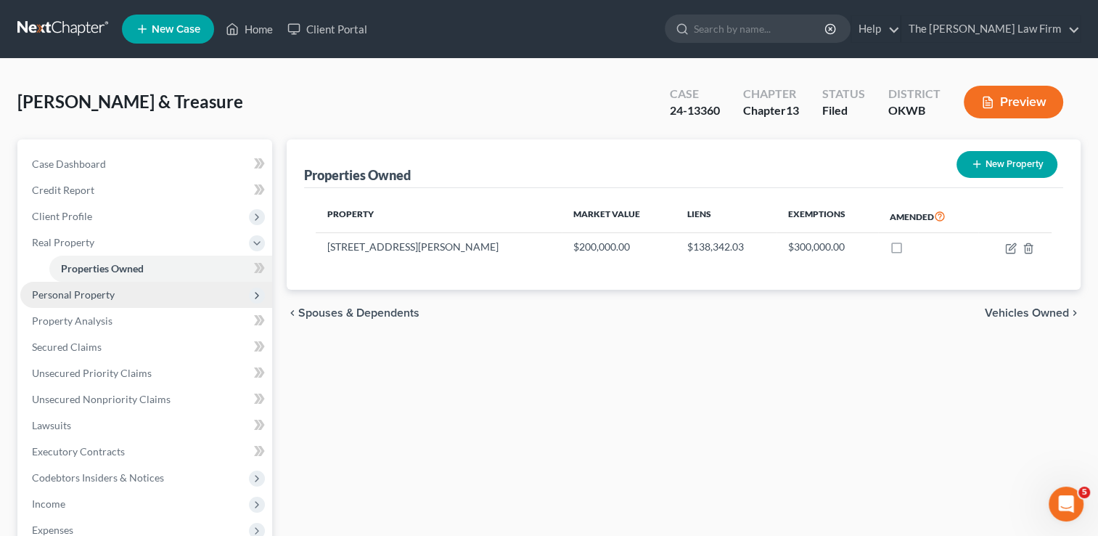
click at [70, 298] on span "Personal Property" at bounding box center [73, 294] width 83 height 12
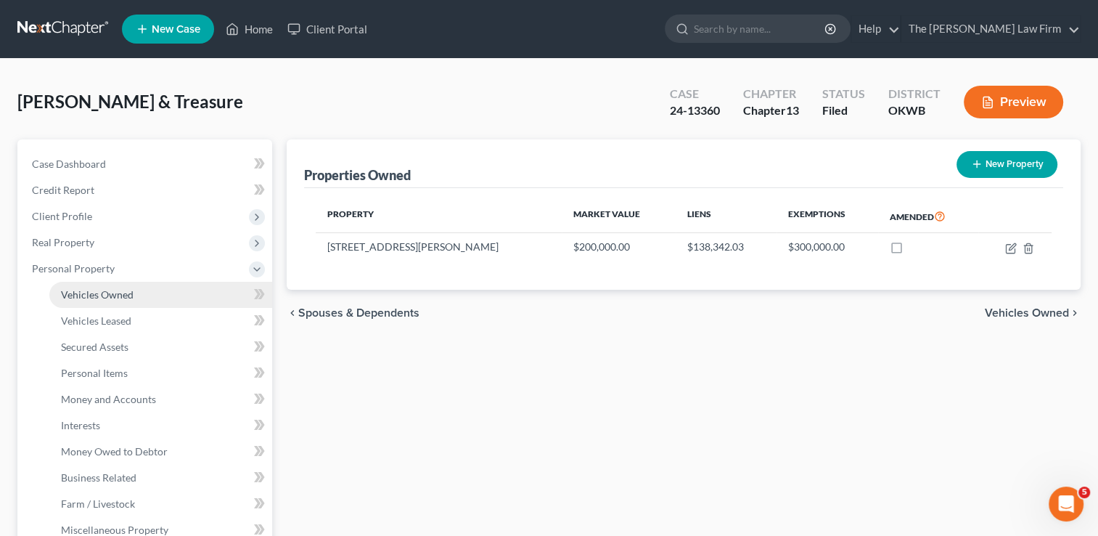
click at [126, 293] on span "Vehicles Owned" at bounding box center [97, 294] width 73 height 12
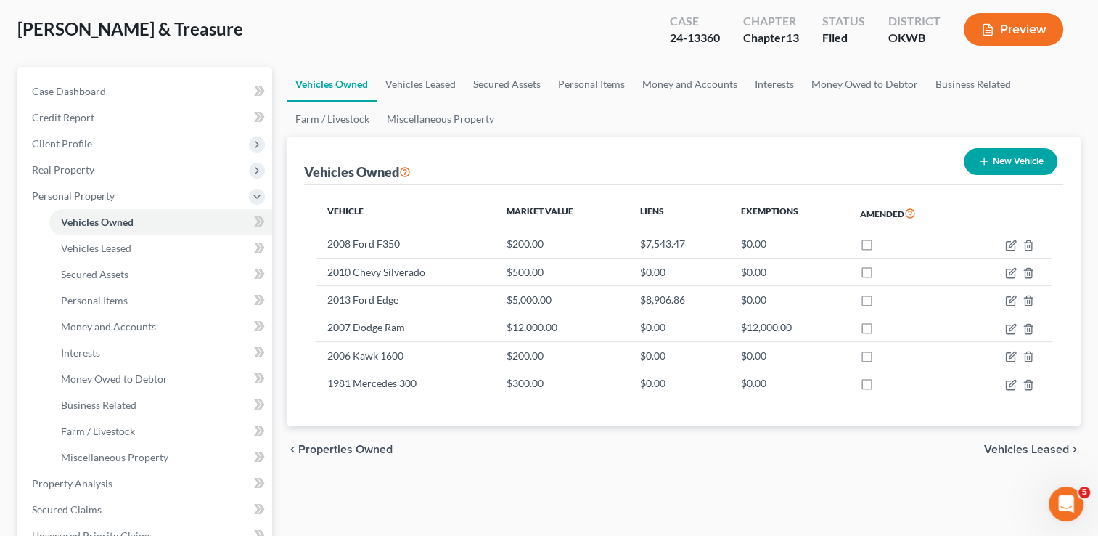
scroll to position [145, 0]
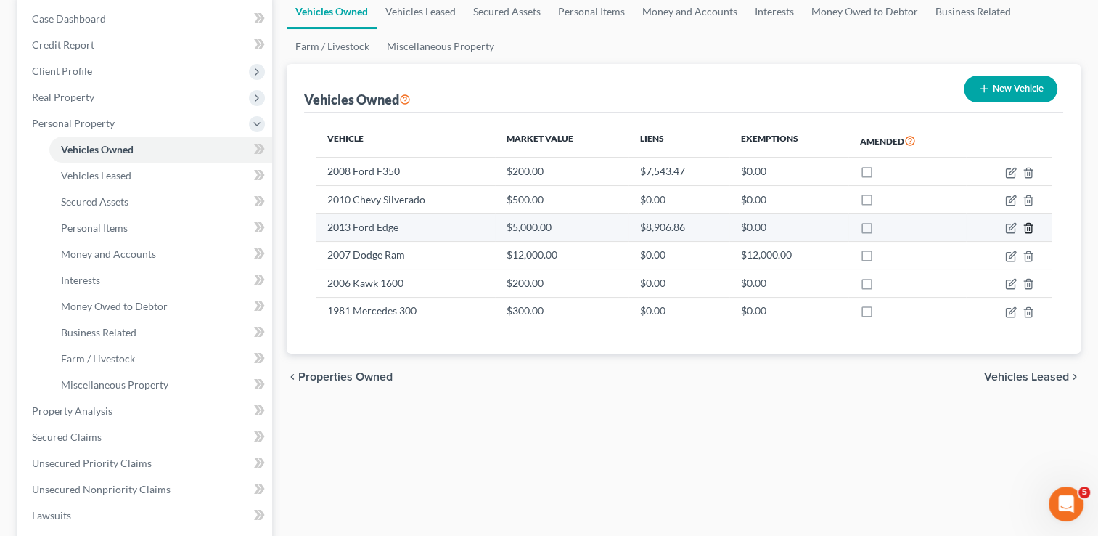
click at [1030, 225] on icon "button" at bounding box center [1029, 228] width 12 height 12
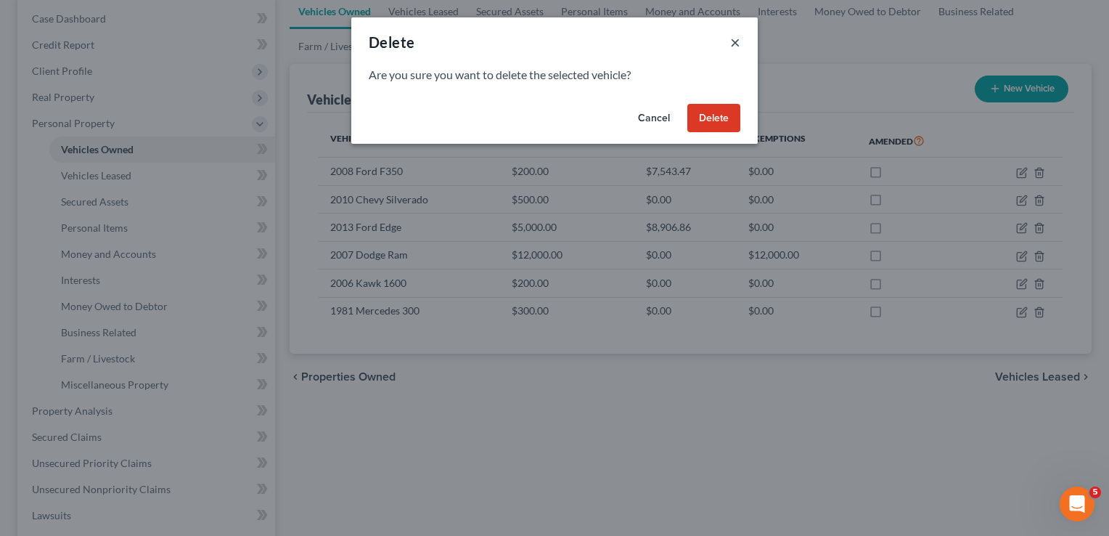
click at [732, 44] on button "×" at bounding box center [735, 41] width 10 height 17
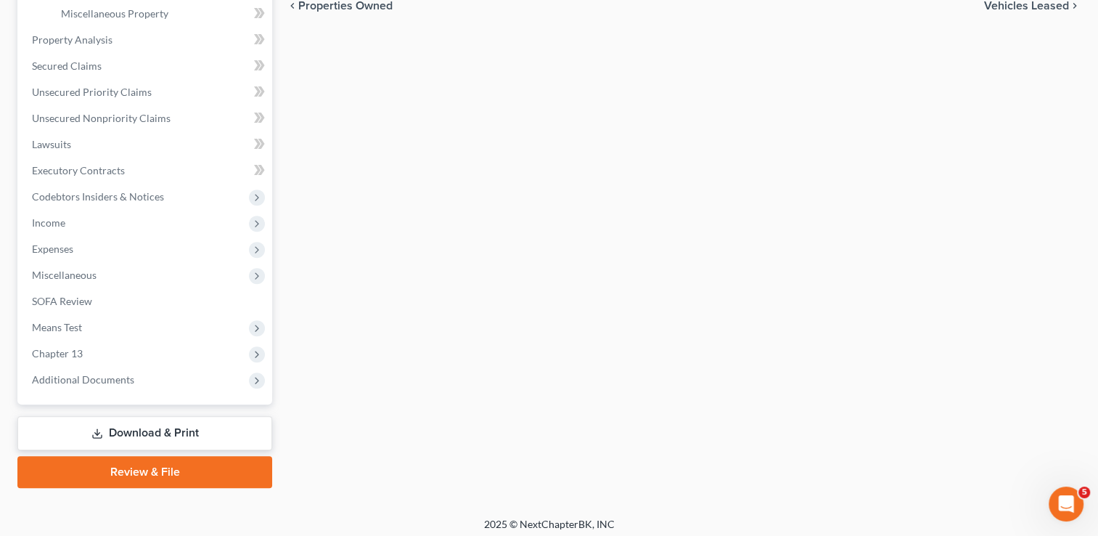
scroll to position [522, 0]
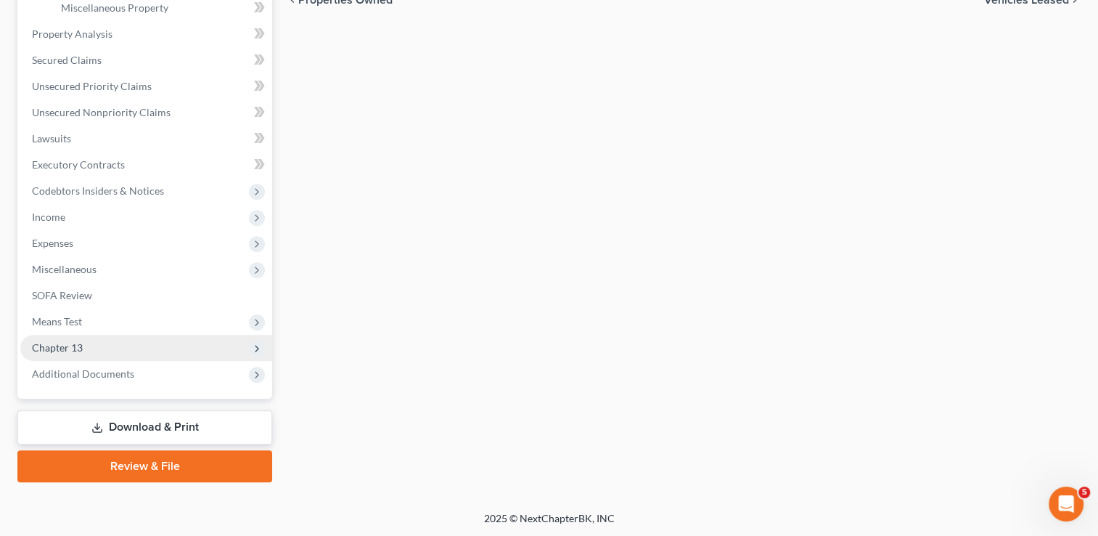
click at [73, 341] on span "Chapter 13" at bounding box center [57, 347] width 51 height 12
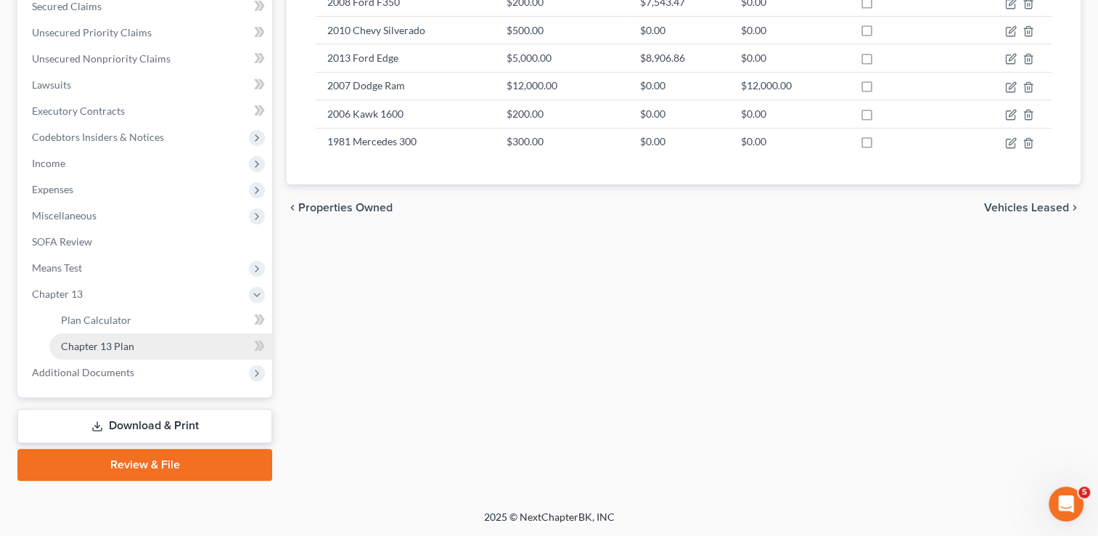
scroll to position [312, 0]
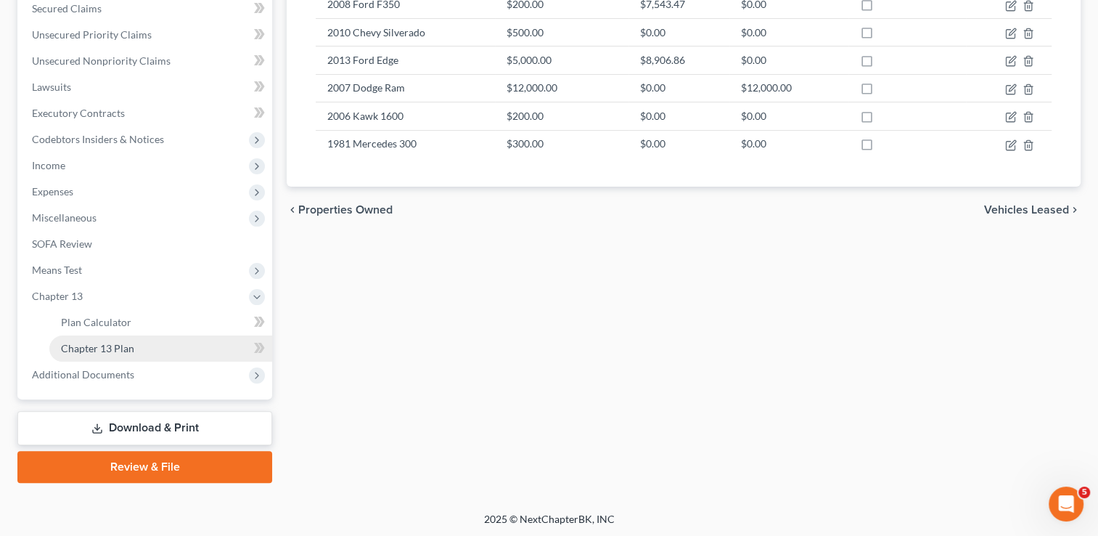
click at [146, 355] on link "Chapter 13 Plan" at bounding box center [160, 348] width 223 height 26
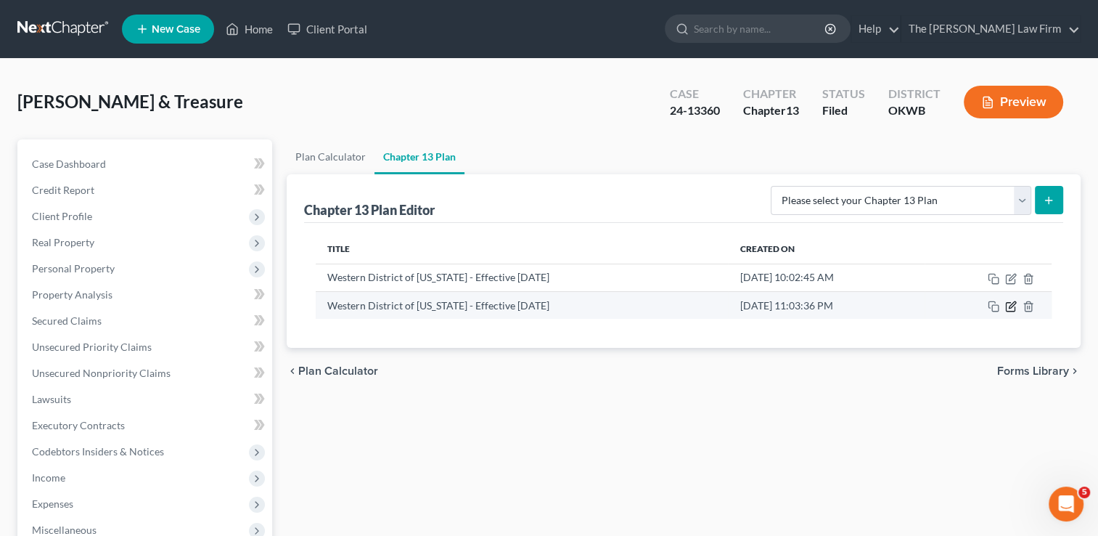
click at [1009, 306] on icon "button" at bounding box center [1012, 304] width 7 height 7
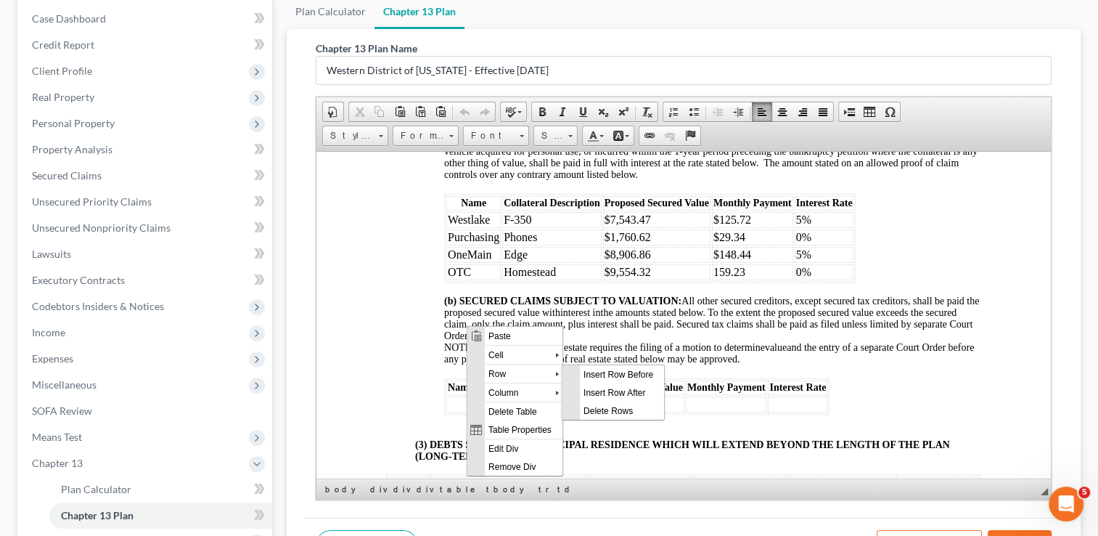
click at [886, 282] on div "Name Collateral Description Proposed Secured Value Monthly Payment Interest Rat…" at bounding box center [712, 237] width 537 height 89
click at [589, 412] on span "Delete Rows" at bounding box center [613, 413] width 84 height 18
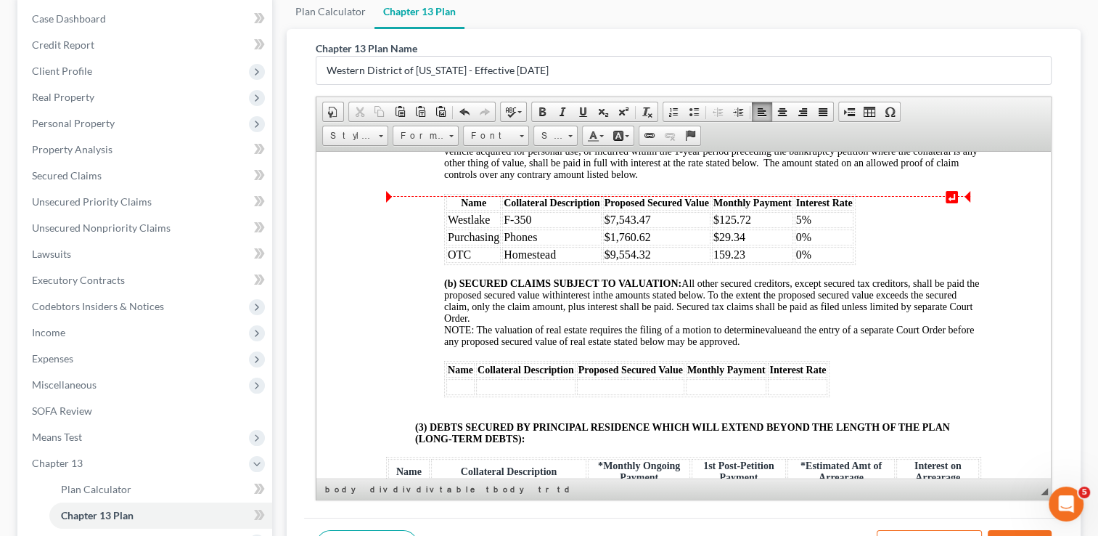
click at [415, 306] on div "(2) SECURED DEBTS WHICH WILL NOT EXTEND BEYOND THE LENGTH OF THE PLAN: (a) SECU…" at bounding box center [683, 228] width 595 height 263
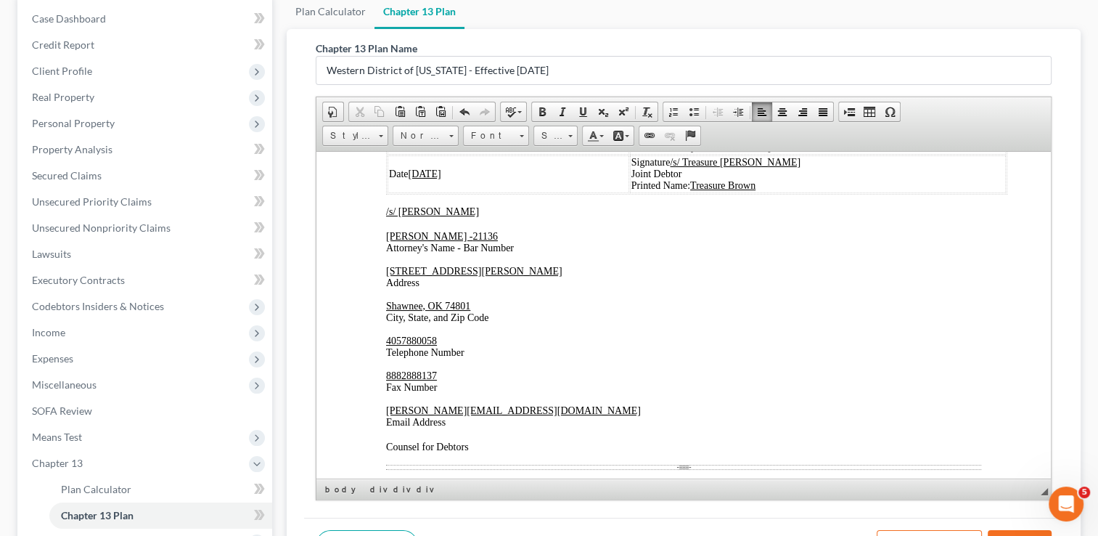
scroll to position [3246, 0]
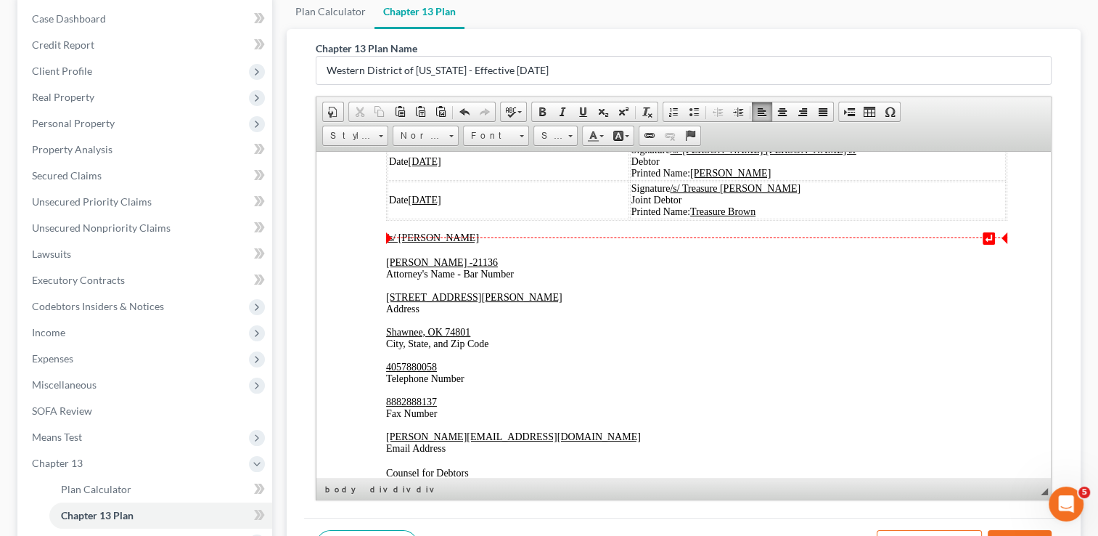
click at [432, 166] on u "03/25/2025" at bounding box center [424, 160] width 33 height 11
drag, startPoint x: 418, startPoint y: 256, endPoint x: 424, endPoint y: 262, distance: 8.2
click at [419, 166] on u "03/14/2025" at bounding box center [424, 160] width 33 height 11
click at [432, 205] on u "03/25/2025" at bounding box center [424, 199] width 33 height 11
click at [419, 205] on u "03/14/2025" at bounding box center [424, 199] width 33 height 11
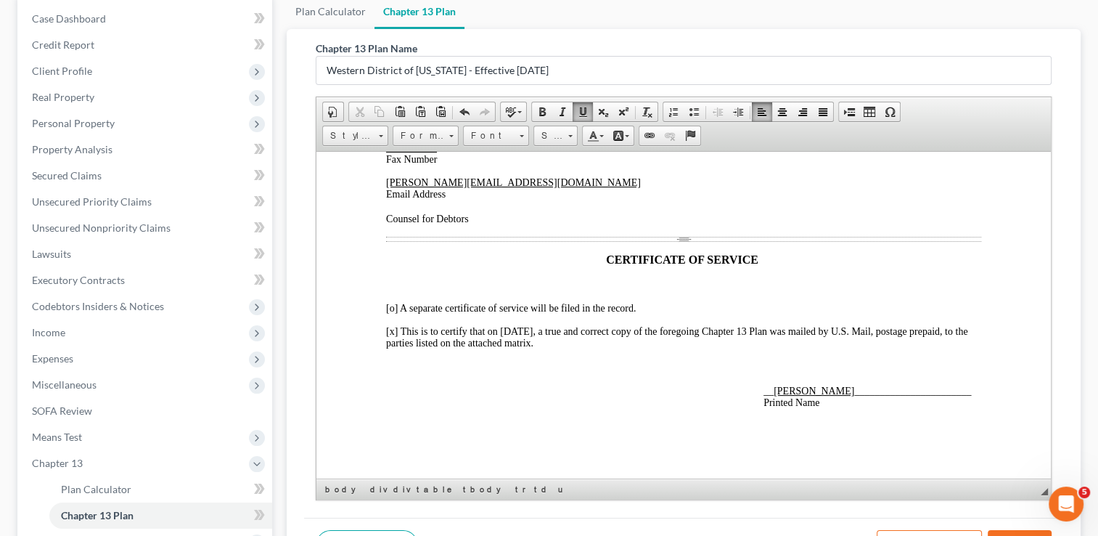
scroll to position [3609, 0]
drag, startPoint x: 529, startPoint y: 329, endPoint x: 499, endPoint y: 329, distance: 29.8
click at [499, 329] on span "[x] This is to certify that on 3/24/25, a true and correct copy of the foregoin…" at bounding box center [676, 336] width 581 height 23
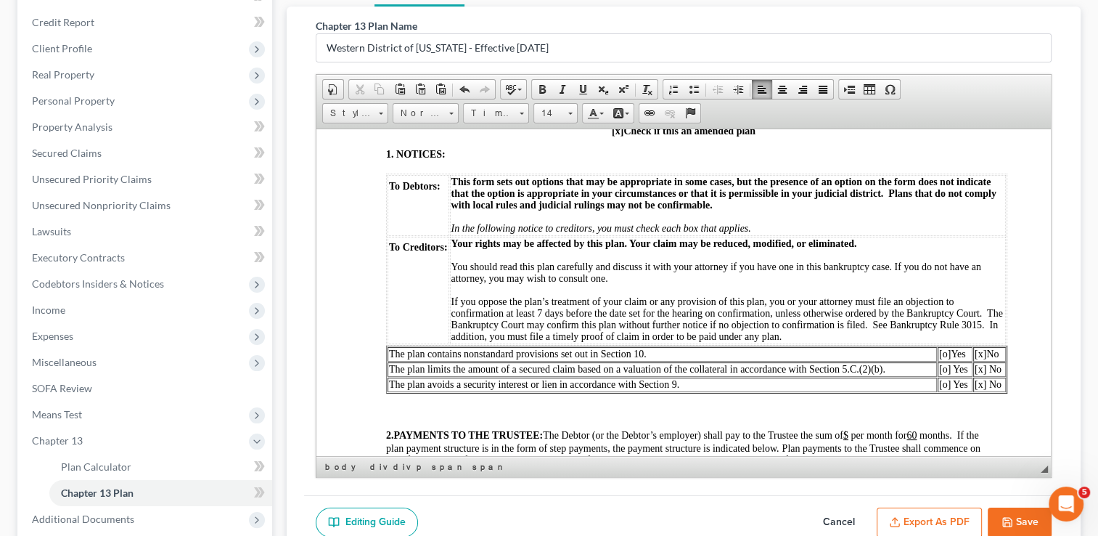
scroll to position [218, 0]
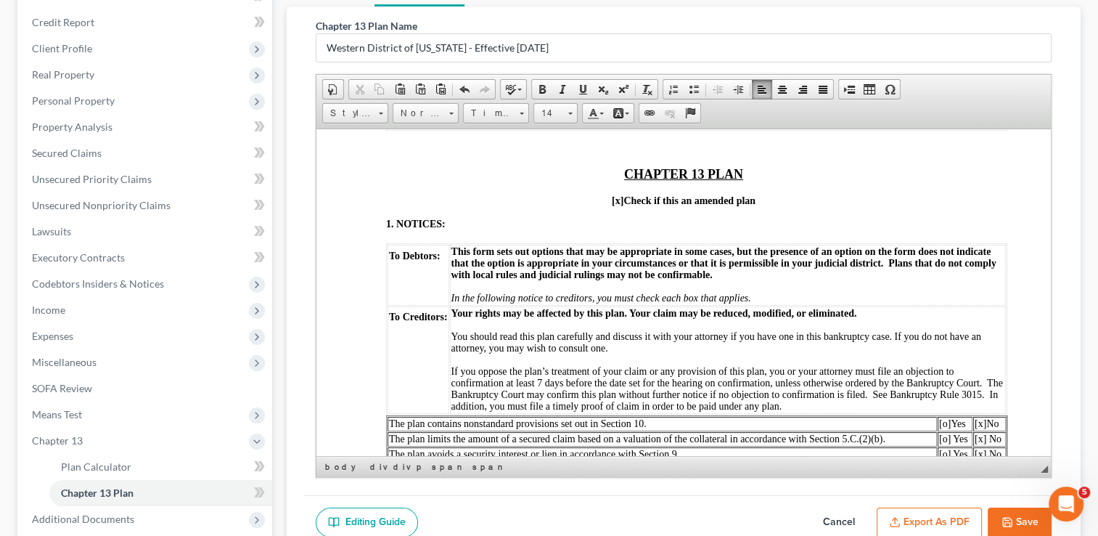
click at [922, 515] on button "Export as PDF" at bounding box center [929, 522] width 105 height 30
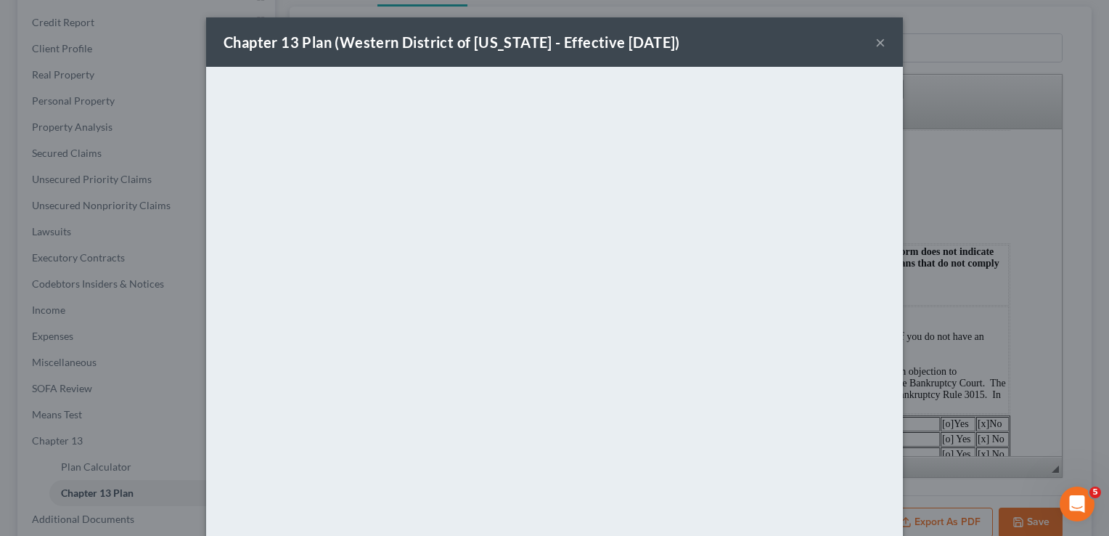
click at [721, 40] on div "Chapter 13 Plan (Western District of Oklahoma - Effective 9/1/24) ×" at bounding box center [554, 41] width 697 height 49
click at [875, 45] on button "×" at bounding box center [880, 41] width 10 height 17
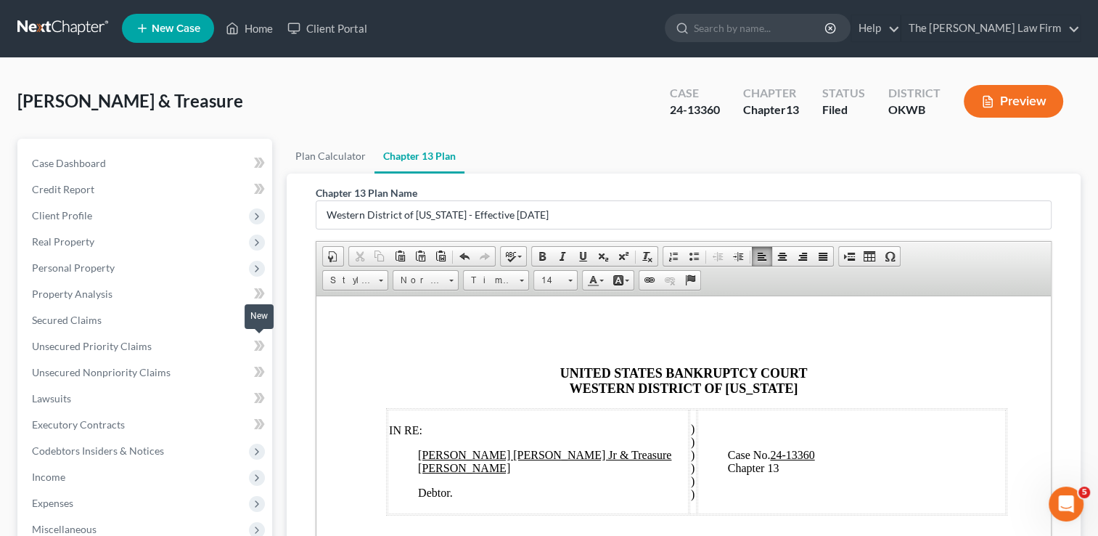
scroll to position [0, 0]
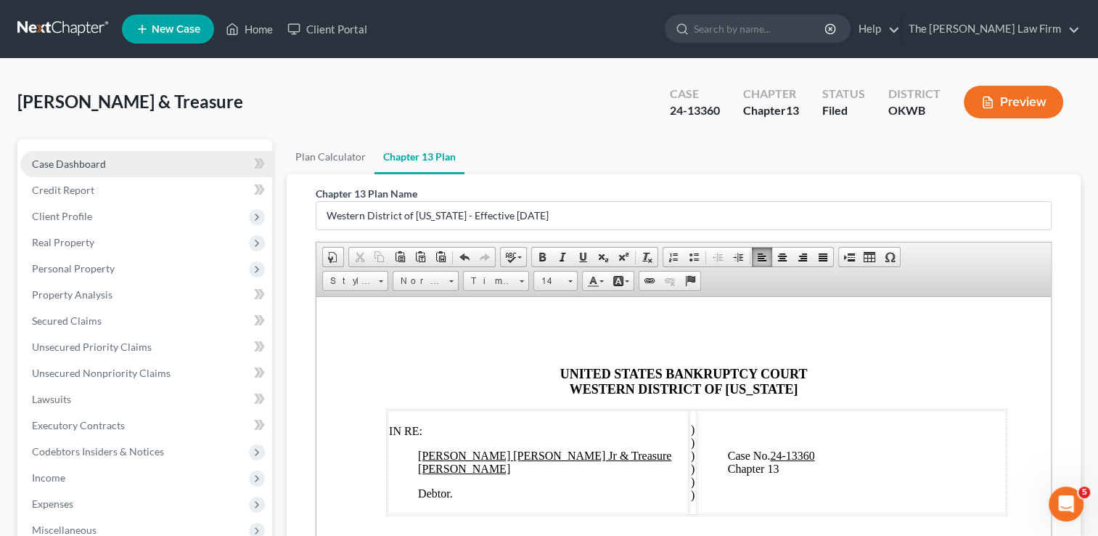
click at [99, 167] on span "Case Dashboard" at bounding box center [69, 164] width 74 height 12
select select "4"
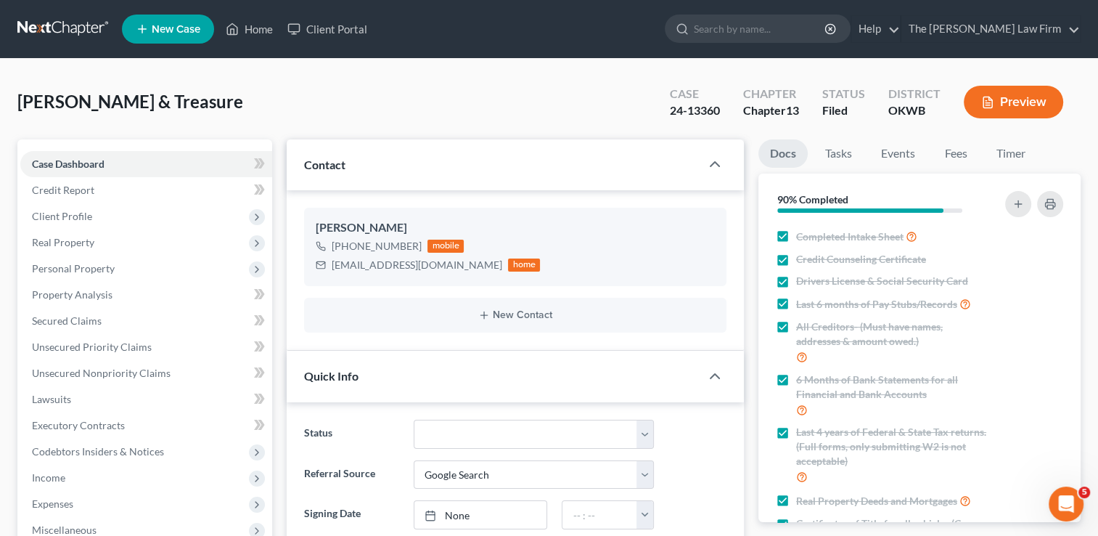
click at [68, 27] on link at bounding box center [63, 29] width 93 height 26
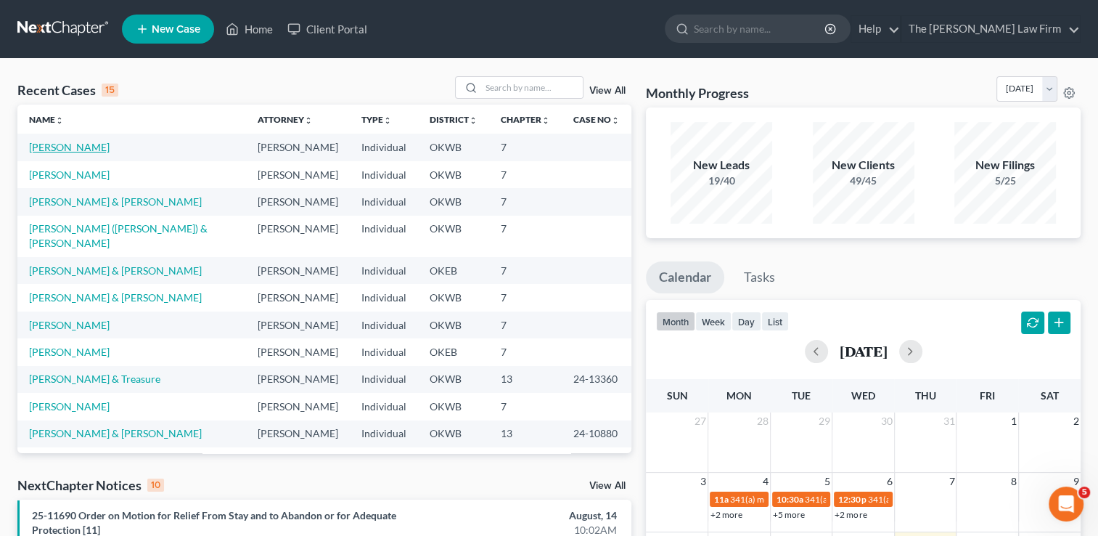
click at [66, 149] on link "[PERSON_NAME]" at bounding box center [69, 147] width 81 height 12
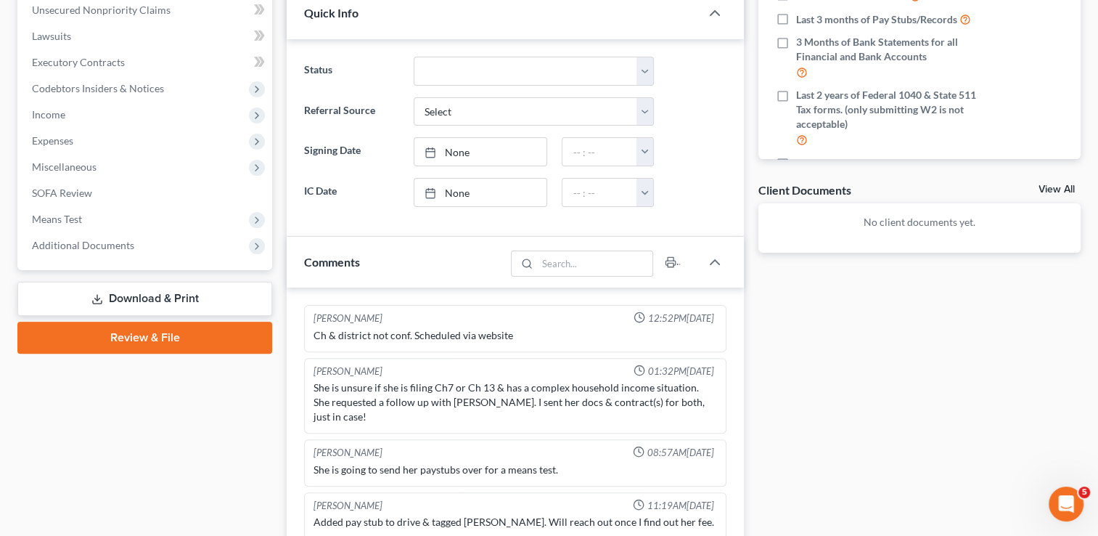
scroll to position [218, 0]
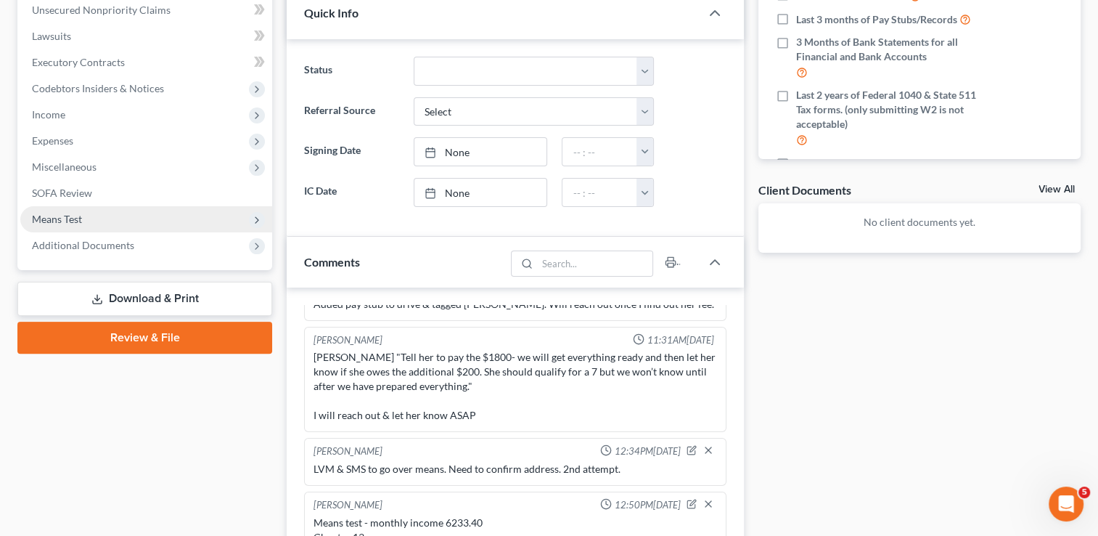
click at [70, 219] on span "Means Test" at bounding box center [57, 219] width 50 height 12
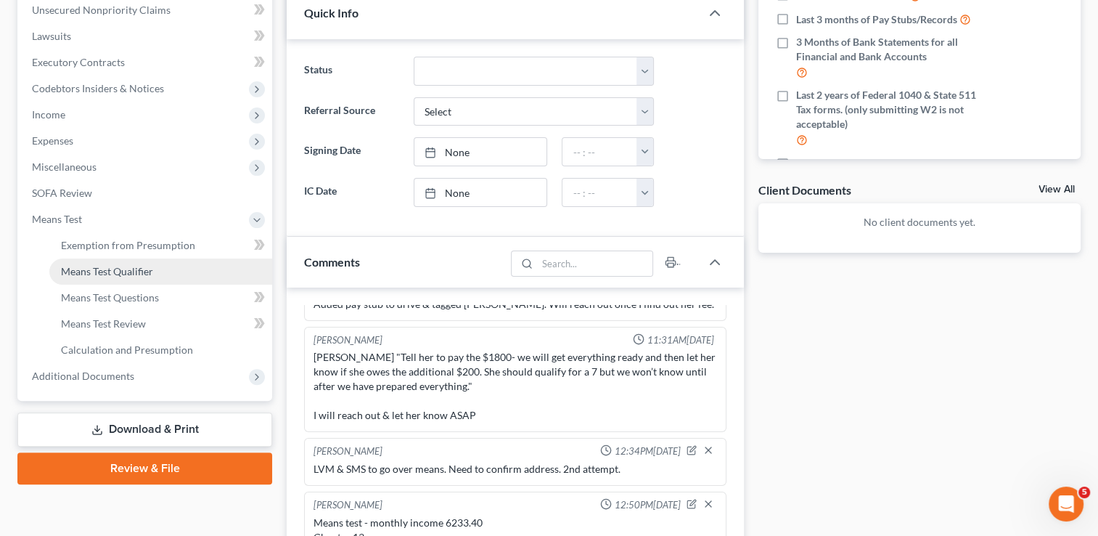
click at [130, 270] on span "Means Test Qualifier" at bounding box center [107, 271] width 92 height 12
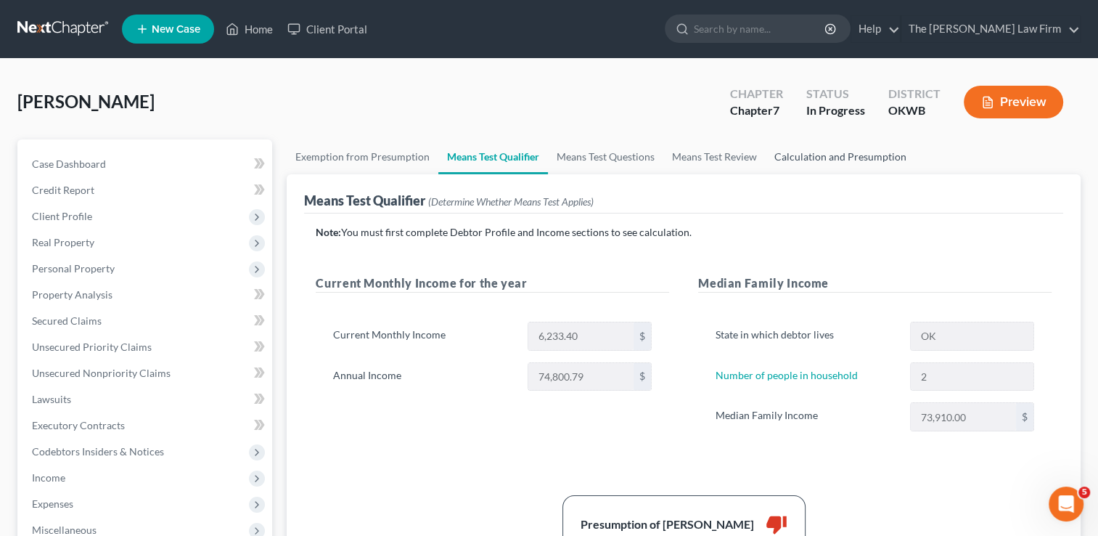
click at [841, 153] on link "Calculation and Presumption" at bounding box center [841, 156] width 150 height 35
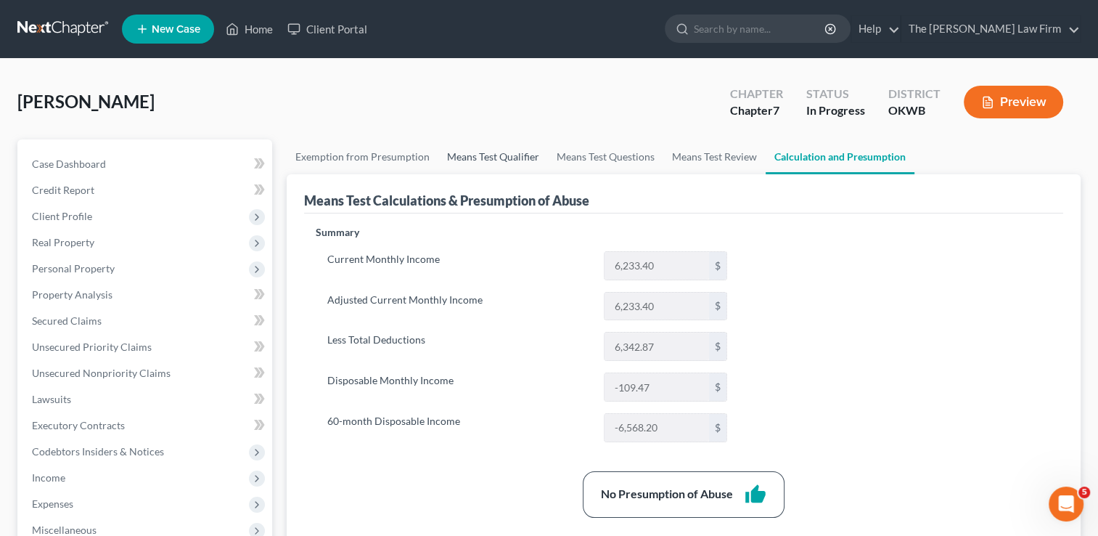
click at [497, 155] on link "Means Test Qualifier" at bounding box center [493, 156] width 110 height 35
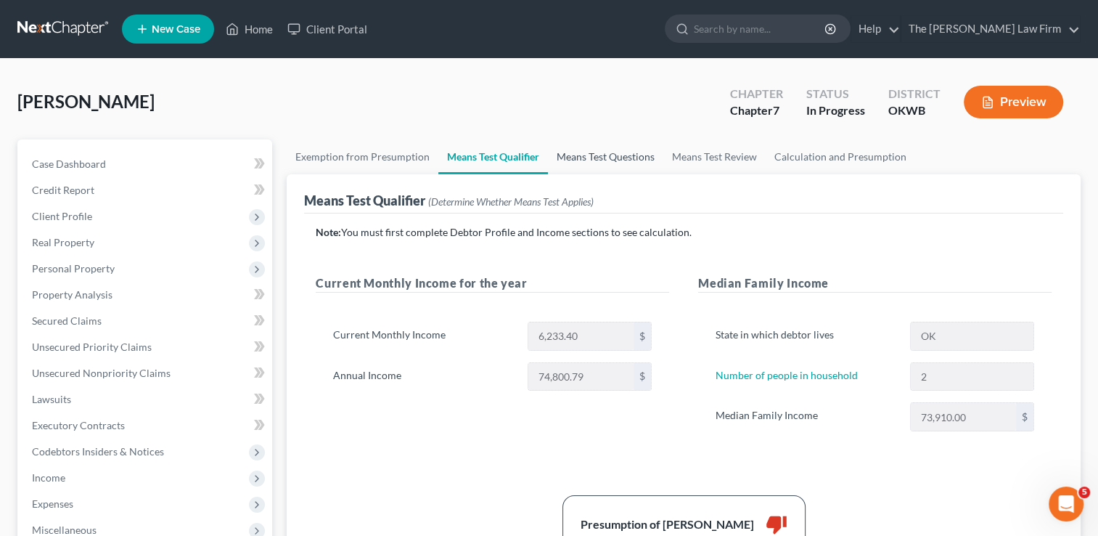
click at [615, 157] on link "Means Test Questions" at bounding box center [605, 156] width 115 height 35
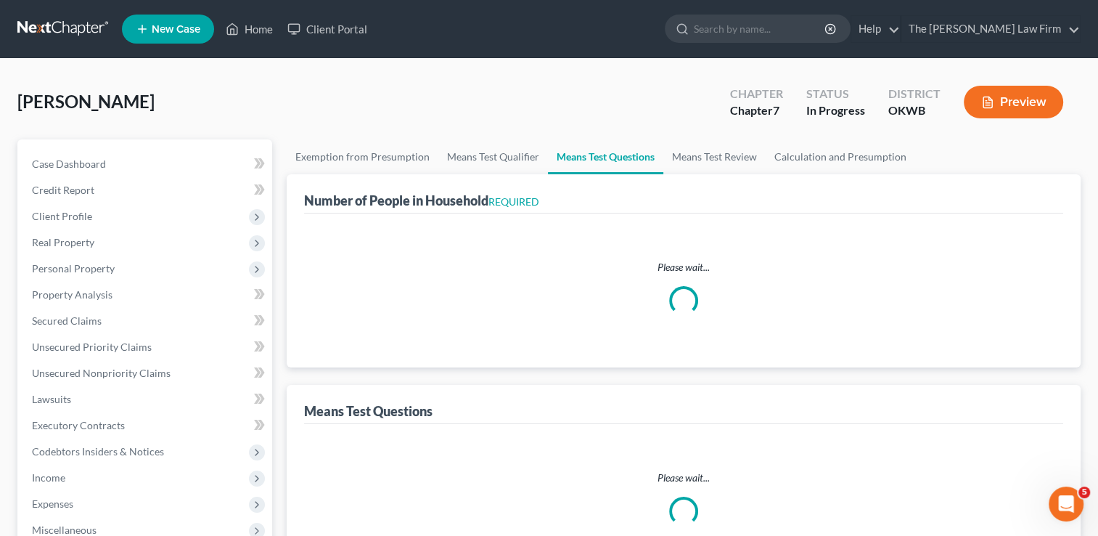
select select "0"
select select "60"
select select "1"
select select "60"
select select "1"
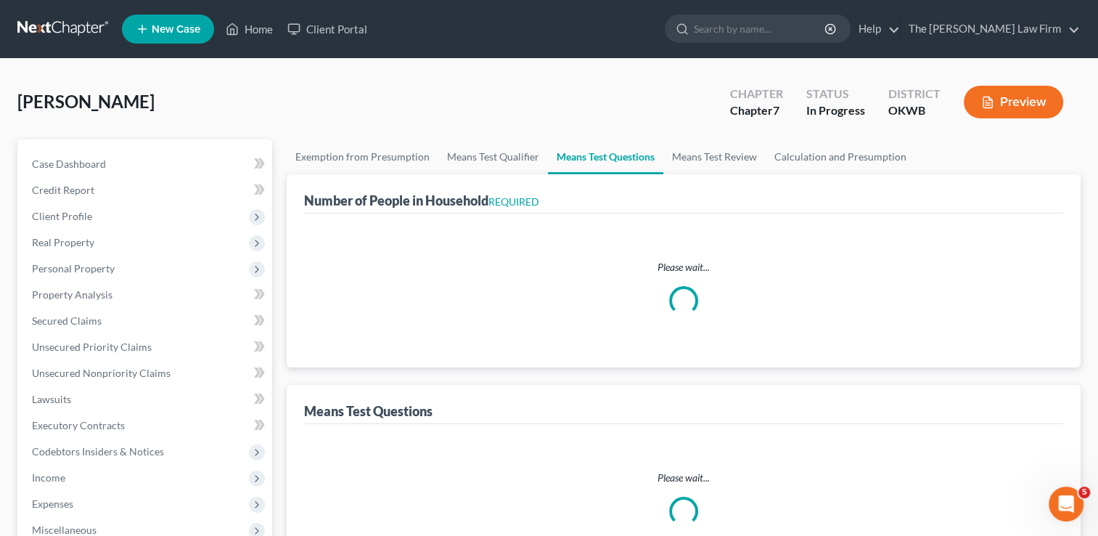
select select "60"
select select "1"
select select "2"
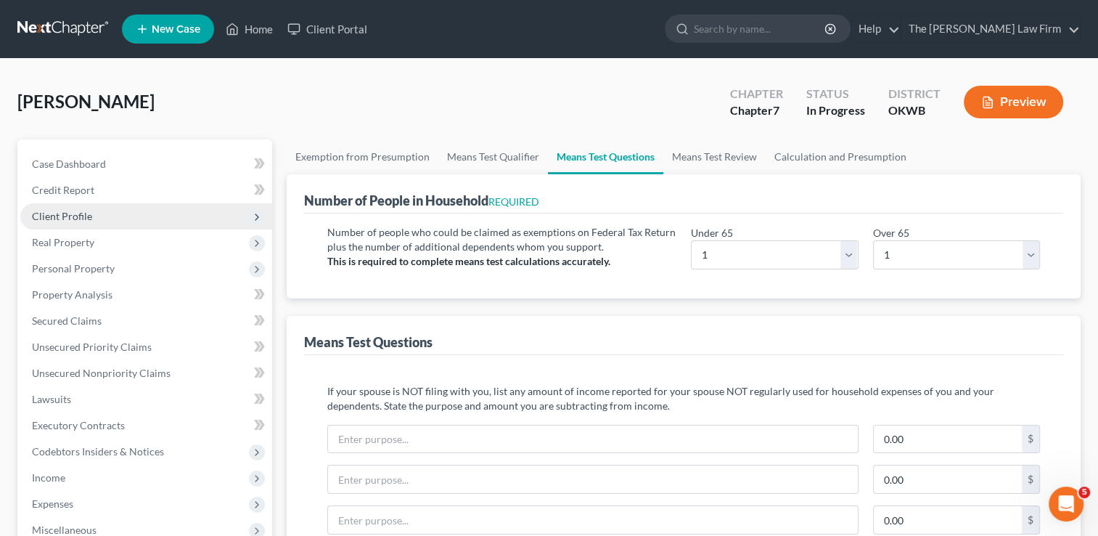
click at [98, 216] on span "Client Profile" at bounding box center [146, 216] width 252 height 26
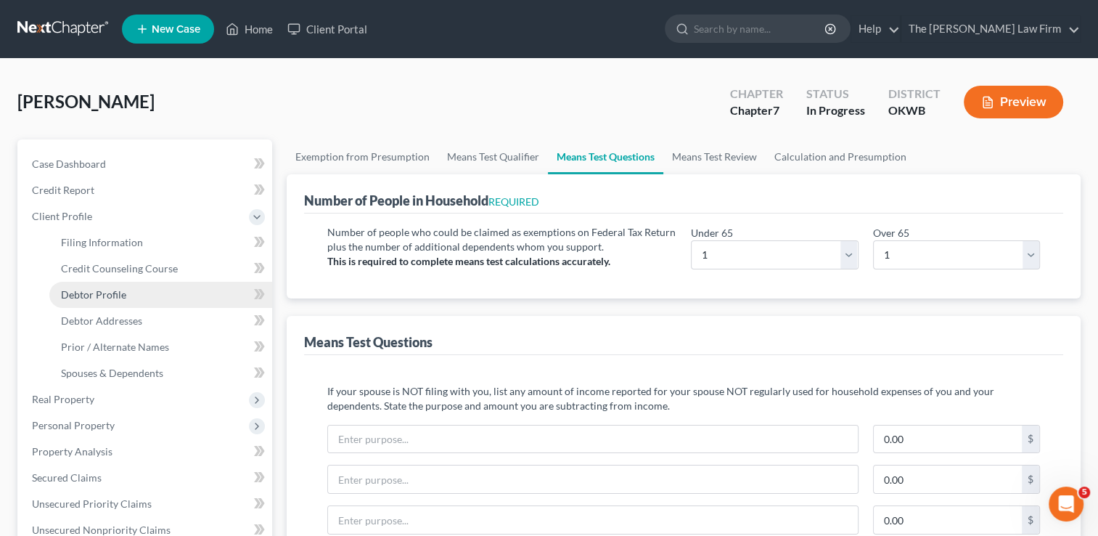
click at [122, 295] on span "Debtor Profile" at bounding box center [93, 294] width 65 height 12
select select "0"
select select "1"
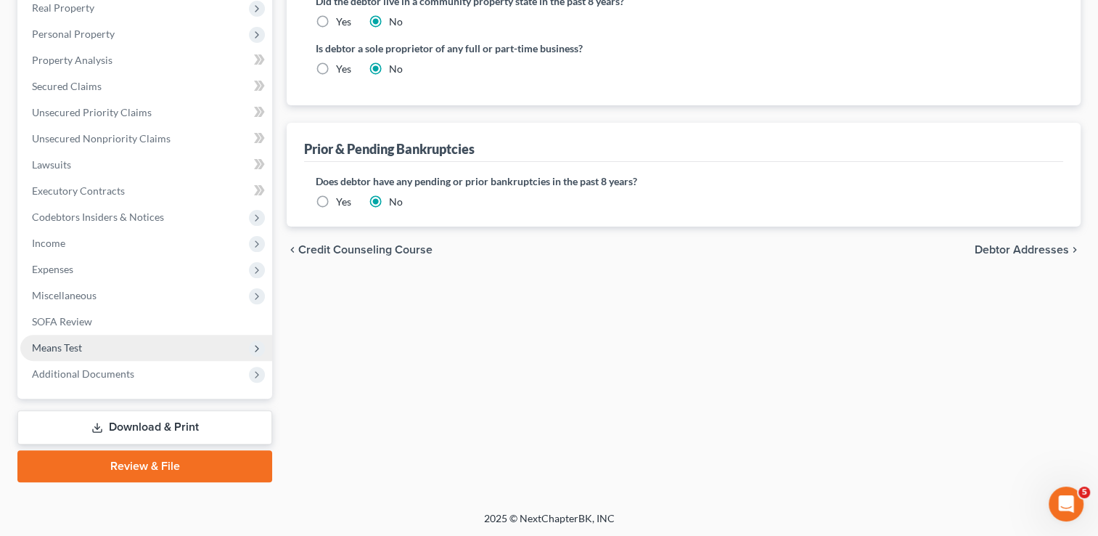
click at [83, 353] on span "Means Test" at bounding box center [146, 348] width 252 height 26
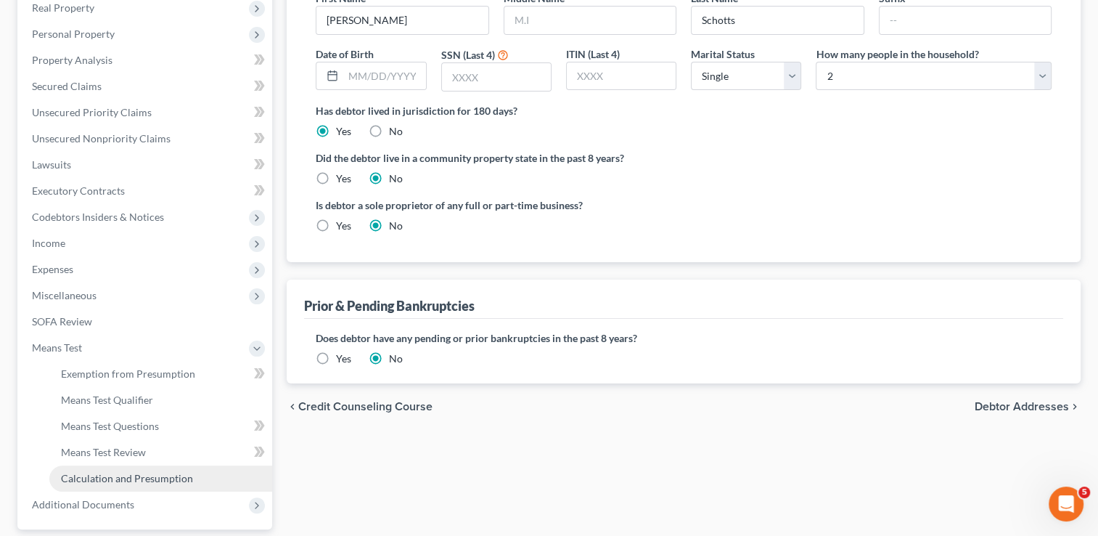
click at [144, 478] on span "Calculation and Presumption" at bounding box center [127, 478] width 132 height 12
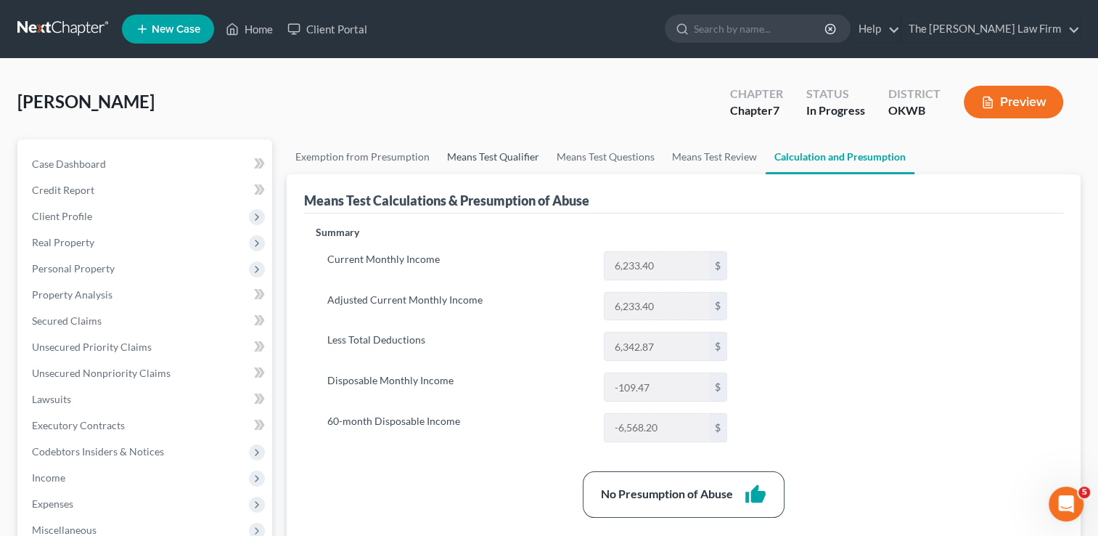
click at [478, 158] on link "Means Test Qualifier" at bounding box center [493, 156] width 110 height 35
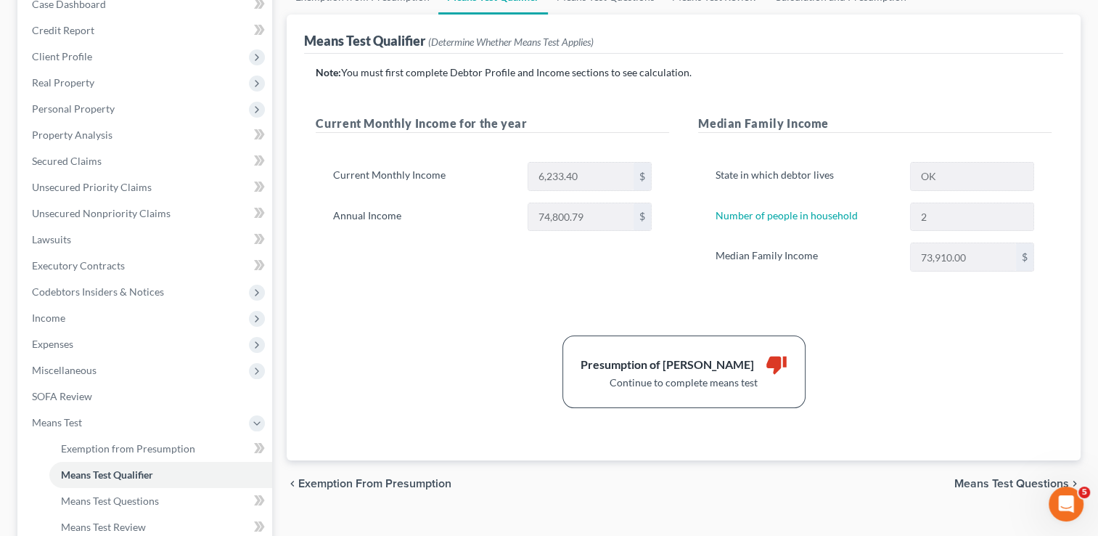
scroll to position [2, 0]
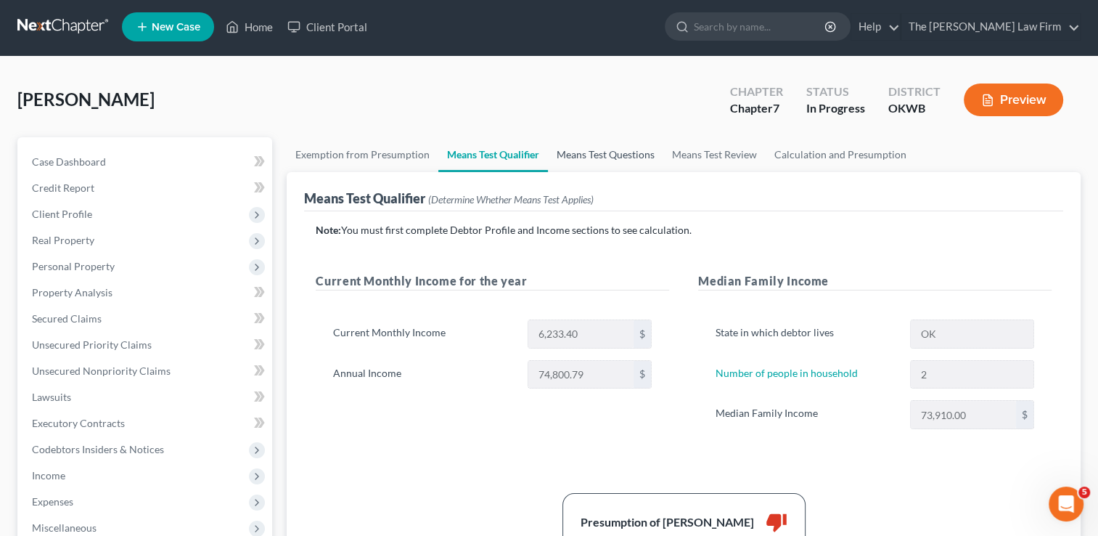
click at [619, 151] on link "Means Test Questions" at bounding box center [605, 154] width 115 height 35
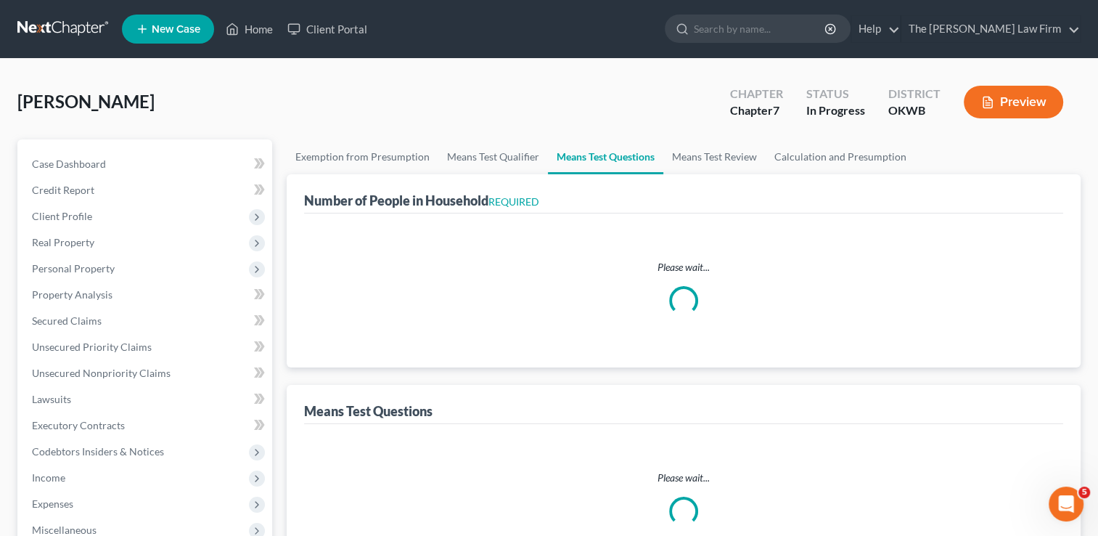
select select "0"
select select "60"
select select "1"
select select "60"
select select "1"
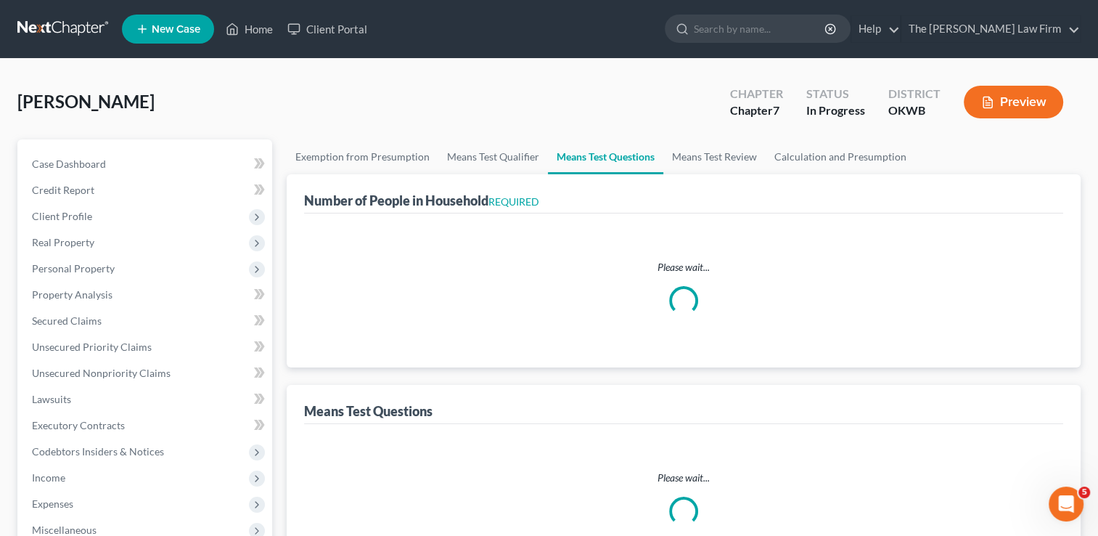
select select "60"
select select "1"
select select "2"
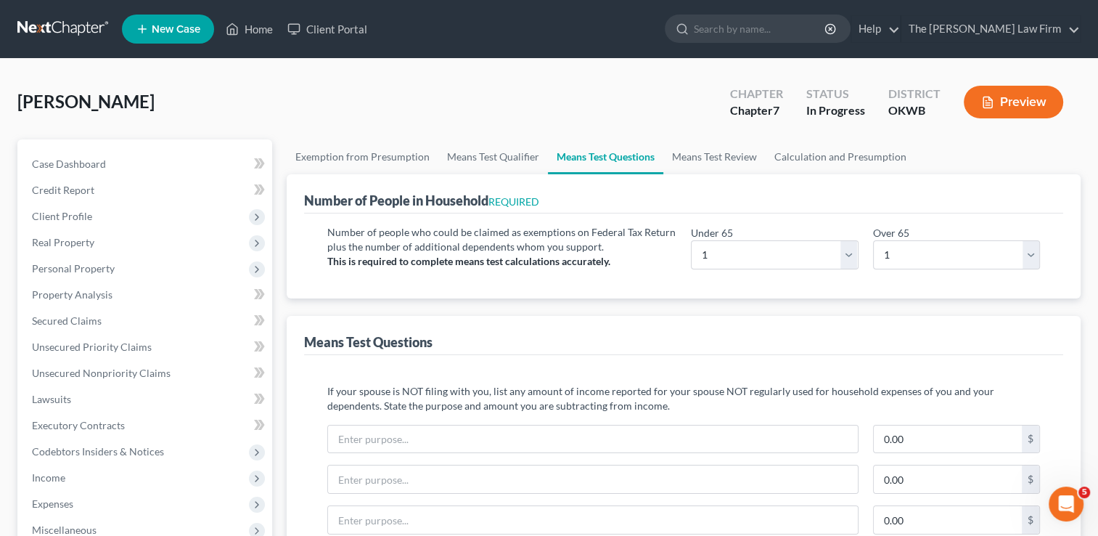
click at [80, 25] on link at bounding box center [63, 29] width 93 height 26
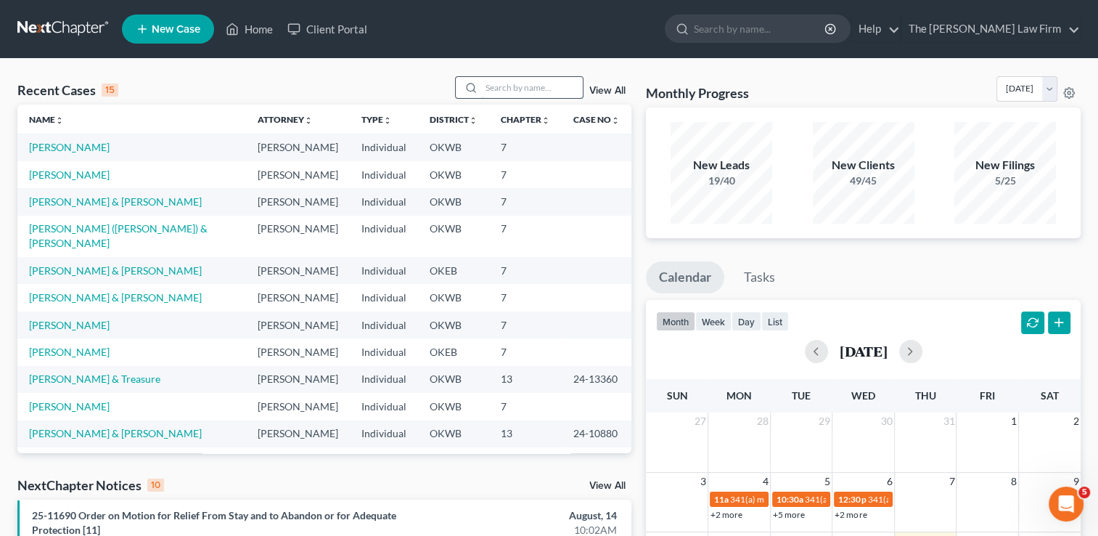
click at [522, 89] on input "search" at bounding box center [532, 87] width 102 height 21
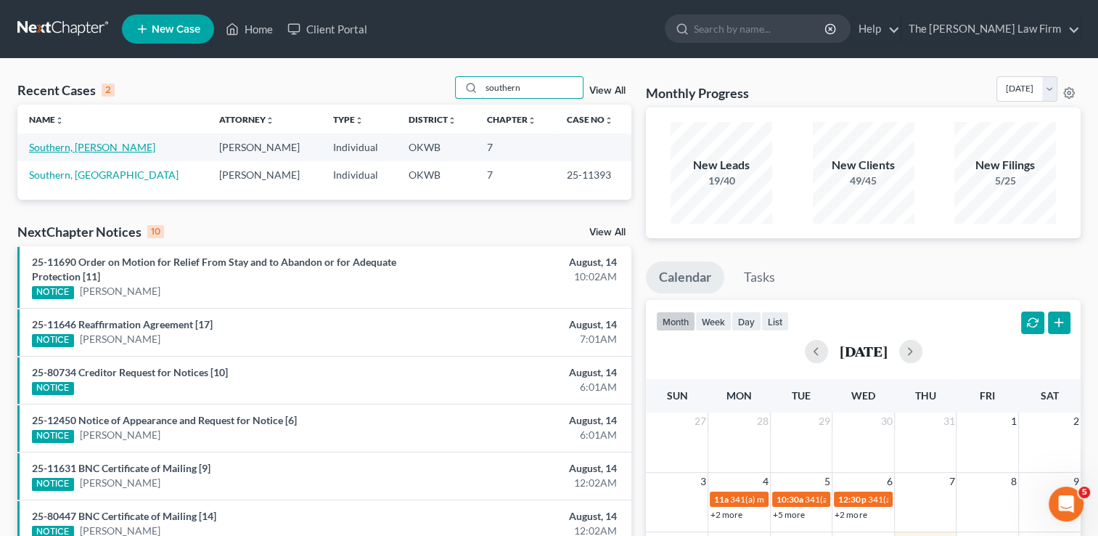
type input "southern"
click at [93, 148] on link "Southern, [PERSON_NAME]" at bounding box center [92, 147] width 126 height 12
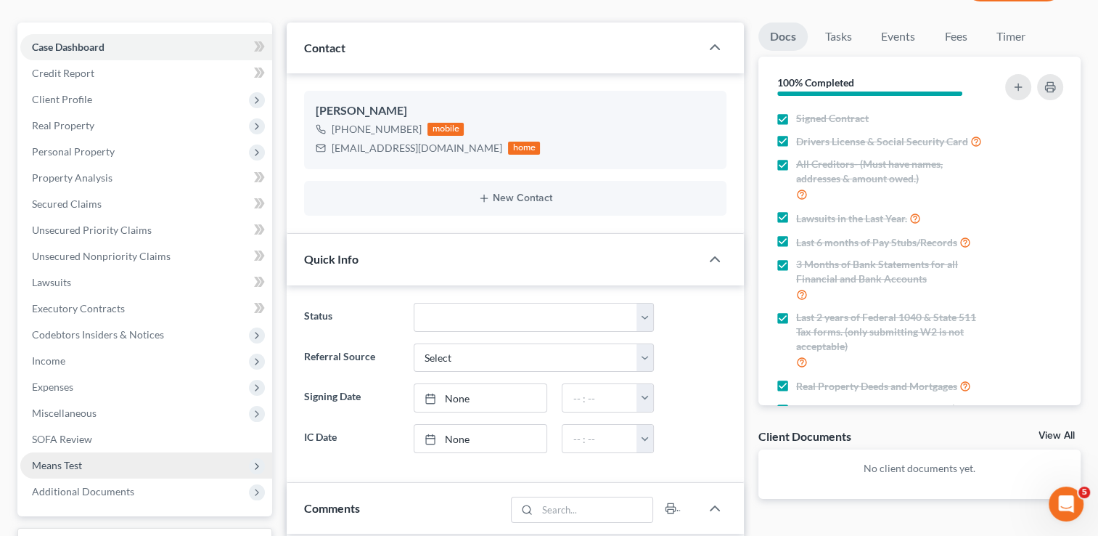
scroll to position [218, 0]
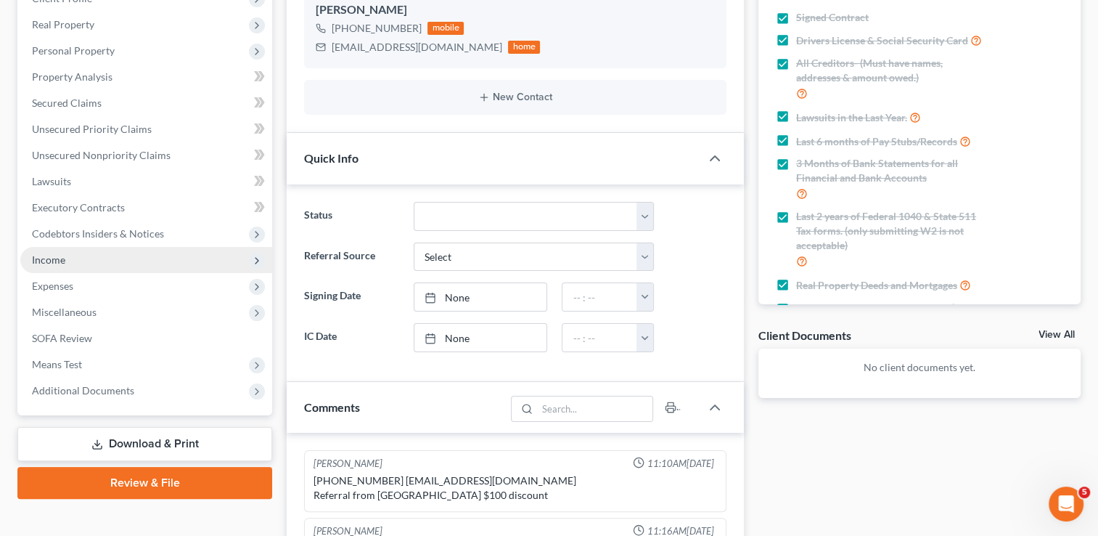
click at [82, 260] on span "Income" at bounding box center [146, 260] width 252 height 26
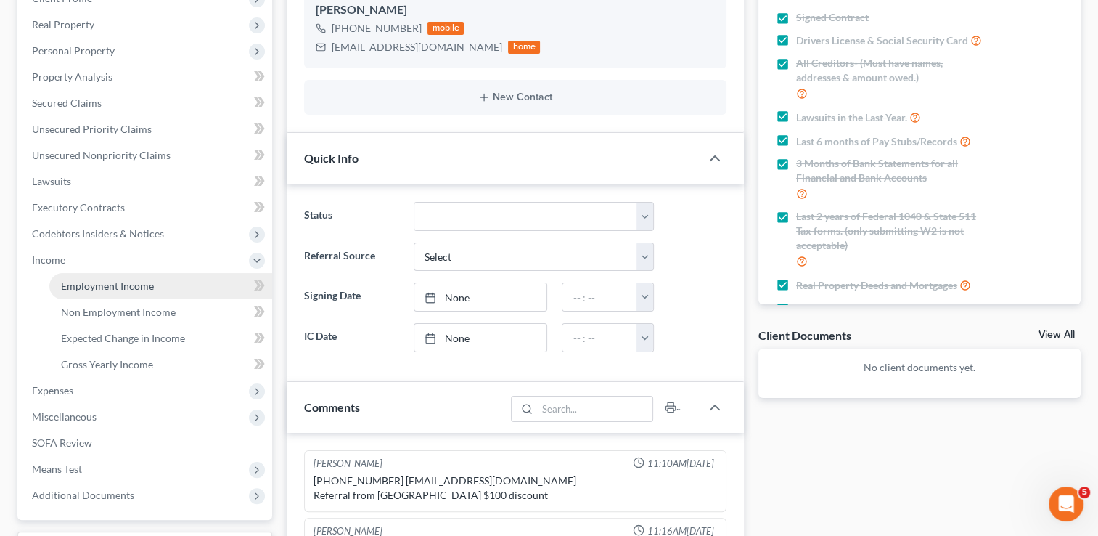
click at [145, 284] on span "Employment Income" at bounding box center [107, 285] width 93 height 12
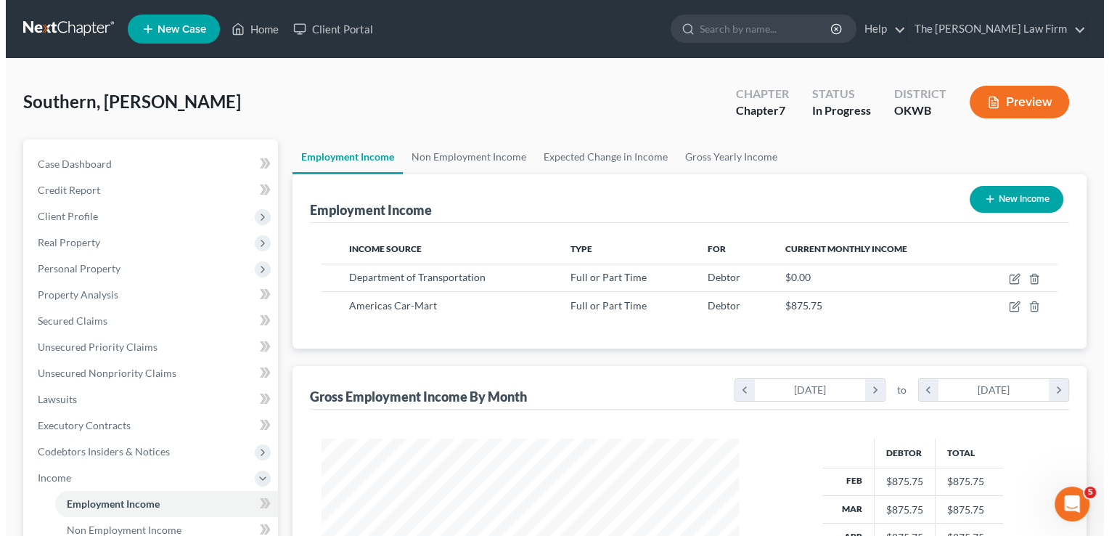
scroll to position [258, 446]
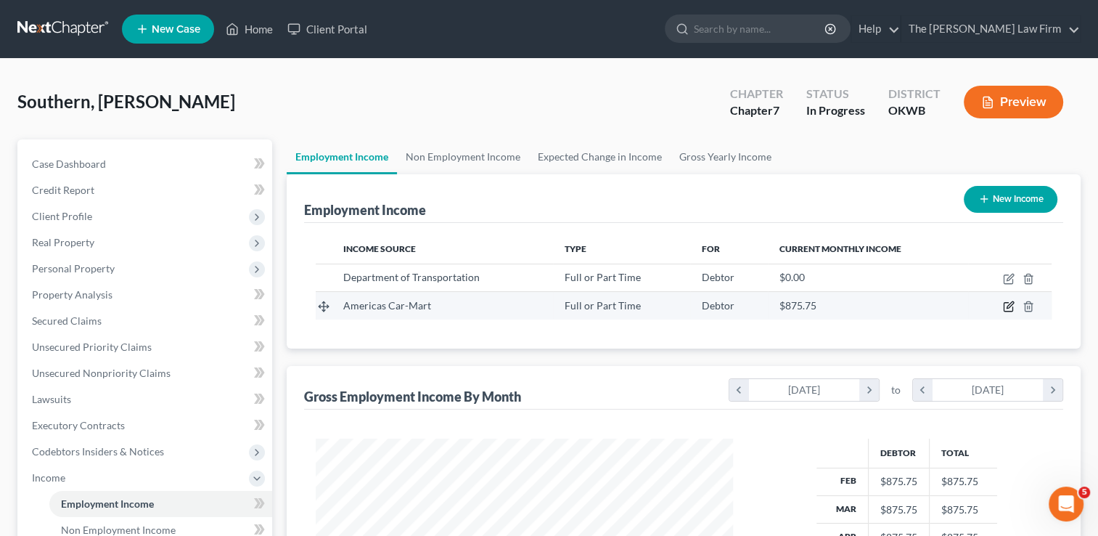
click at [1010, 308] on icon "button" at bounding box center [1009, 307] width 12 height 12
select select "0"
select select "2"
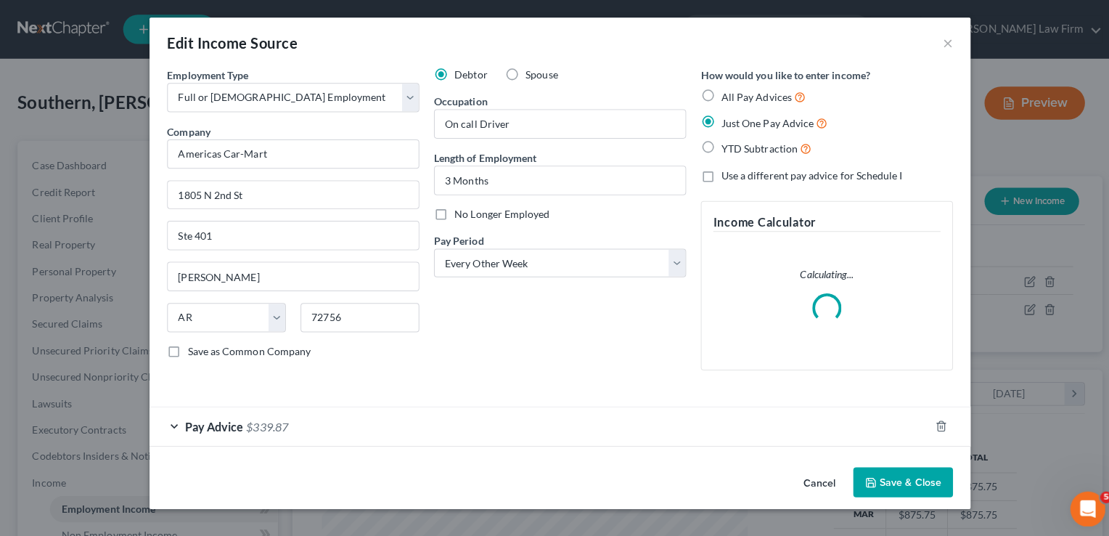
scroll to position [258, 450]
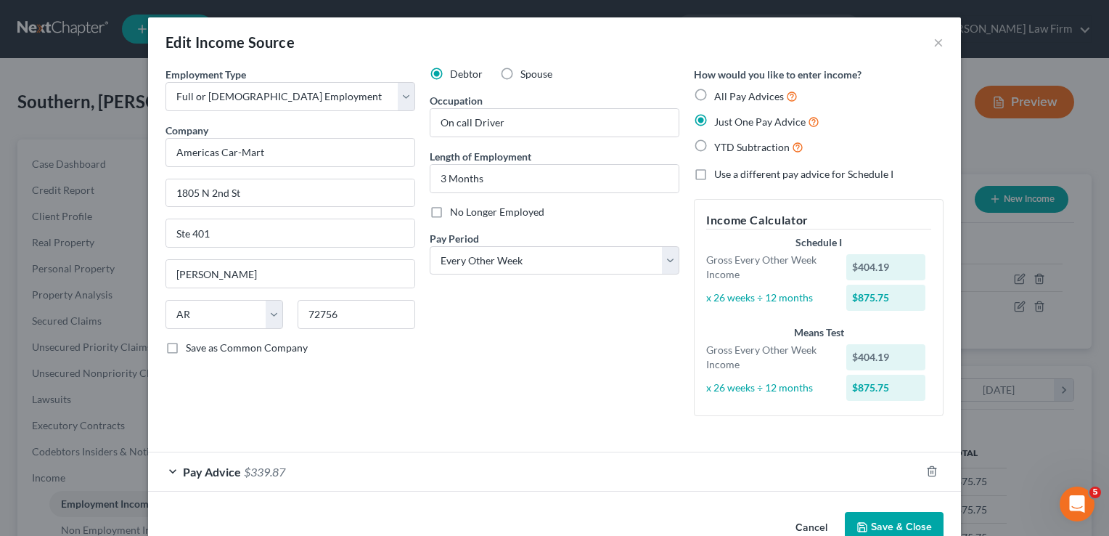
click at [714, 148] on label "YTD Subtraction" at bounding box center [758, 147] width 89 height 17
click at [720, 148] on input "YTD Subtraction" at bounding box center [724, 143] width 9 height 9
radio input "true"
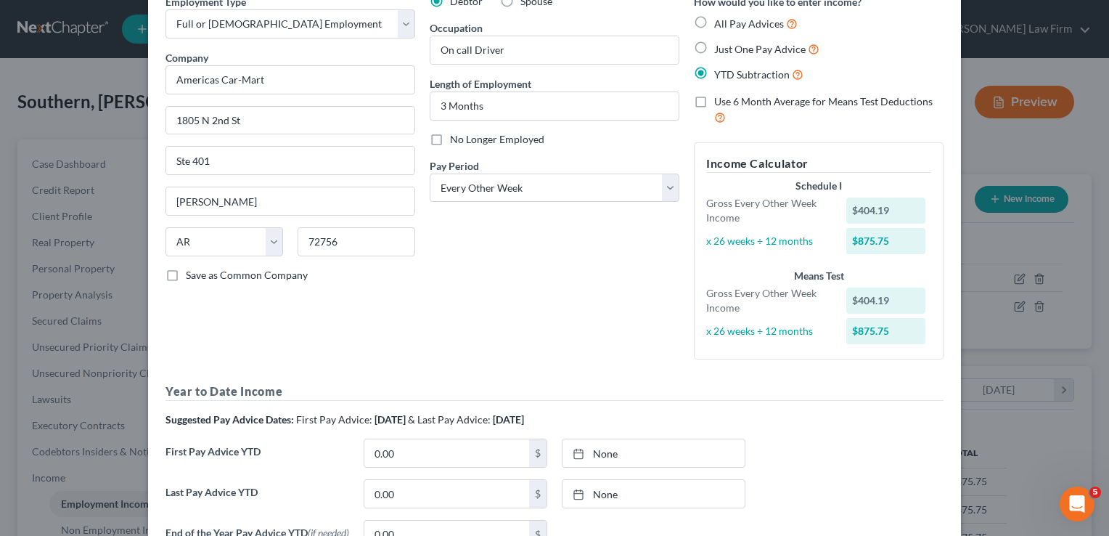
scroll to position [145, 0]
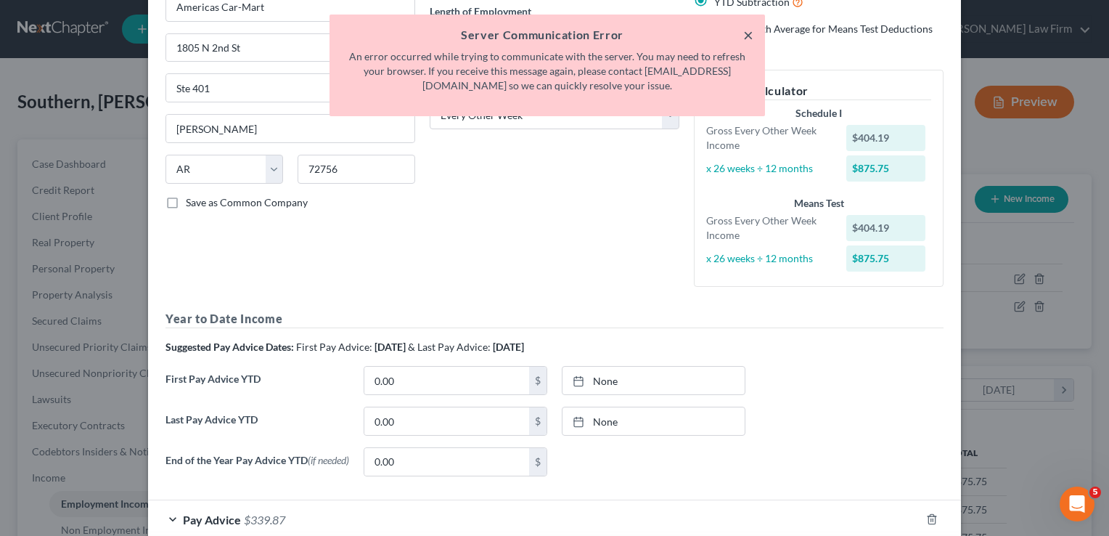
click at [750, 39] on button "×" at bounding box center [748, 34] width 10 height 17
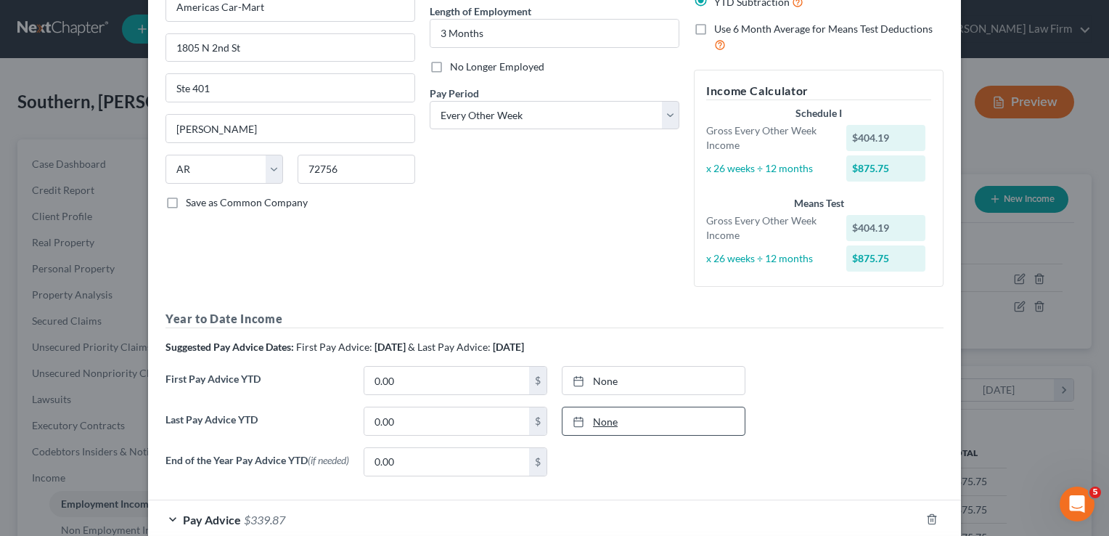
click at [604, 420] on link "None" at bounding box center [654, 421] width 182 height 28
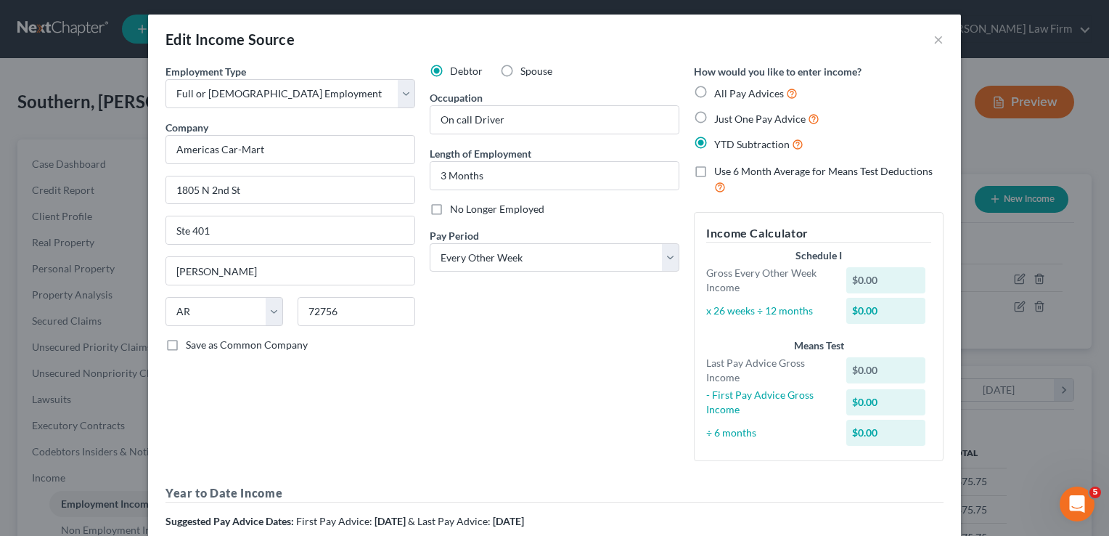
scroll to position [0, 0]
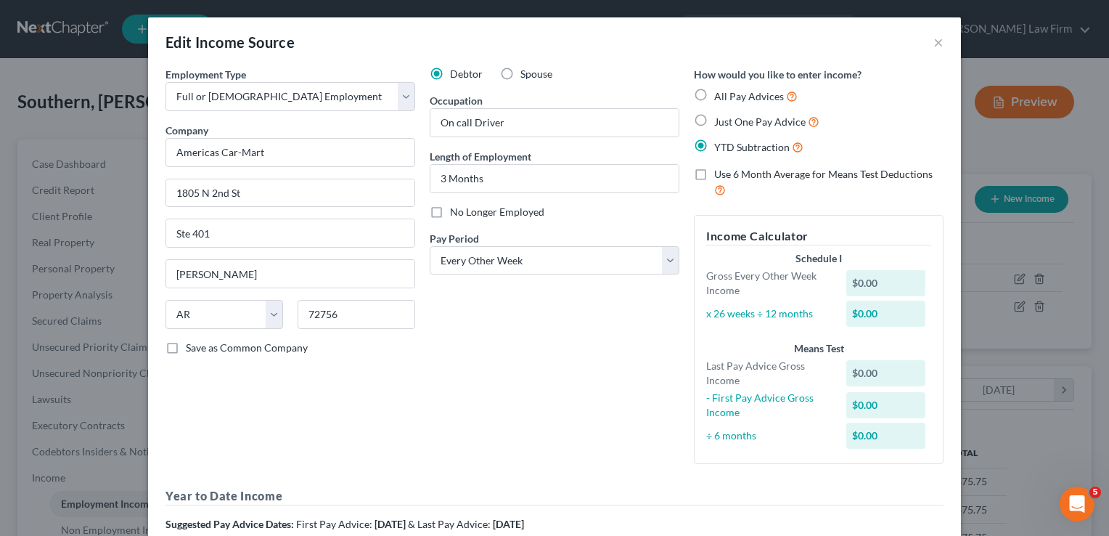
click at [714, 94] on label "All Pay Advices" at bounding box center [755, 96] width 83 height 17
click at [720, 94] on input "All Pay Advices" at bounding box center [724, 92] width 9 height 9
radio input "true"
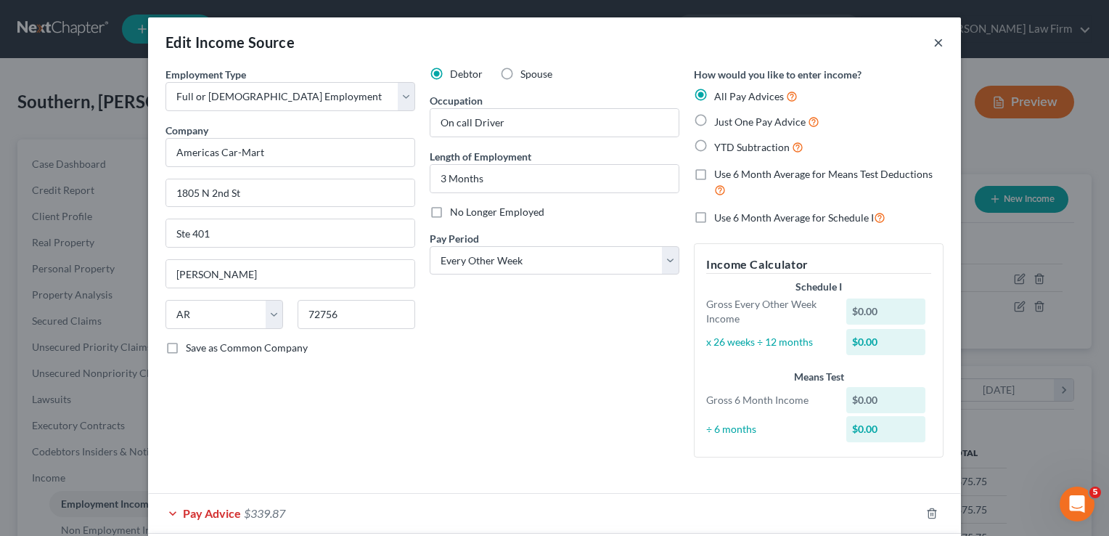
click at [935, 41] on button "×" at bounding box center [939, 41] width 10 height 17
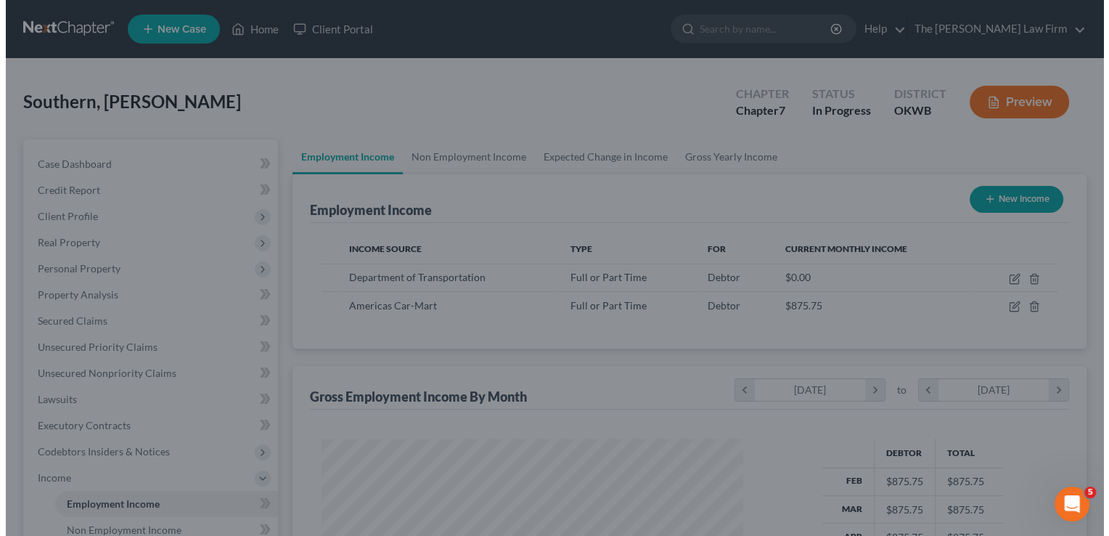
scroll to position [725659, 725472]
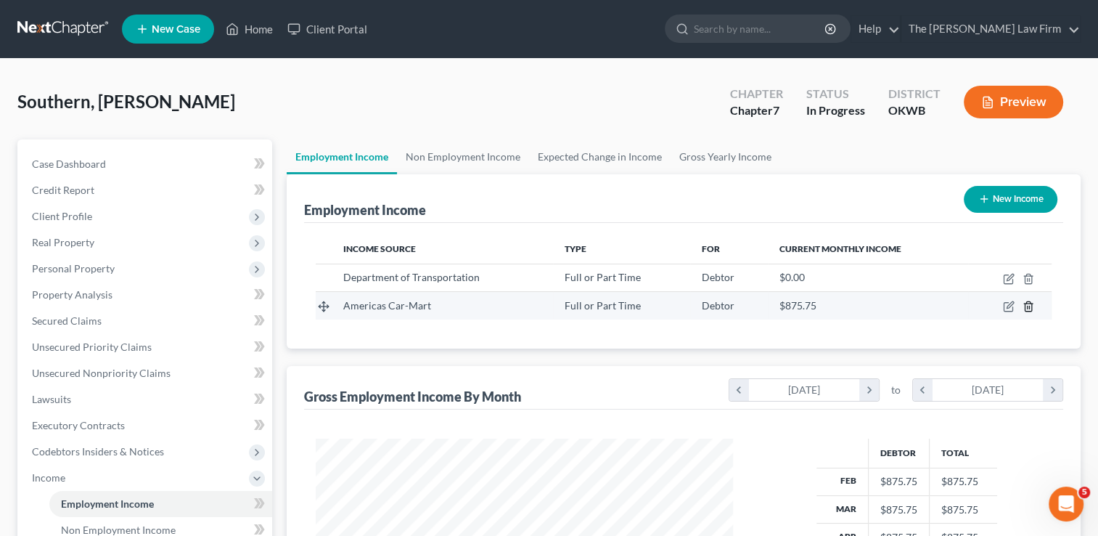
click at [1029, 306] on line "button" at bounding box center [1029, 307] width 0 height 3
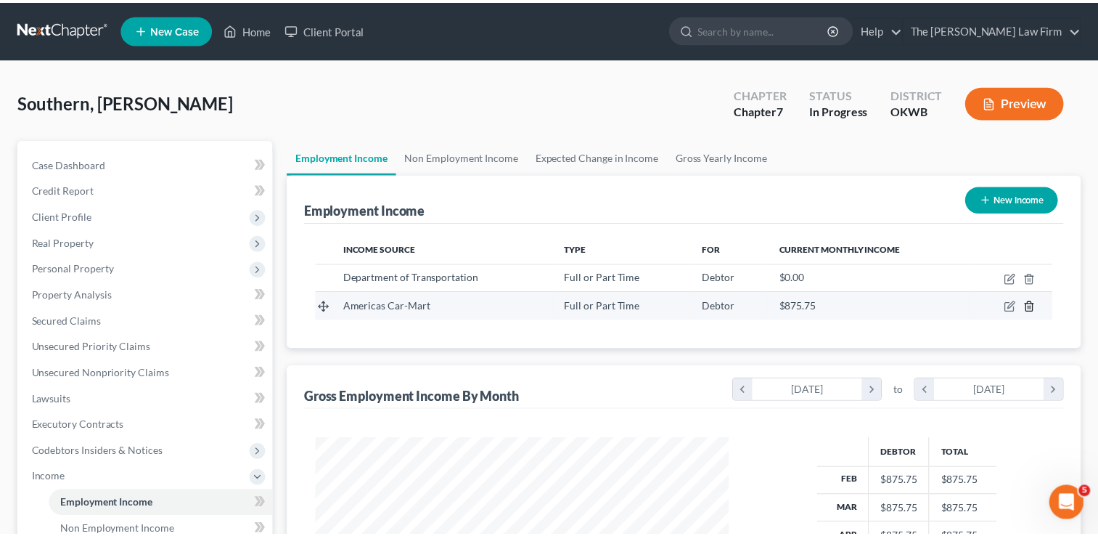
scroll to position [258, 450]
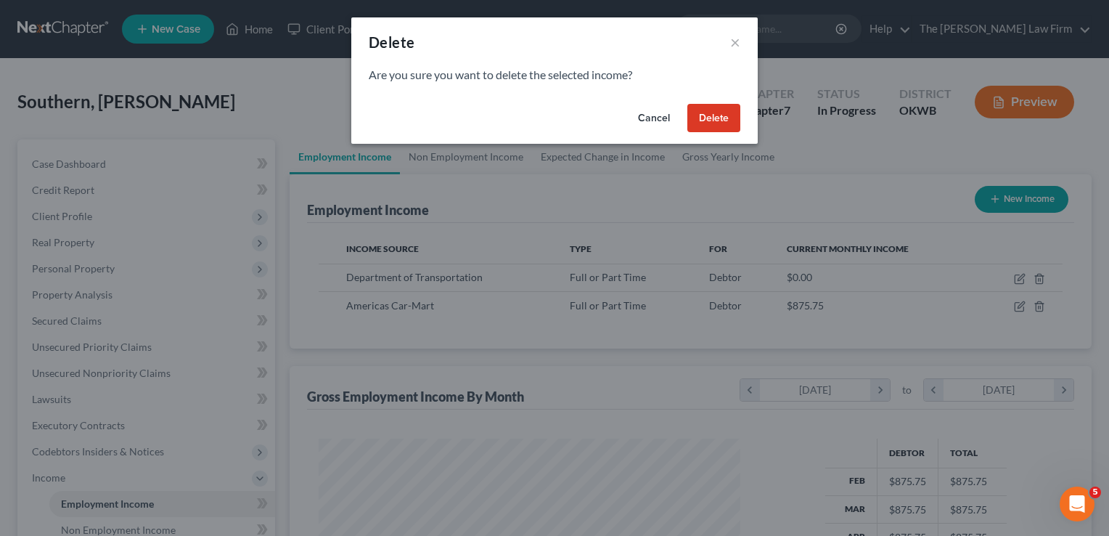
click at [726, 121] on button "Delete" at bounding box center [713, 118] width 53 height 29
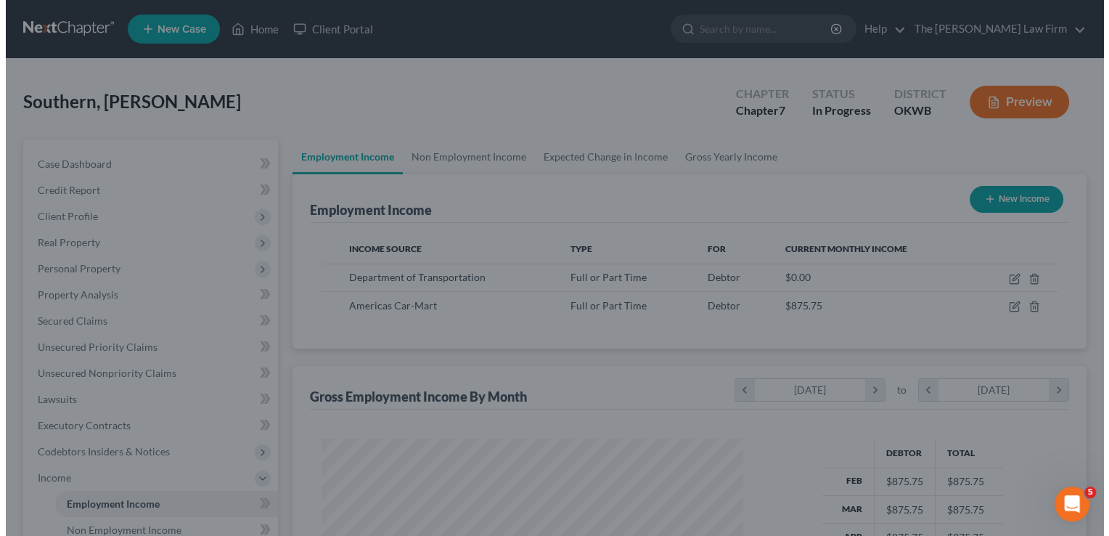
scroll to position [725659, 725472]
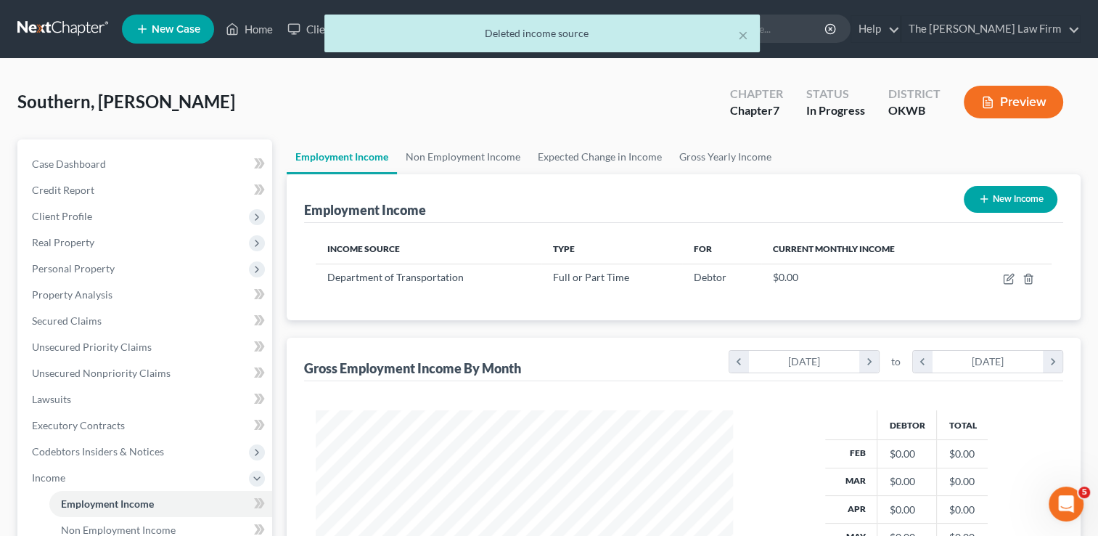
click at [1014, 202] on button "New Income" at bounding box center [1011, 199] width 94 height 27
select select "0"
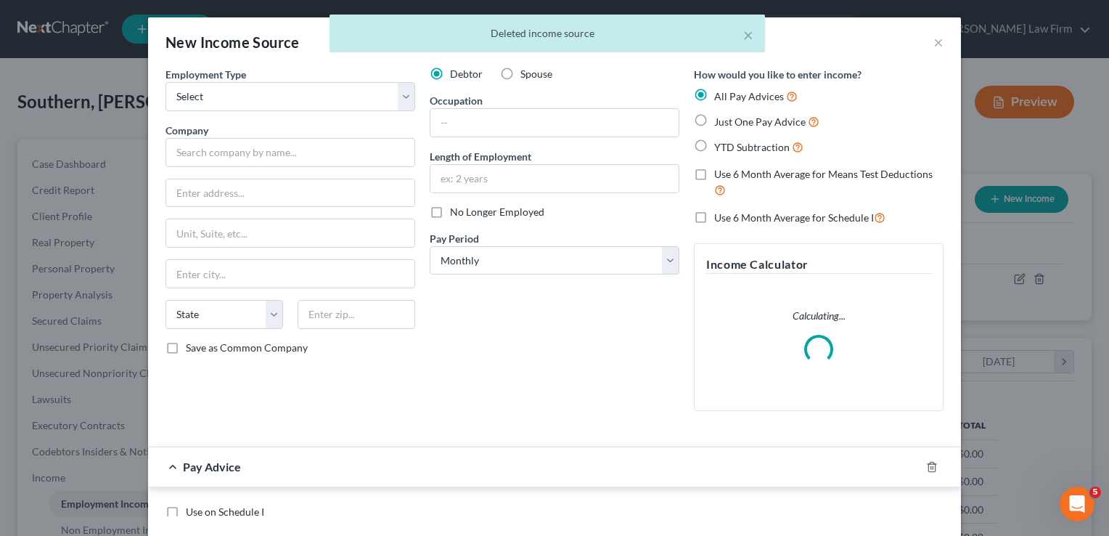
scroll to position [258, 450]
click at [335, 102] on select "Select Full or Part Time Employment Self Employment" at bounding box center [291, 96] width 250 height 29
select select "0"
click at [166, 82] on select "Select Full or Part Time Employment Self Employment" at bounding box center [291, 96] width 250 height 29
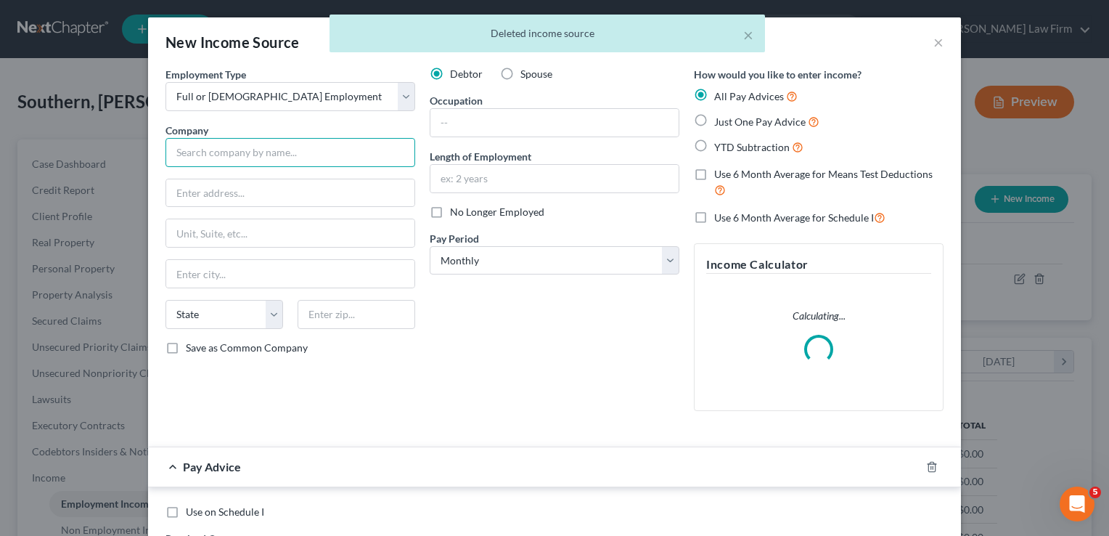
click at [254, 155] on input "text" at bounding box center [291, 152] width 250 height 29
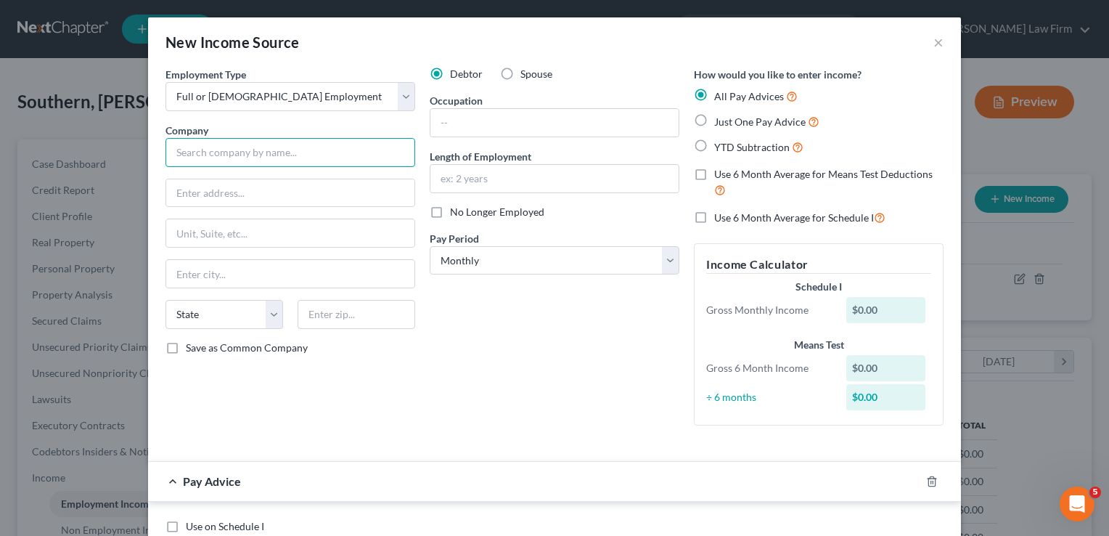
type input "Americas Car-Mart"
type input "1805 N 2nd St"
type input "Ste 401"
type input "Rogers"
select select "2"
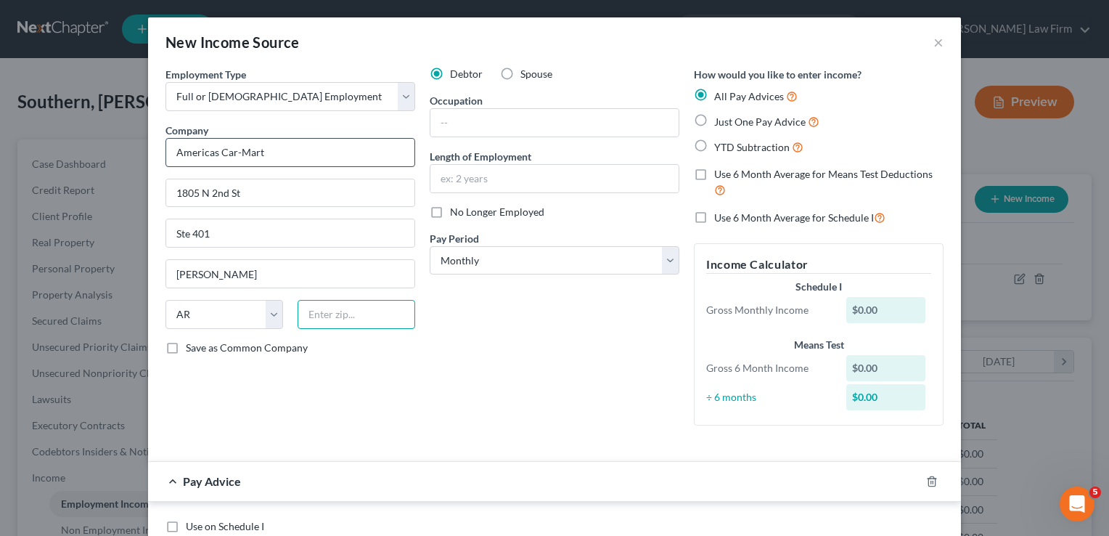
type input "72756"
type input "On call Driver"
type input "3 Months"
click at [537, 332] on div "Debtor Spouse Occupation On call Driver Length of Employment 3 Months No Longer…" at bounding box center [554, 252] width 264 height 370
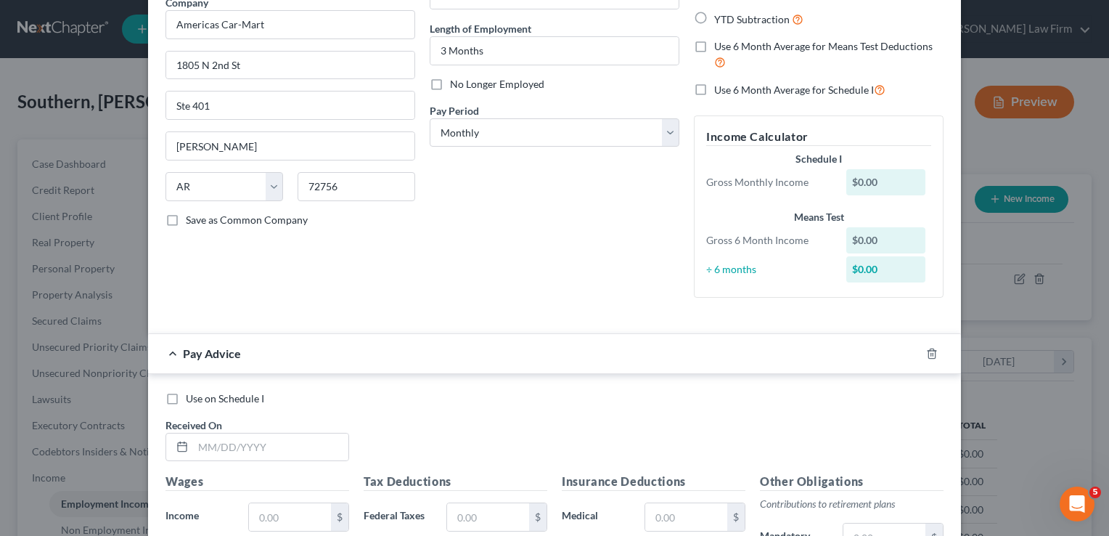
scroll to position [73, 0]
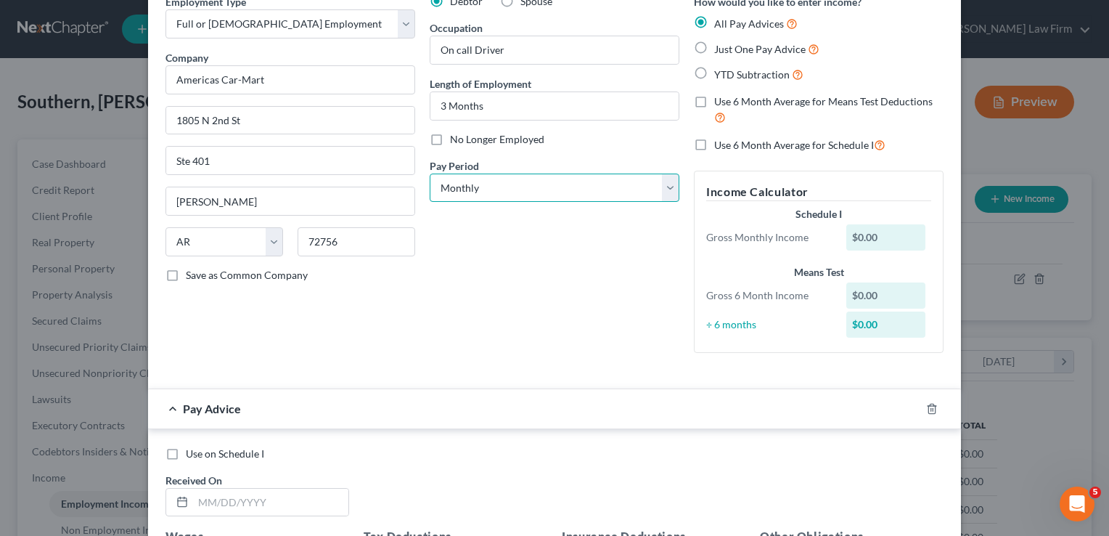
click at [558, 187] on select "Select Monthly Twice Monthly Every Other Week Weekly" at bounding box center [555, 187] width 250 height 29
select select "2"
click at [430, 173] on select "Select Monthly Twice Monthly Every Other Week Weekly" at bounding box center [555, 187] width 250 height 29
click at [531, 279] on div "Debtor Spouse Occupation On call Driver Length of Employment 3 Months No Longer…" at bounding box center [554, 179] width 264 height 370
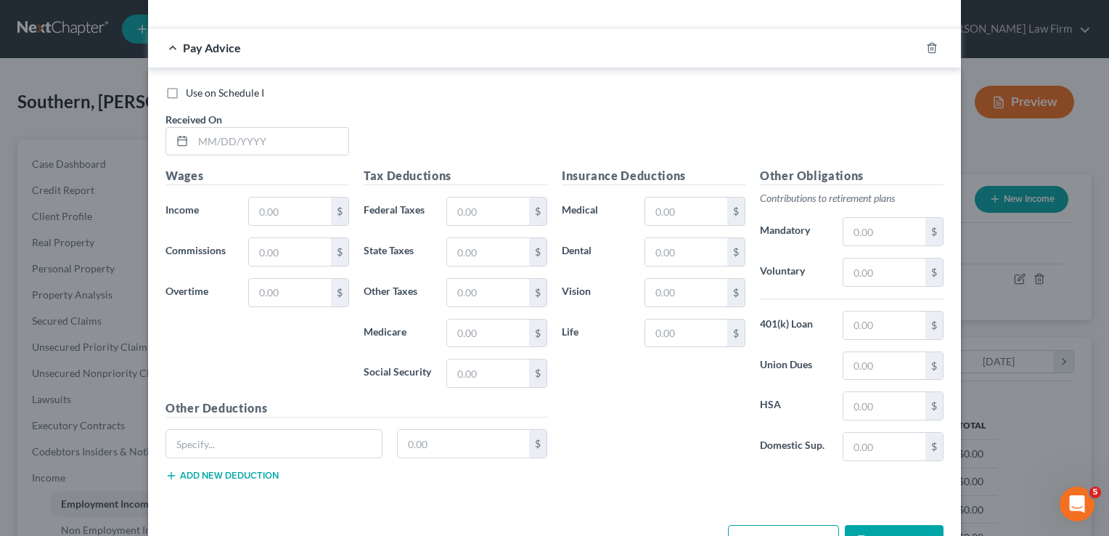
scroll to position [436, 0]
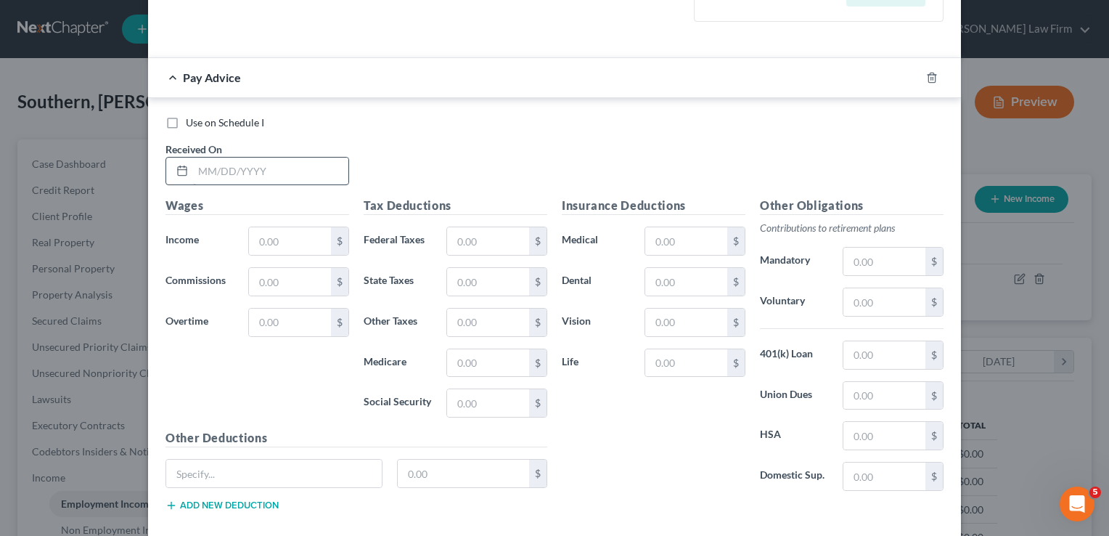
click at [279, 137] on div "Use on Schedule I Received On *" at bounding box center [554, 156] width 793 height 82
click at [295, 171] on input "text" at bounding box center [270, 172] width 155 height 28
type input "05/14/2025"
click at [299, 239] on input "text" at bounding box center [290, 241] width 82 height 28
type input "203.36"
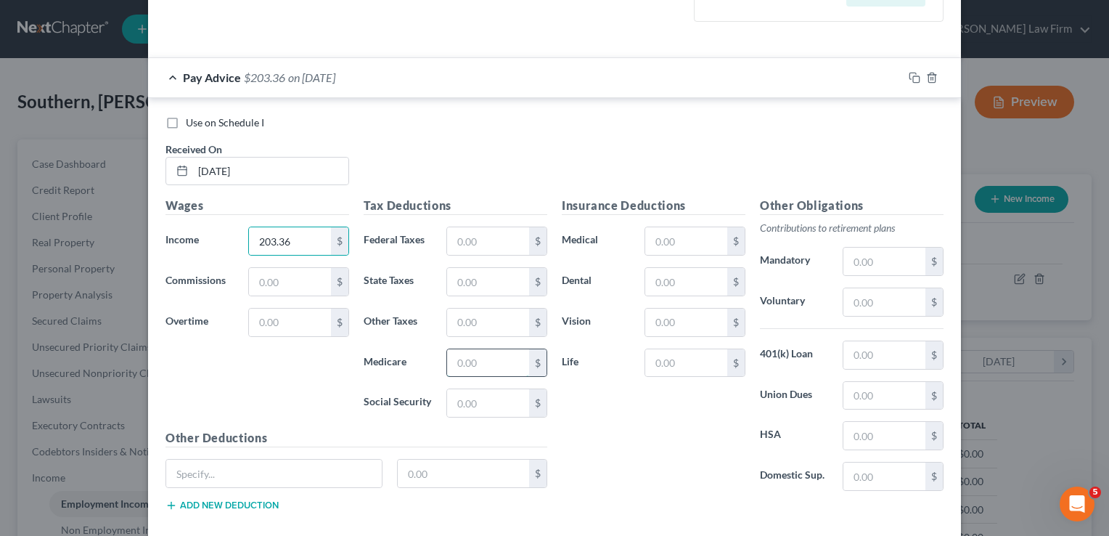
click at [469, 360] on input "text" at bounding box center [488, 363] width 82 height 28
type input "2.95"
click at [483, 399] on input "text" at bounding box center [488, 403] width 82 height 28
type input "12.61"
click at [893, 299] on input "text" at bounding box center [885, 302] width 82 height 28
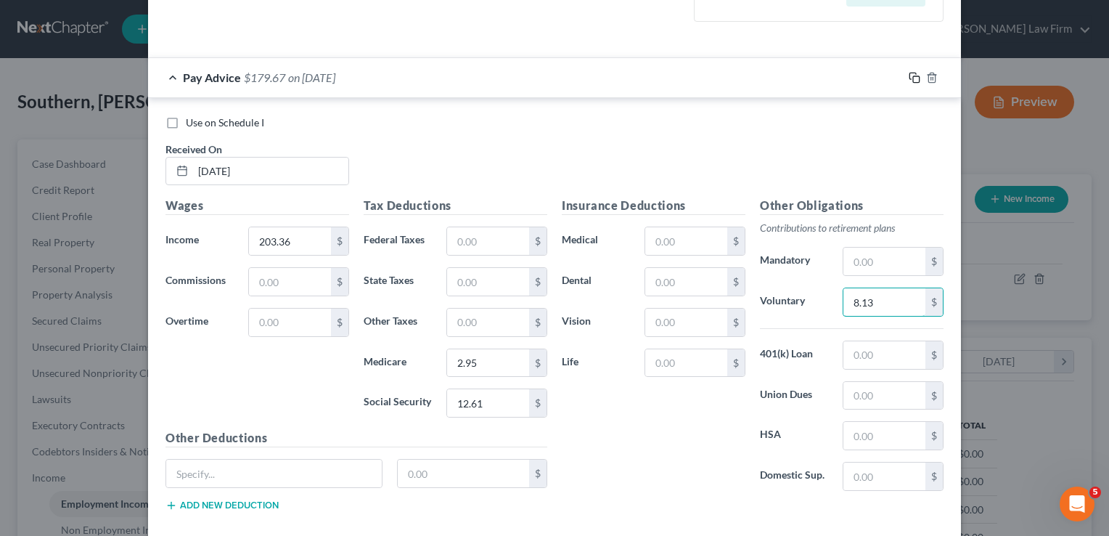
type input "8.13"
click at [913, 76] on rect "button" at bounding box center [916, 79] width 7 height 7
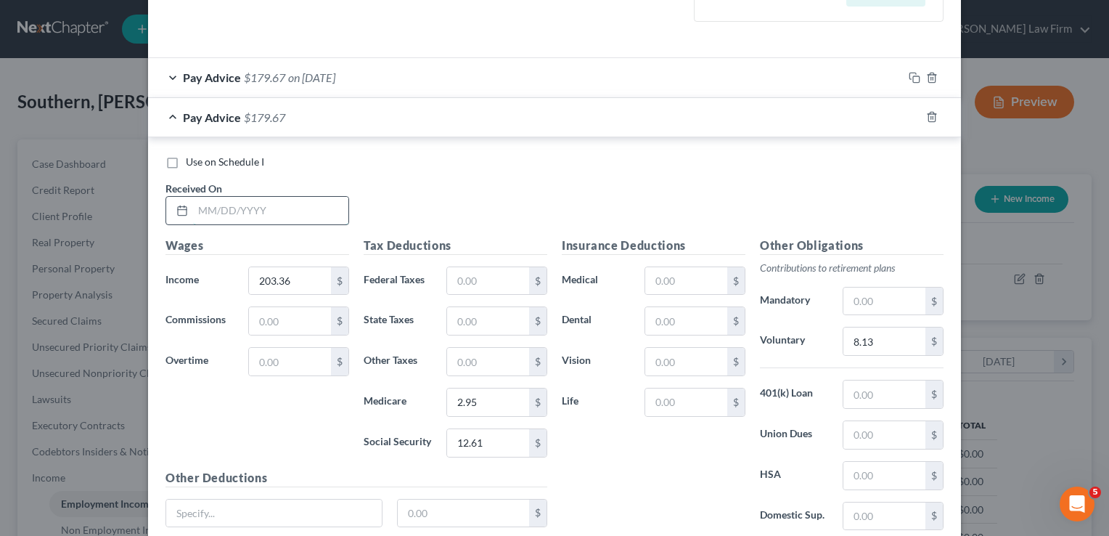
click at [283, 205] on input "text" at bounding box center [270, 211] width 155 height 28
type input "05/28/2025"
click at [302, 279] on input "203.36" at bounding box center [290, 281] width 82 height 28
type input "397.30"
click at [484, 401] on input "2.95" at bounding box center [488, 402] width 82 height 28
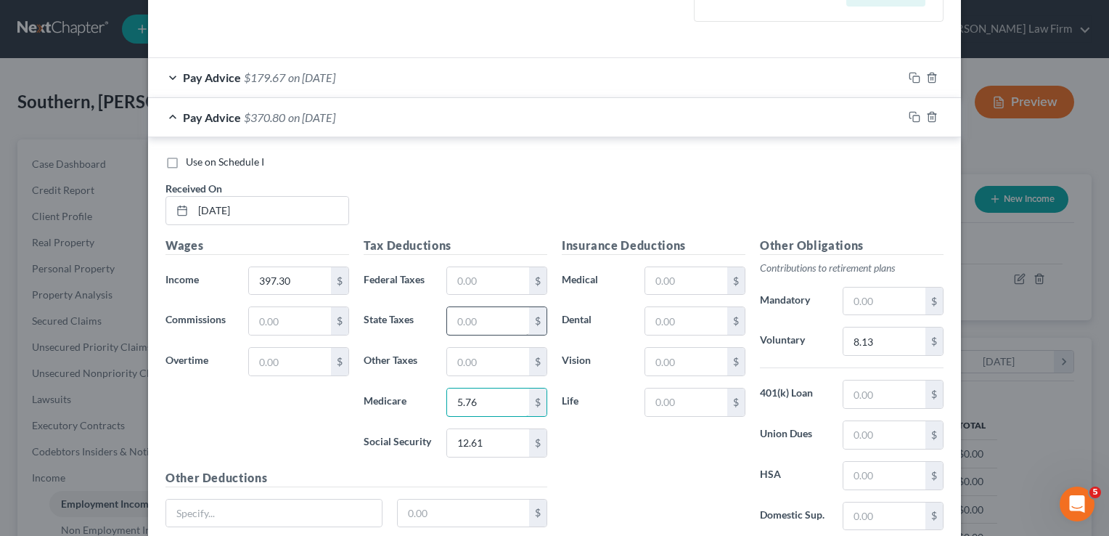
type input "5.76"
click at [476, 317] on input "text" at bounding box center [488, 321] width 82 height 28
type input "1.00"
click at [491, 439] on input "12.61" at bounding box center [488, 443] width 82 height 28
type input "24.63"
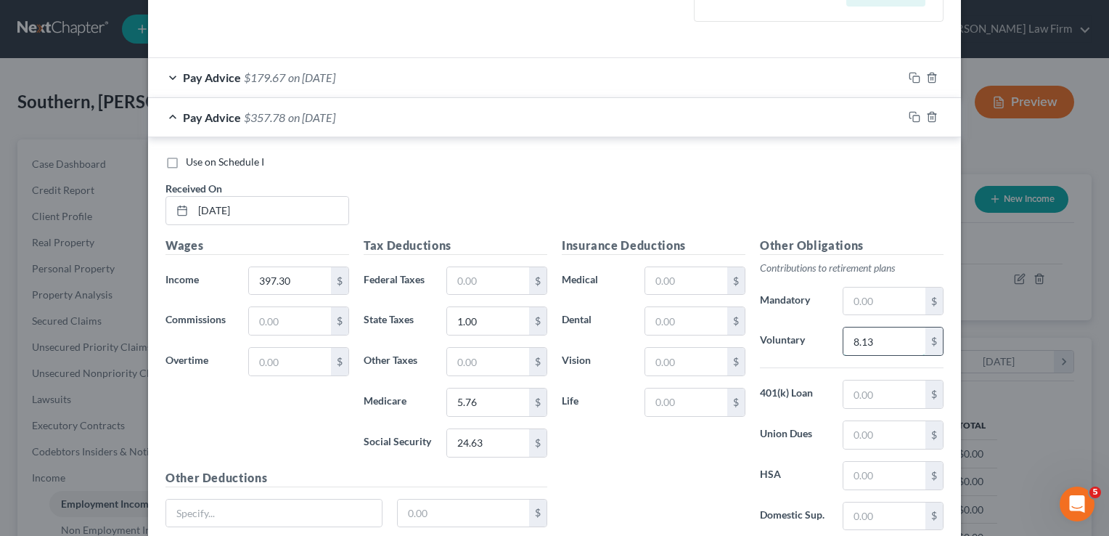
click at [891, 337] on input "8.13" at bounding box center [885, 341] width 82 height 28
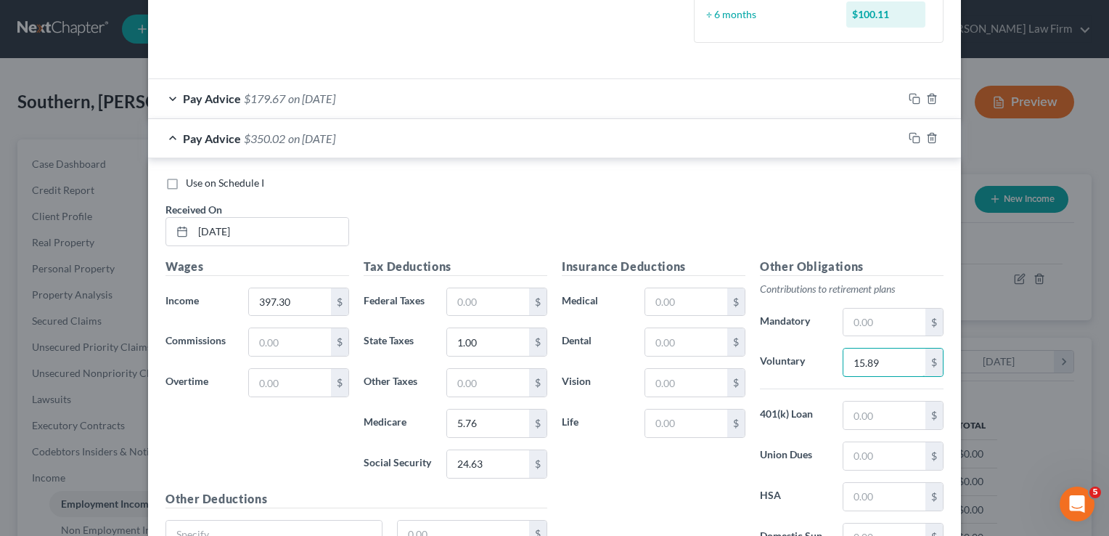
scroll to position [404, 0]
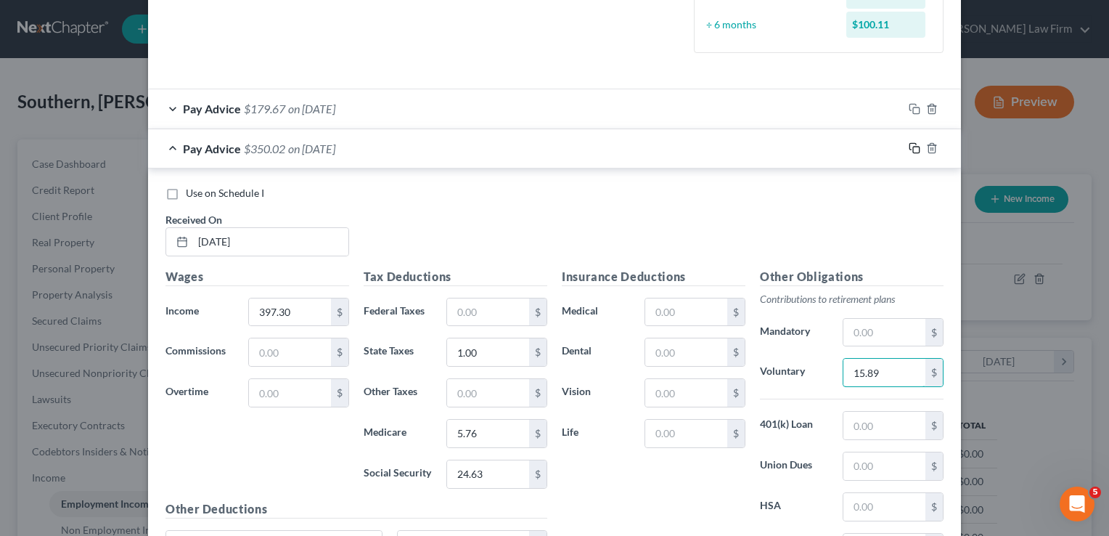
type input "15.89"
click at [910, 144] on icon "button" at bounding box center [915, 148] width 12 height 12
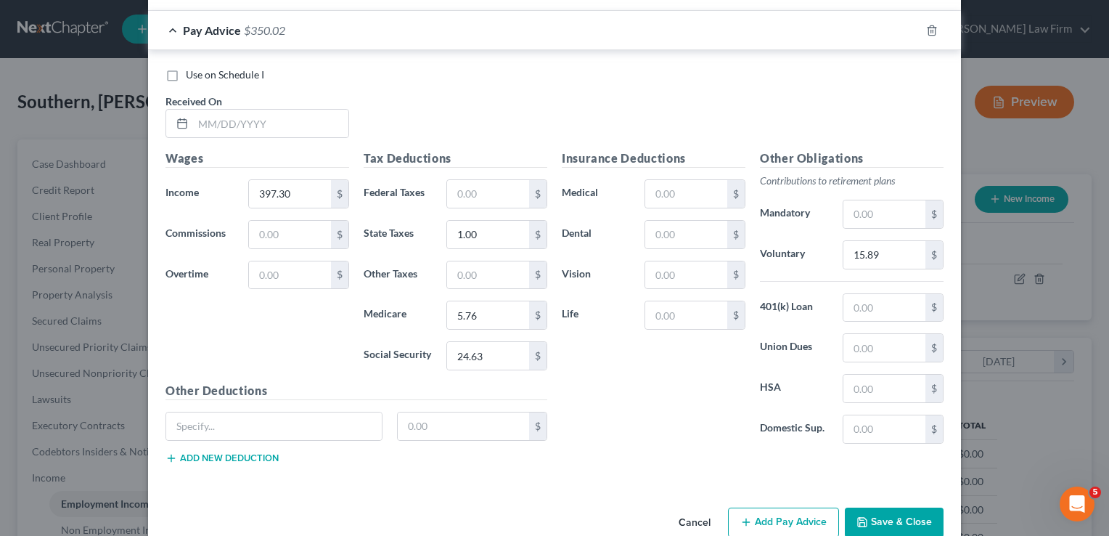
scroll to position [589, 0]
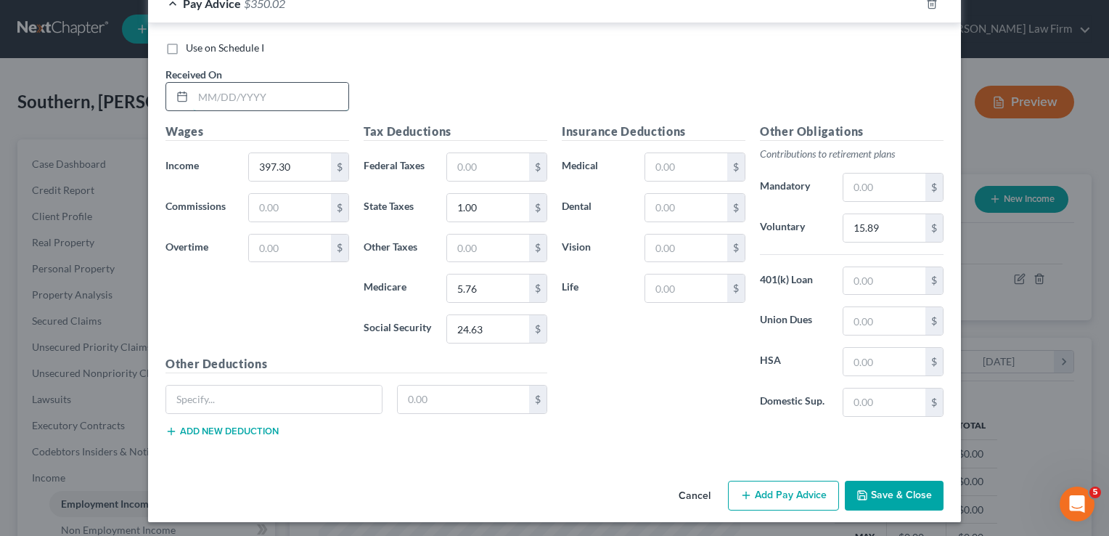
click at [291, 92] on input "text" at bounding box center [270, 97] width 155 height 28
type input "06/11/2025"
click at [306, 158] on input "397.30" at bounding box center [290, 167] width 82 height 28
type input "398.97"
click at [493, 321] on input "24.63" at bounding box center [488, 329] width 82 height 28
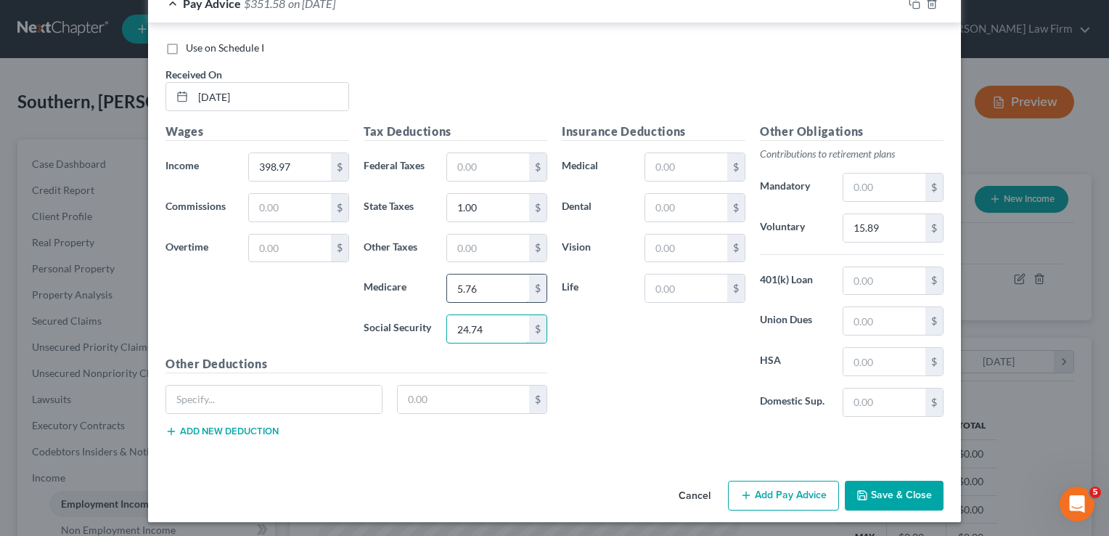
type input "24.74"
click at [486, 289] on input "5.76" at bounding box center [488, 288] width 82 height 28
type input "5.78"
click at [883, 222] on input "15.89" at bounding box center [885, 228] width 82 height 28
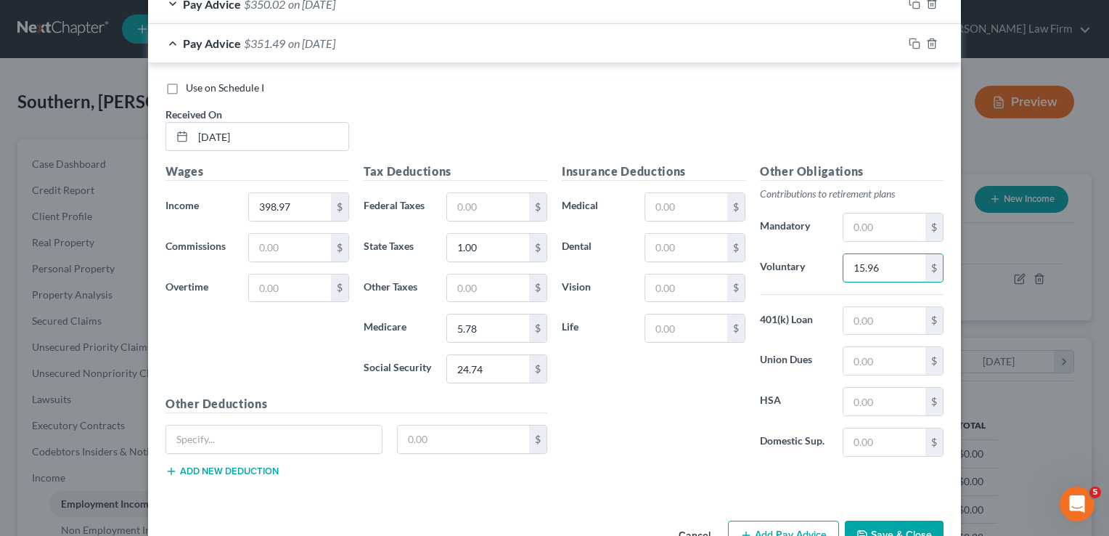
scroll to position [516, 0]
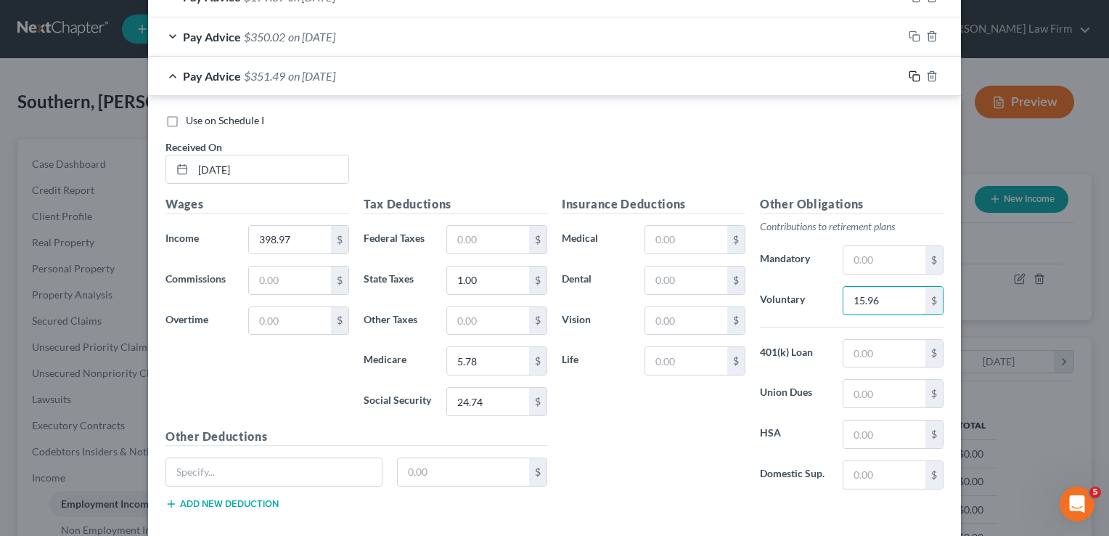
type input "15.96"
click at [909, 75] on icon "button" at bounding box center [915, 76] width 12 height 12
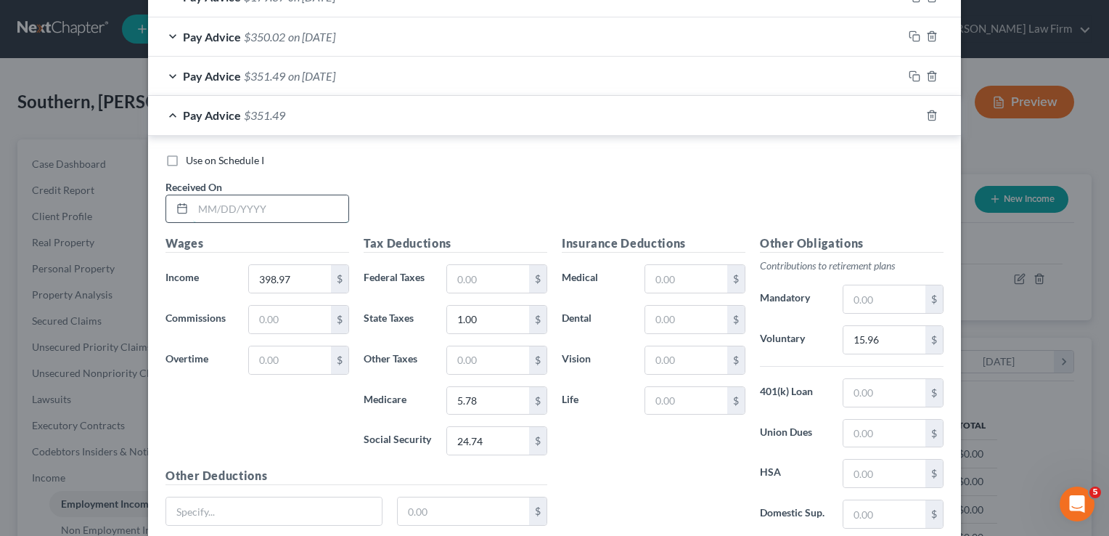
click at [285, 214] on input "text" at bounding box center [270, 209] width 155 height 28
type input "06/25/2025"
click at [306, 274] on input "398.97" at bounding box center [290, 279] width 82 height 28
type input "374.32"
click at [489, 398] on input "5.78" at bounding box center [488, 401] width 82 height 28
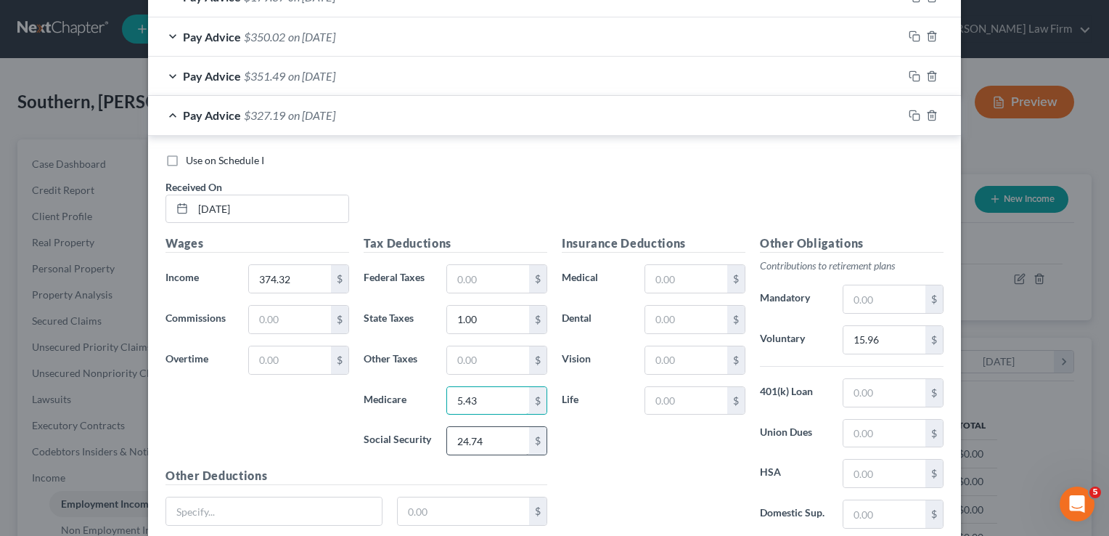
type input "5.43"
click at [495, 433] on input "24.74" at bounding box center [488, 441] width 82 height 28
type input "23.20"
click at [896, 335] on input "15.96" at bounding box center [885, 340] width 82 height 28
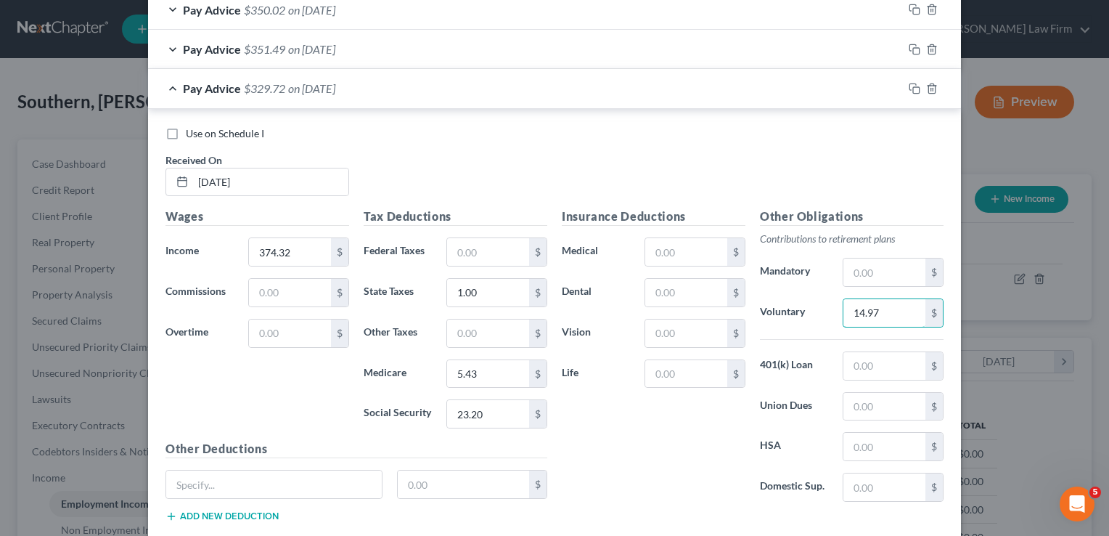
scroll to position [589, 0]
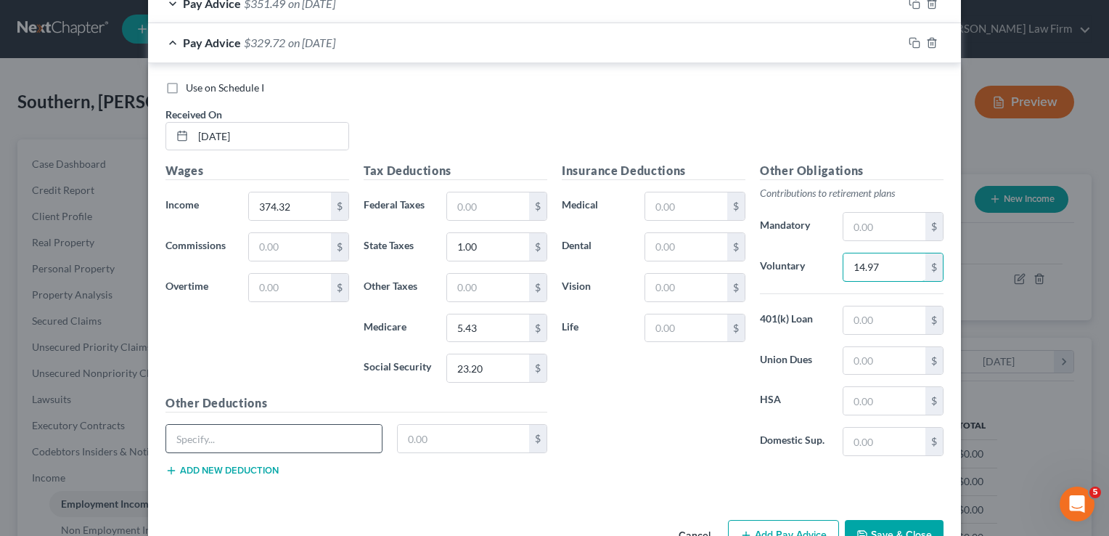
type input "14.97"
click at [308, 431] on input "text" at bounding box center [274, 439] width 216 height 28
type input "Emp. Purchases"
click at [429, 434] on input "text" at bounding box center [464, 439] width 132 height 28
type input "16.23"
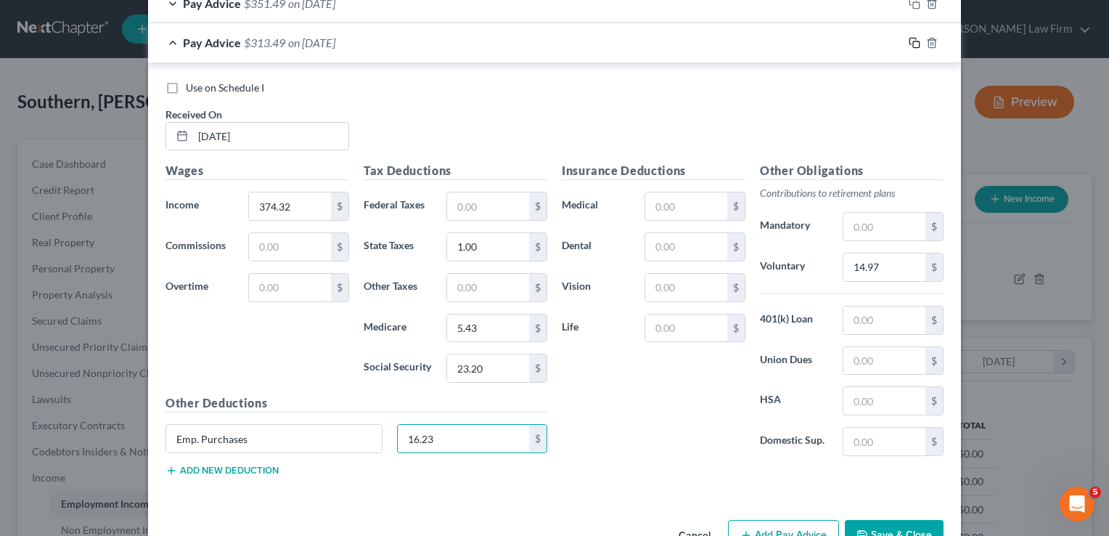
click at [909, 43] on icon "button" at bounding box center [915, 43] width 12 height 12
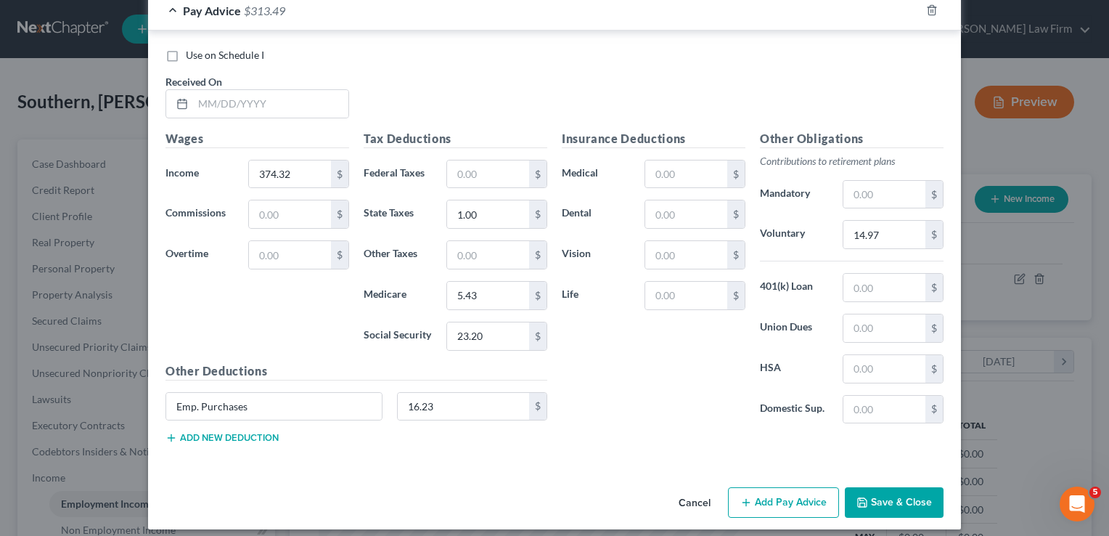
scroll to position [661, 0]
drag, startPoint x: 305, startPoint y: 97, endPoint x: 306, endPoint y: 106, distance: 8.7
click at [305, 97] on input "text" at bounding box center [270, 103] width 155 height 28
type input "07/09/2025"
click at [293, 169] on input "374.32" at bounding box center [290, 174] width 82 height 28
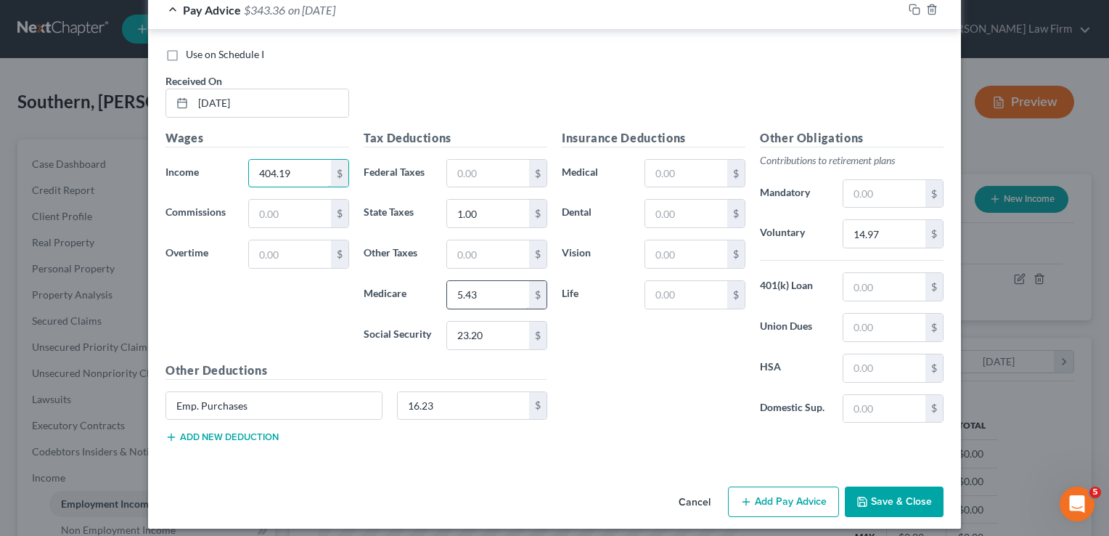
type input "404.19"
click at [488, 296] on input "5.43" at bounding box center [488, 295] width 82 height 28
type input "5.86"
click at [487, 335] on input "23.20" at bounding box center [488, 336] width 82 height 28
type input "25.06"
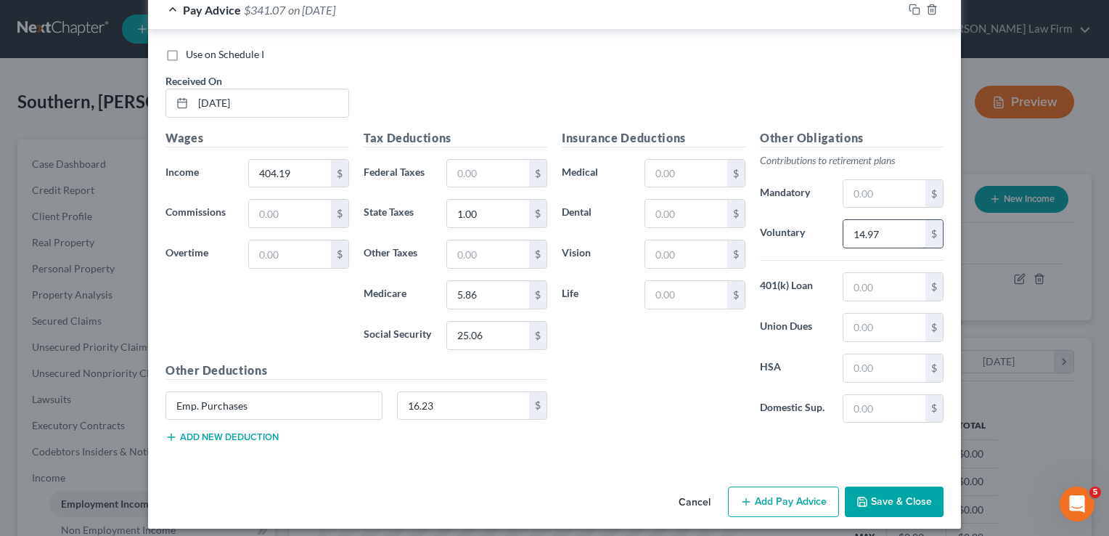
click at [894, 231] on input "14.97" at bounding box center [885, 234] width 82 height 28
type input "16.17"
click at [913, 10] on rect "button" at bounding box center [916, 11] width 7 height 7
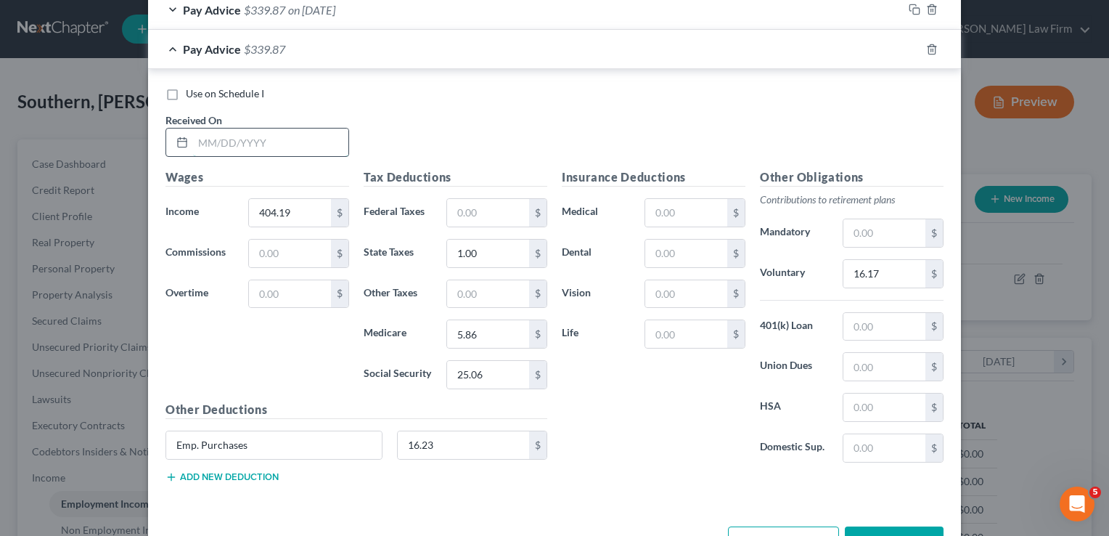
click at [293, 136] on input "text" at bounding box center [270, 142] width 155 height 28
type input "07/23/2025"
click at [298, 211] on input "404.19" at bounding box center [290, 213] width 82 height 28
type input "345.53"
click at [497, 244] on input "1.00" at bounding box center [488, 254] width 82 height 28
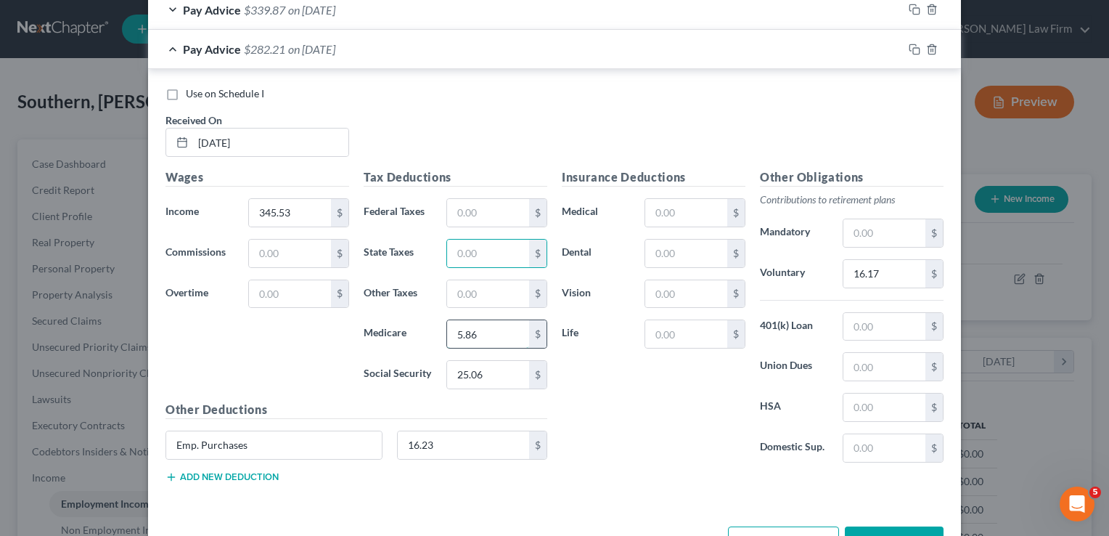
click at [507, 333] on input "5.86" at bounding box center [488, 334] width 82 height 28
type input "5.01"
click at [499, 367] on input "25.06" at bounding box center [488, 375] width 82 height 28
type input "21.43"
click at [887, 265] on input "16.17" at bounding box center [885, 274] width 82 height 28
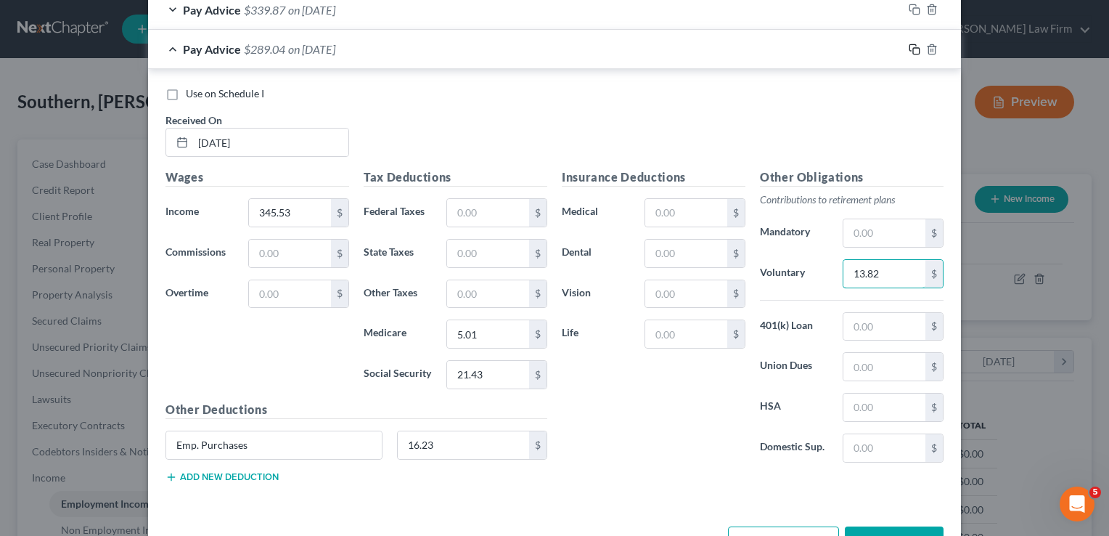
type input "13.82"
click at [913, 48] on rect "button" at bounding box center [916, 51] width 7 height 7
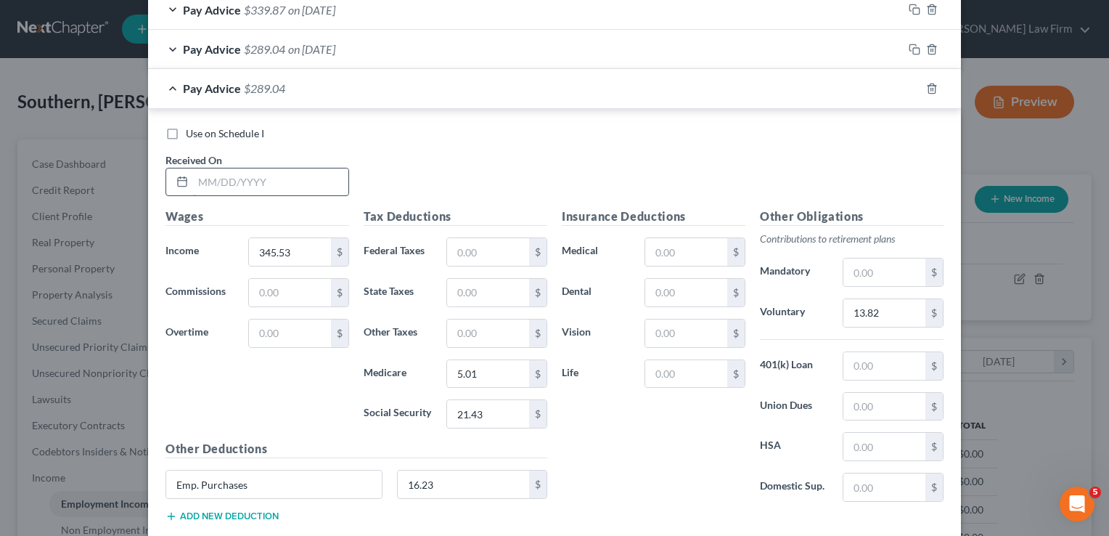
click at [276, 186] on input "text" at bounding box center [270, 182] width 155 height 28
type input "08/06/2025"
click at [287, 245] on input "345.53" at bounding box center [290, 252] width 82 height 28
type input "377.51"
click at [467, 289] on input "text" at bounding box center [488, 293] width 82 height 28
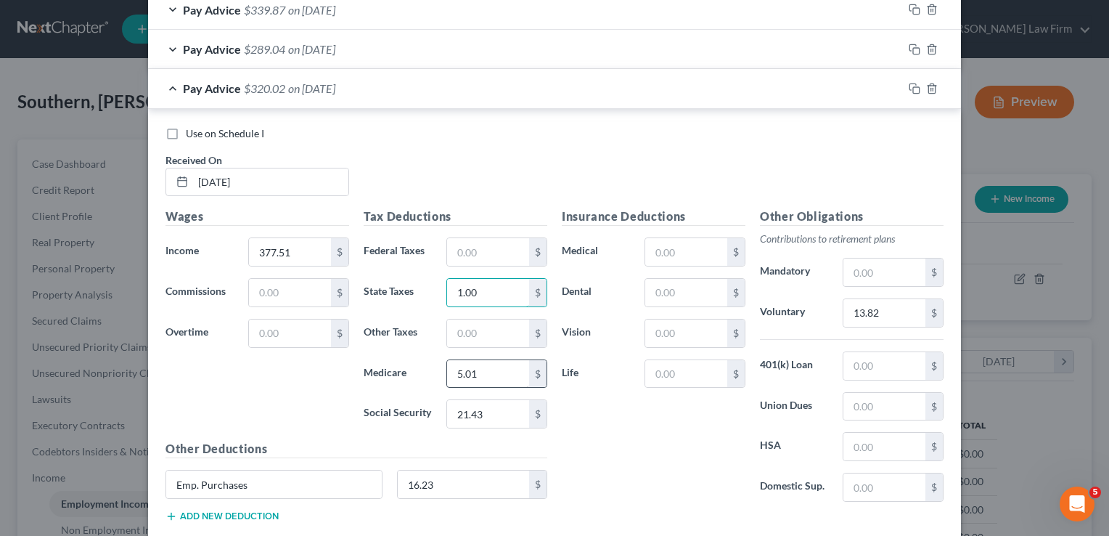
type input "1.00"
click at [483, 370] on input "5.01" at bounding box center [488, 374] width 82 height 28
type input "5.48"
click at [489, 408] on input "21.43" at bounding box center [488, 414] width 82 height 28
type input "23.40"
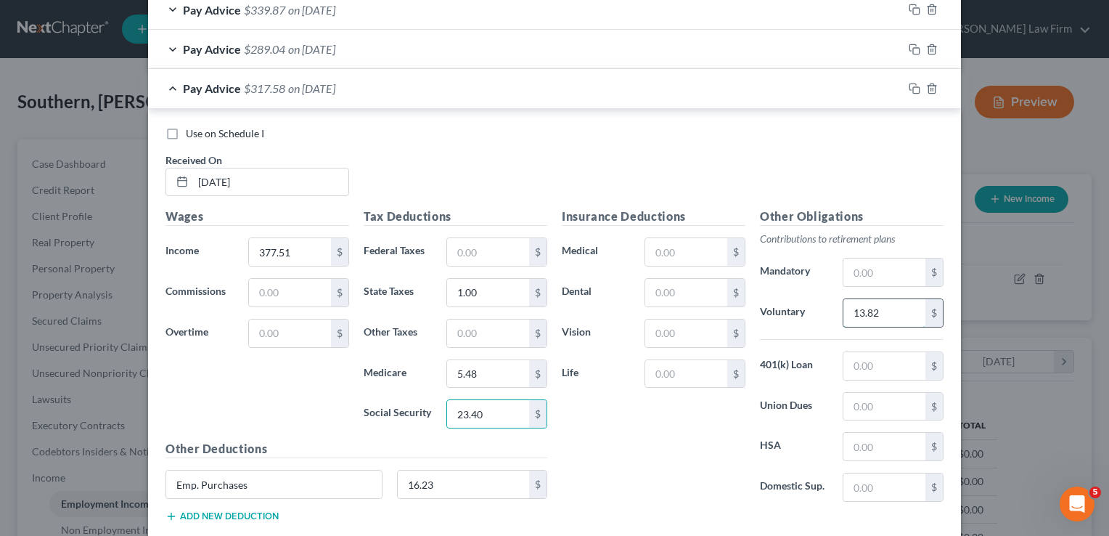
click at [885, 310] on input "13.82" at bounding box center [885, 313] width 82 height 28
type input "15.10"
click at [455, 474] on input "16.23" at bounding box center [464, 484] width 132 height 28
click at [272, 483] on input "Emp. Purchases" at bounding box center [274, 484] width 216 height 28
type input "E"
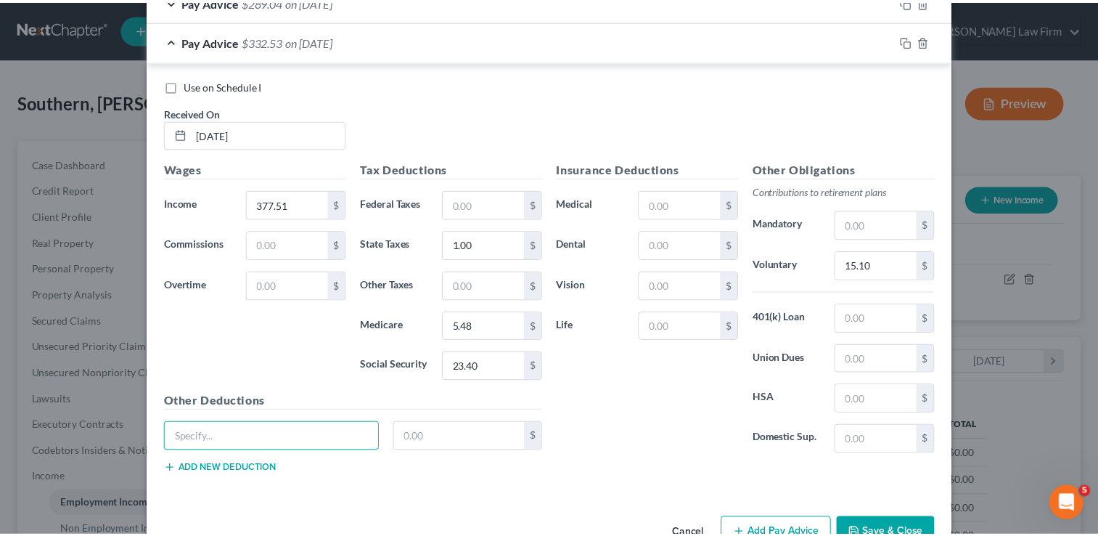
scroll to position [734, 0]
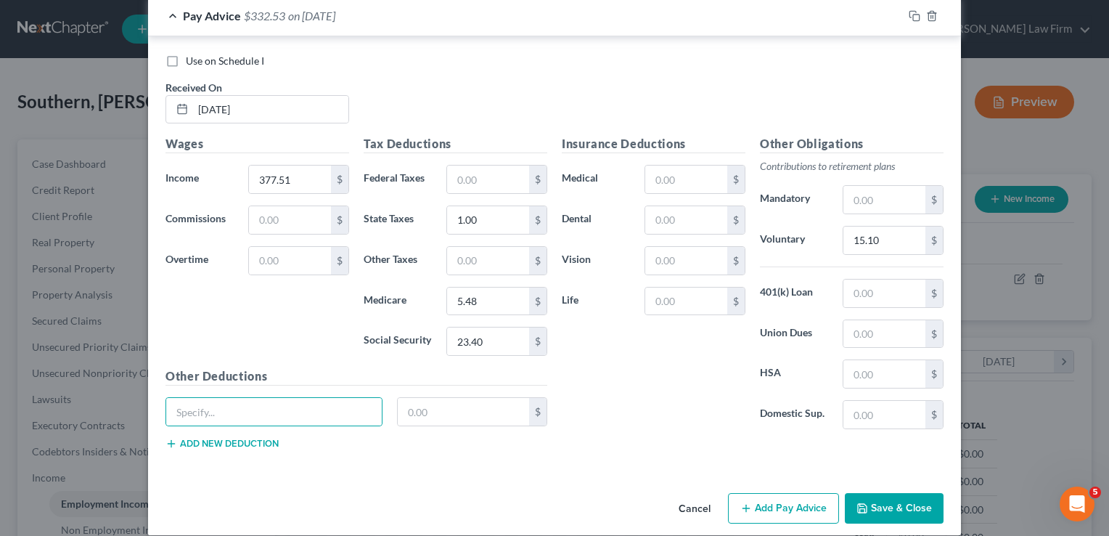
click at [901, 504] on button "Save & Close" at bounding box center [894, 508] width 99 height 30
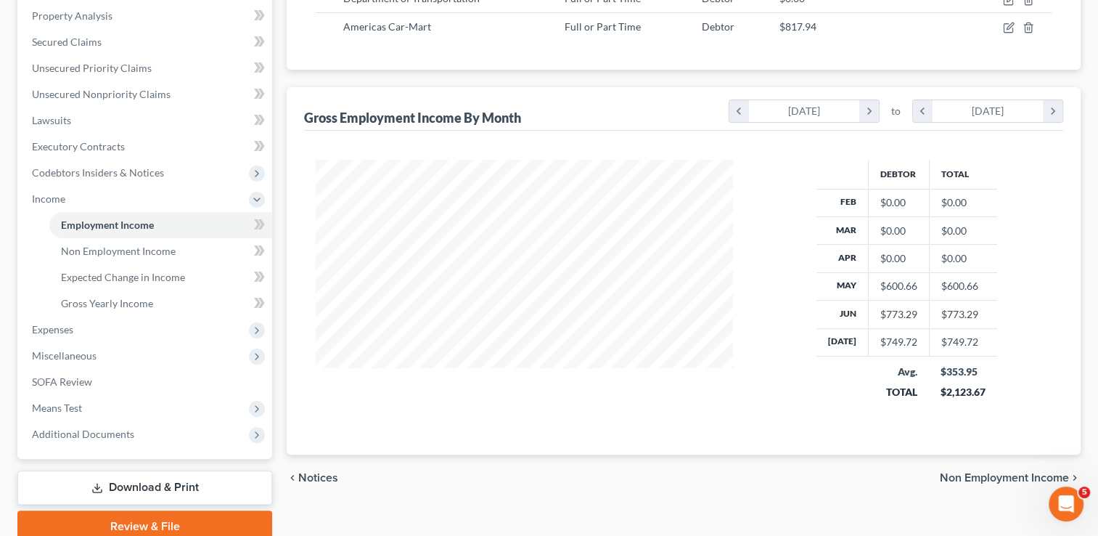
scroll to position [290, 0]
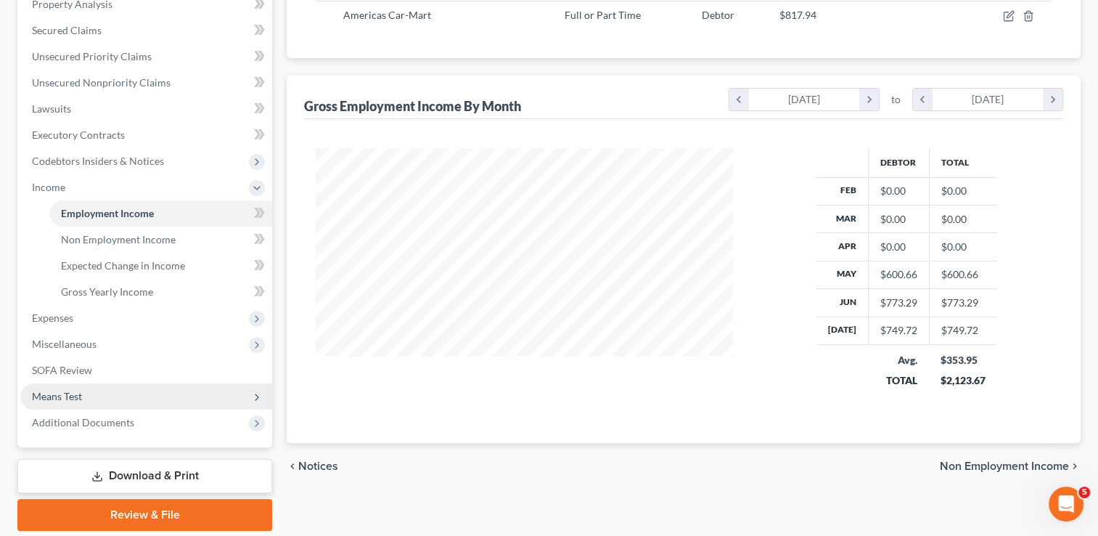
click at [95, 392] on span "Means Test" at bounding box center [146, 396] width 252 height 26
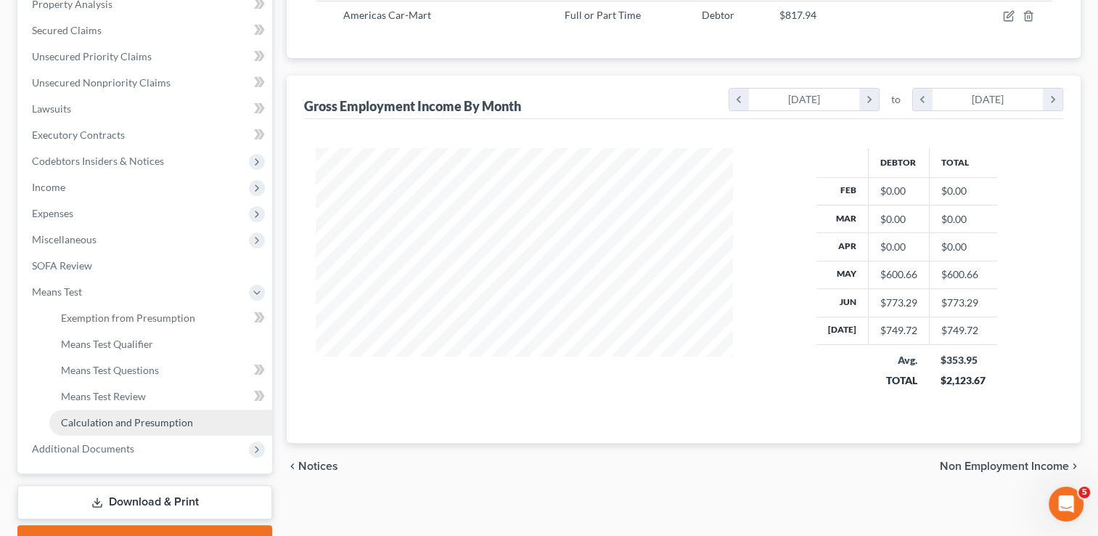
click at [119, 428] on link "Calculation and Presumption" at bounding box center [160, 422] width 223 height 26
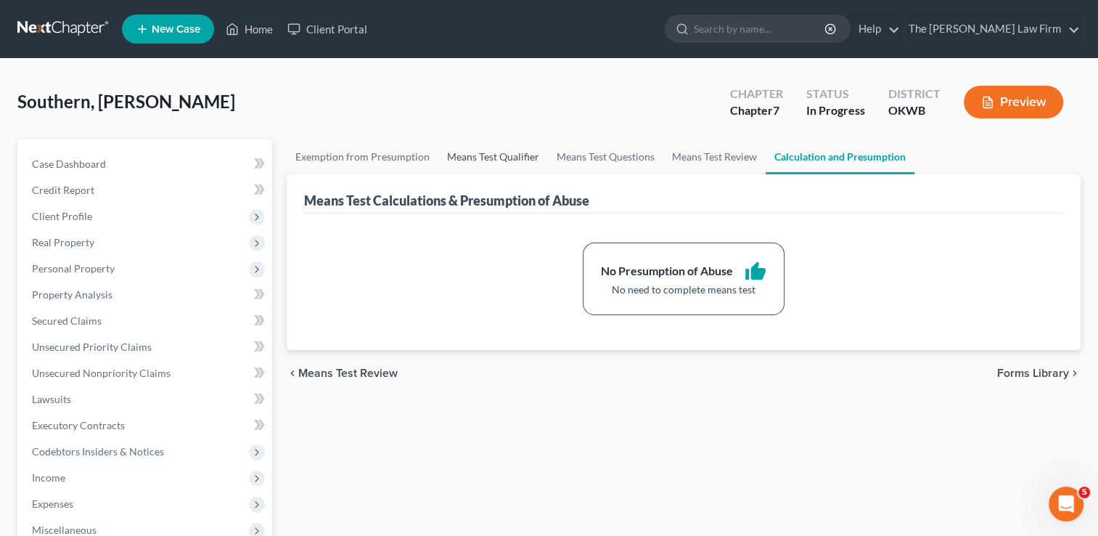
click at [495, 159] on link "Means Test Qualifier" at bounding box center [493, 156] width 110 height 35
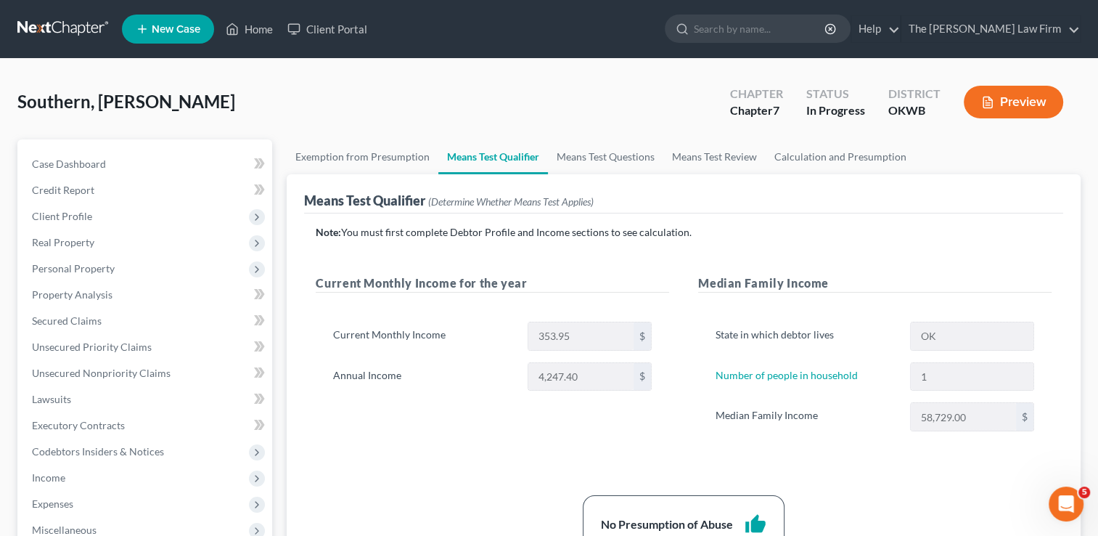
click at [486, 155] on link "Means Test Qualifier" at bounding box center [493, 156] width 110 height 35
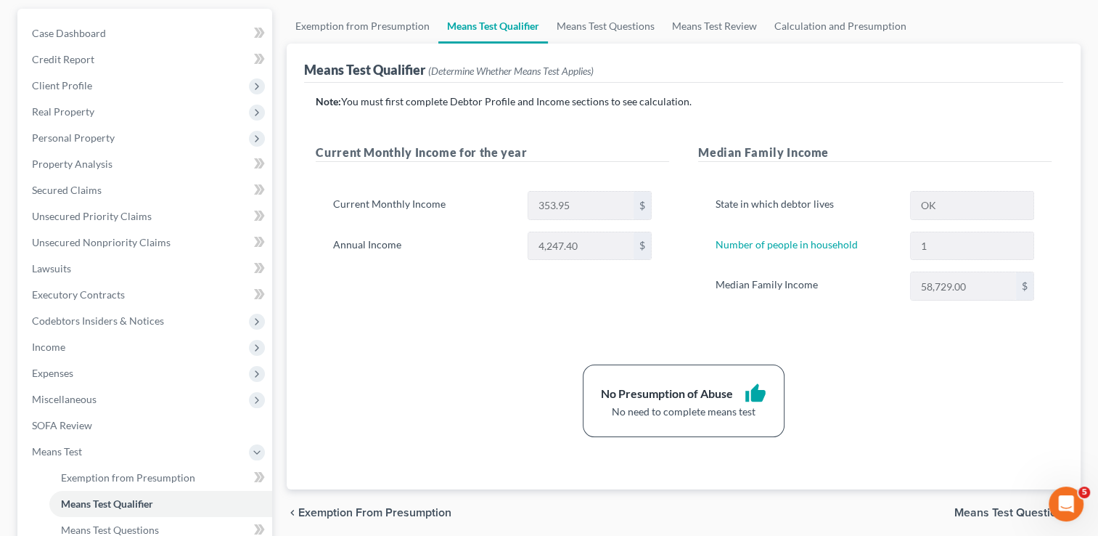
scroll to position [145, 0]
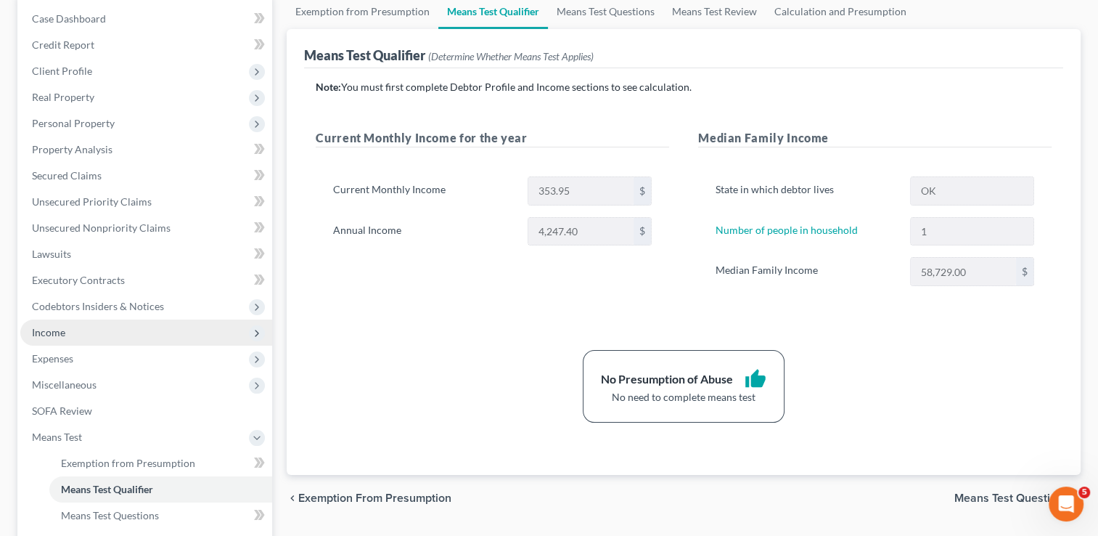
click at [73, 333] on span "Income" at bounding box center [146, 332] width 252 height 26
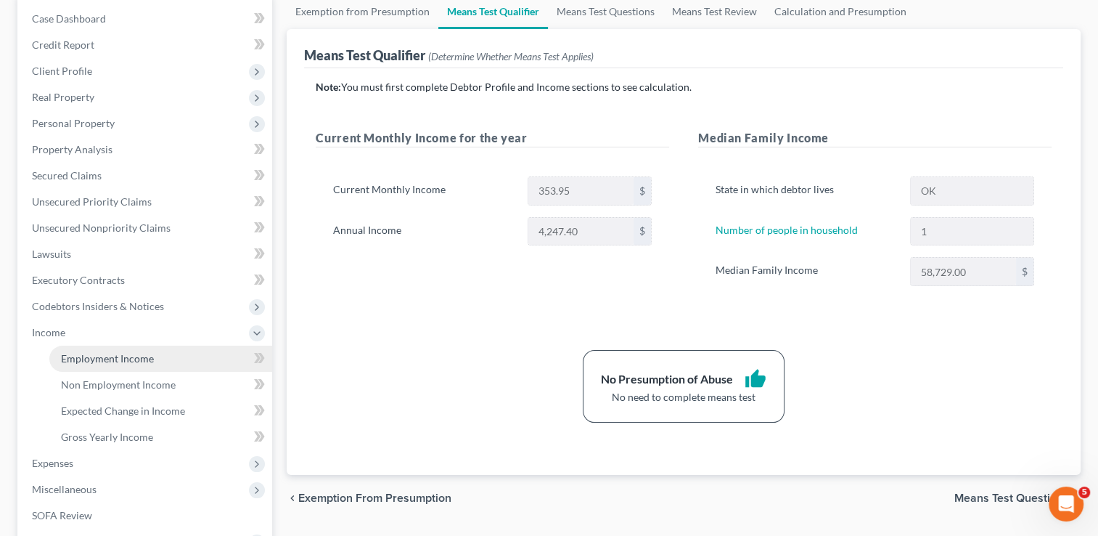
click at [122, 362] on span "Employment Income" at bounding box center [107, 358] width 93 height 12
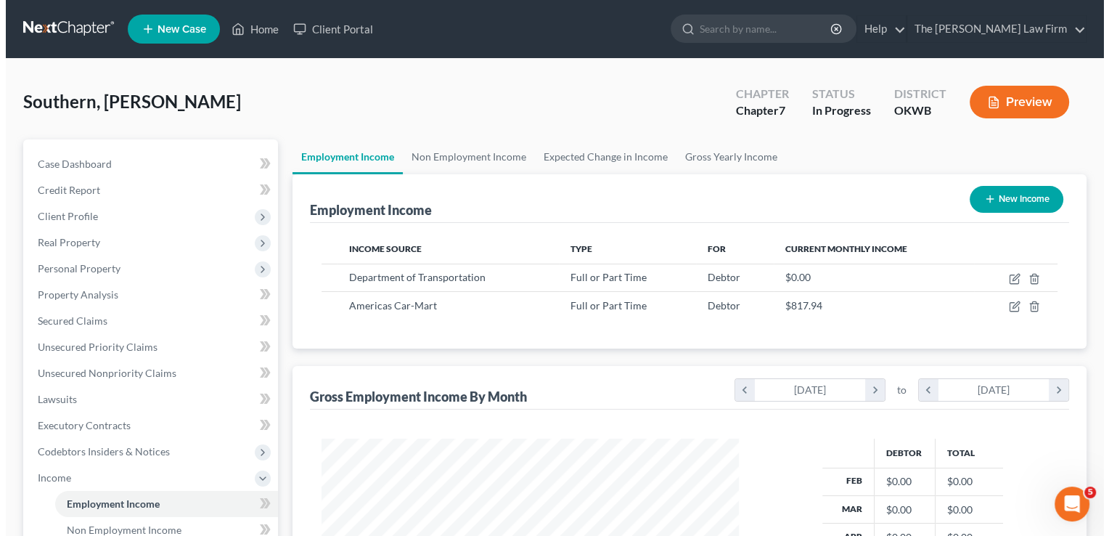
scroll to position [258, 446]
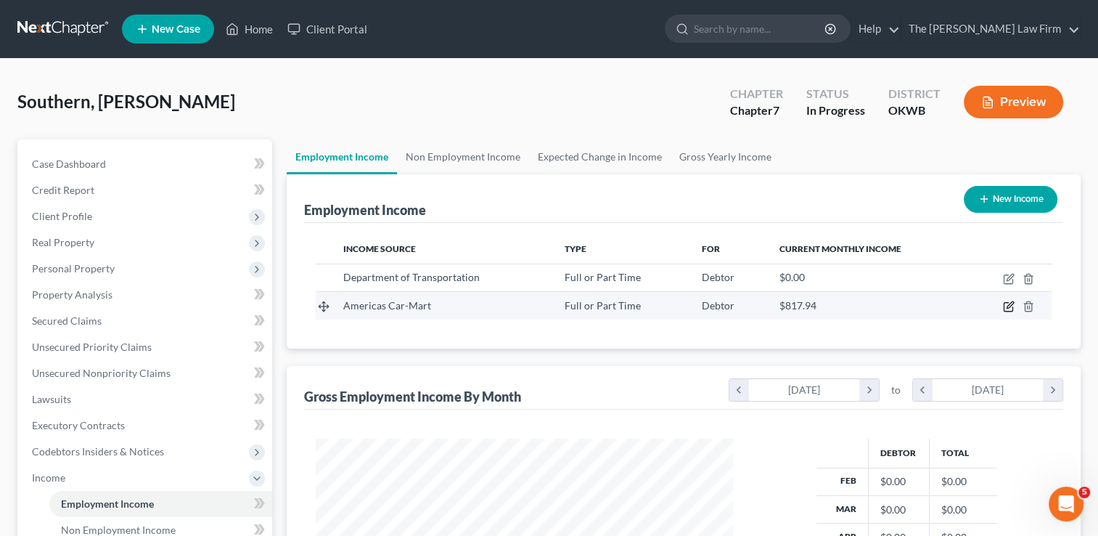
click at [1008, 309] on icon "button" at bounding box center [1009, 307] width 12 height 12
select select "0"
select select "2"
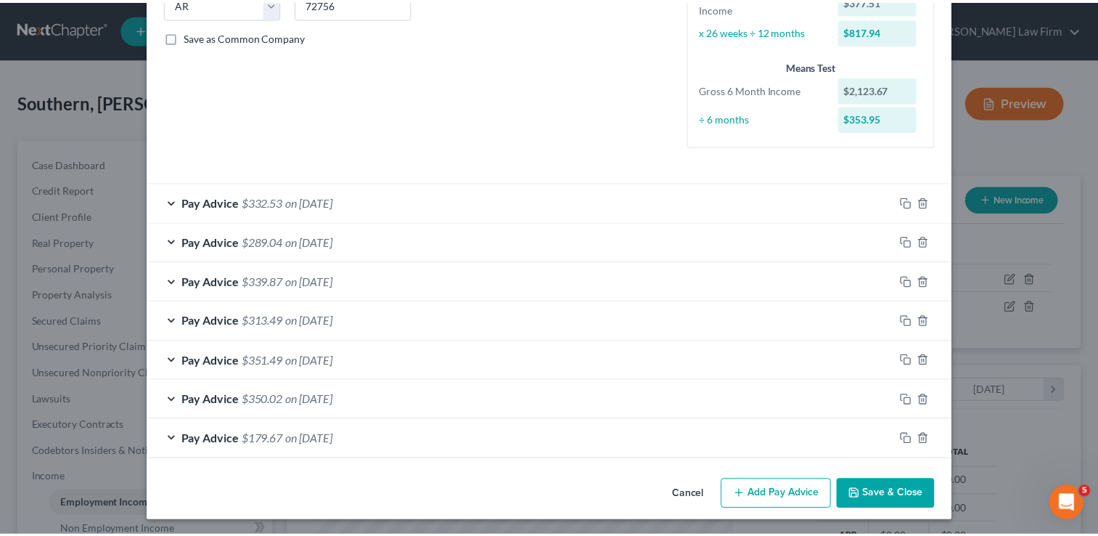
scroll to position [311, 0]
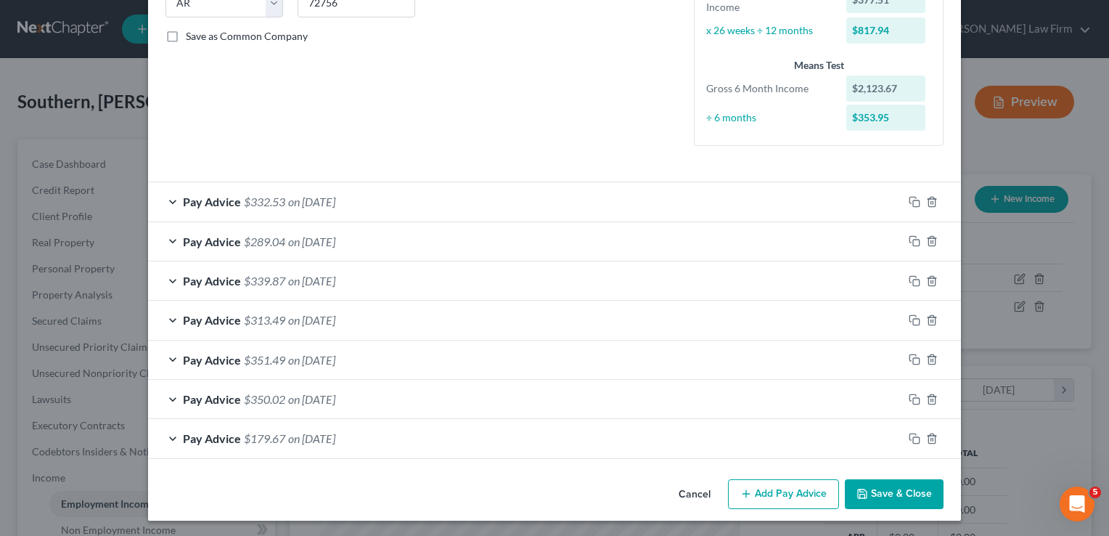
click at [894, 489] on button "Save & Close" at bounding box center [894, 494] width 99 height 30
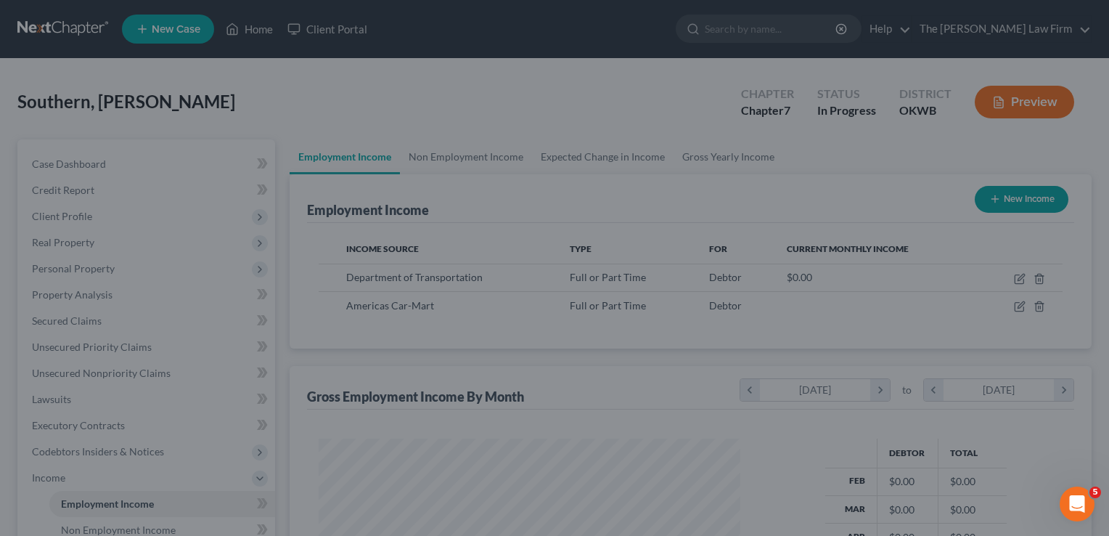
scroll to position [725659, 725472]
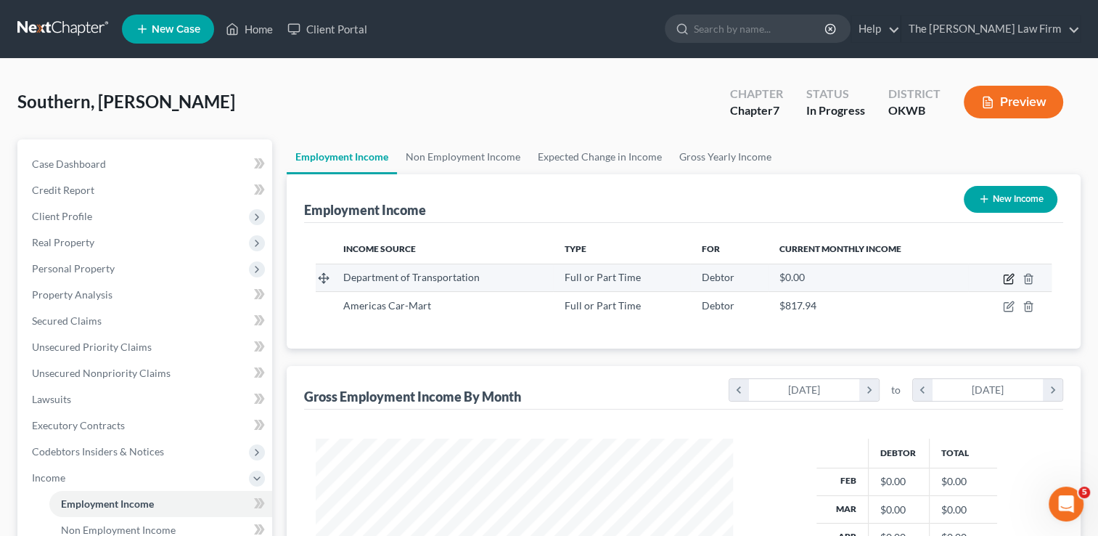
click at [1010, 276] on icon "button" at bounding box center [1009, 279] width 12 height 12
select select "0"
select select "37"
select select "2"
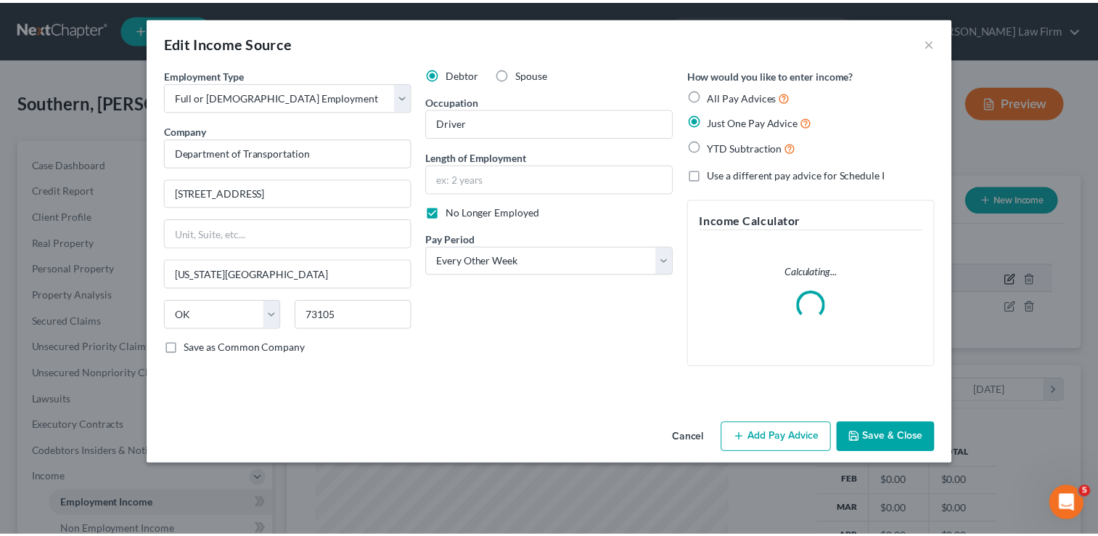
scroll to position [258, 450]
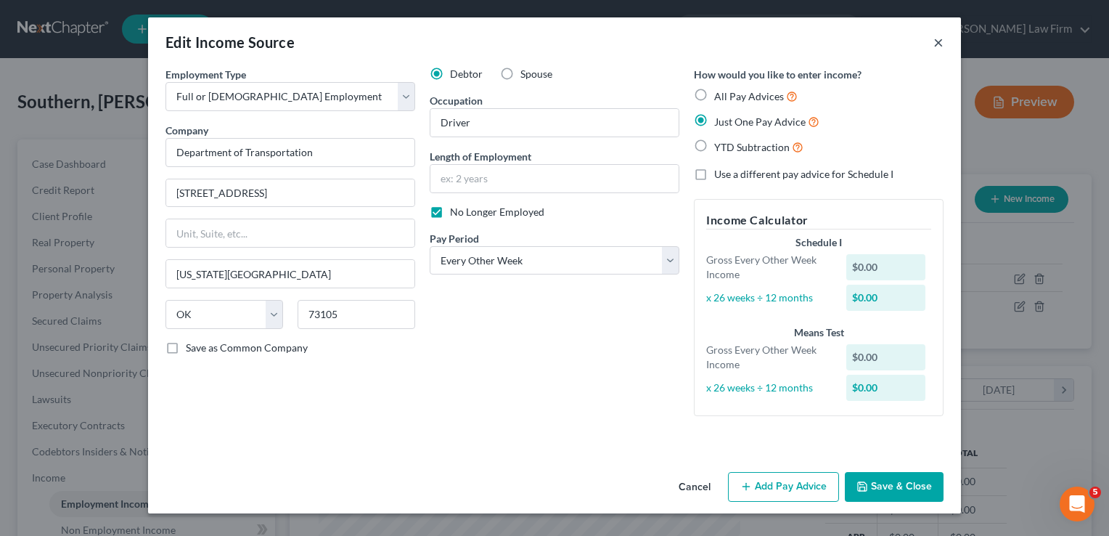
click at [938, 44] on button "×" at bounding box center [939, 41] width 10 height 17
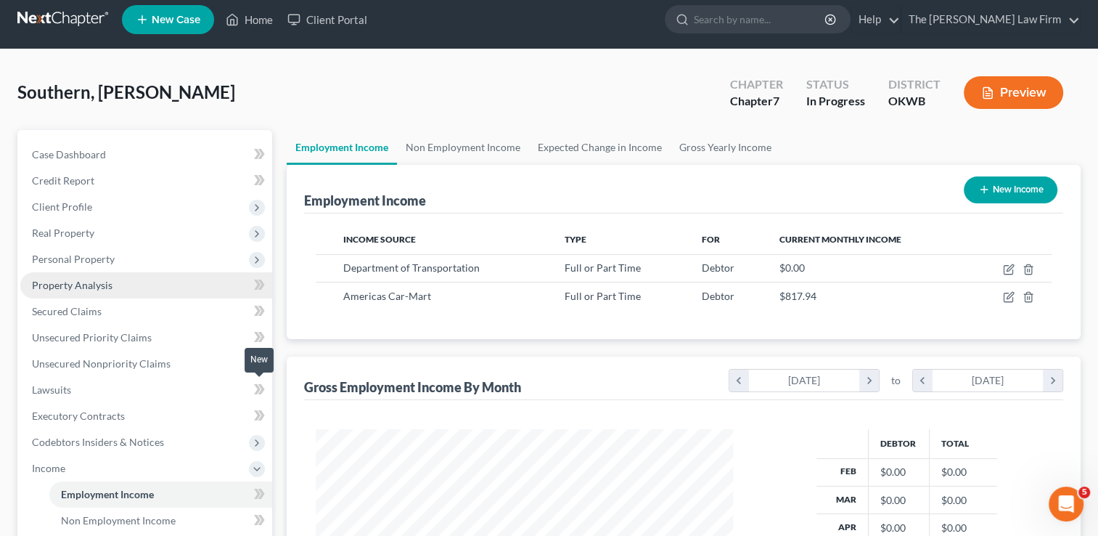
scroll to position [0, 0]
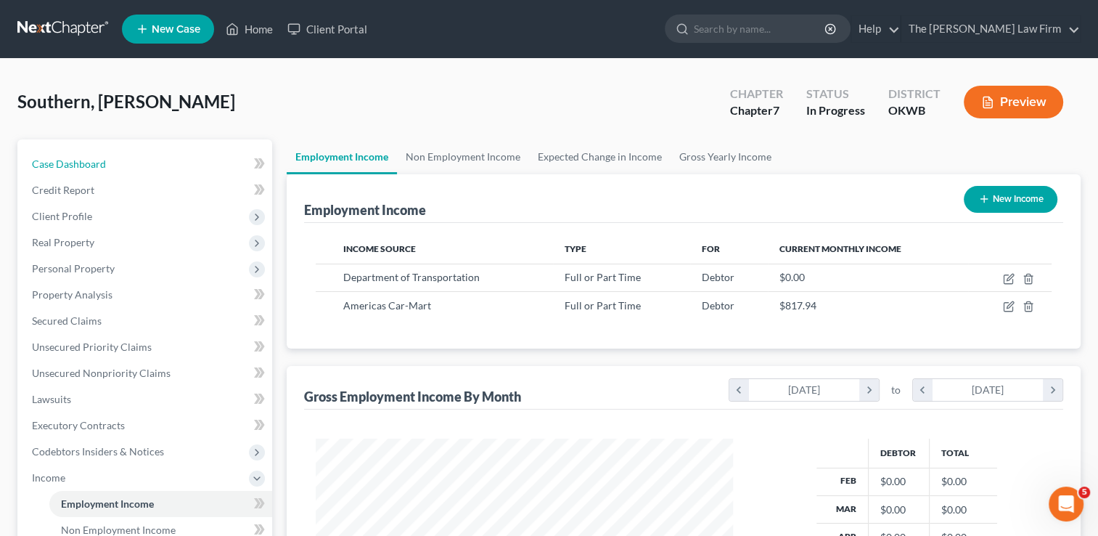
click at [89, 167] on span "Case Dashboard" at bounding box center [69, 164] width 74 height 12
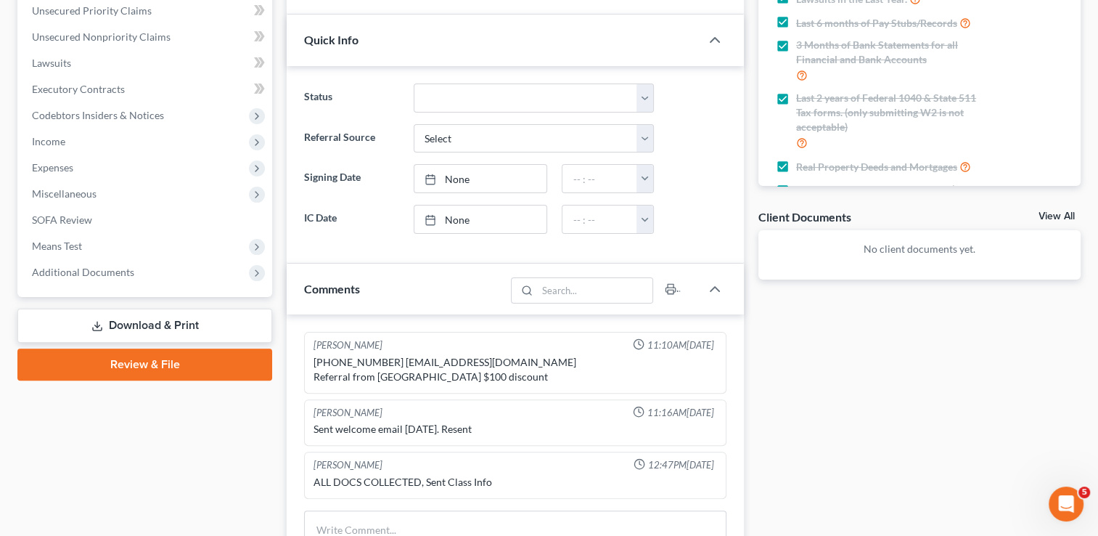
scroll to position [581, 0]
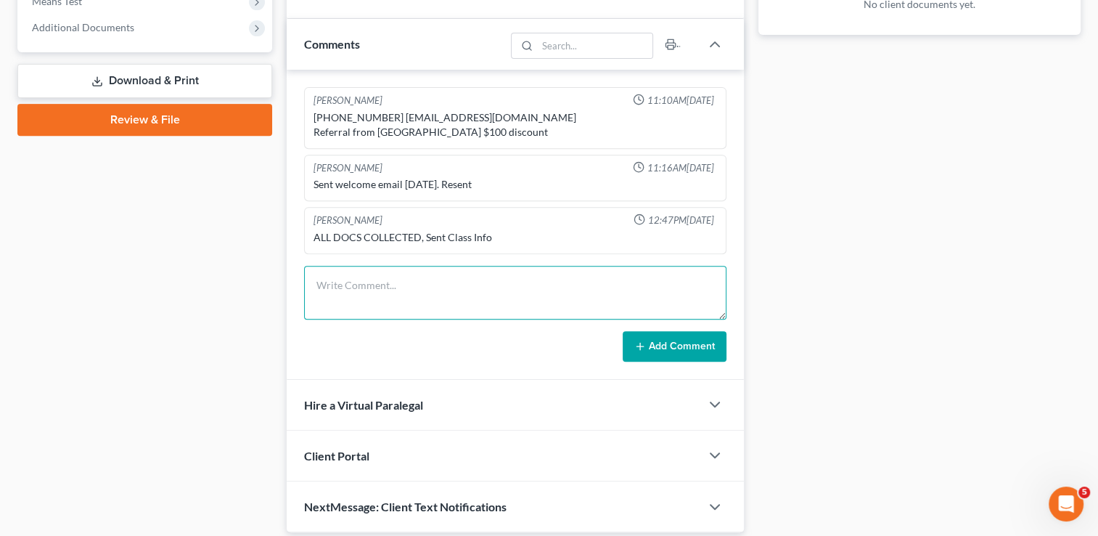
click at [412, 280] on textarea at bounding box center [515, 293] width 422 height 54
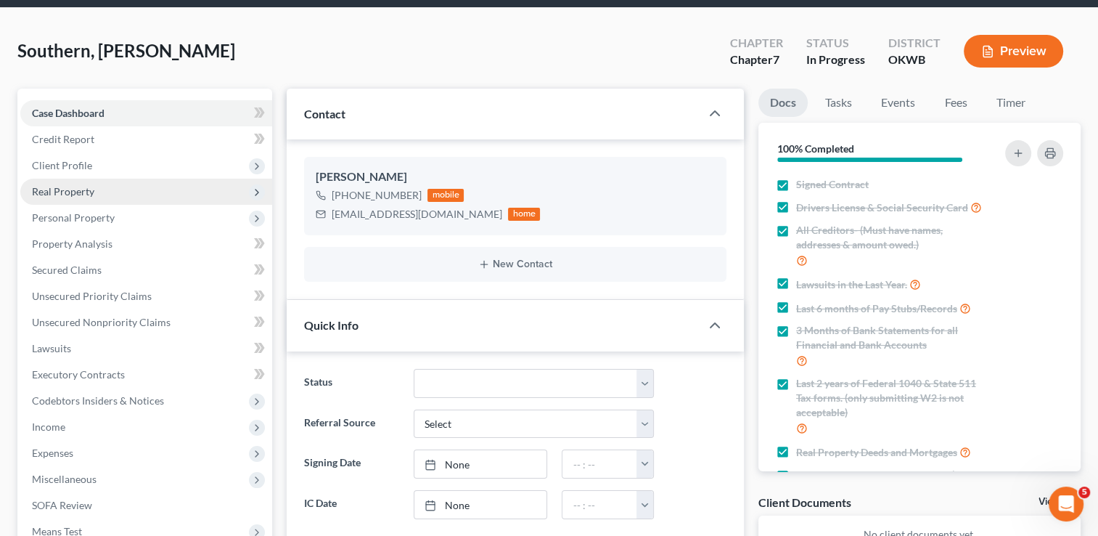
scroll to position [0, 0]
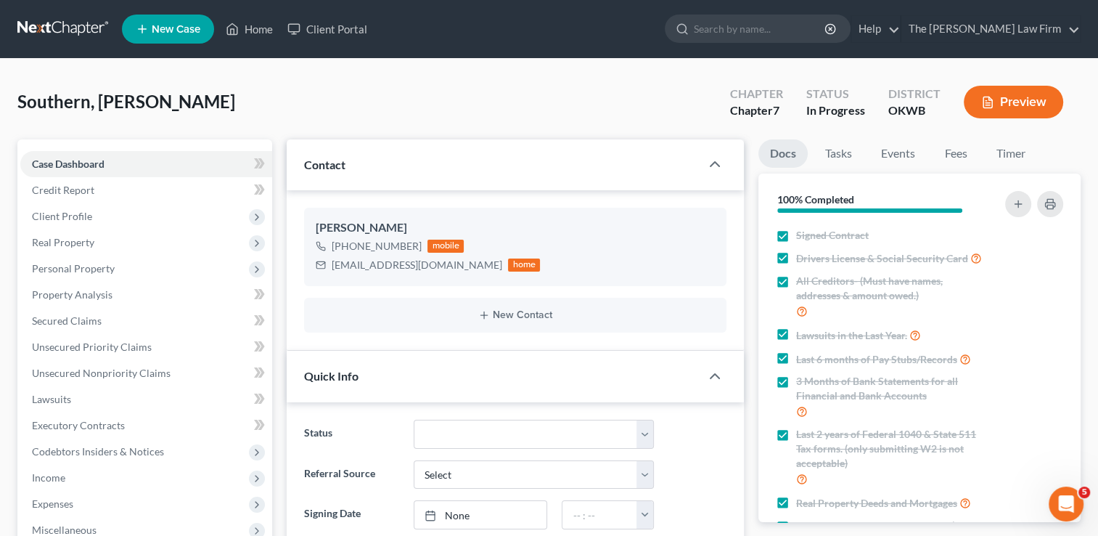
type textarea "Received paystubs"
click at [54, 26] on link at bounding box center [63, 29] width 93 height 26
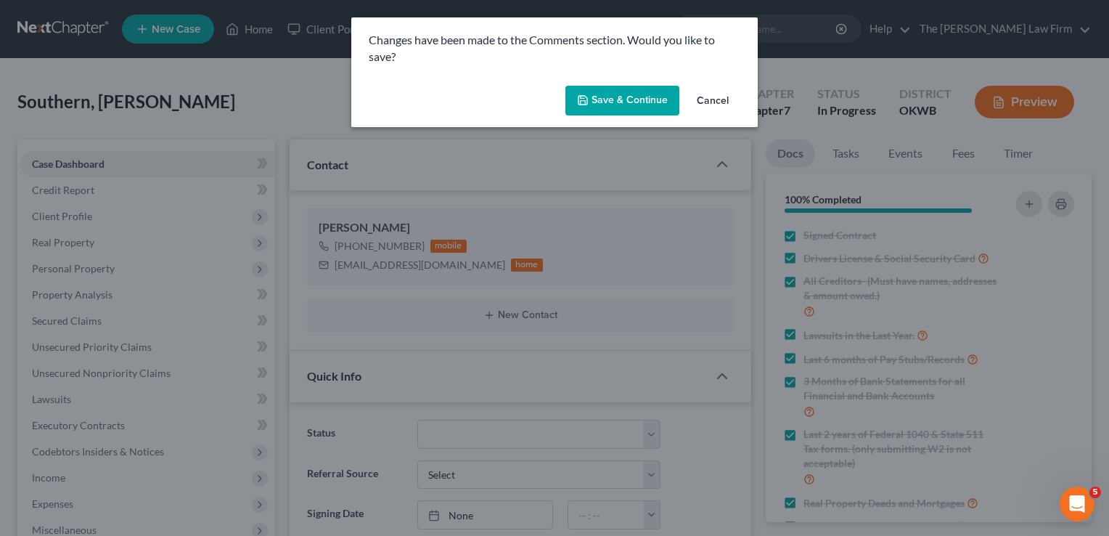
click at [714, 101] on button "Cancel" at bounding box center [712, 101] width 55 height 29
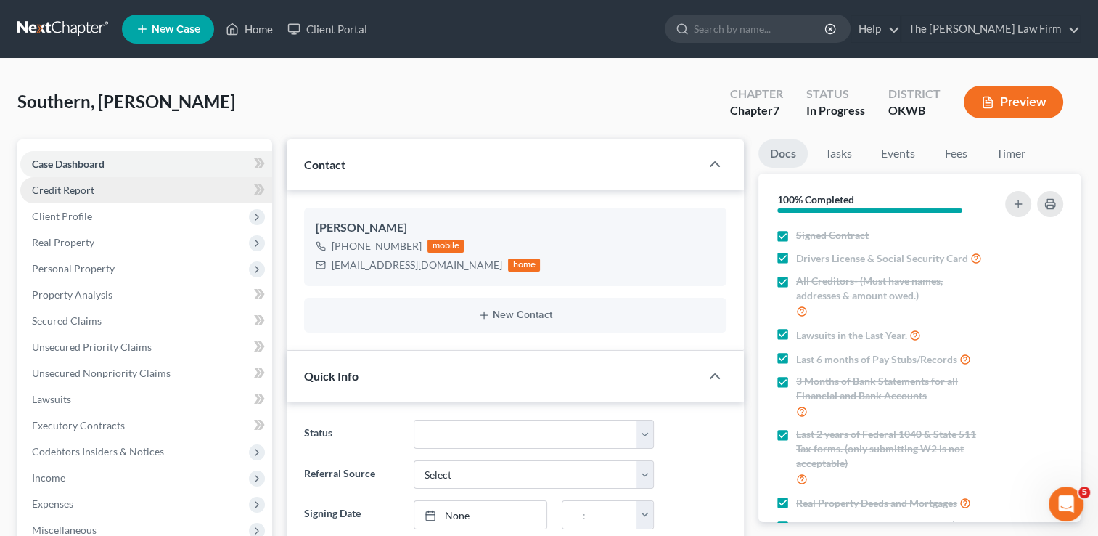
click at [97, 193] on link "Credit Report" at bounding box center [146, 190] width 252 height 26
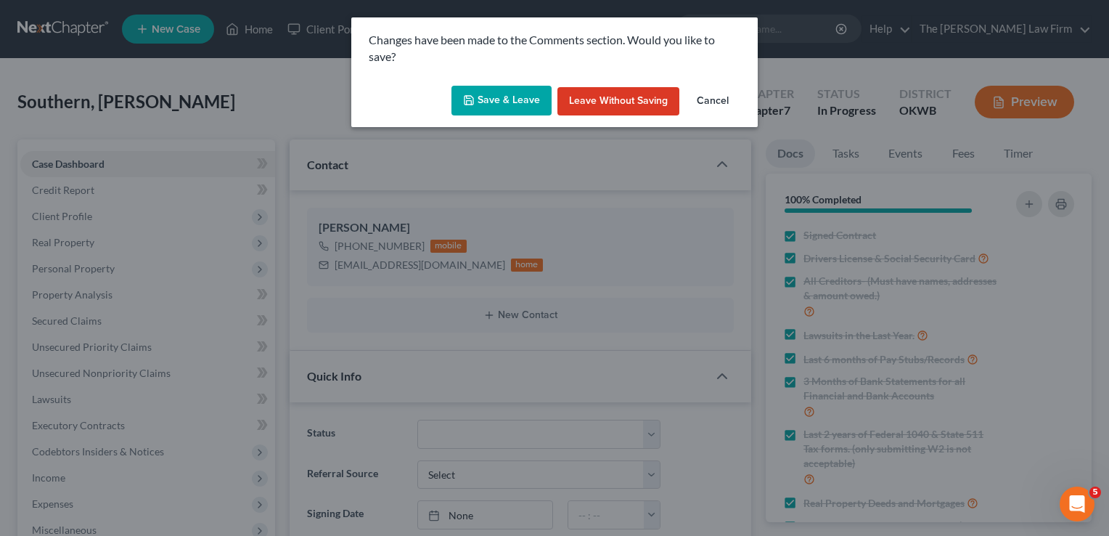
click at [718, 99] on button "Cancel" at bounding box center [712, 101] width 55 height 29
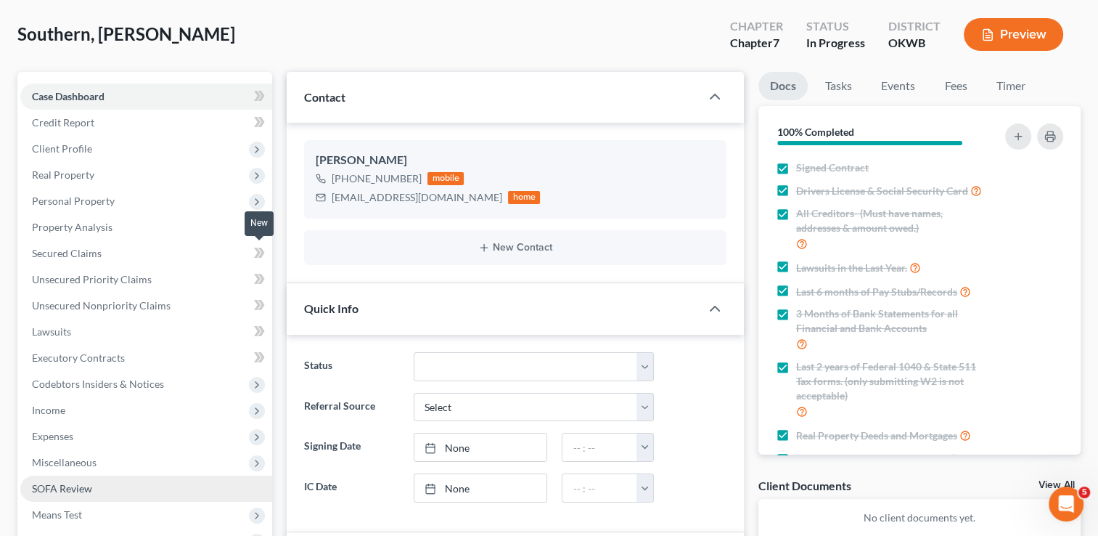
scroll to position [290, 0]
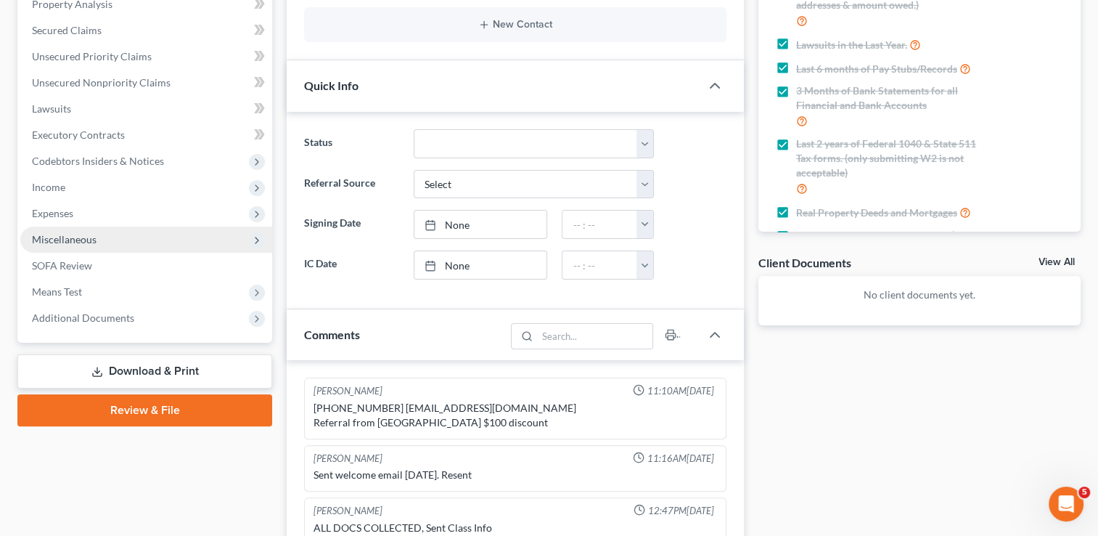
click at [105, 242] on span "Miscellaneous" at bounding box center [146, 239] width 252 height 26
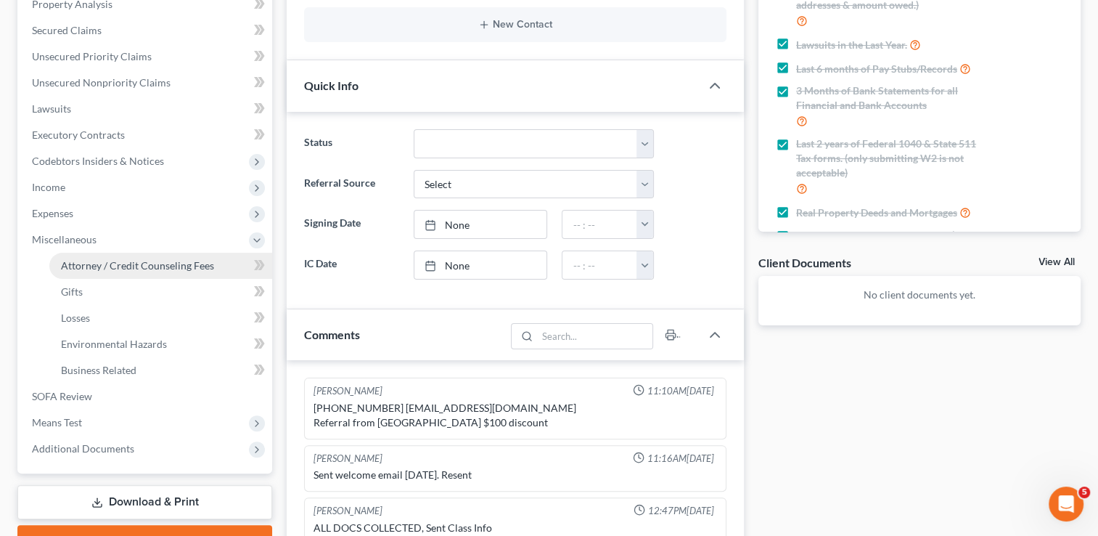
click at [135, 269] on span "Attorney / Credit Counseling Fees" at bounding box center [137, 265] width 153 height 12
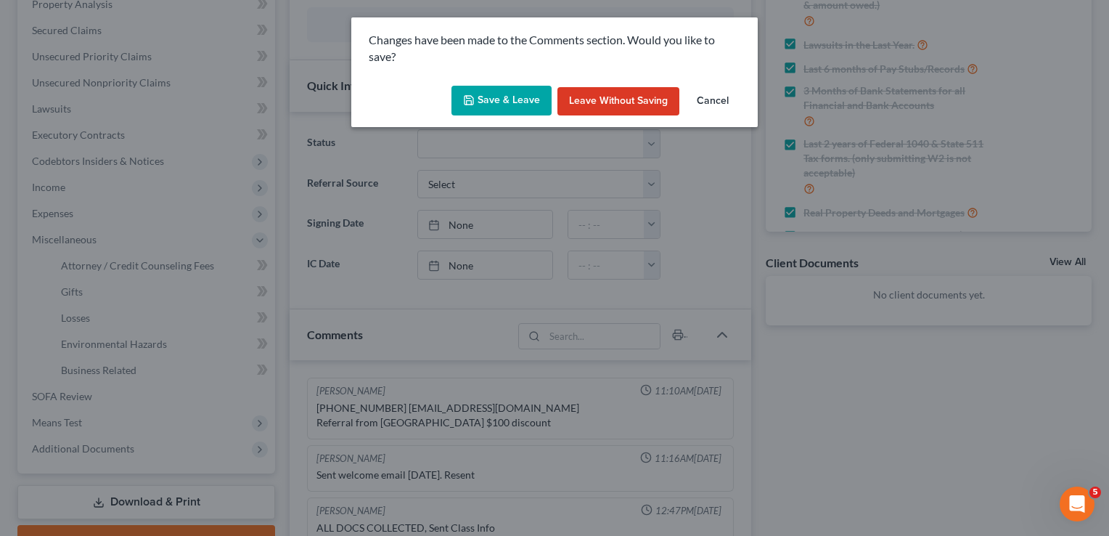
click at [720, 95] on button "Cancel" at bounding box center [712, 101] width 55 height 29
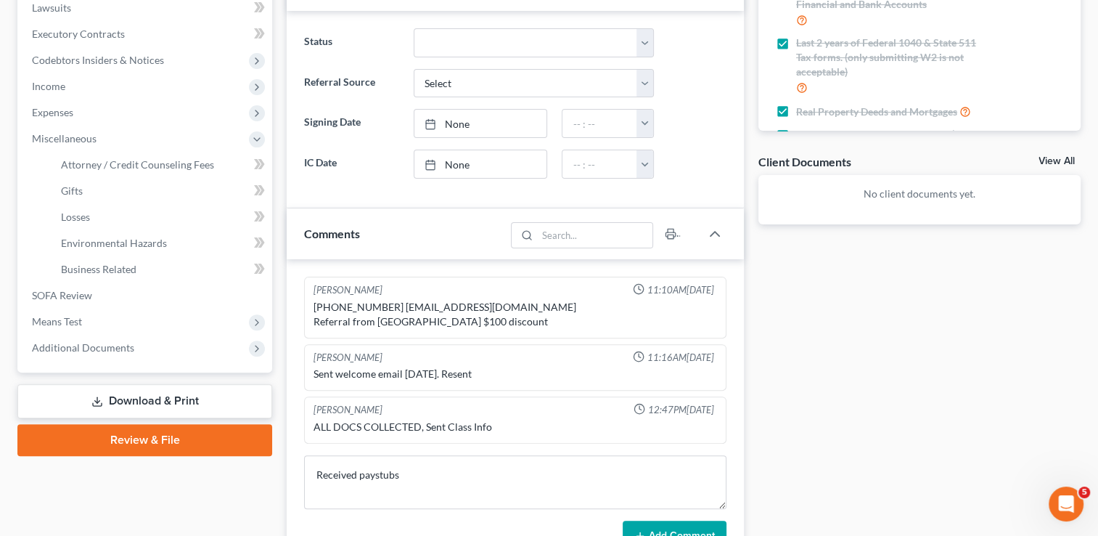
scroll to position [628, 0]
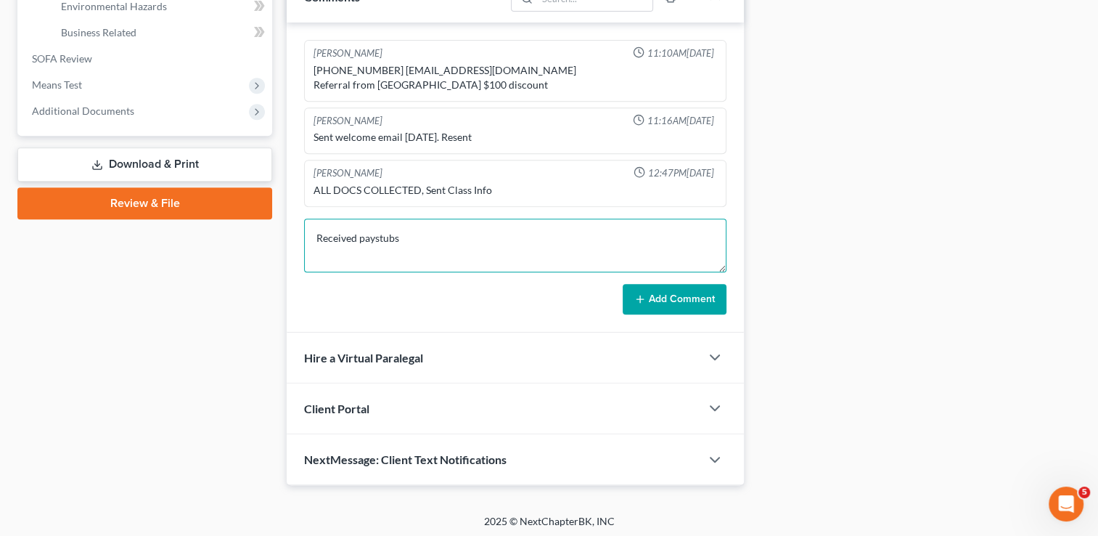
click at [444, 228] on textarea "Received paystubs" at bounding box center [515, 246] width 422 height 54
drag, startPoint x: 419, startPoint y: 233, endPoint x: 270, endPoint y: 274, distance: 154.3
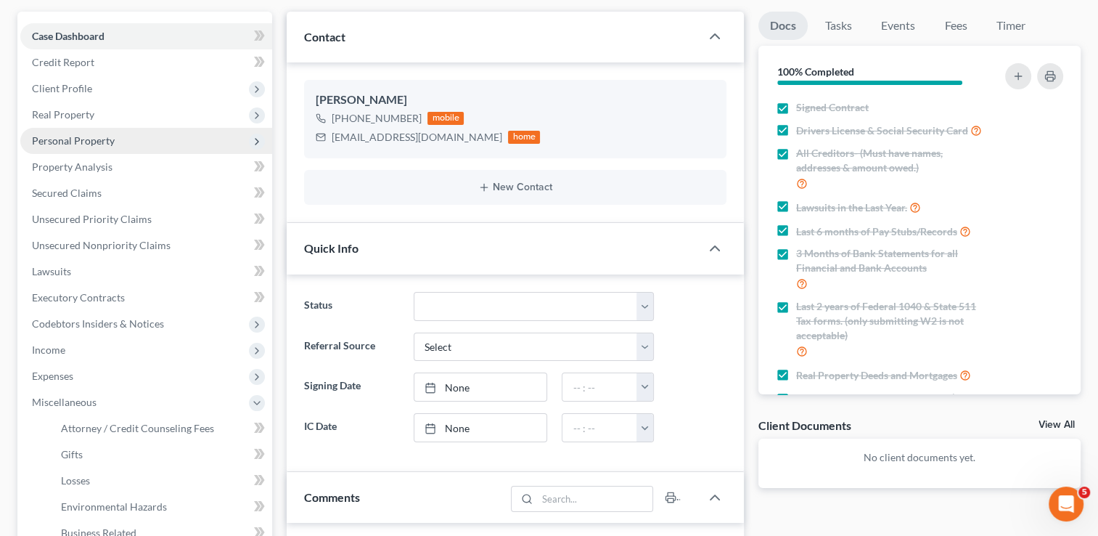
scroll to position [0, 0]
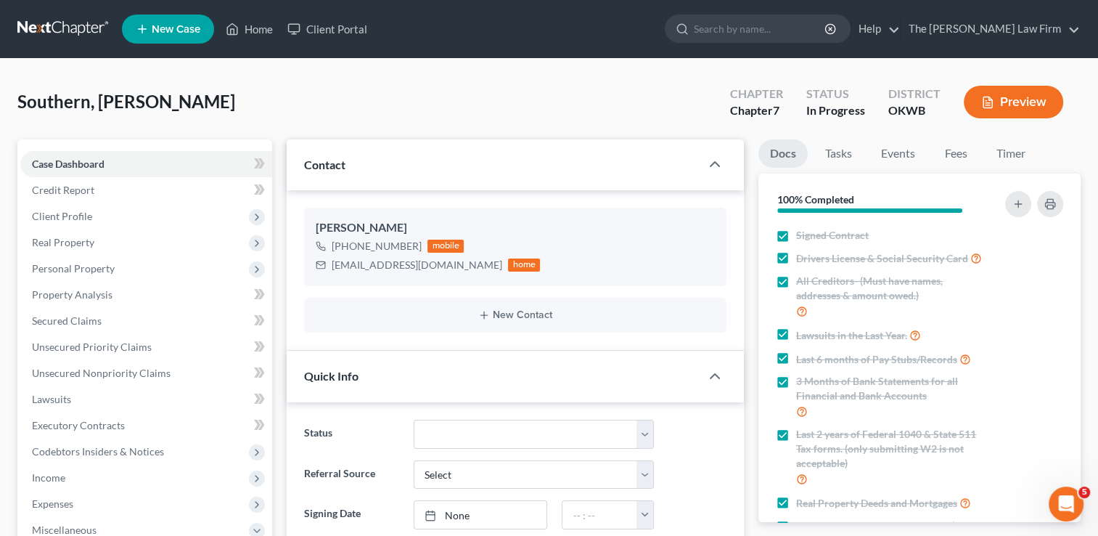
click at [57, 29] on link at bounding box center [63, 29] width 93 height 26
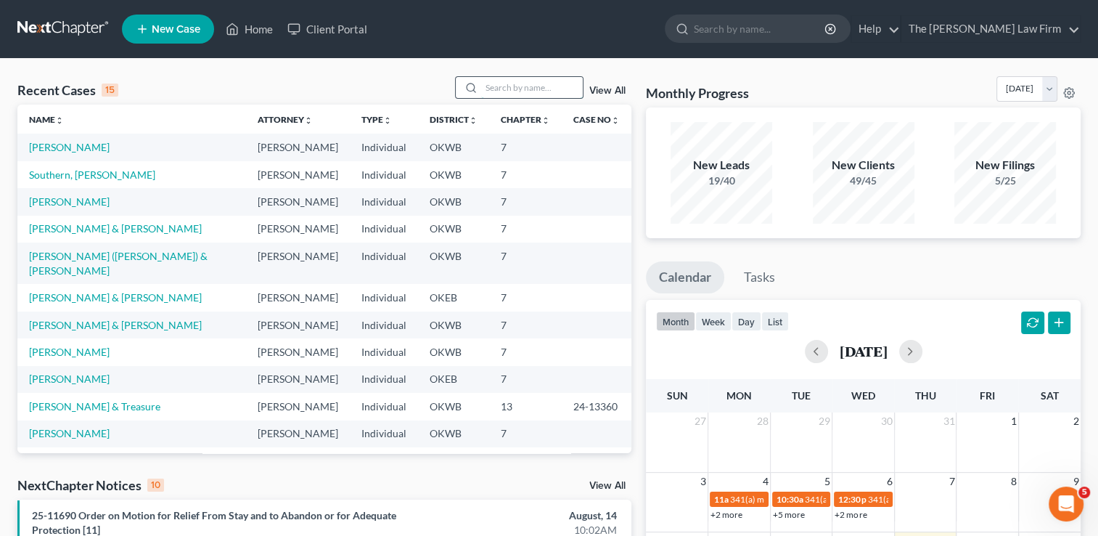
click at [550, 86] on input "search" at bounding box center [532, 87] width 102 height 21
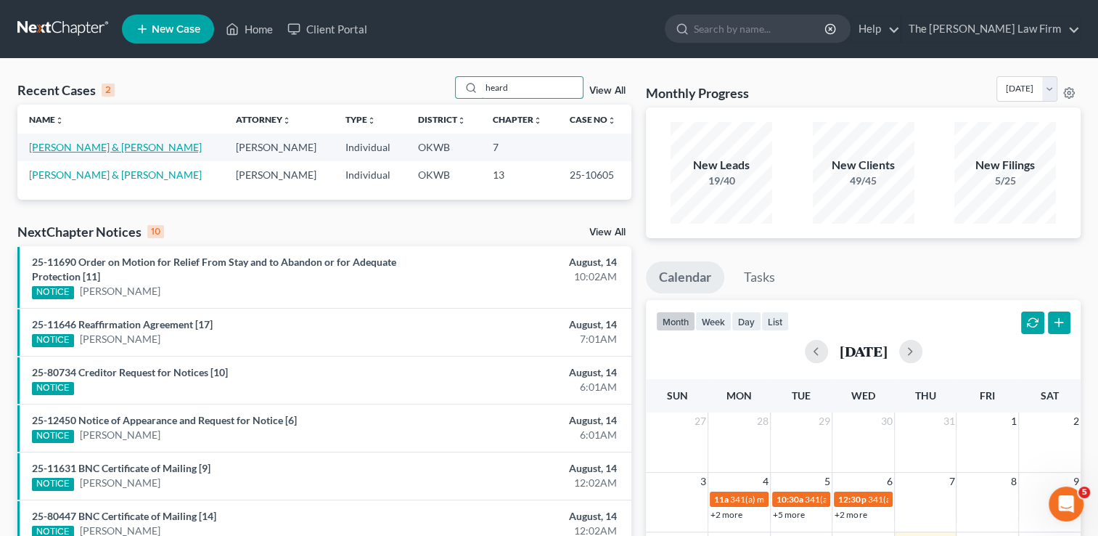
type input "heard"
click at [86, 145] on link "[PERSON_NAME] & [PERSON_NAME]" at bounding box center [115, 147] width 173 height 12
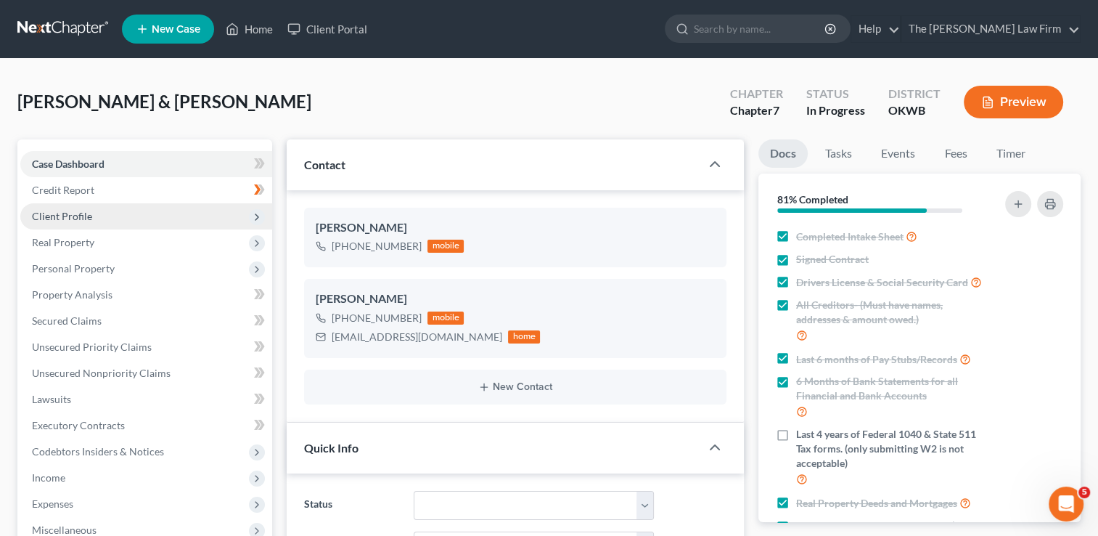
click at [92, 213] on span "Client Profile" at bounding box center [146, 216] width 252 height 26
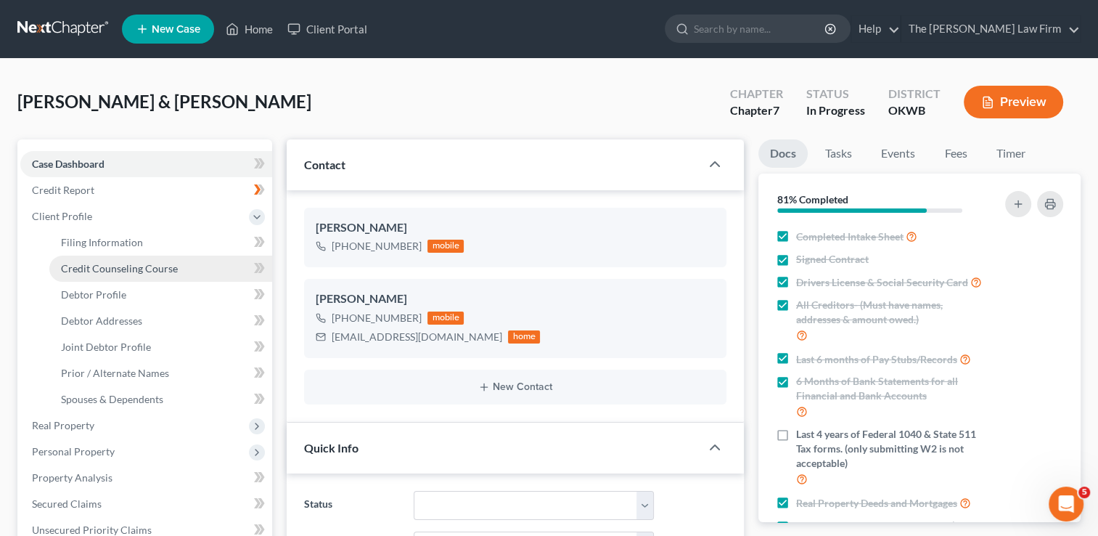
drag, startPoint x: 132, startPoint y: 269, endPoint x: 144, endPoint y: 266, distance: 12.0
click at [131, 269] on span "Credit Counseling Course" at bounding box center [119, 268] width 117 height 12
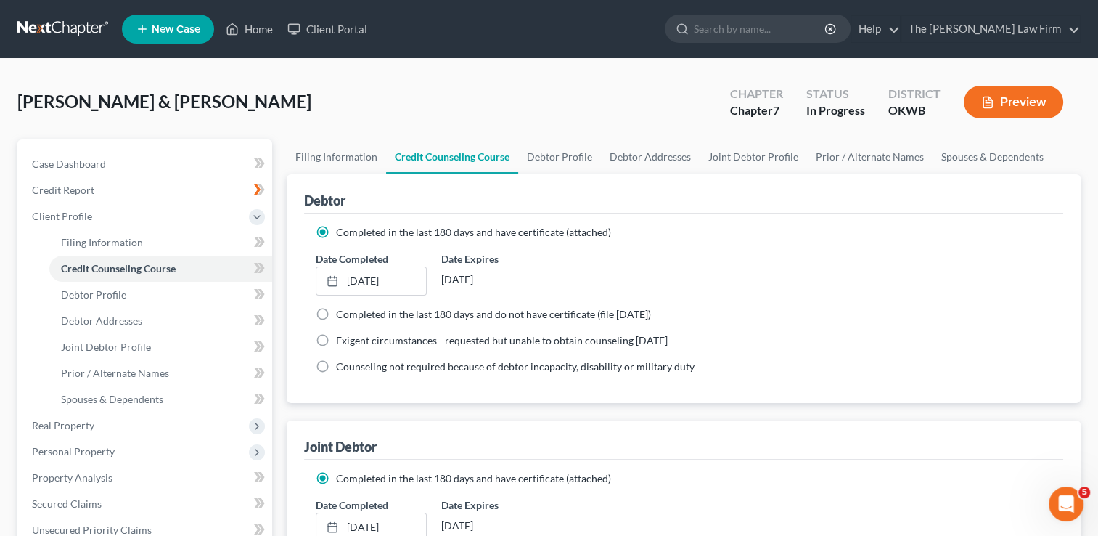
click at [50, 25] on link at bounding box center [63, 29] width 93 height 26
